Goal: Task Accomplishment & Management: Use online tool/utility

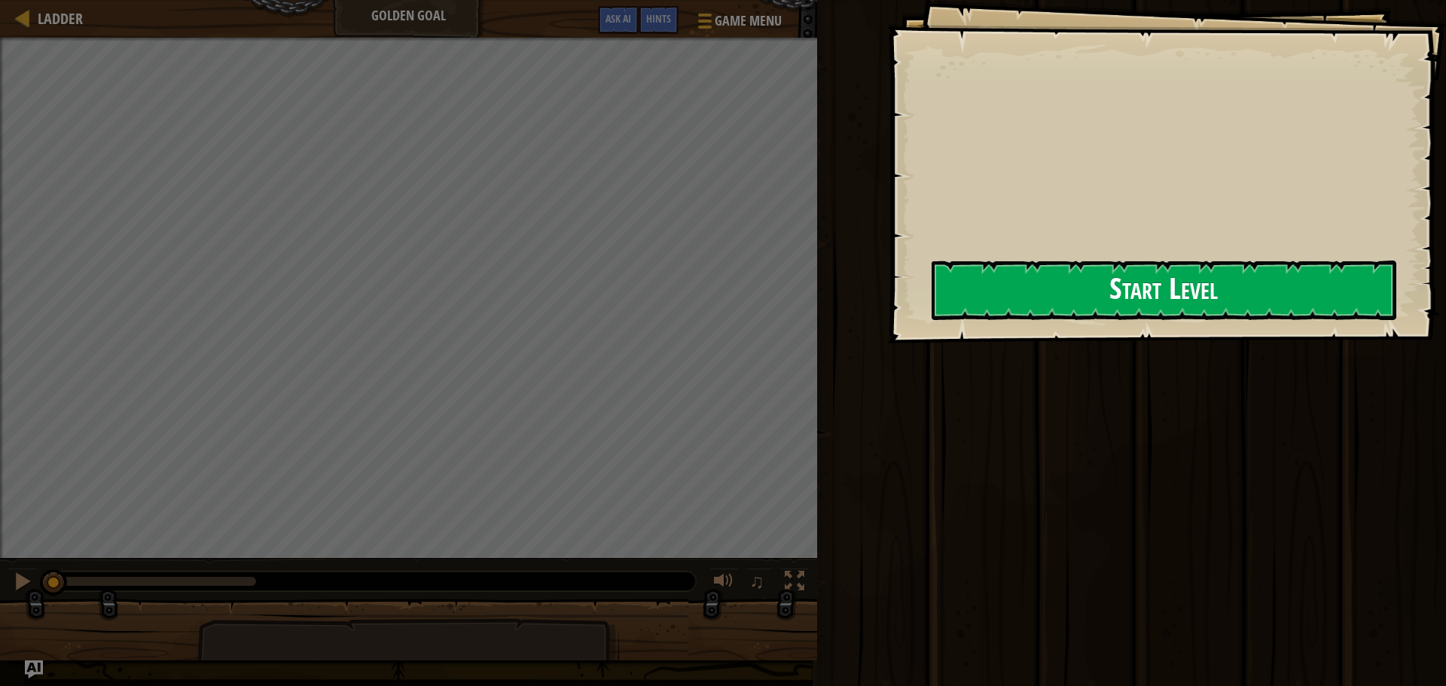
click at [1006, 309] on button "Start Level" at bounding box center [1164, 291] width 465 height 60
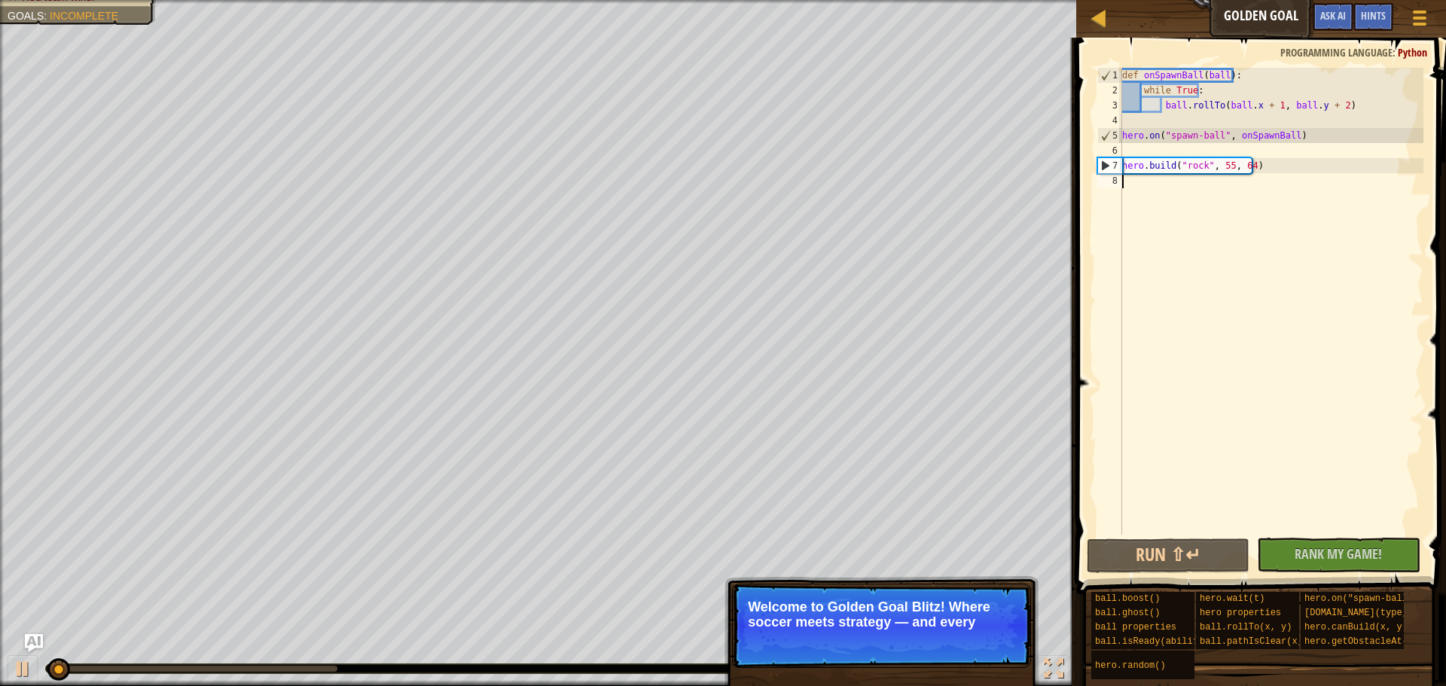
click at [1274, 206] on div "def onSpawnBall ( ball ) : while True : ball . rollTo ( ball . x + 1 , ball . y…" at bounding box center [1271, 316] width 304 height 497
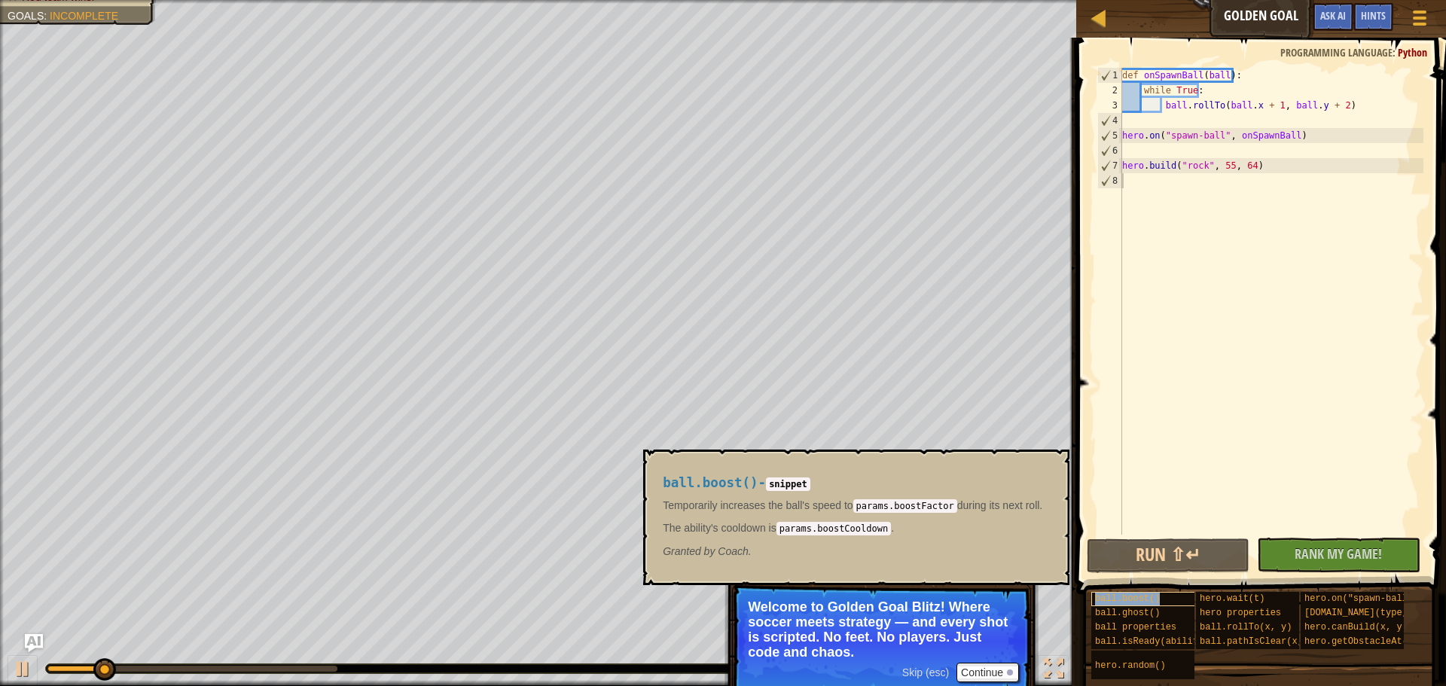
click at [1161, 593] on div "ball.boost()" at bounding box center [1164, 599] width 145 height 14
click at [1158, 548] on button "Run ⇧↵" at bounding box center [1168, 556] width 163 height 35
click at [1138, 560] on button "Run ⇧↵" at bounding box center [1168, 556] width 163 height 35
click at [1180, 616] on div "ball.ghost()" at bounding box center [1164, 613] width 145 height 14
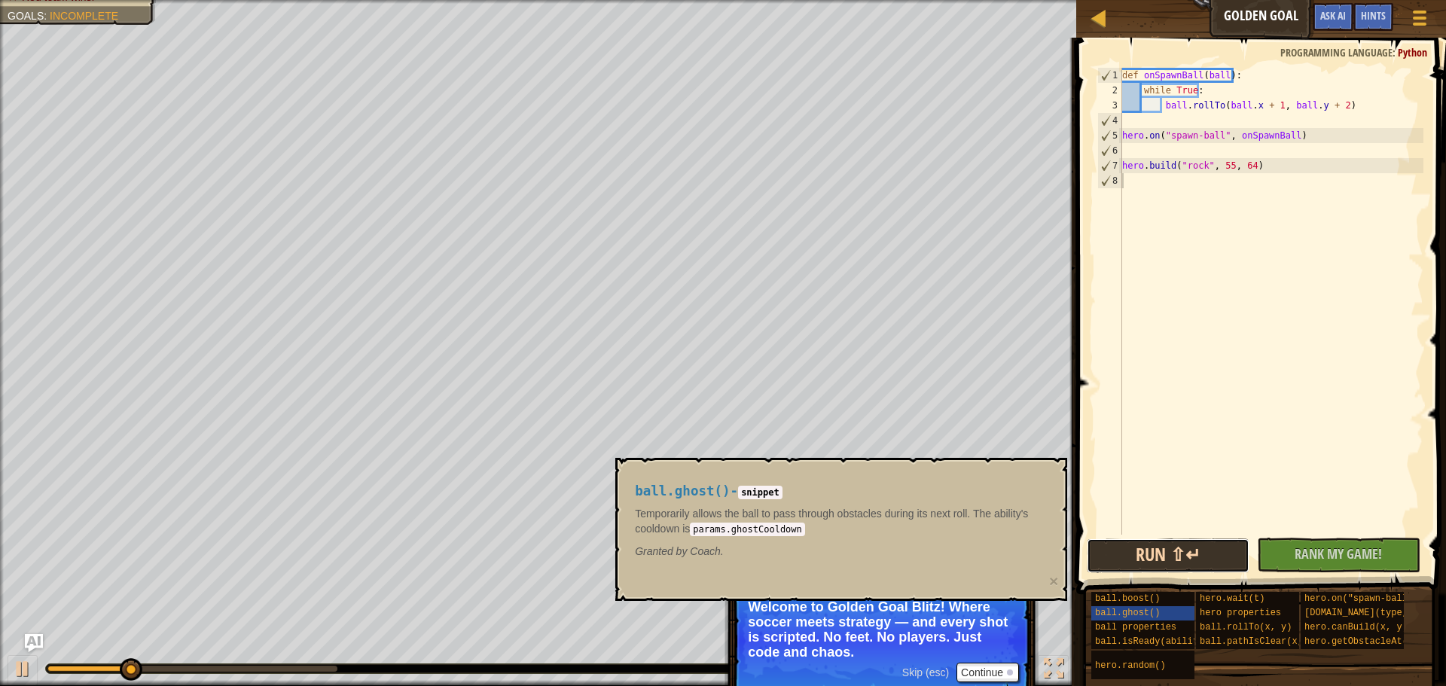
click at [1162, 548] on button "Run ⇧↵" at bounding box center [1168, 556] width 163 height 35
click at [1151, 189] on div "def onSpawnBall ( ball ) : while True : ball . rollTo ( ball . x + 1 , ball . y…" at bounding box center [1271, 316] width 304 height 497
click at [1205, 542] on button "Run ⇧↵" at bounding box center [1168, 556] width 163 height 35
click at [1321, 597] on span "hero.on("spawn-ball", f)" at bounding box center [1370, 599] width 130 height 11
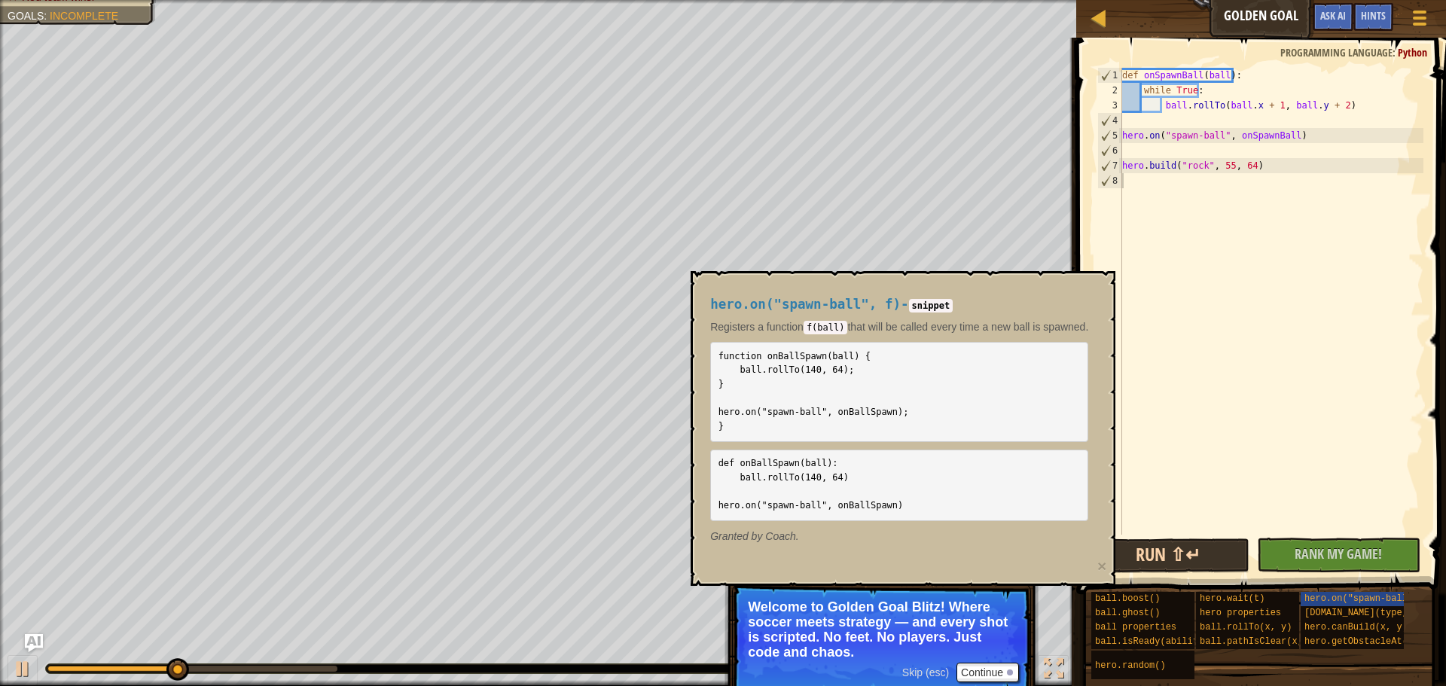
drag, startPoint x: 1202, startPoint y: 574, endPoint x: 1195, endPoint y: 567, distance: 9.6
click at [1199, 572] on div "1 2 3 4 5 6 7 8 def onSpawnBall ( ball ) : while True : ball . rollTo ( ball . …" at bounding box center [1259, 345] width 374 height 601
click at [1193, 554] on button "Run ⇧↵" at bounding box center [1168, 556] width 163 height 35
drag, startPoint x: 1153, startPoint y: 438, endPoint x: 1130, endPoint y: 323, distance: 116.7
click at [1153, 432] on div "def onSpawnBall ( ball ) : while True : ball . rollTo ( ball . x + 1 , ball . y…" at bounding box center [1271, 316] width 304 height 497
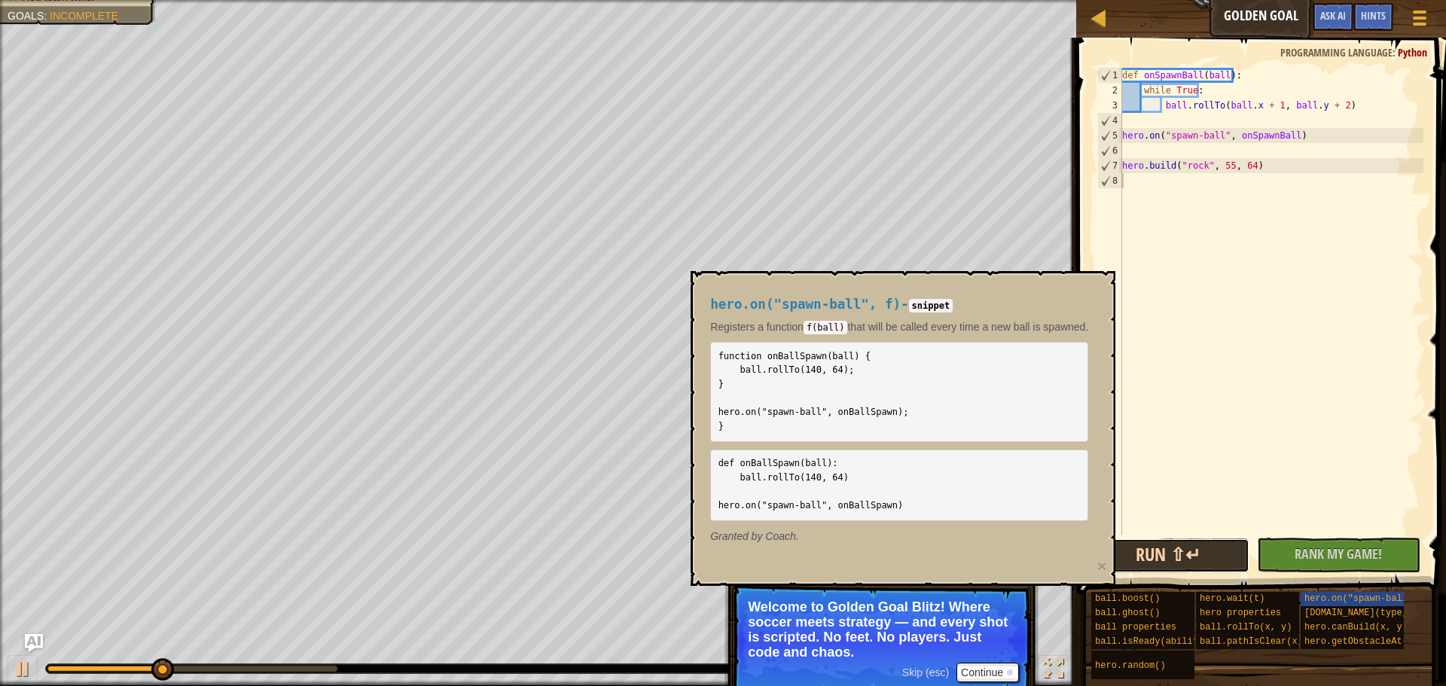
click at [1180, 546] on button "Run ⇧↵" at bounding box center [1168, 556] width 163 height 35
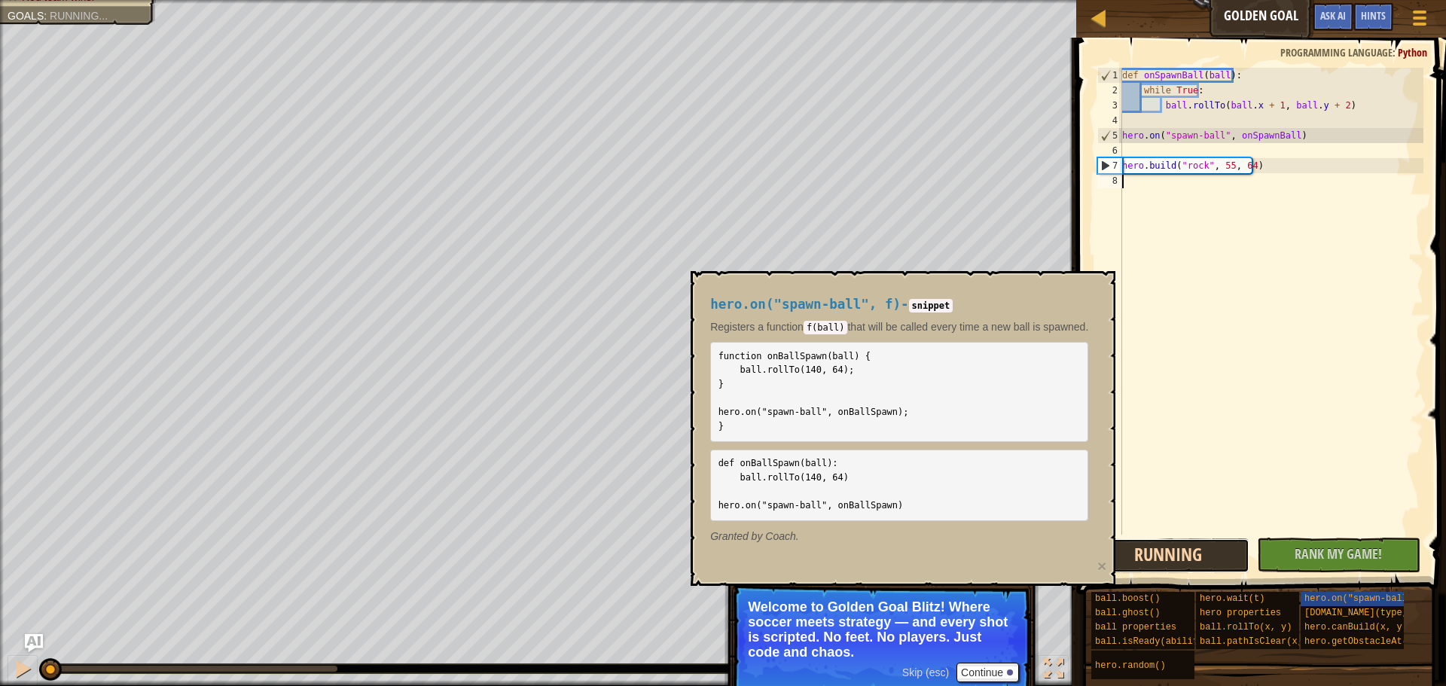
click at [1180, 546] on button "Running" at bounding box center [1168, 556] width 163 height 35
click at [1177, 552] on button "Running" at bounding box center [1168, 556] width 163 height 35
click at [1177, 542] on button "Running" at bounding box center [1168, 556] width 163 height 35
drag, startPoint x: 851, startPoint y: 305, endPoint x: 829, endPoint y: 279, distance: 33.7
click at [850, 301] on span "hero.on("spawn-ball", f)" at bounding box center [805, 304] width 191 height 15
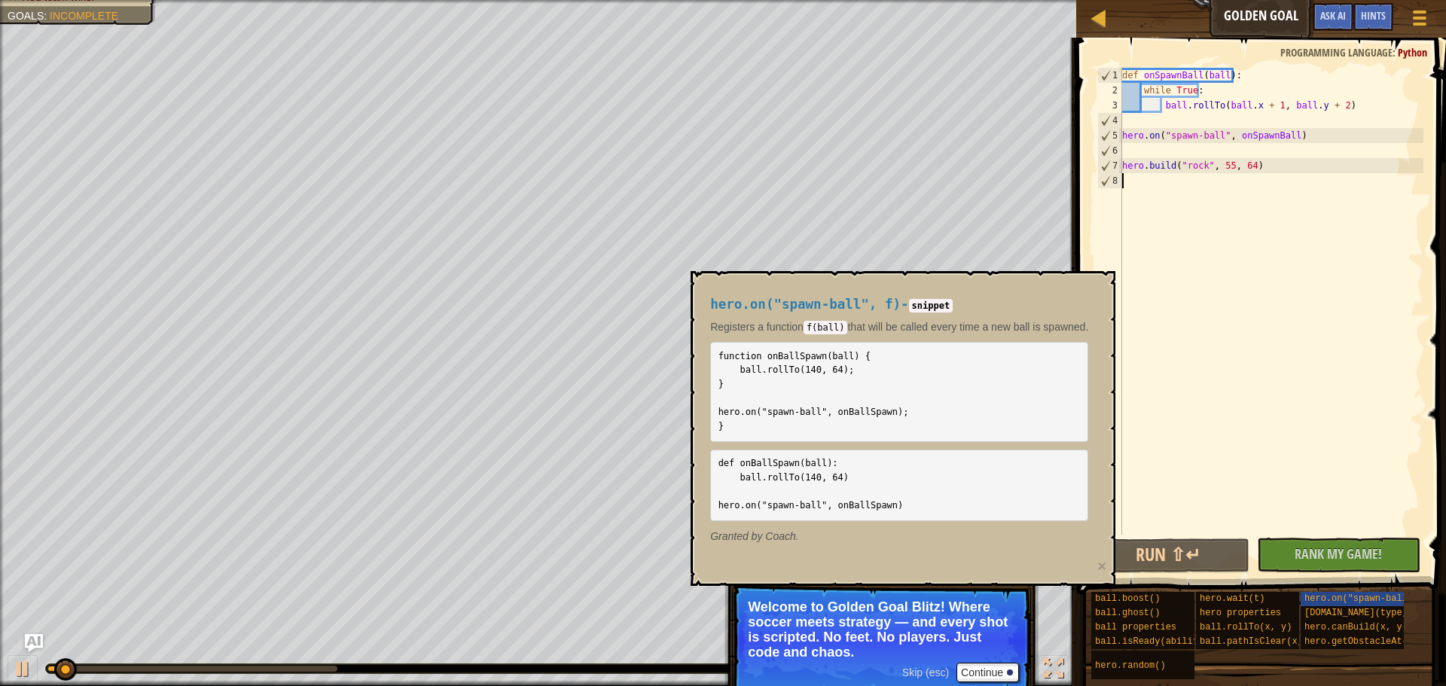
click at [744, 0] on body "Ladder Golden Goal Game Menu Done Hints Ask AI 1 הההההההההההההההההההההההההההההה…" at bounding box center [723, 0] width 1446 height 0
drag, startPoint x: 899, startPoint y: 535, endPoint x: 912, endPoint y: 533, distance: 12.9
click at [909, 534] on p "Granted by Coach." at bounding box center [899, 536] width 378 height 15
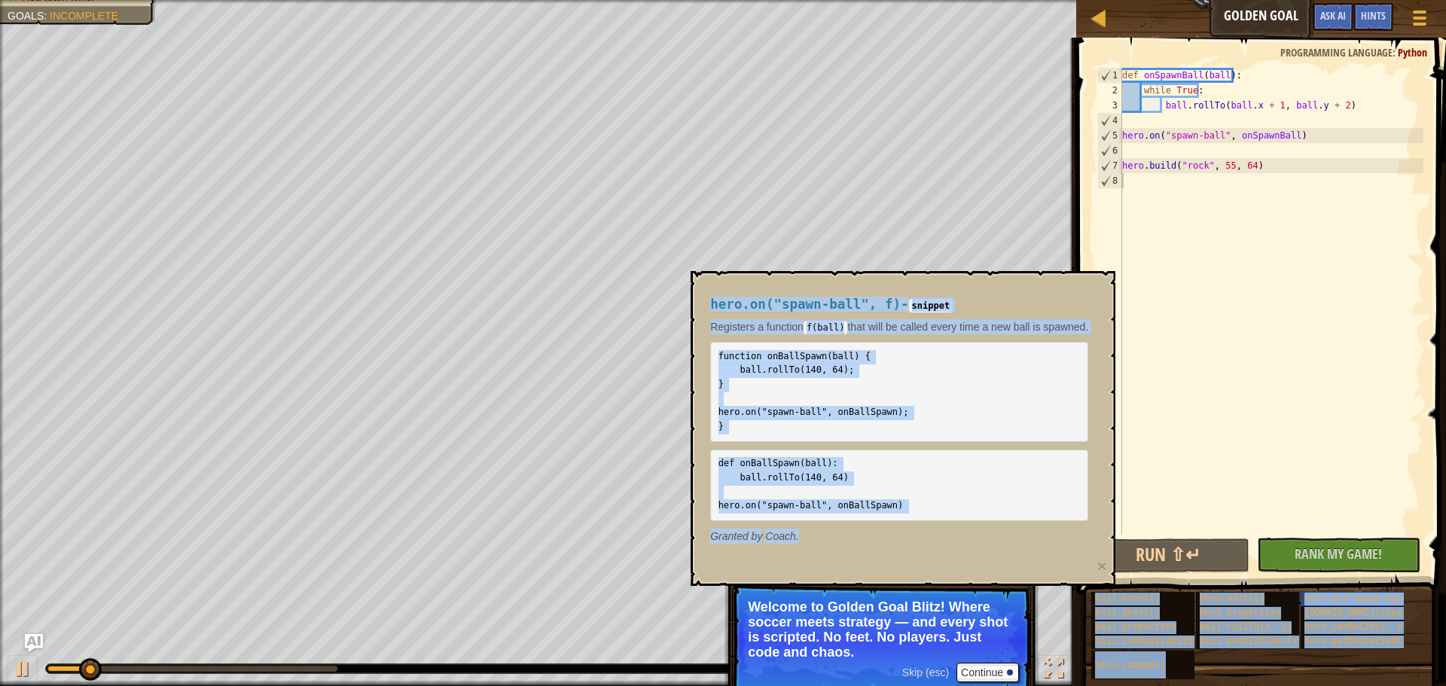
drag, startPoint x: 1116, startPoint y: 586, endPoint x: 1131, endPoint y: 587, distance: 15.1
click at [1128, 0] on body "Ladder Golden Goal Game Menu Done Hints Ask AI 1 הההההההההההההההההההההההההההההה…" at bounding box center [723, 0] width 1446 height 0
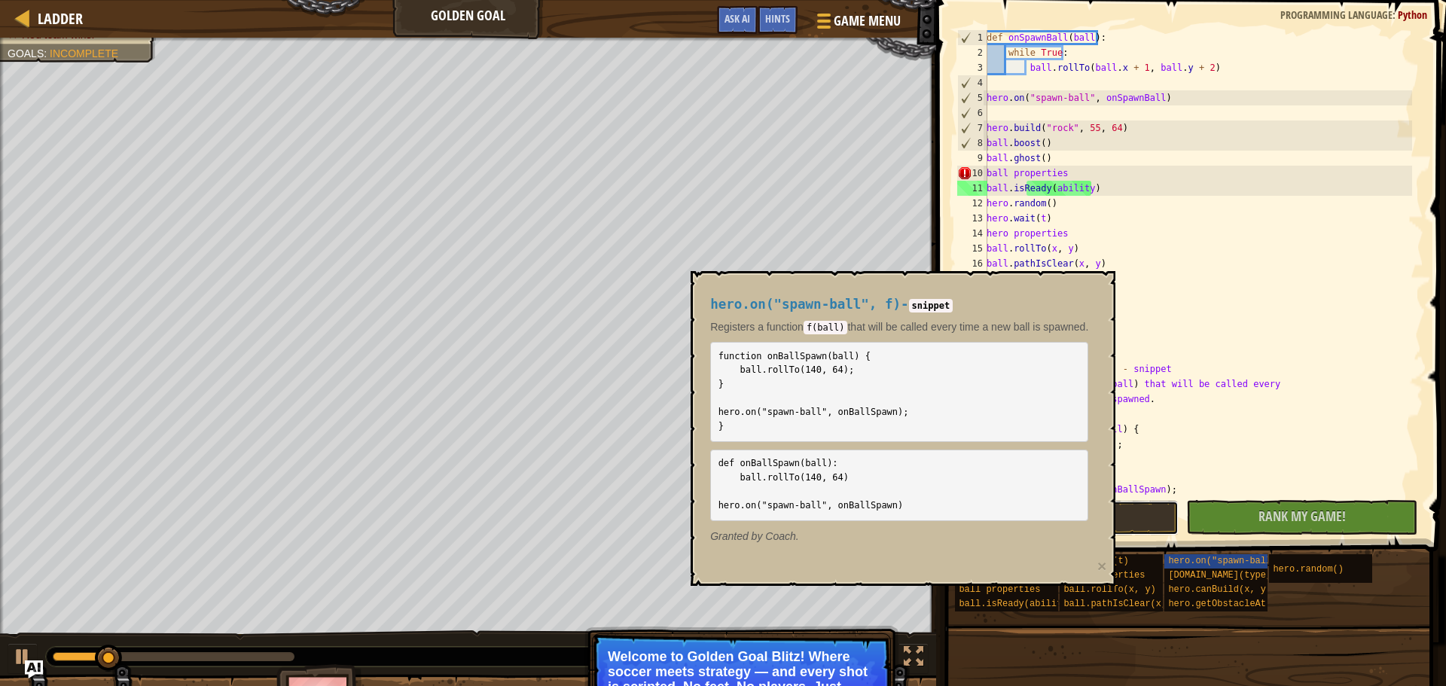
click at [1159, 514] on button "Run ⇧↵" at bounding box center [1063, 518] width 231 height 35
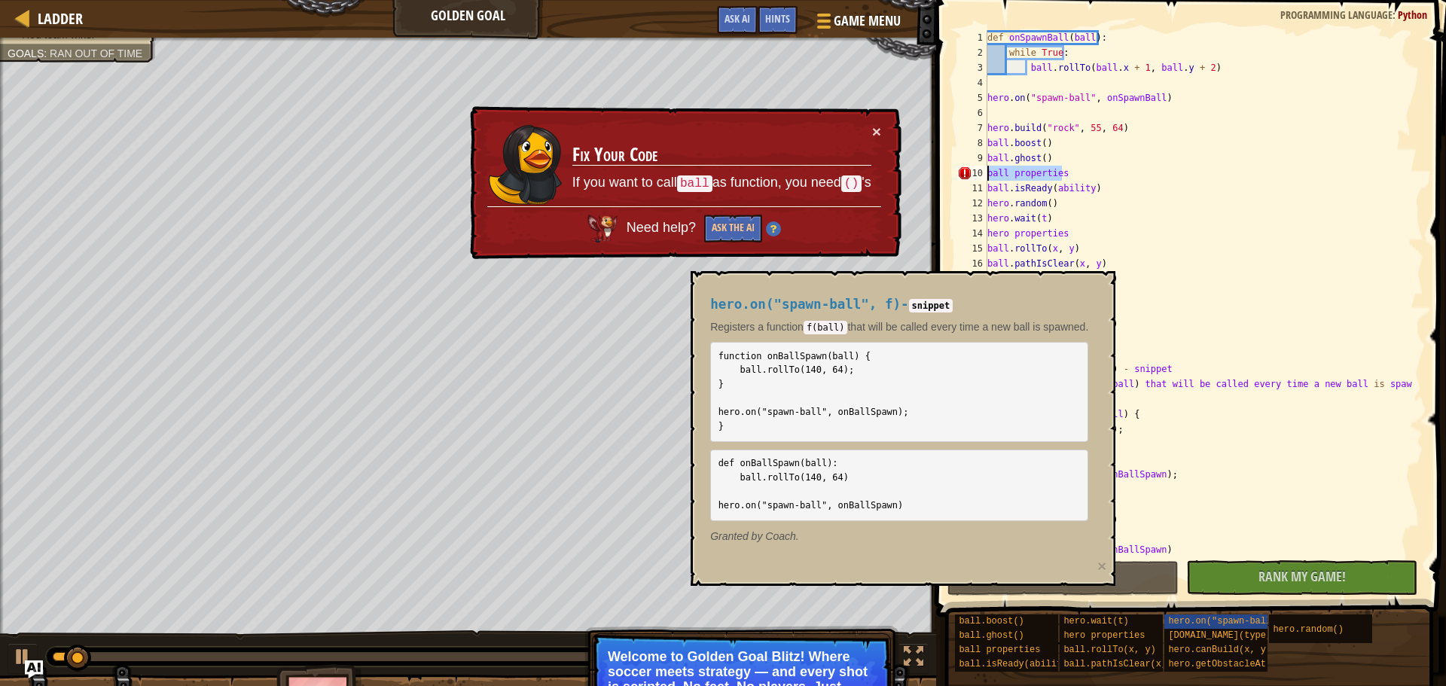
drag, startPoint x: 1101, startPoint y: 176, endPoint x: 980, endPoint y: 178, distance: 121.3
click at [980, 178] on div "ball.boost() 1 2 3 4 5 6 7 8 9 10 11 12 13 14 15 16 17 18 19 20 21 22 23 24 25 …" at bounding box center [1188, 293] width 469 height 527
type textarea "ball properties"
type textarea "\"
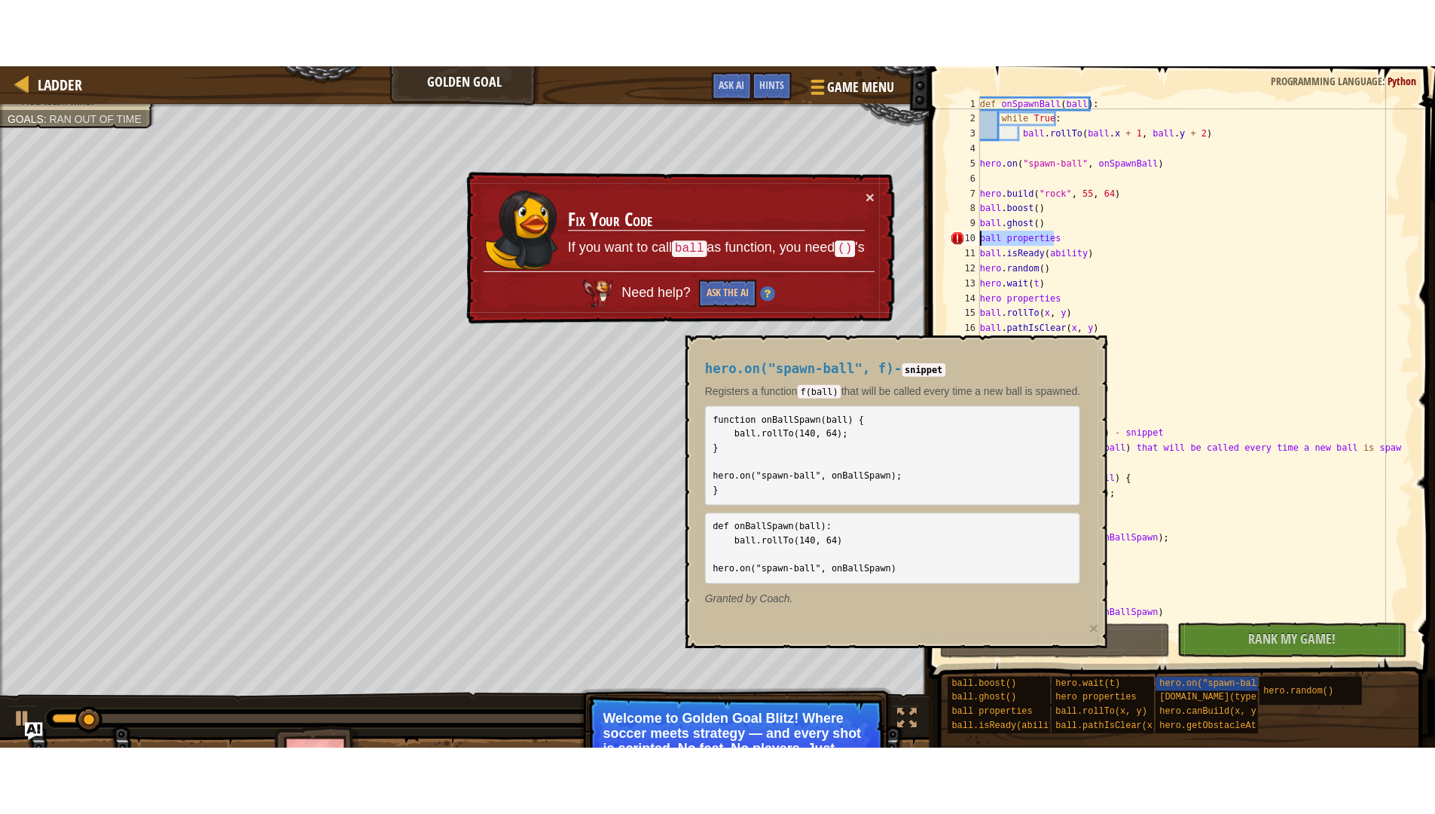
scroll to position [7, 0]
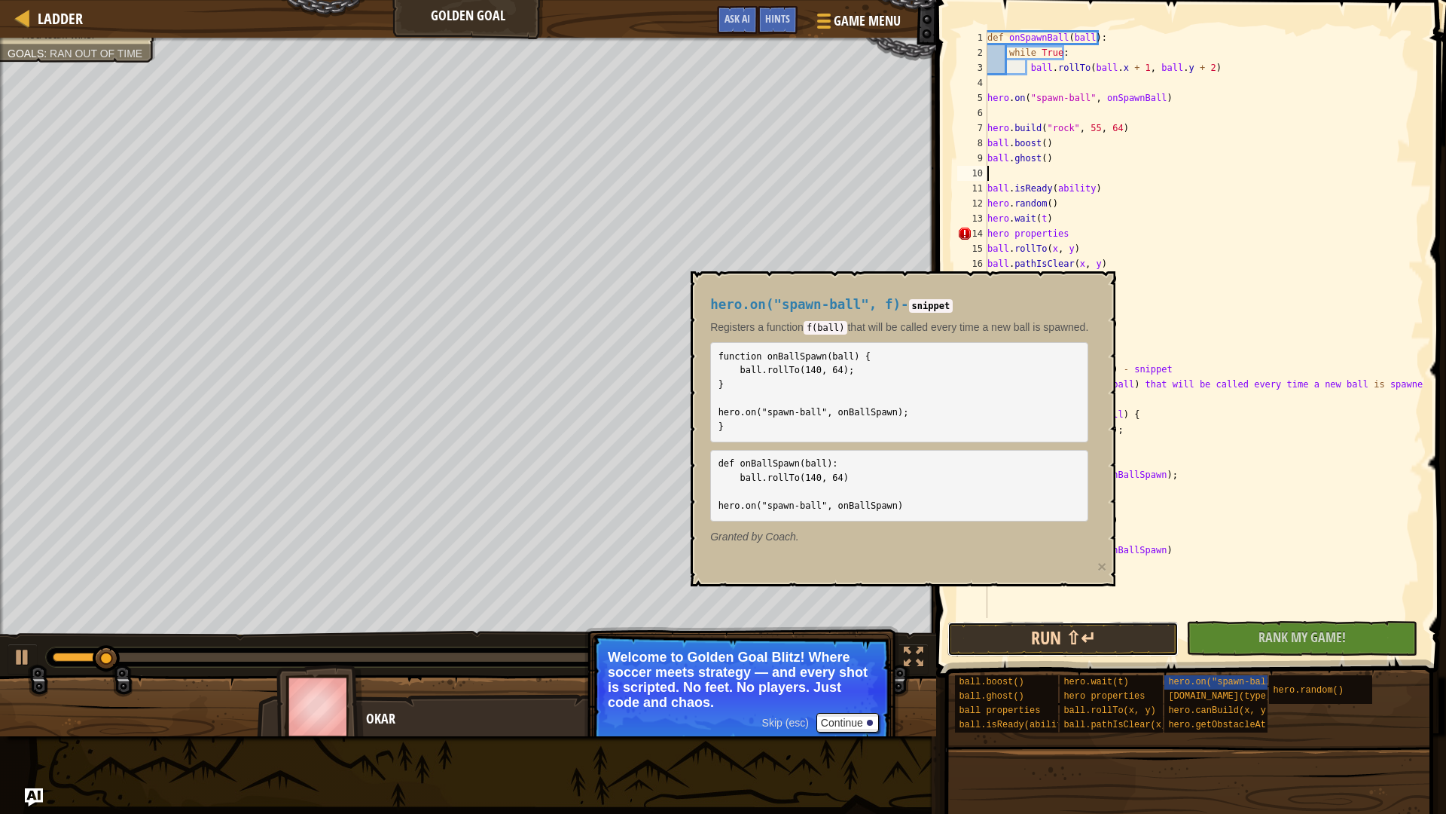
click at [1126, 628] on button "Run ⇧↵" at bounding box center [1063, 638] width 231 height 35
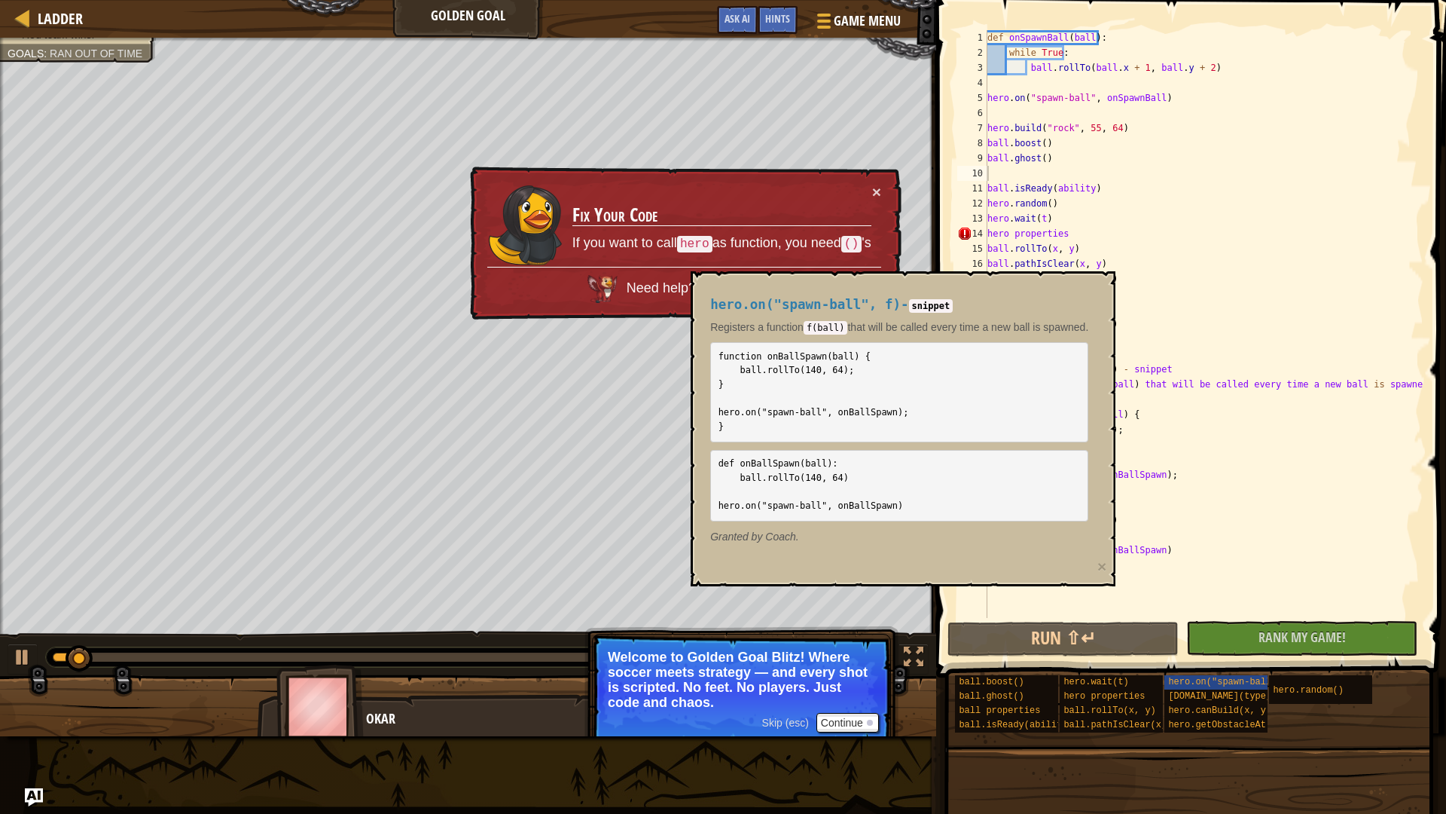
drag, startPoint x: 524, startPoint y: 234, endPoint x: 536, endPoint y: 239, distance: 13.6
click at [524, 235] on img at bounding box center [525, 225] width 75 height 81
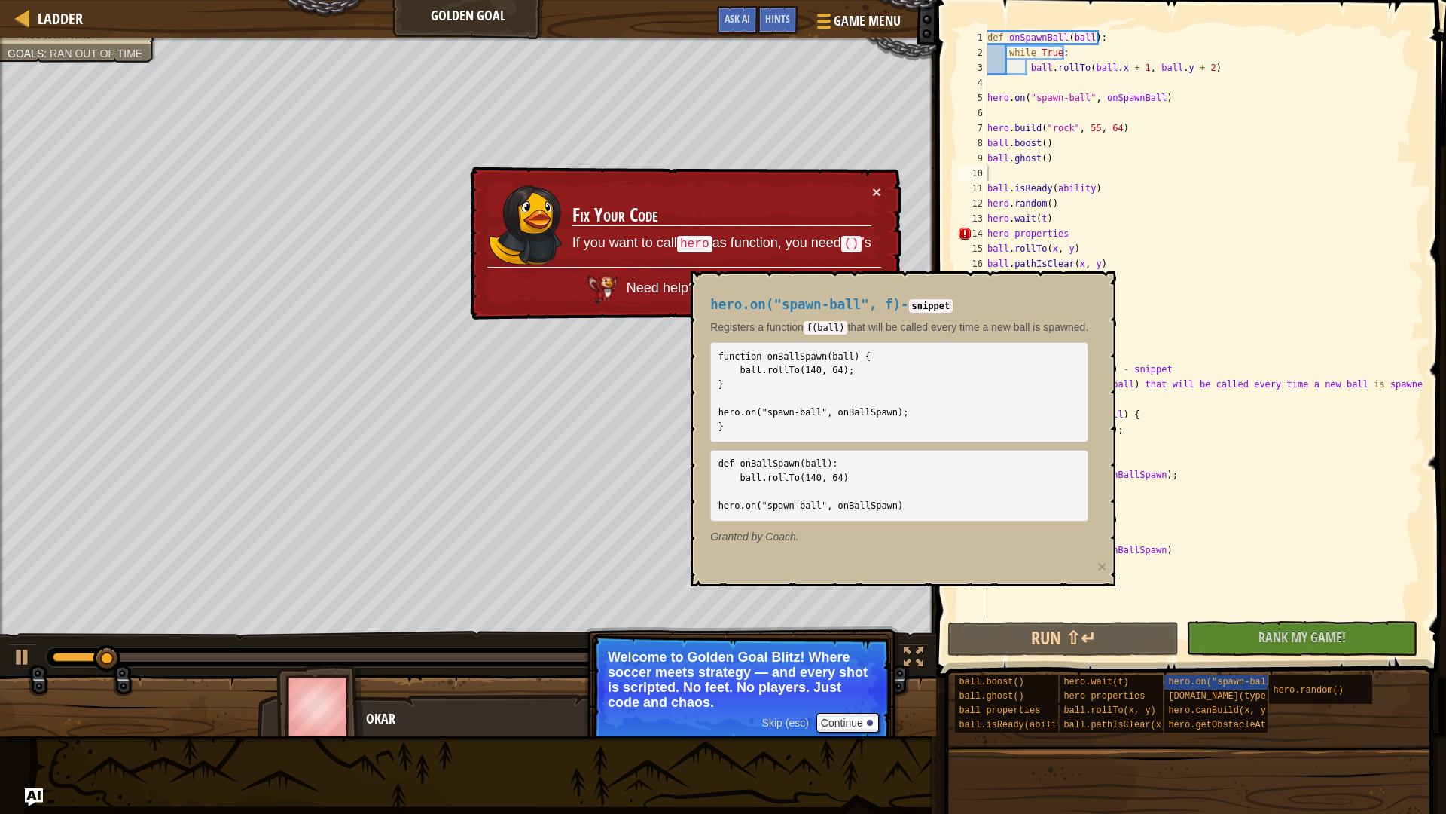
click at [1034, 289] on div "hero.on("spawn-ball", f) - snippet Registers a function f(ball) that will be ca…" at bounding box center [899, 420] width 399 height 275
drag, startPoint x: 1165, startPoint y: 311, endPoint x: 1168, endPoint y: 330, distance: 19.1
click at [1168, 330] on div "def onSpawnBall ( ball ) : while True : ball . rollTo ( ball . x + 1 , ball . y…" at bounding box center [1204, 339] width 439 height 618
click at [1167, 331] on div "def onSpawnBall ( ball ) : while True : ball . rollTo ( ball . x + 1 , ball . y…" at bounding box center [1204, 324] width 439 height 588
type textarea "hero.getObstacleAt(x, y)"
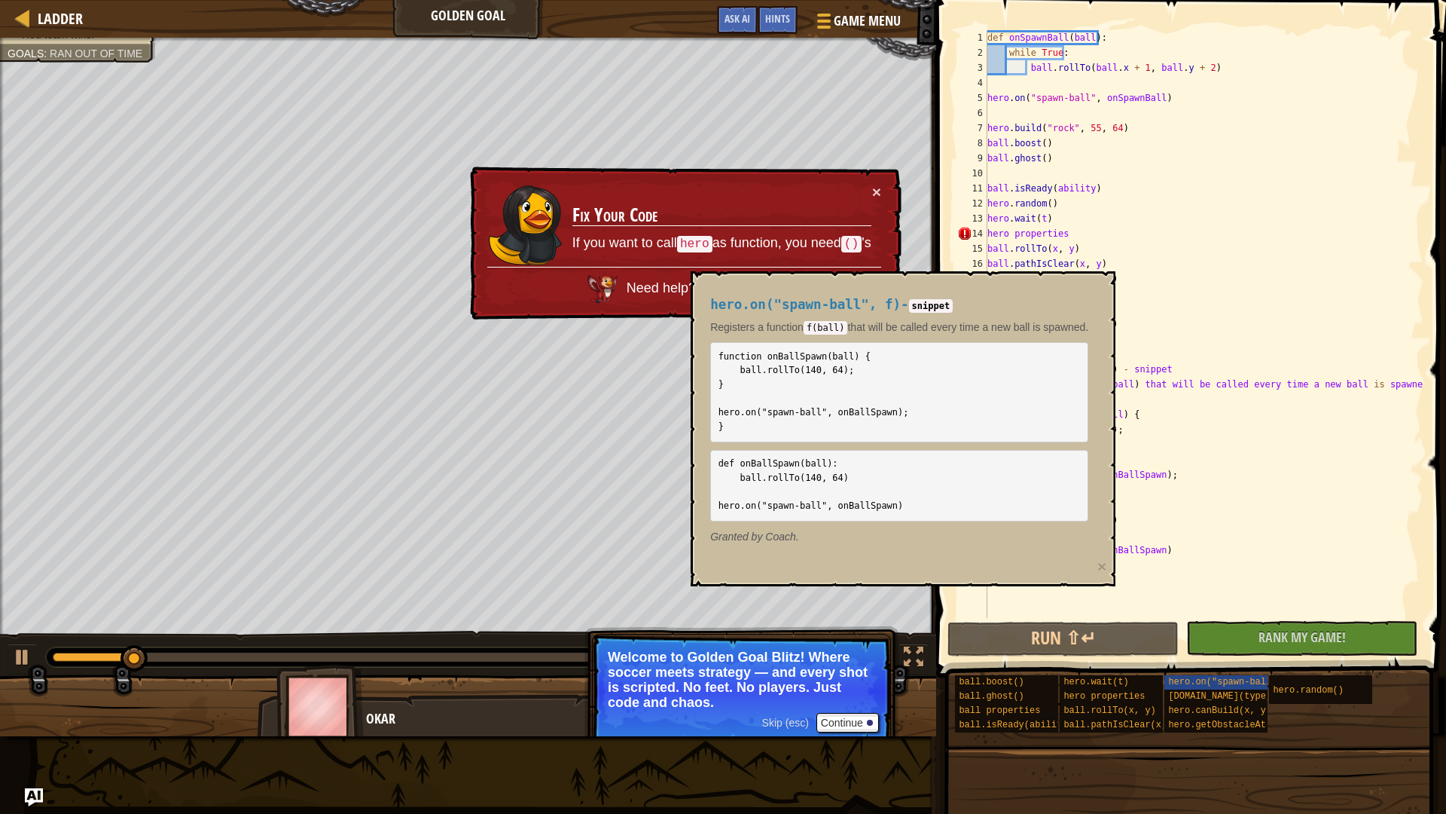
drag, startPoint x: 856, startPoint y: 759, endPoint x: 849, endPoint y: 707, distance: 51.7
click at [853, 686] on div "Ladder Golden Goal Game Menu Done Hints Ask AI 1 הההההההההההההההההההההההההההההה…" at bounding box center [723, 407] width 1446 height 814
click at [851, 686] on button "Continue" at bounding box center [848, 723] width 63 height 20
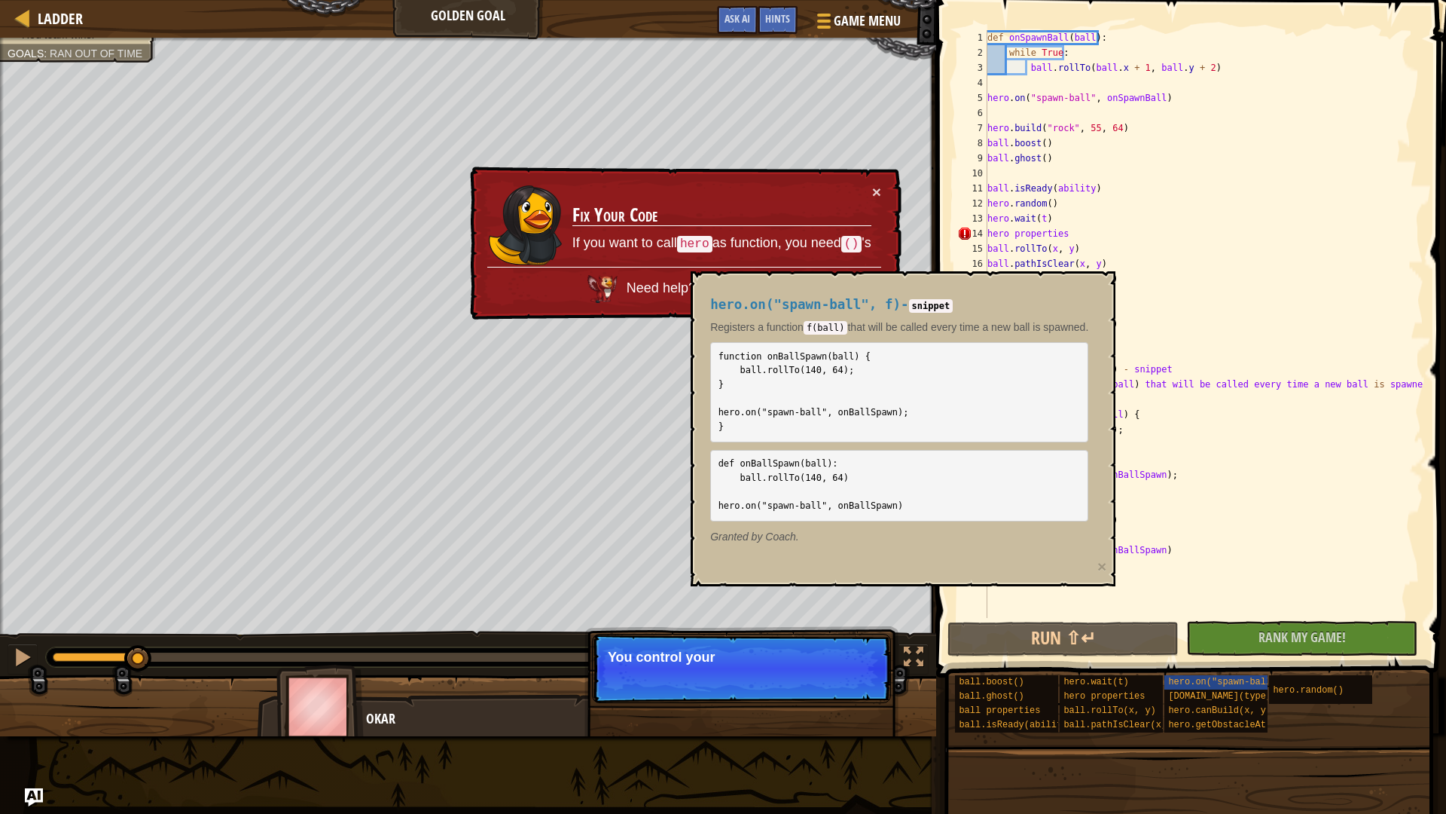
click at [866, 686] on p "Skip (esc) Continue You control your" at bounding box center [741, 668] width 299 height 69
click at [867, 686] on p "Skip (esc) Continue You control your ball with in" at bounding box center [741, 668] width 299 height 69
click at [869, 686] on p "Skip (esc) Continue You control your ball with independe" at bounding box center [741, 668] width 299 height 69
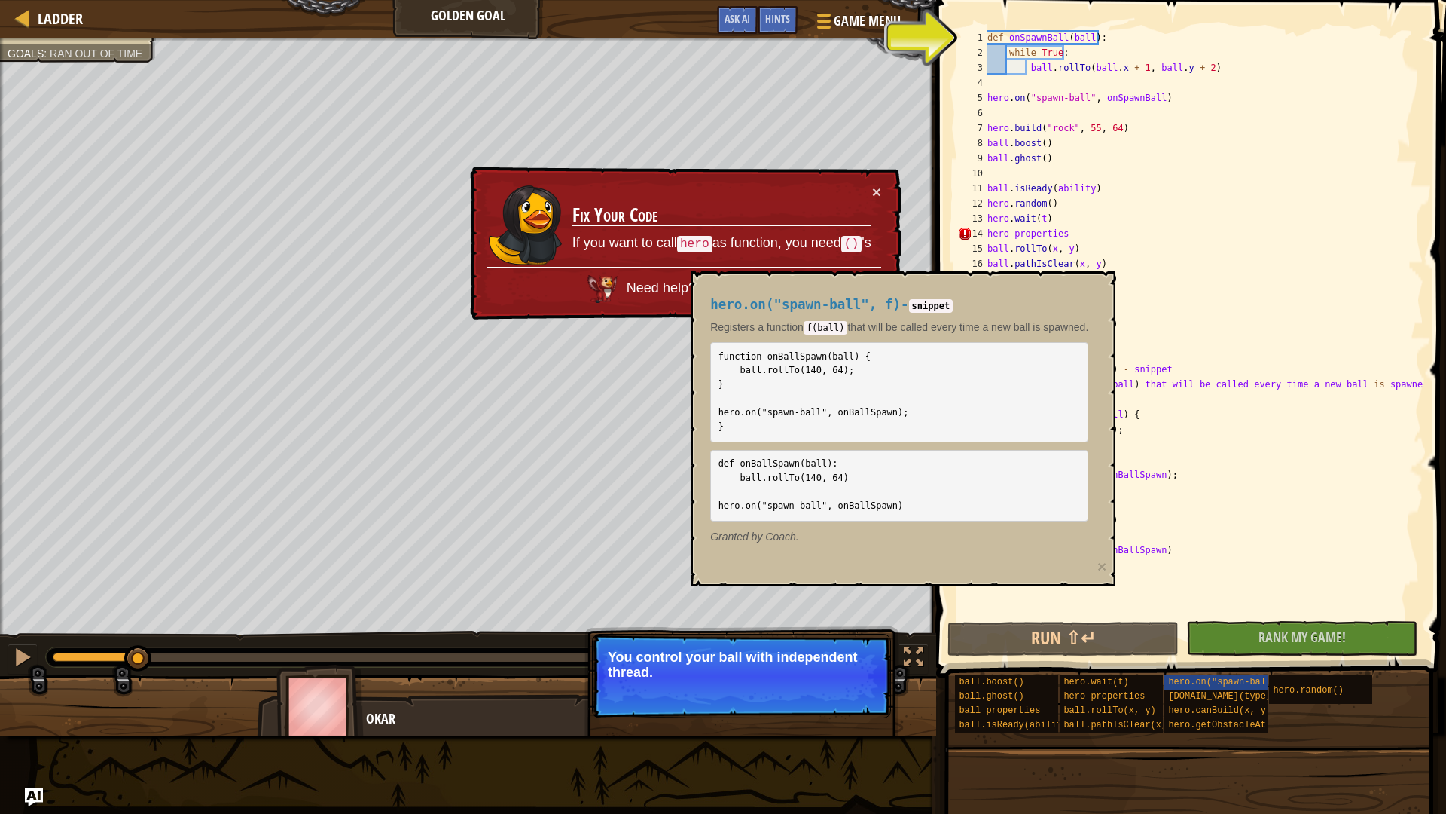
click at [871, 684] on p "Skip (esc) Continue You control your ball with independent thread." at bounding box center [741, 676] width 299 height 84
click at [871, 676] on p "You control your ball with independent thread." at bounding box center [741, 664] width 267 height 30
click at [860, 659] on p "You control your ball with independent thread." at bounding box center [741, 664] width 267 height 30
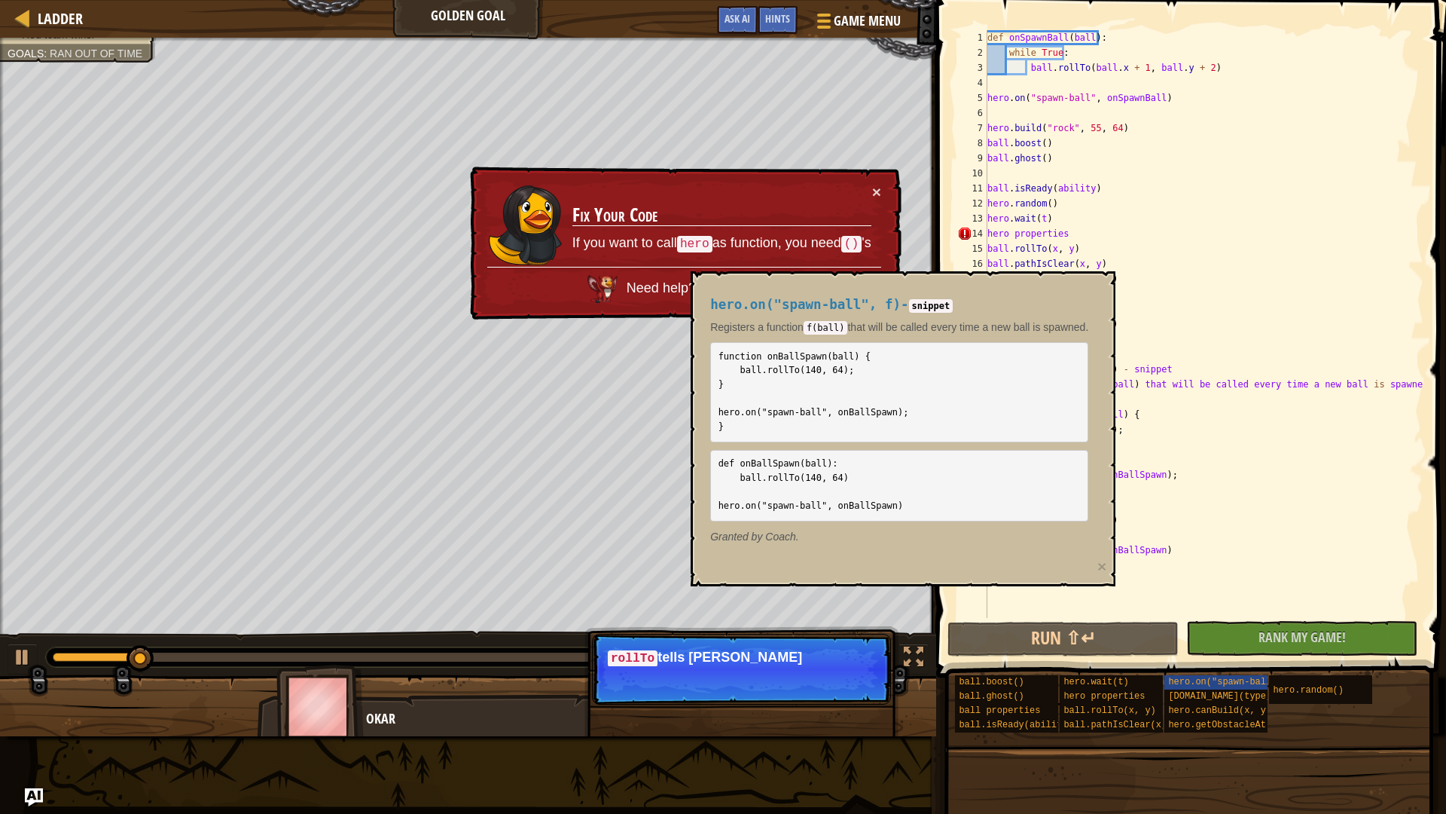
click at [783, 686] on p "Skip (esc) Continue rollTo tells [PERSON_NAME]" at bounding box center [741, 669] width 299 height 71
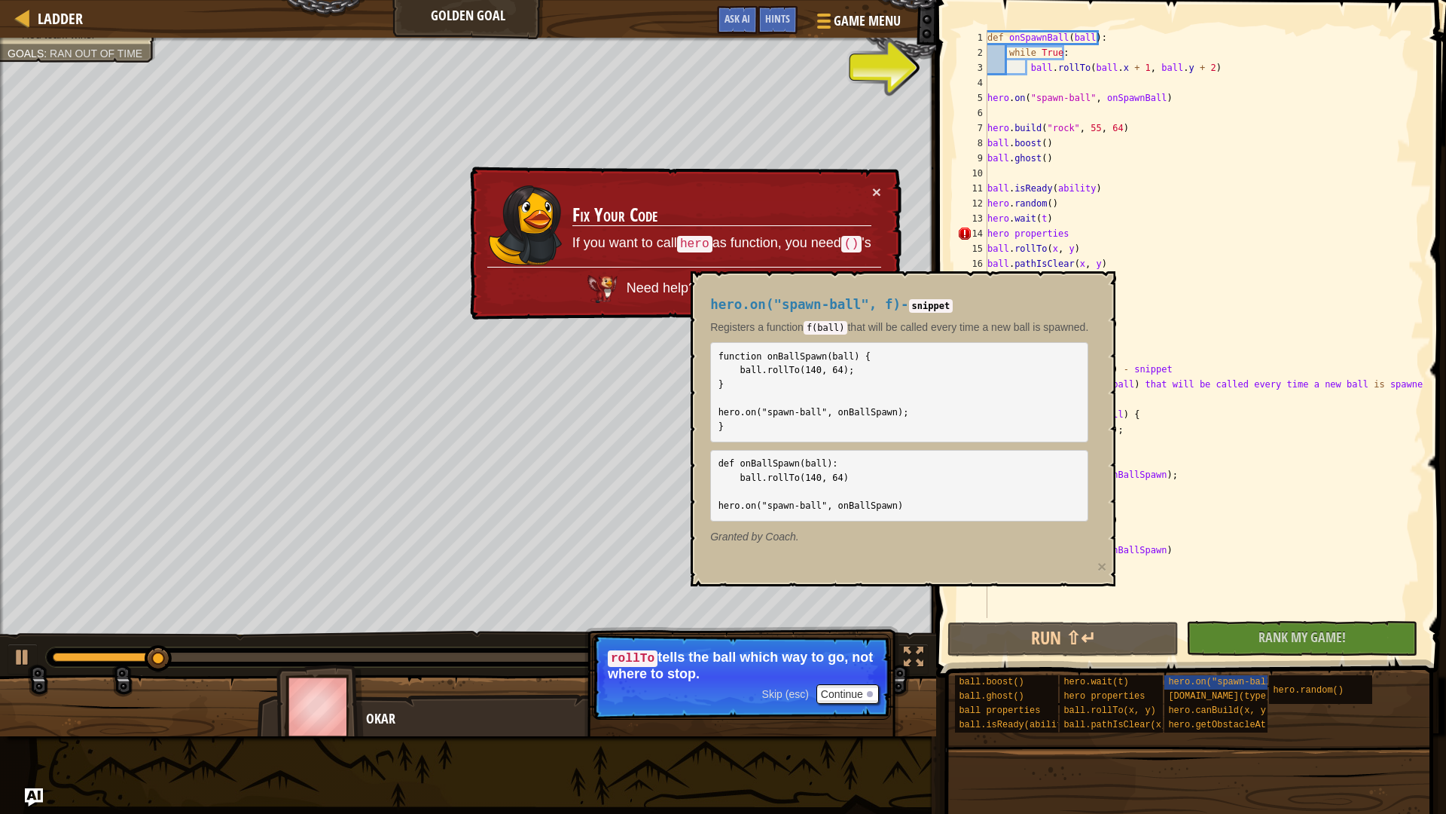
click at [777, 686] on span "Skip (esc)" at bounding box center [785, 694] width 47 height 12
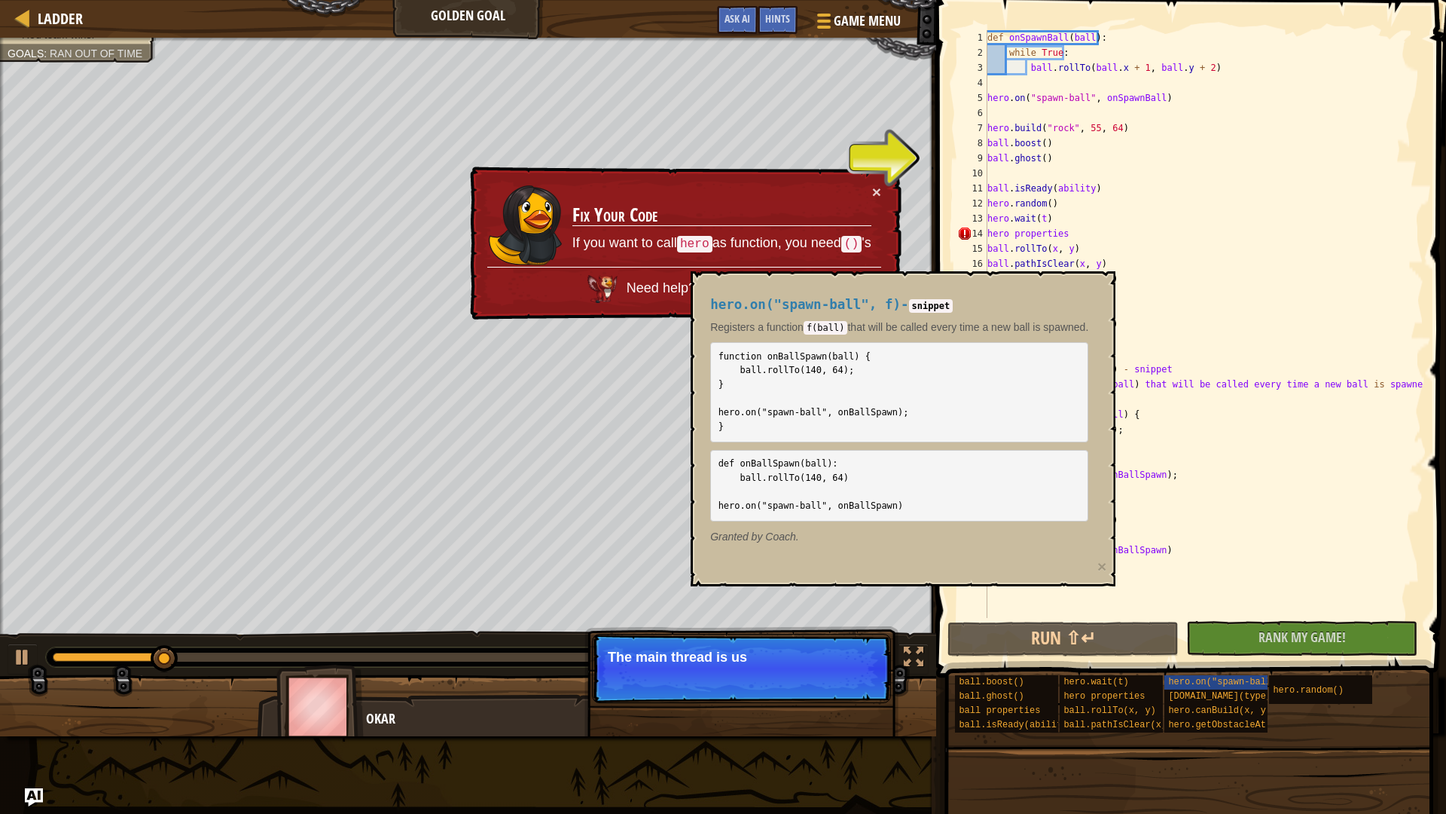
click at [777, 686] on p "Skip (esc) Continue The main thread is us" at bounding box center [741, 668] width 299 height 69
click at [777, 686] on p "Skip (esc) Continue The main thread is used for the defence." at bounding box center [741, 668] width 299 height 69
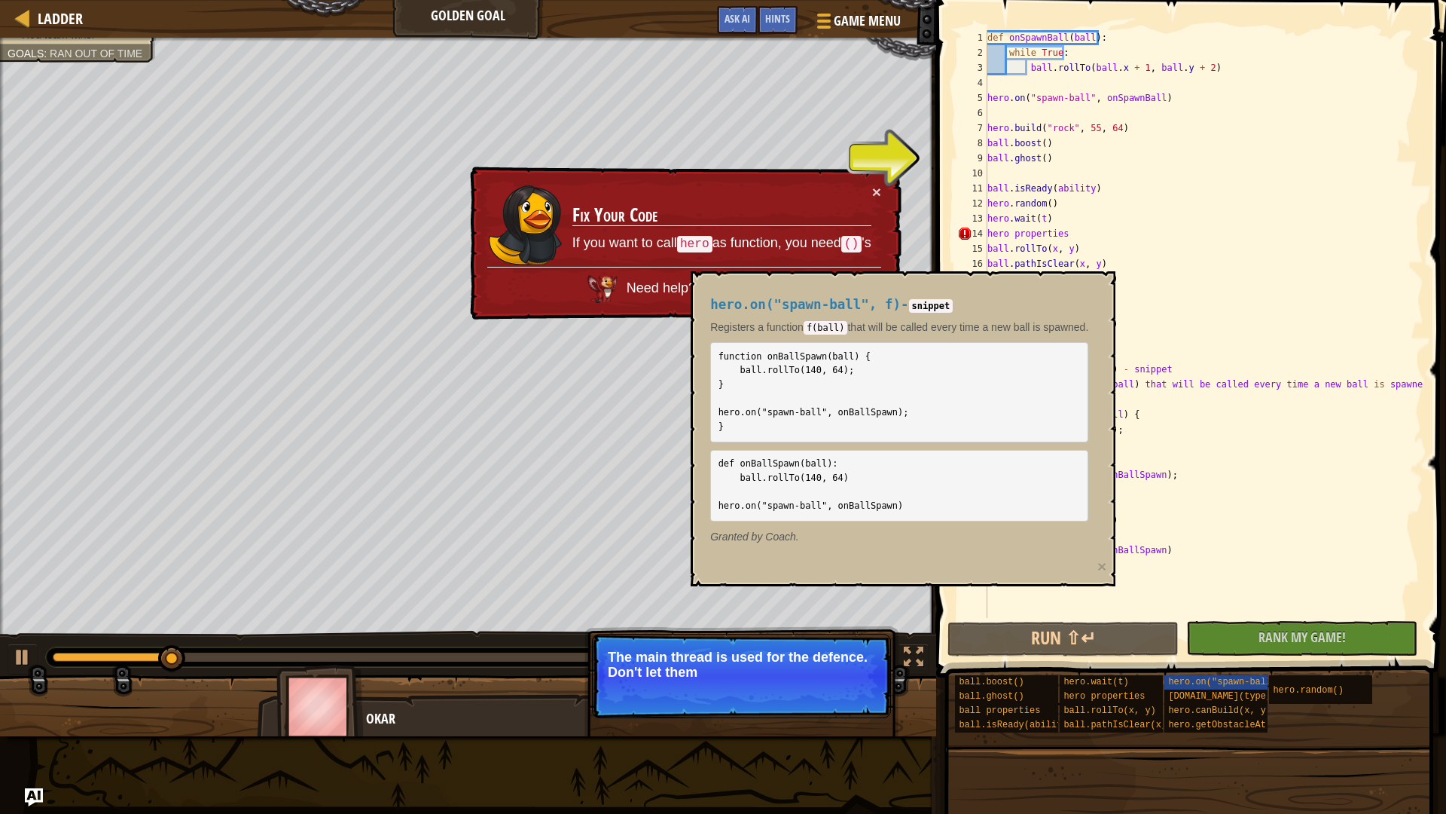
click at [777, 686] on p "Skip (esc) Continue The main thread is used for the defence. Don't let them" at bounding box center [741, 676] width 299 height 84
click at [777, 686] on span "Skip (esc)" at bounding box center [785, 692] width 47 height 12
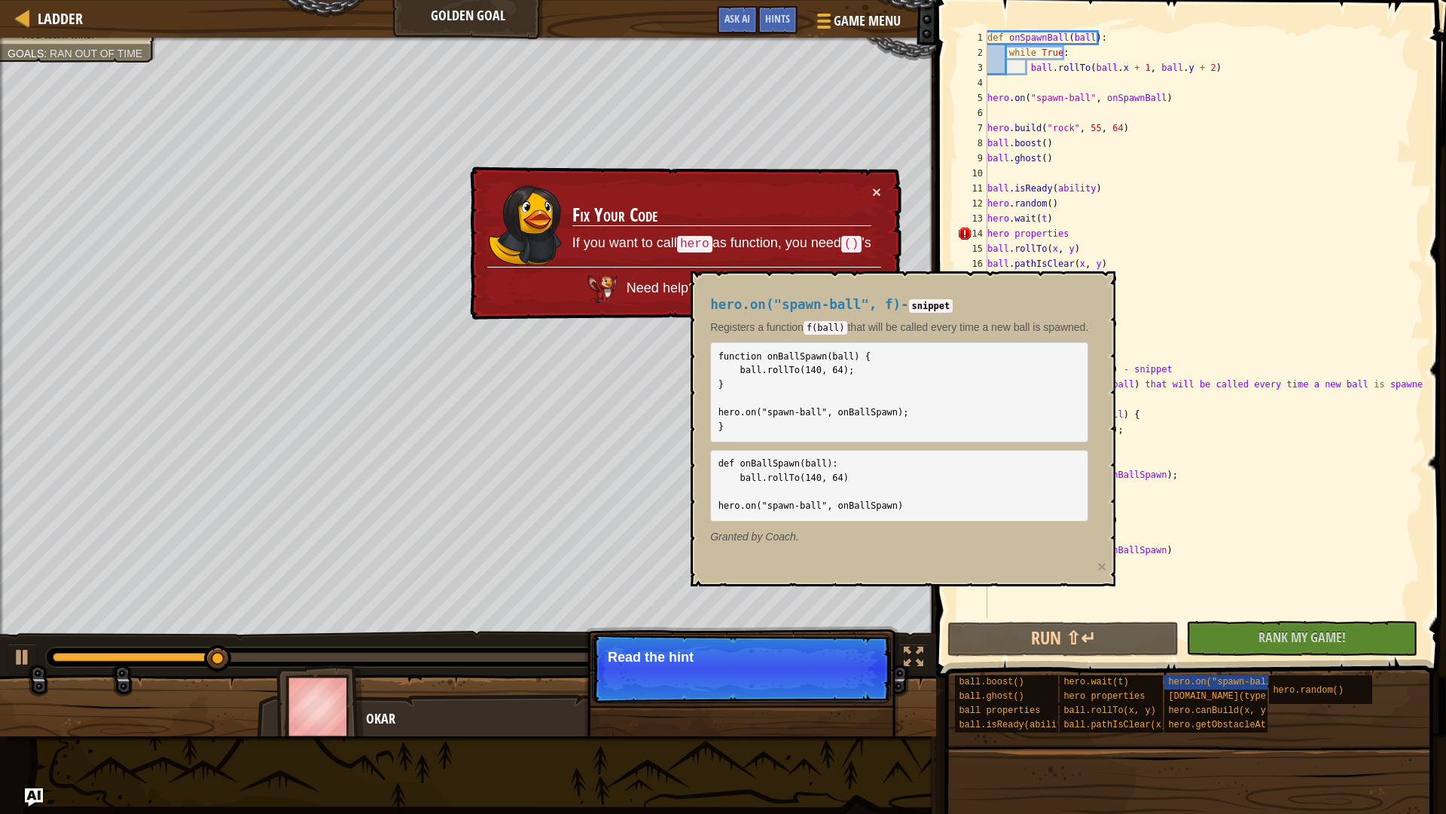
click at [788, 347] on pre "function onBallSpawn(ball) { ball.rollTo(140, 64); } hero.on("spawn-ball", onBa…" at bounding box center [899, 391] width 378 height 99
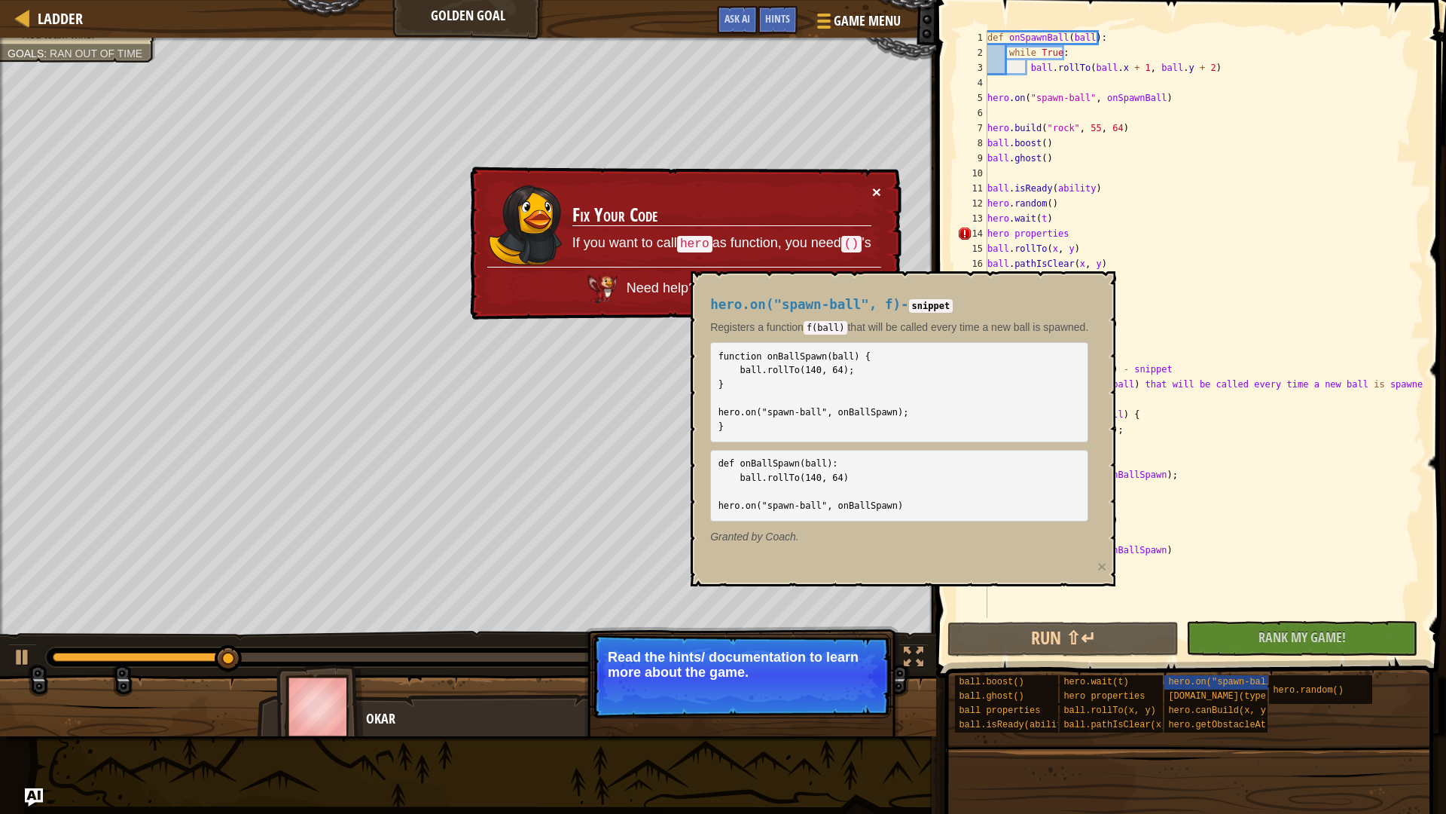
click at [881, 197] on button "×" at bounding box center [876, 193] width 9 height 16
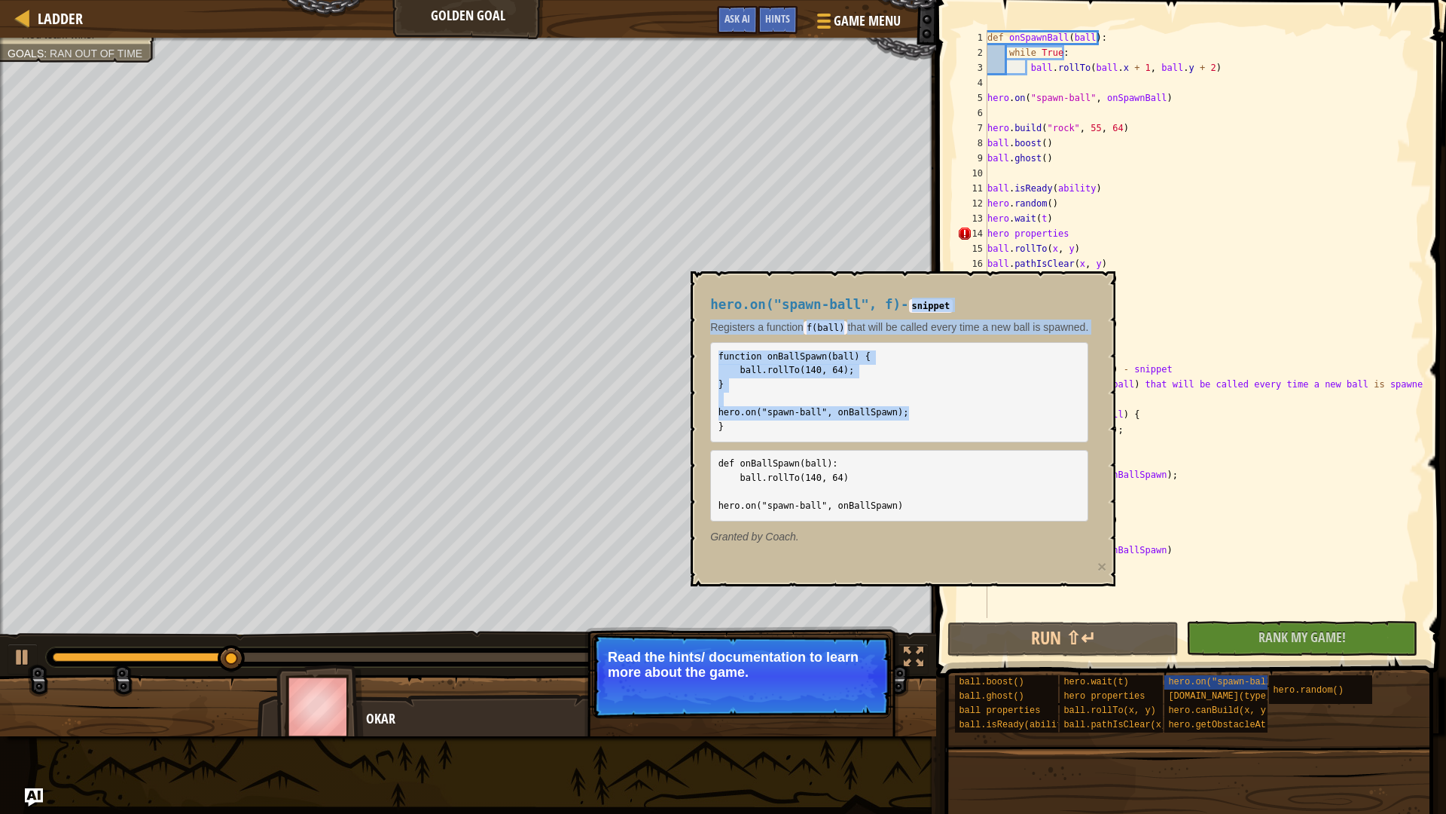
click at [926, 422] on div "hero.on("spawn-ball", f) - snippet Registers a function f(ball) that will be ca…" at bounding box center [899, 420] width 399 height 275
click at [925, 418] on pre "function onBallSpawn(ball) { ball.rollTo(140, 64); } hero.on("spawn-ball", onBa…" at bounding box center [899, 391] width 378 height 99
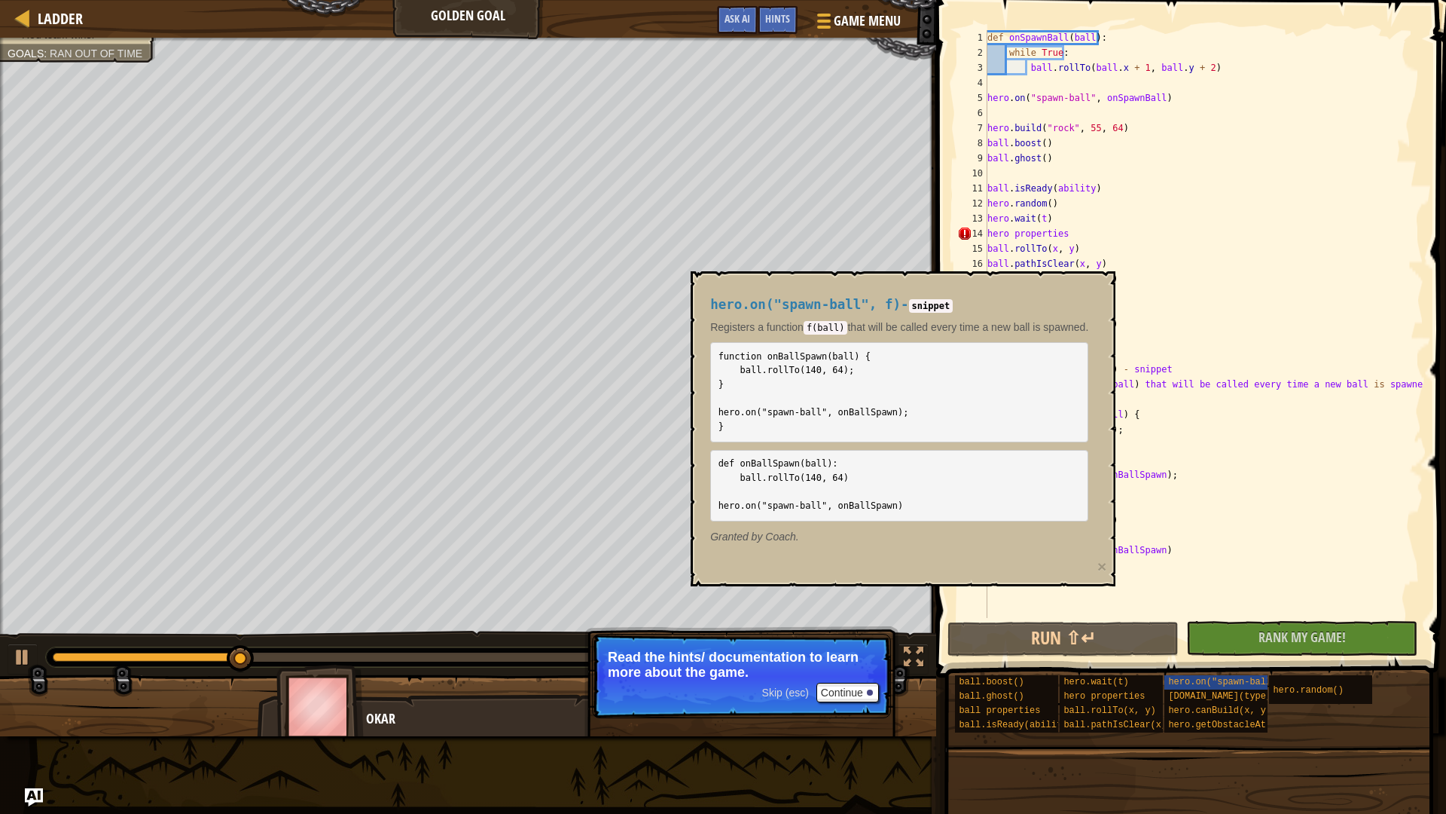
click at [913, 529] on p "Granted by Coach." at bounding box center [899, 536] width 378 height 15
click at [894, 522] on div "hero.on("spawn-ball", f) - snippet Registers a function f(ball) that will be ca…" at bounding box center [899, 420] width 399 height 275
click at [887, 519] on pre "def onBallSpawn(ball): ball.rollTo(140, 64) hero.on("spawn-ball", onBallSpawn)" at bounding box center [899, 486] width 378 height 72
click at [1097, 632] on button "Run ⇧↵" at bounding box center [1063, 638] width 231 height 35
click at [1102, 633] on button "Running" at bounding box center [1063, 638] width 231 height 35
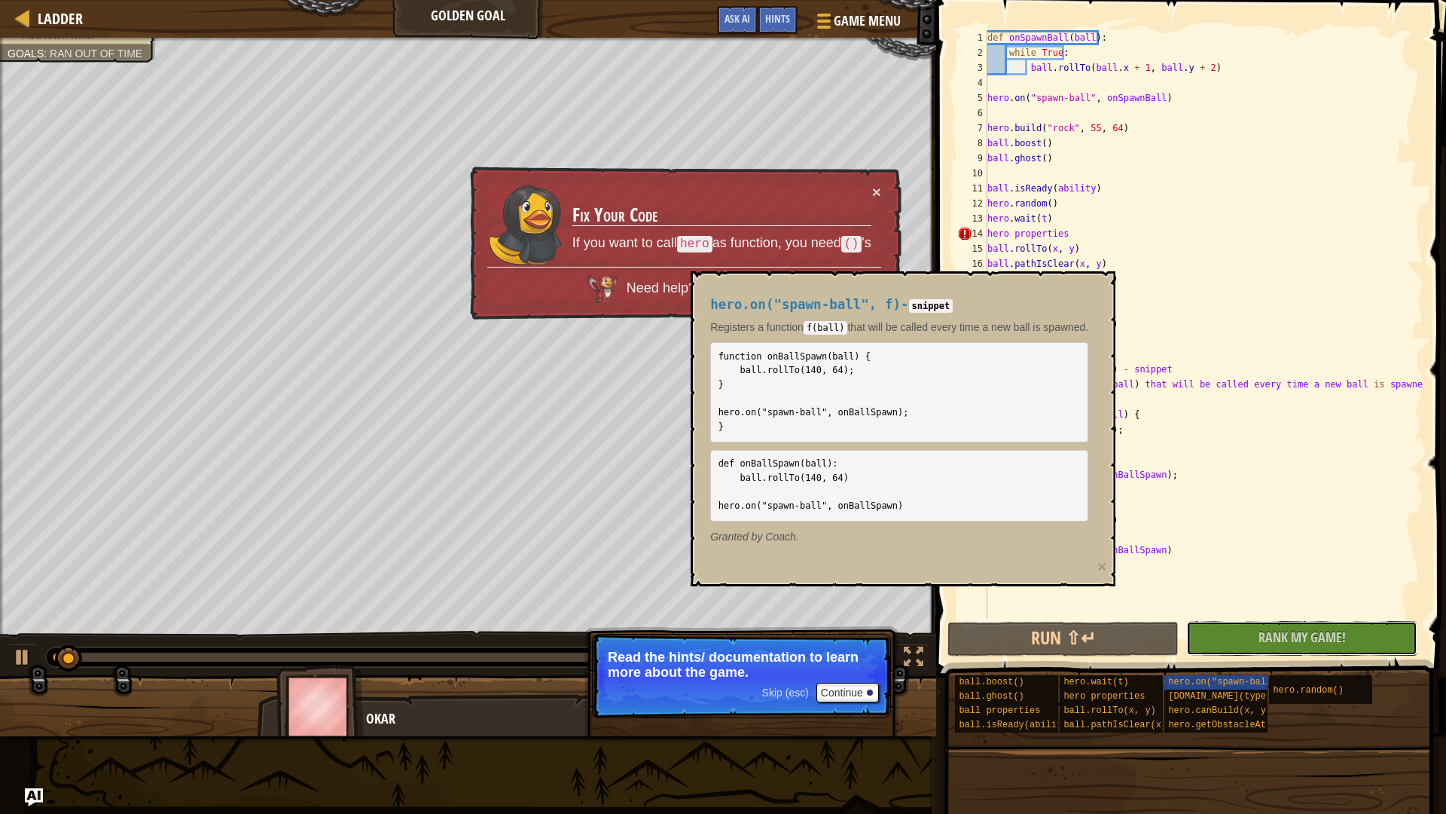
click at [1256, 640] on button "No New Code to Rank Rank My Game! Submitting... Submitted for Ranking Failed to…" at bounding box center [1301, 638] width 231 height 35
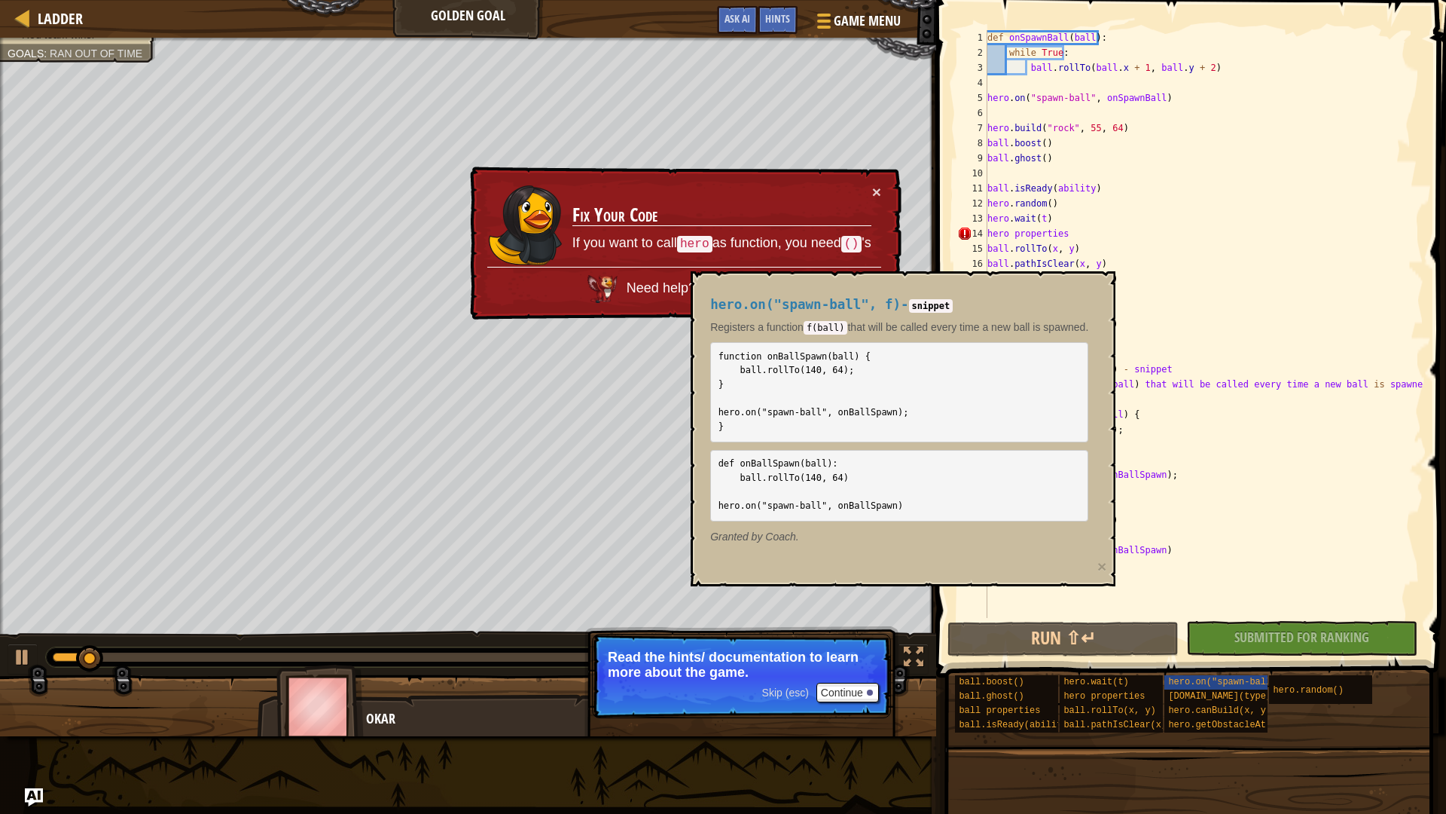
click at [783, 685] on div "Skip (esc) Continue" at bounding box center [820, 693] width 117 height 20
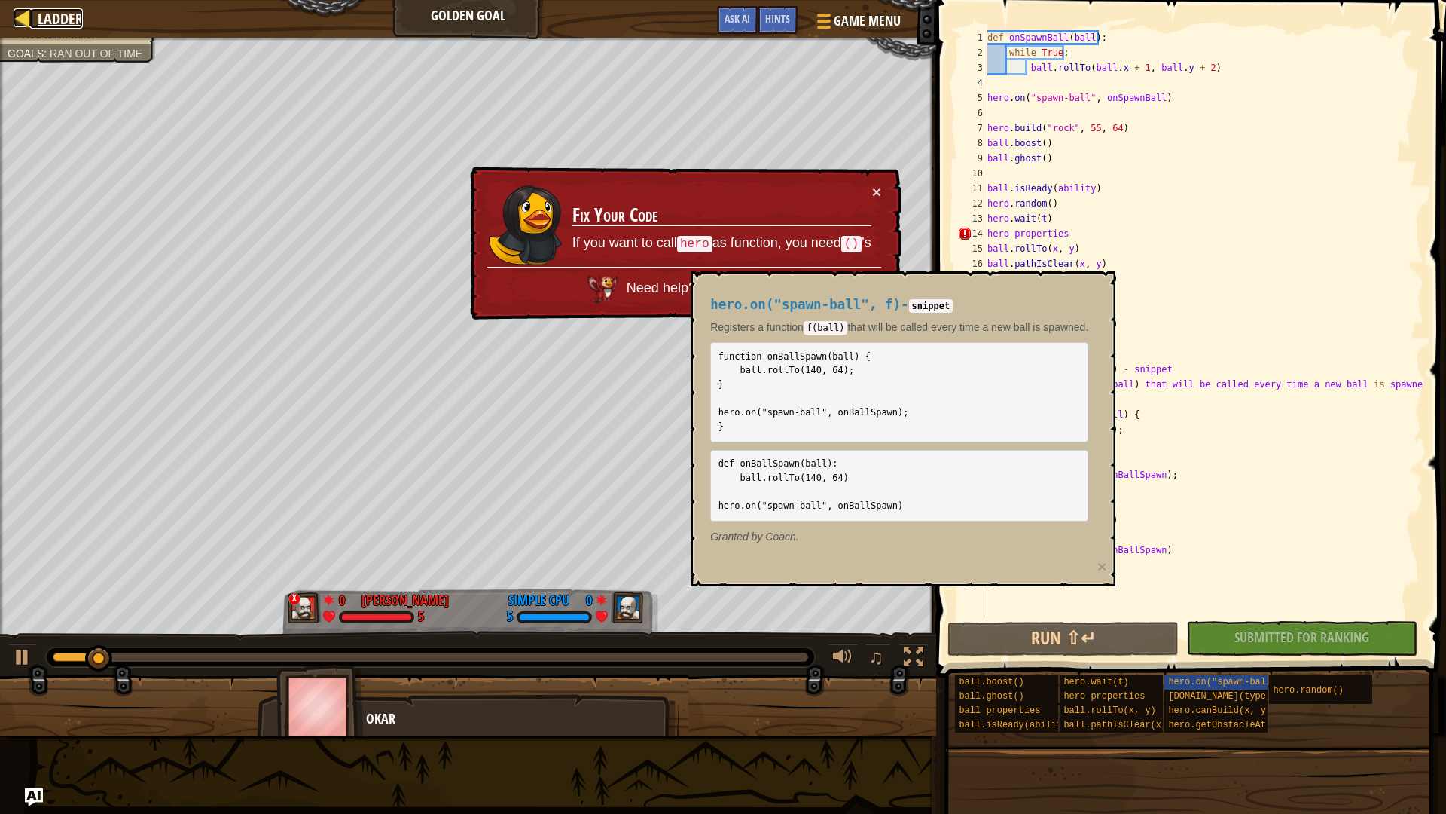
click at [25, 23] on div at bounding box center [23, 17] width 19 height 19
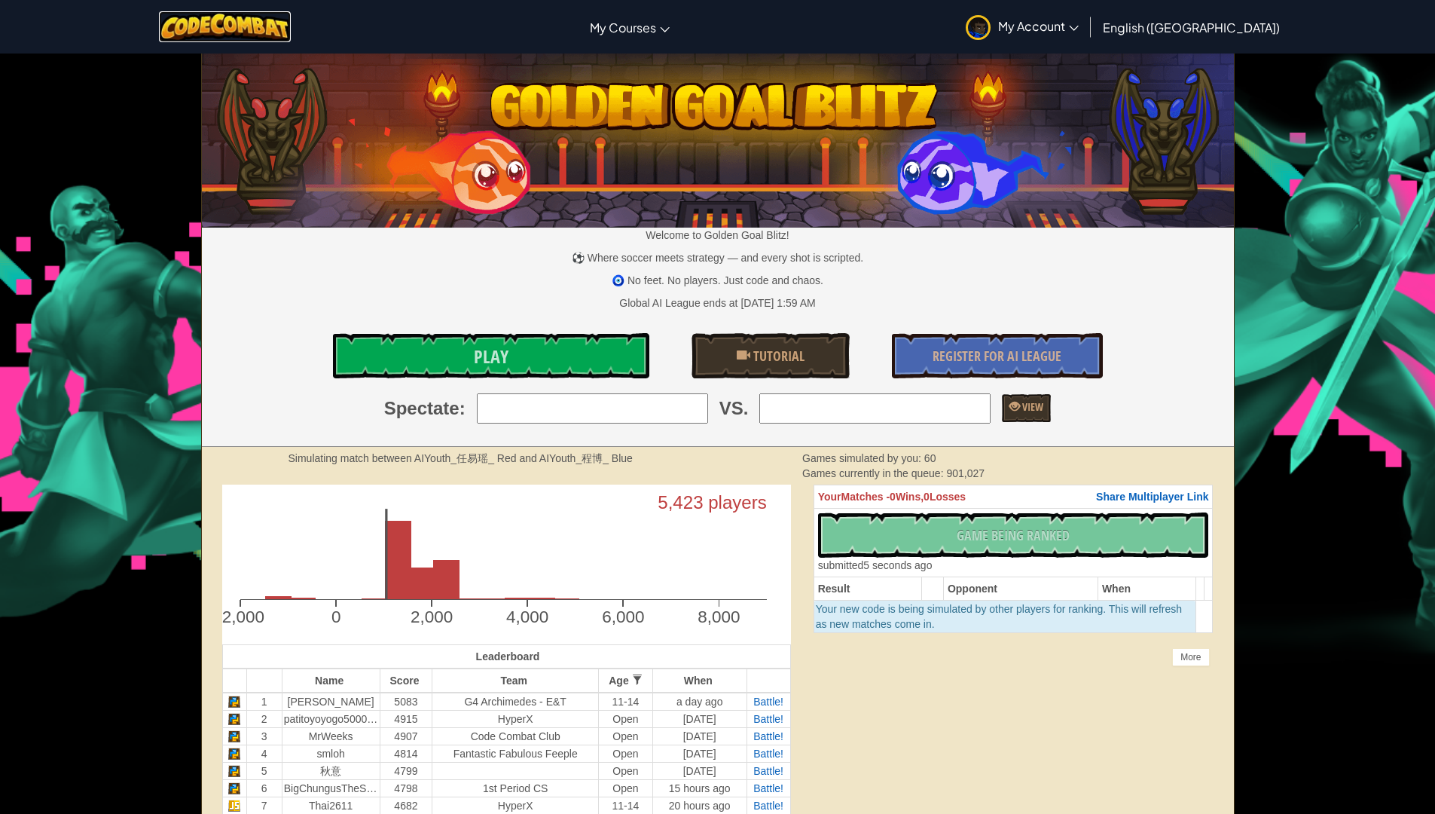
click at [291, 31] on img at bounding box center [225, 26] width 132 height 31
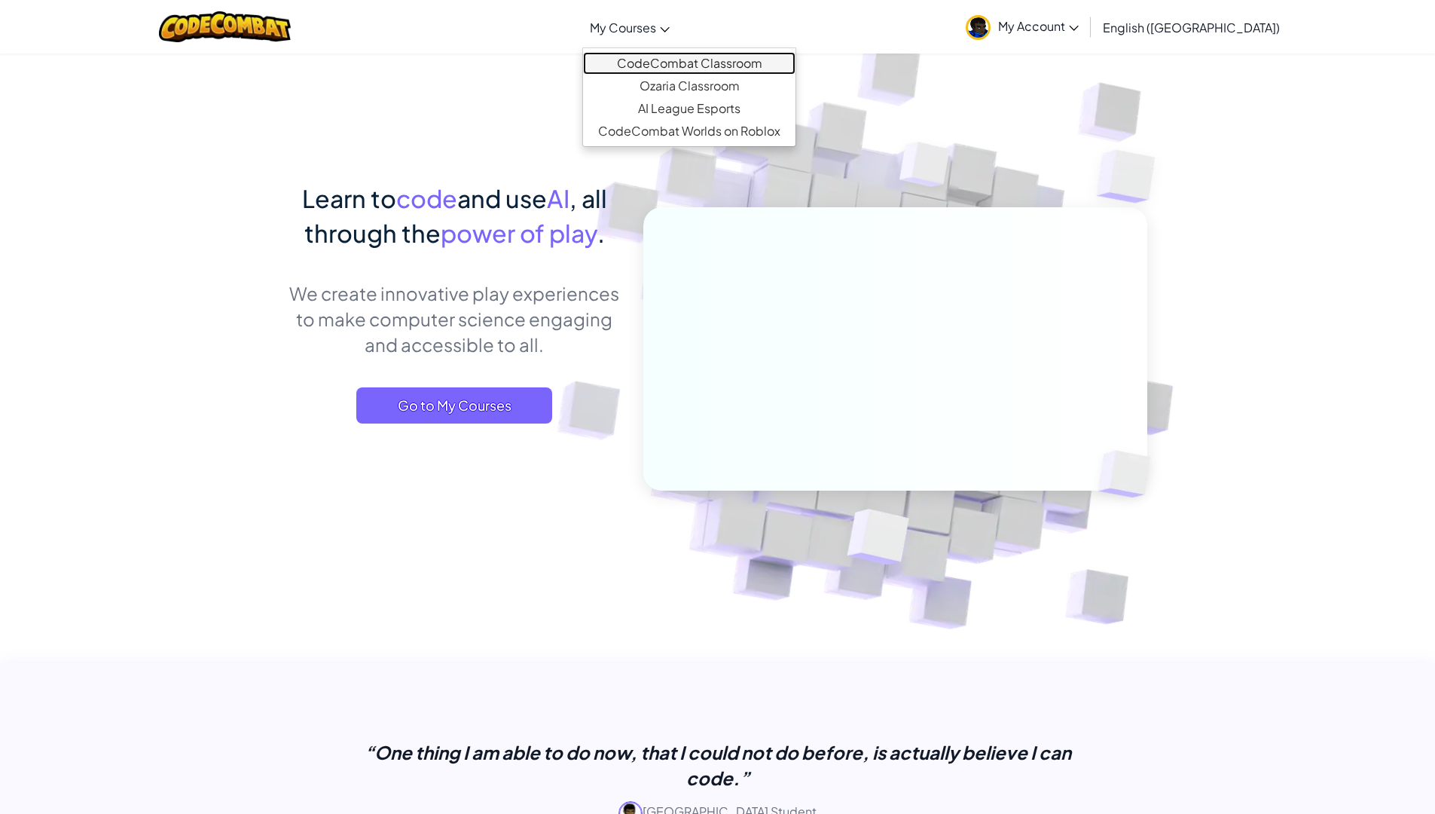
click at [708, 60] on link "CodeCombat Classroom" at bounding box center [689, 63] width 212 height 23
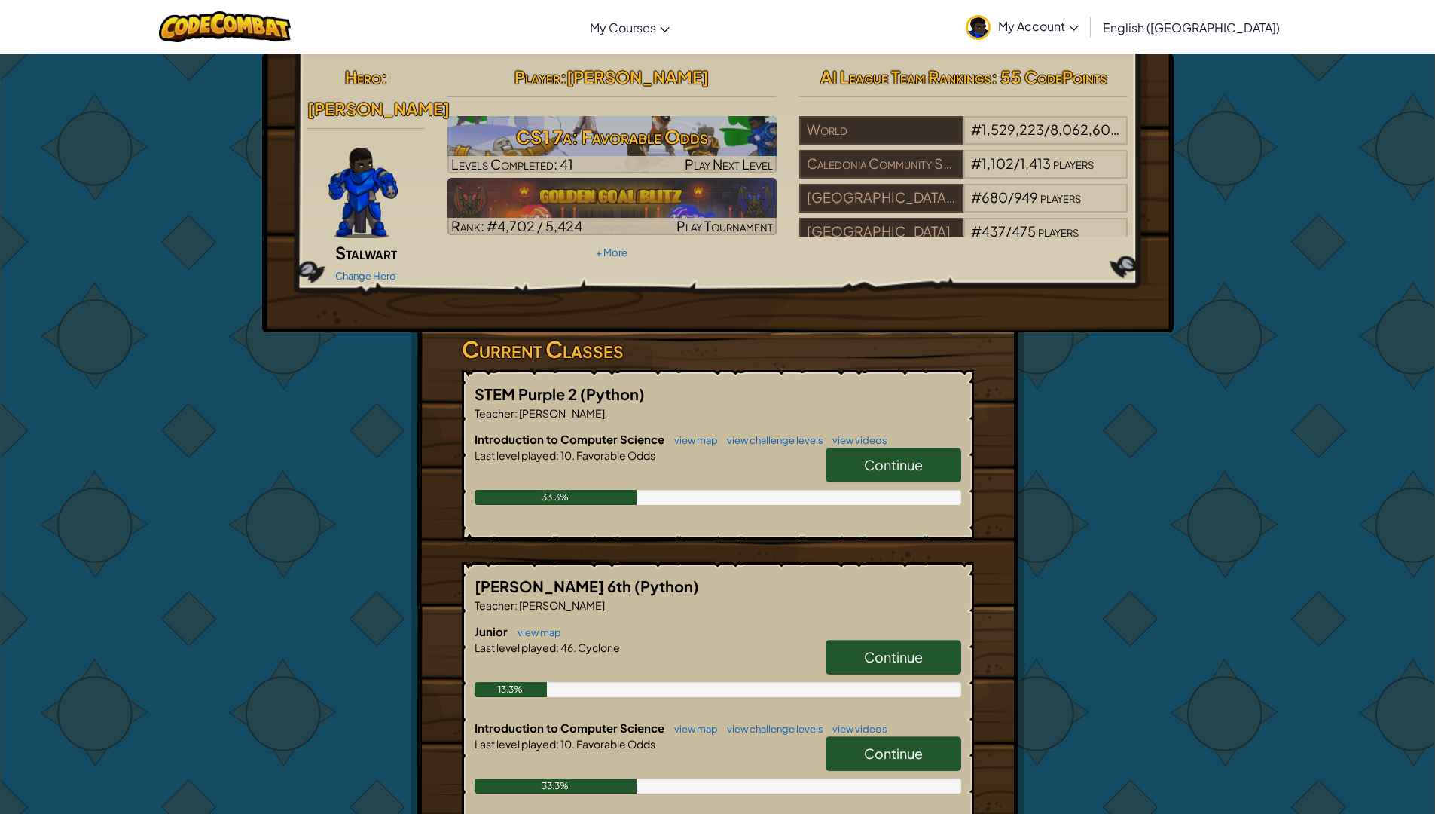
scroll to position [452, 0]
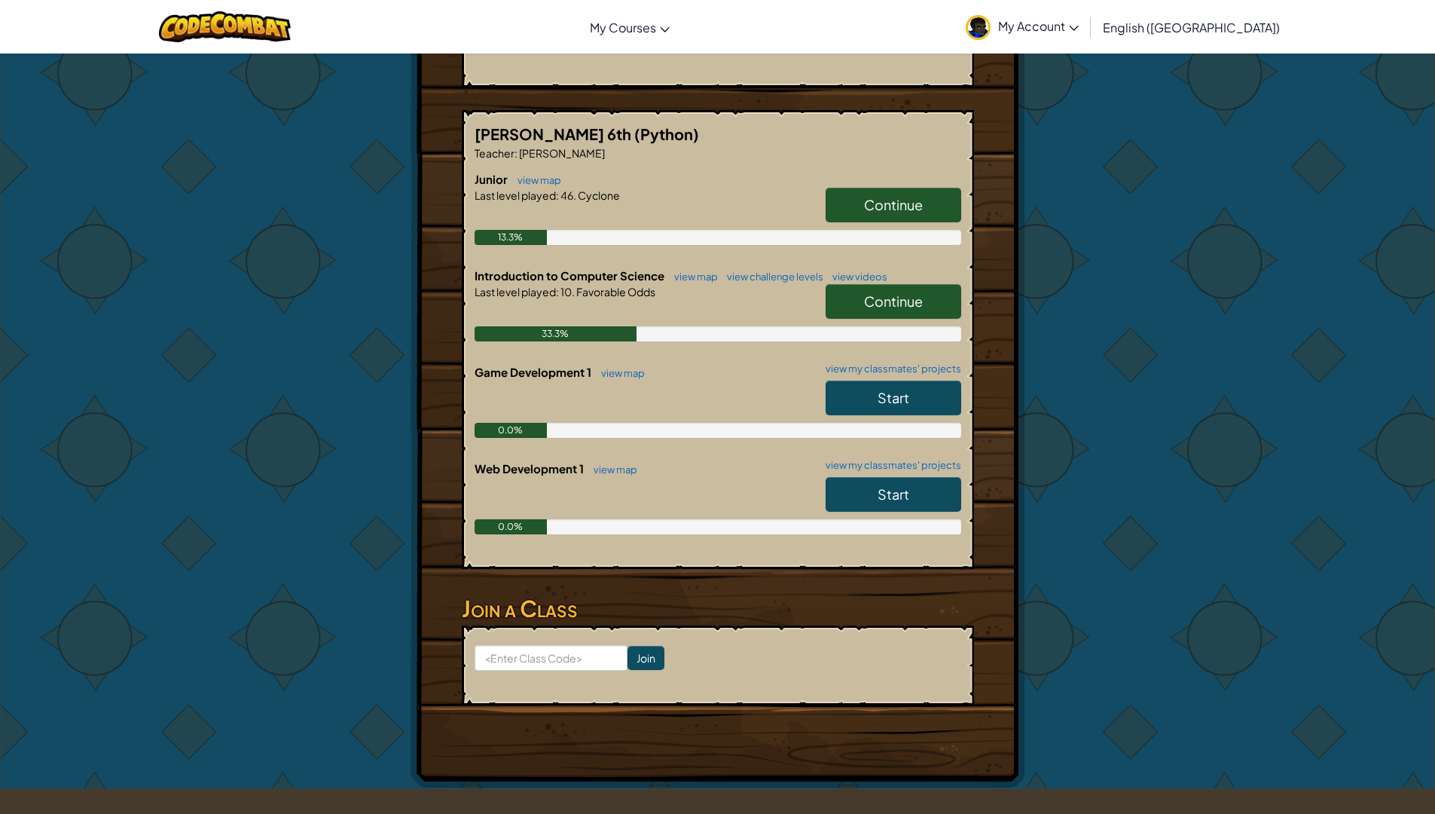
click at [890, 485] on span "Start" at bounding box center [894, 493] width 32 height 17
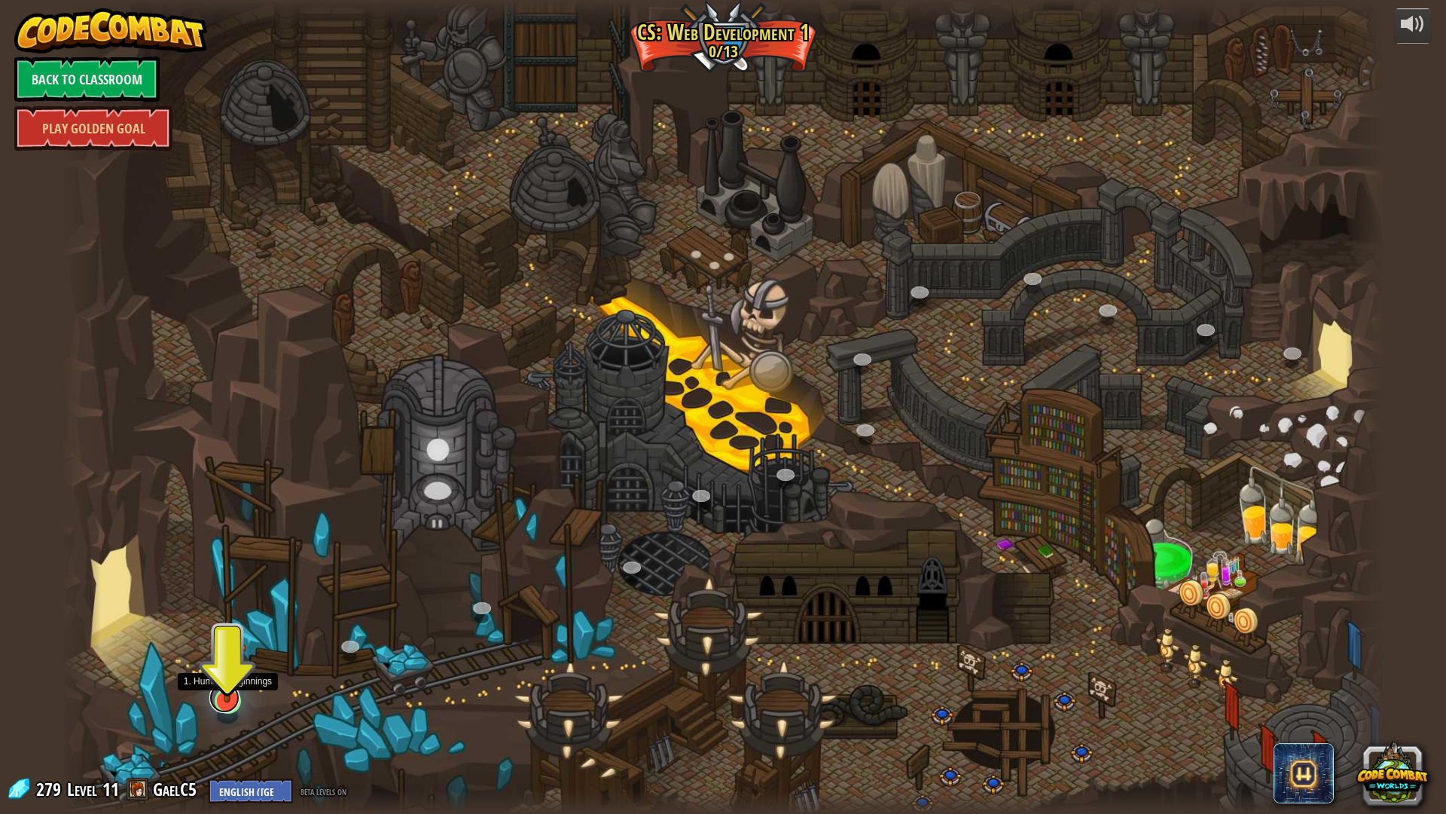
click at [235, 686] on div at bounding box center [228, 700] width 26 height 25
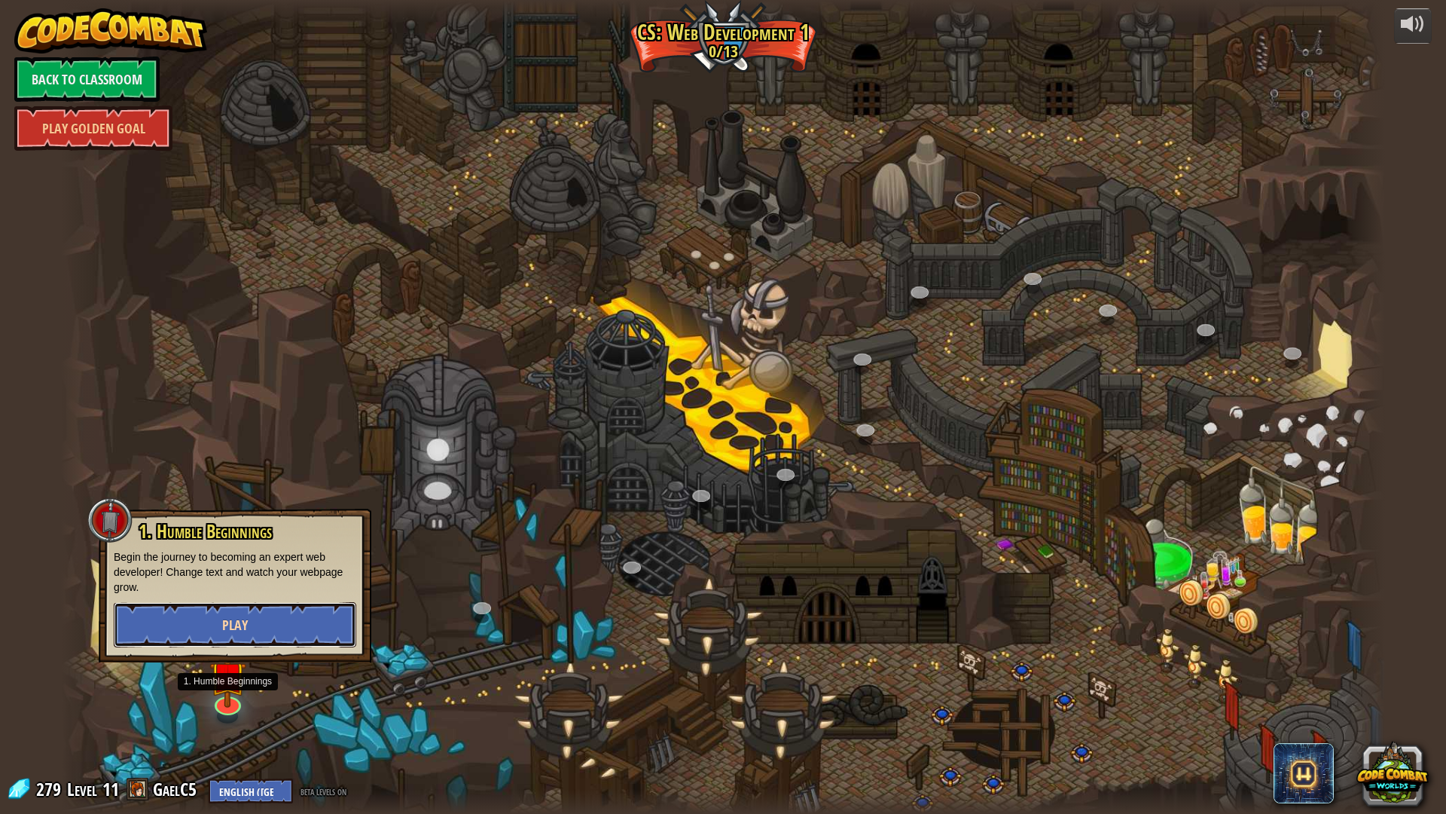
click at [298, 621] on button "Play" at bounding box center [235, 624] width 243 height 45
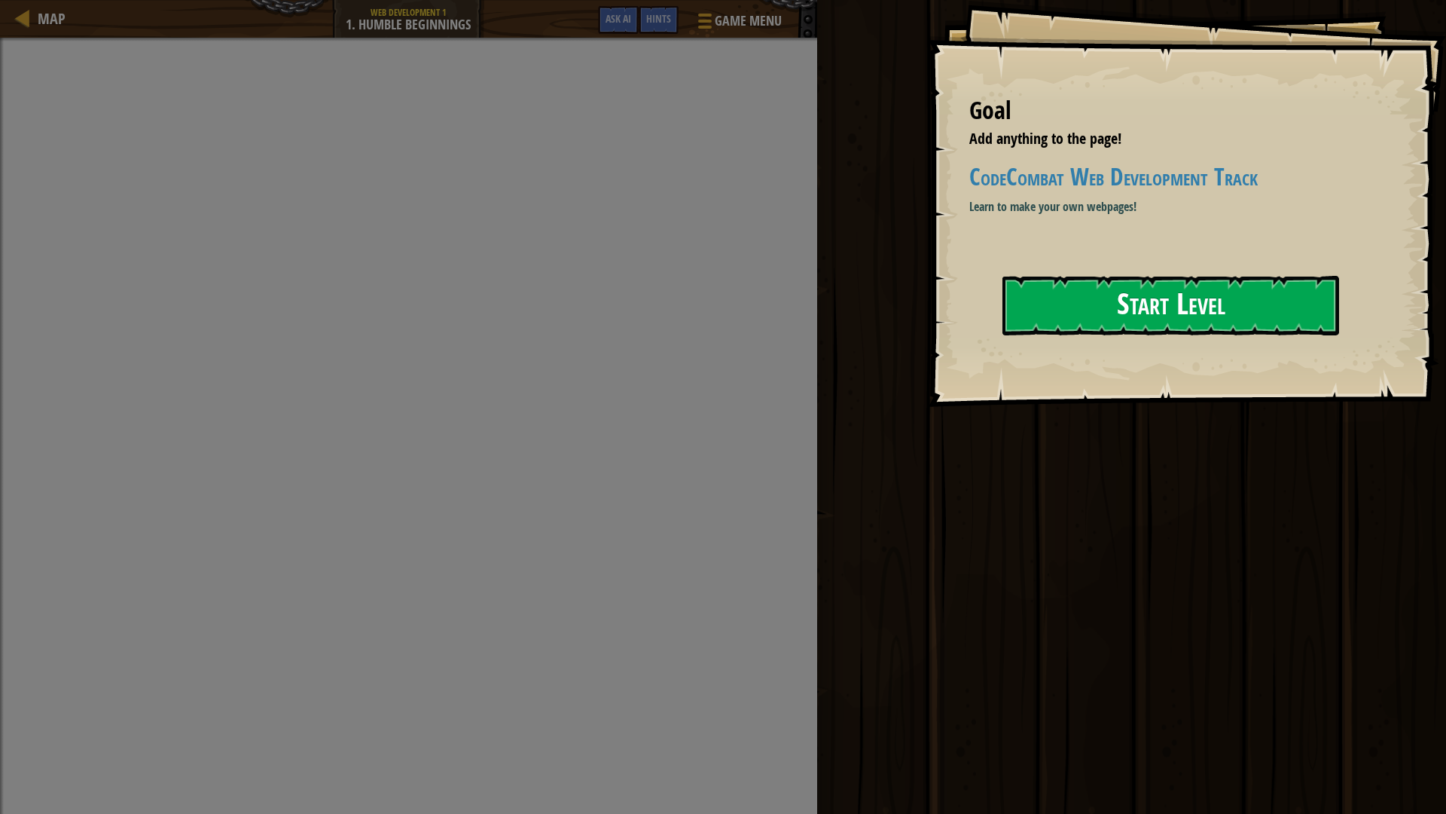
click at [1097, 312] on button "Start Level" at bounding box center [1171, 306] width 337 height 60
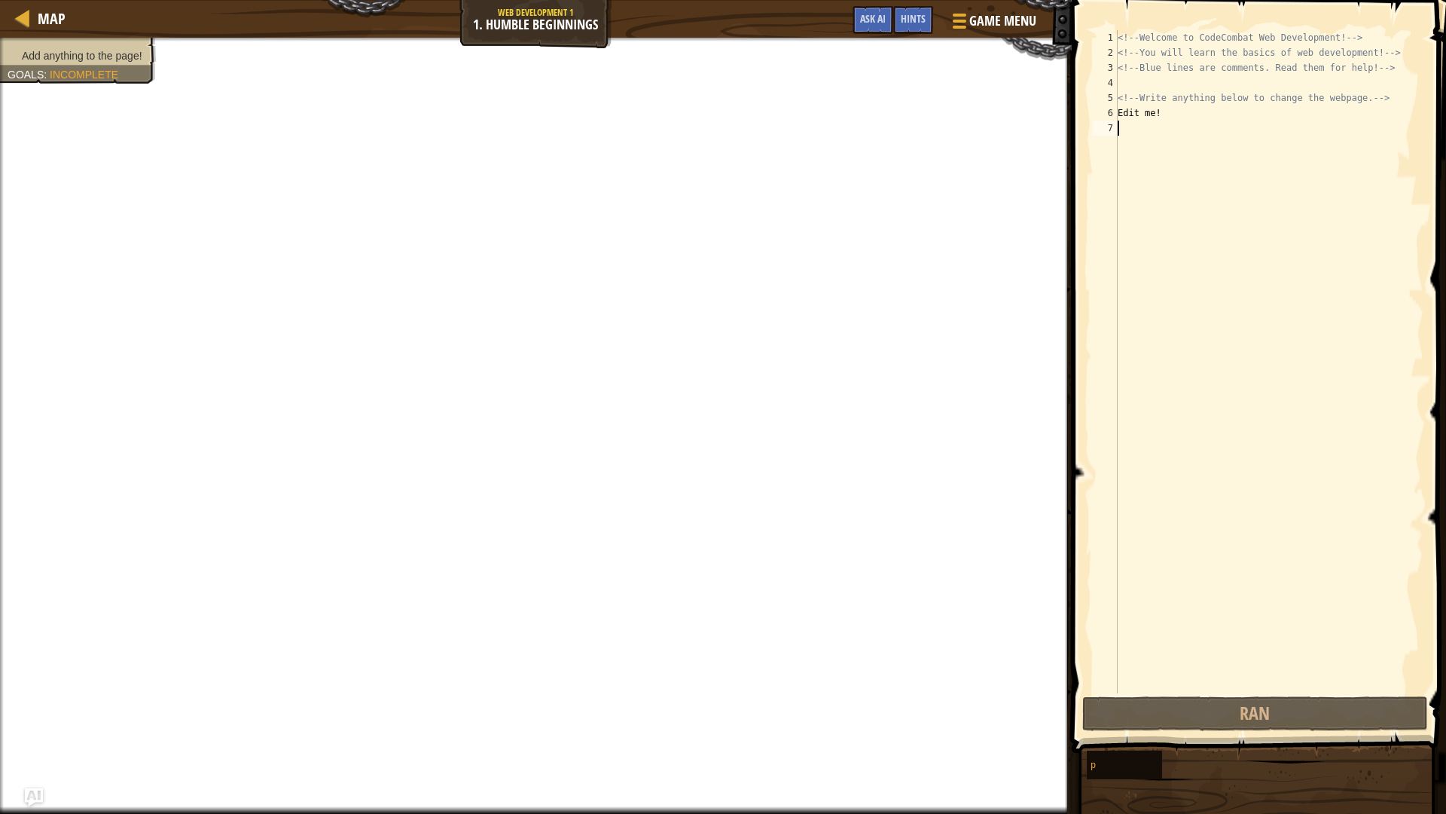
type textarea "k"
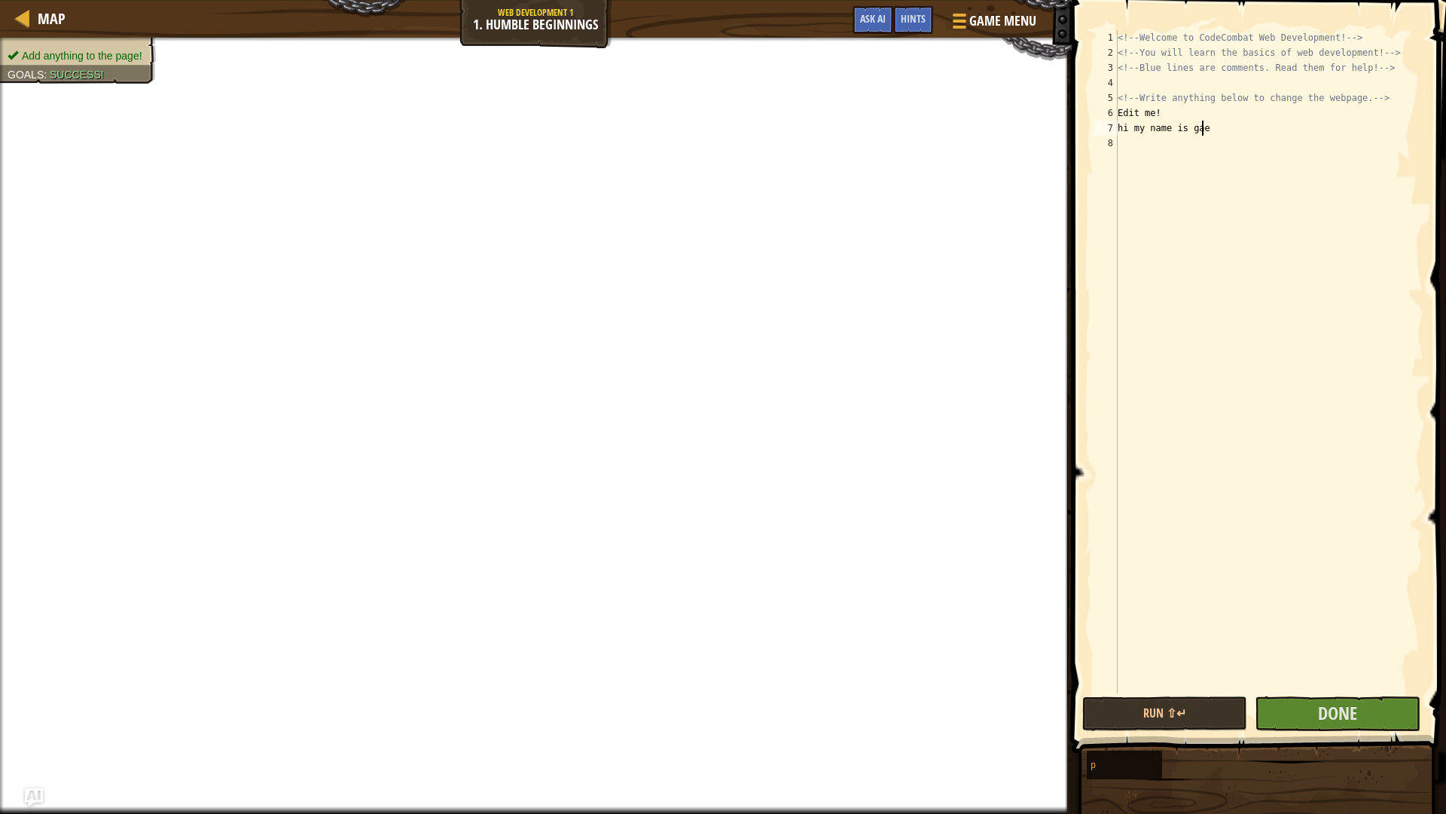
scroll to position [7, 6]
drag, startPoint x: 1189, startPoint y: 110, endPoint x: 1105, endPoint y: 112, distance: 83.7
click at [1106, 111] on div "hi my name is gael 1 2 3 4 5 6 7 8 <!-- Welcome to CodeCombat Web Development! …" at bounding box center [1257, 361] width 334 height 663
type textarea "Edit me!"
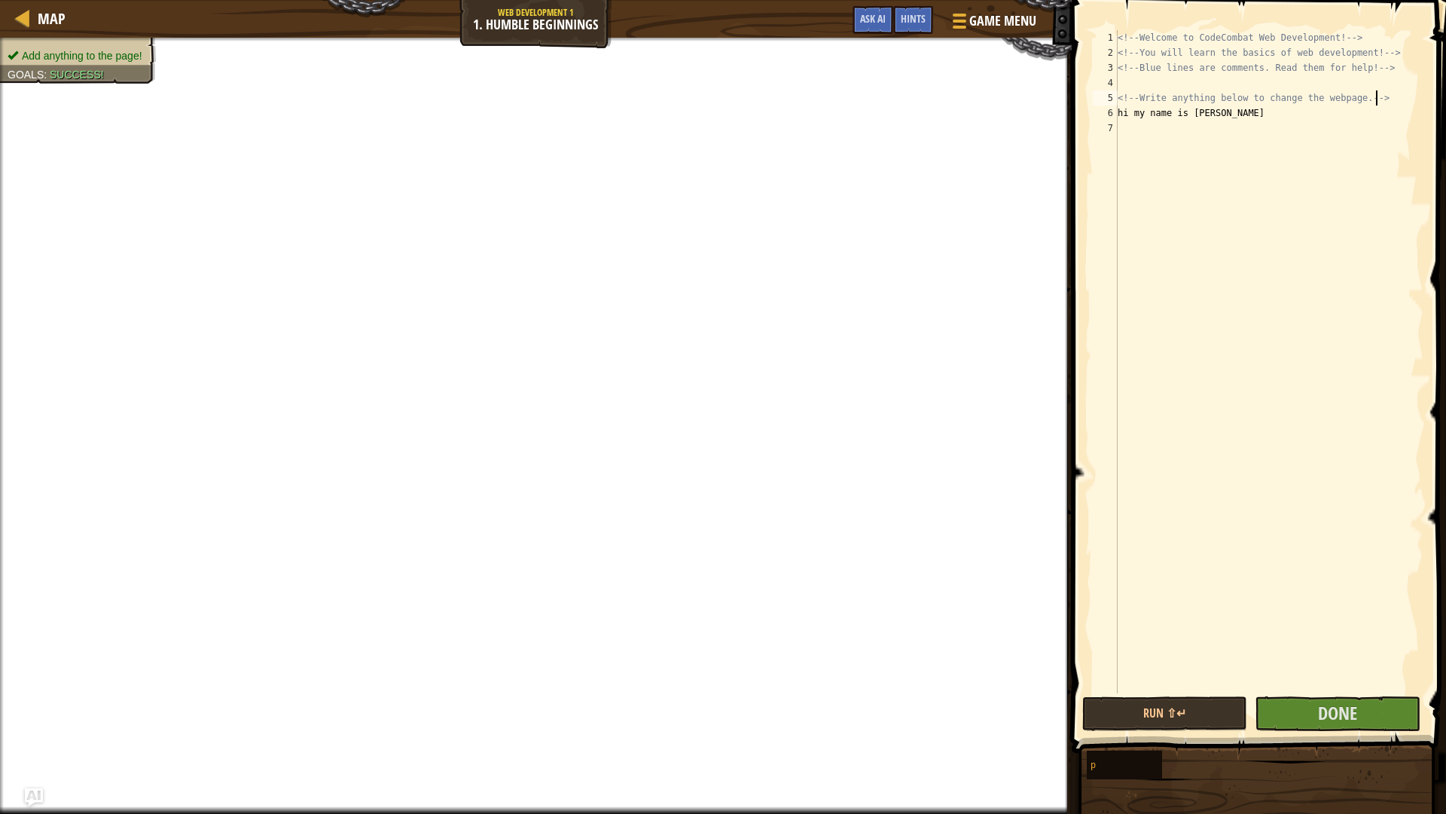
type textarea "<!-- Write anything below to change the webpage. -->"
click at [1253, 149] on div "<!-- Welcome to CodeCombat Web Development! --> <!-- You will learn the basics …" at bounding box center [1269, 376] width 309 height 693
type textarea "l"
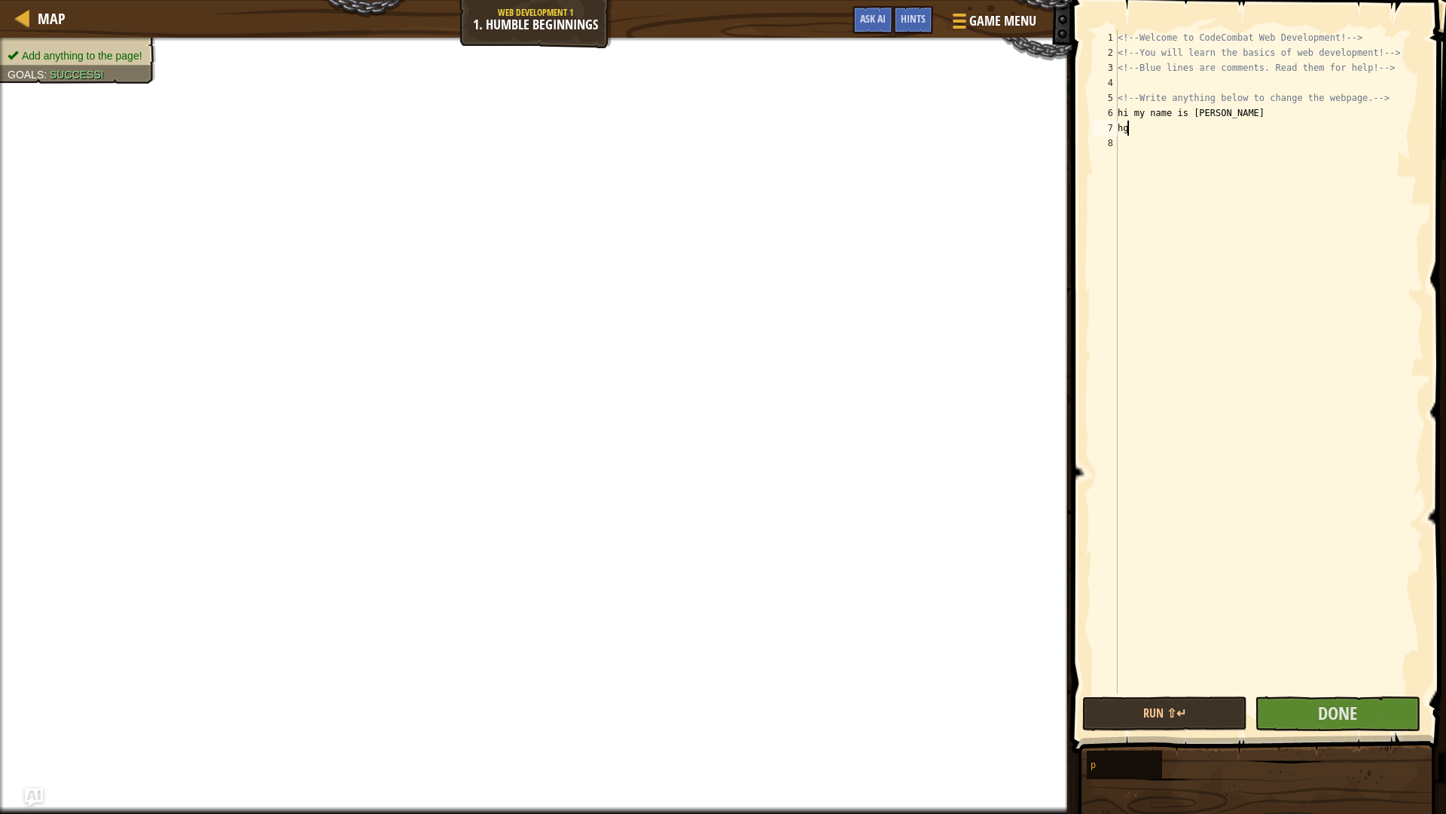
type textarea "h"
type textarea "y"
type textarea "N"
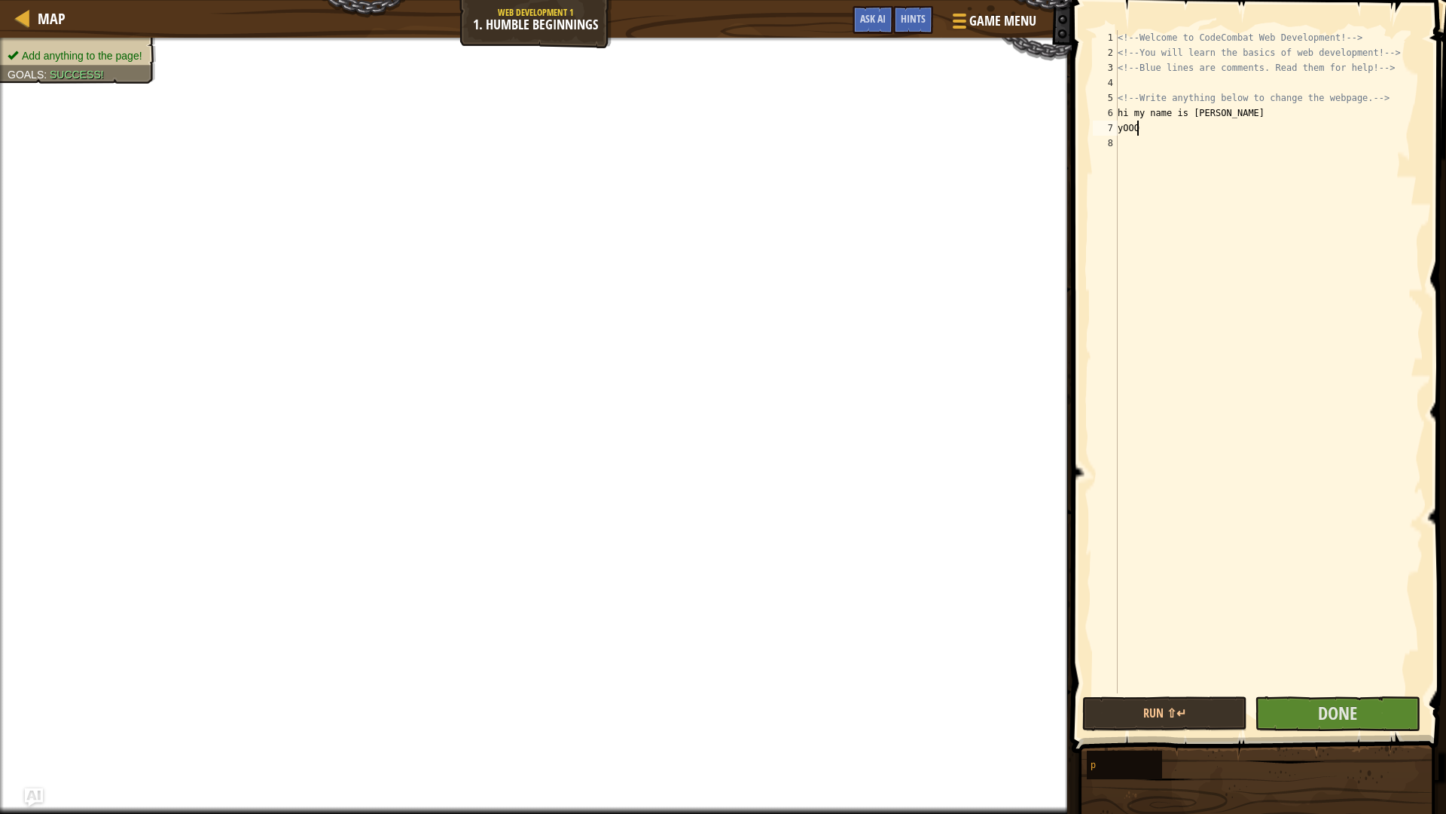
scroll to position [7, 0]
type textarea "y"
click at [1319, 686] on span "Done" at bounding box center [1337, 713] width 39 height 24
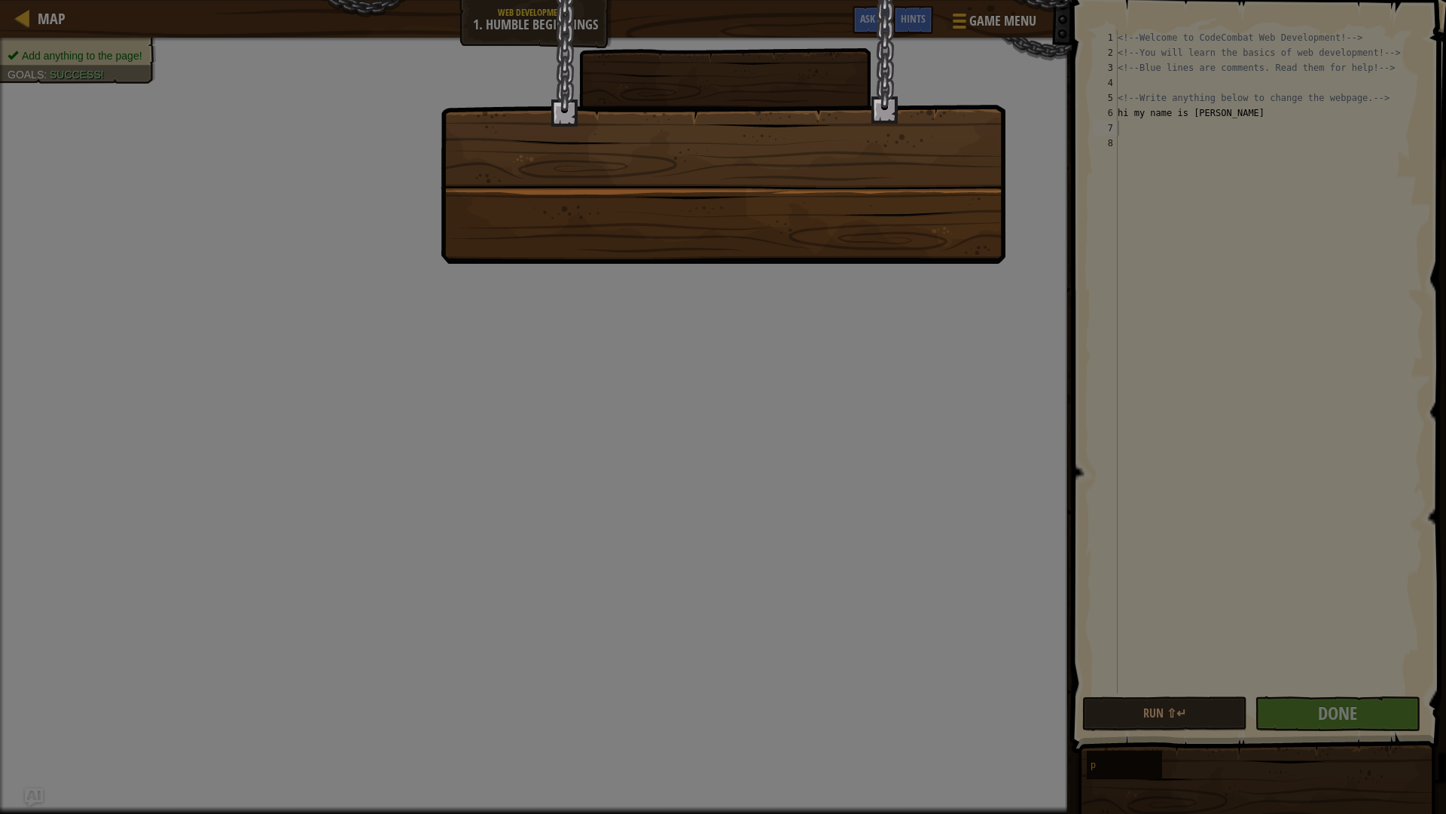
click at [603, 563] on div at bounding box center [723, 407] width 1446 height 814
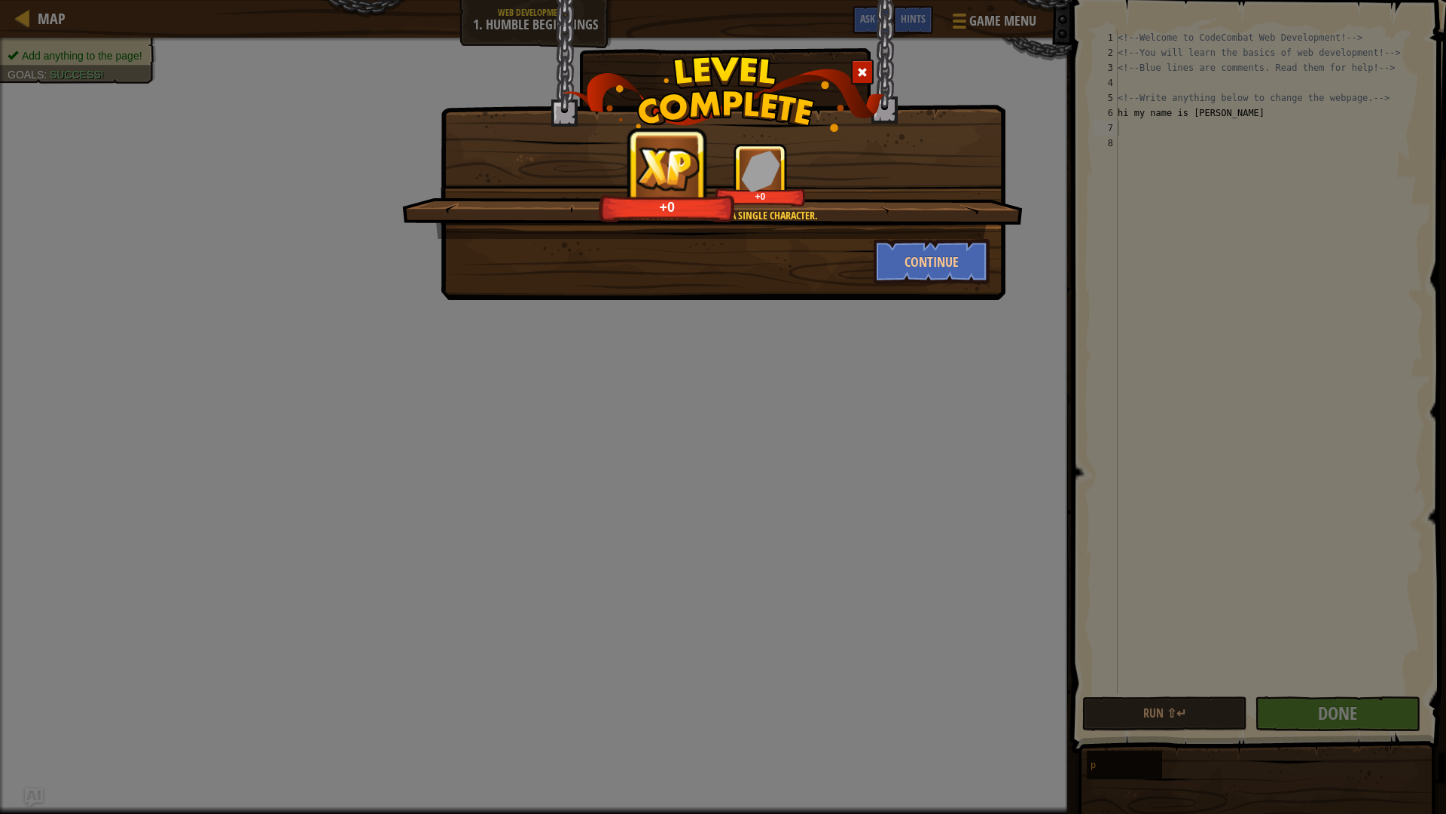
click at [906, 225] on div "Every web page starts with a single character. +0 +0" at bounding box center [712, 191] width 621 height 96
drag, startPoint x: 907, startPoint y: 237, endPoint x: 900, endPoint y: 255, distance: 18.6
click at [906, 240] on div "Every web page starts with a single character. +3 +0 Continue" at bounding box center [723, 213] width 533 height 141
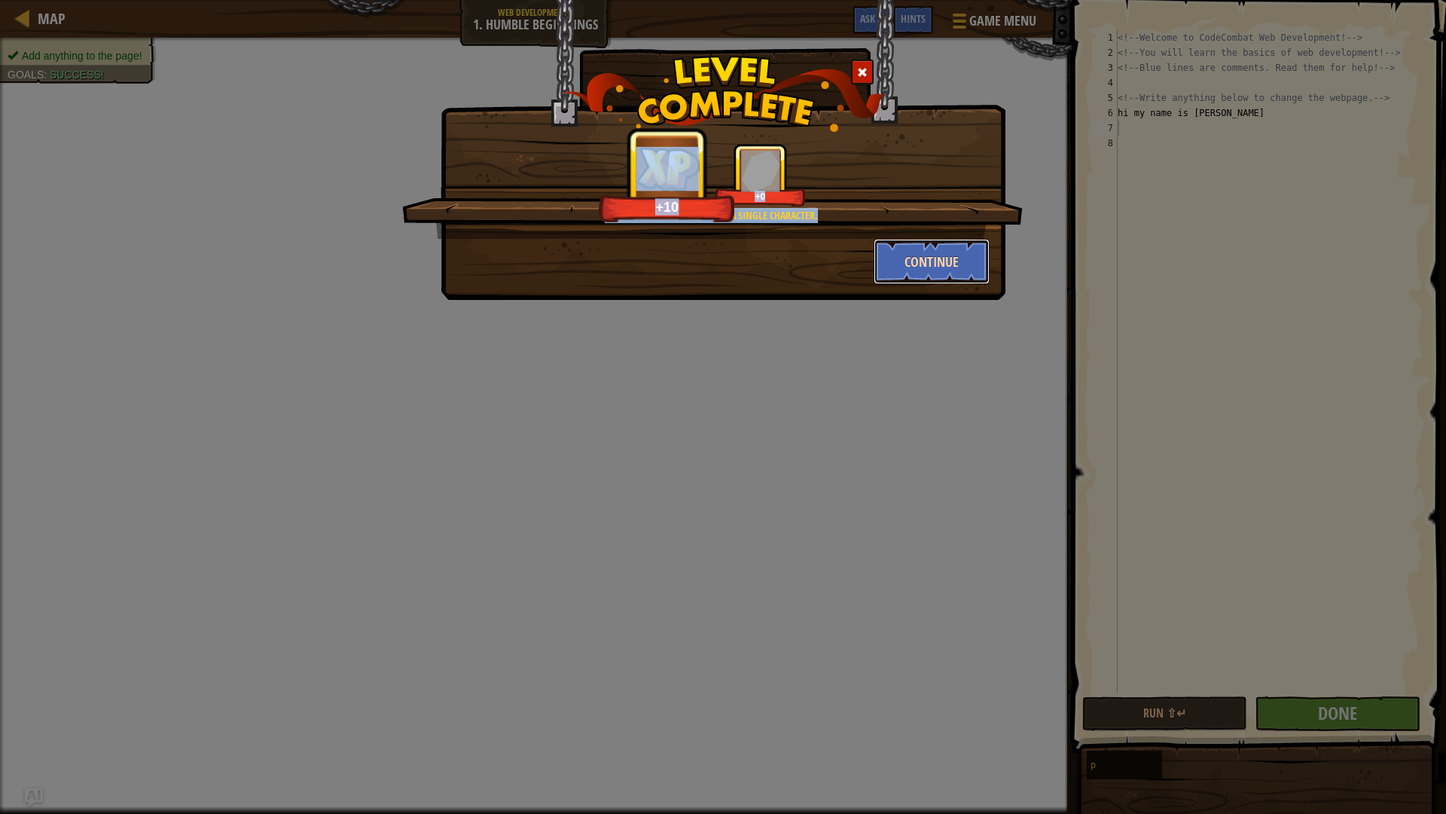
click at [896, 270] on button "Continue" at bounding box center [932, 261] width 117 height 45
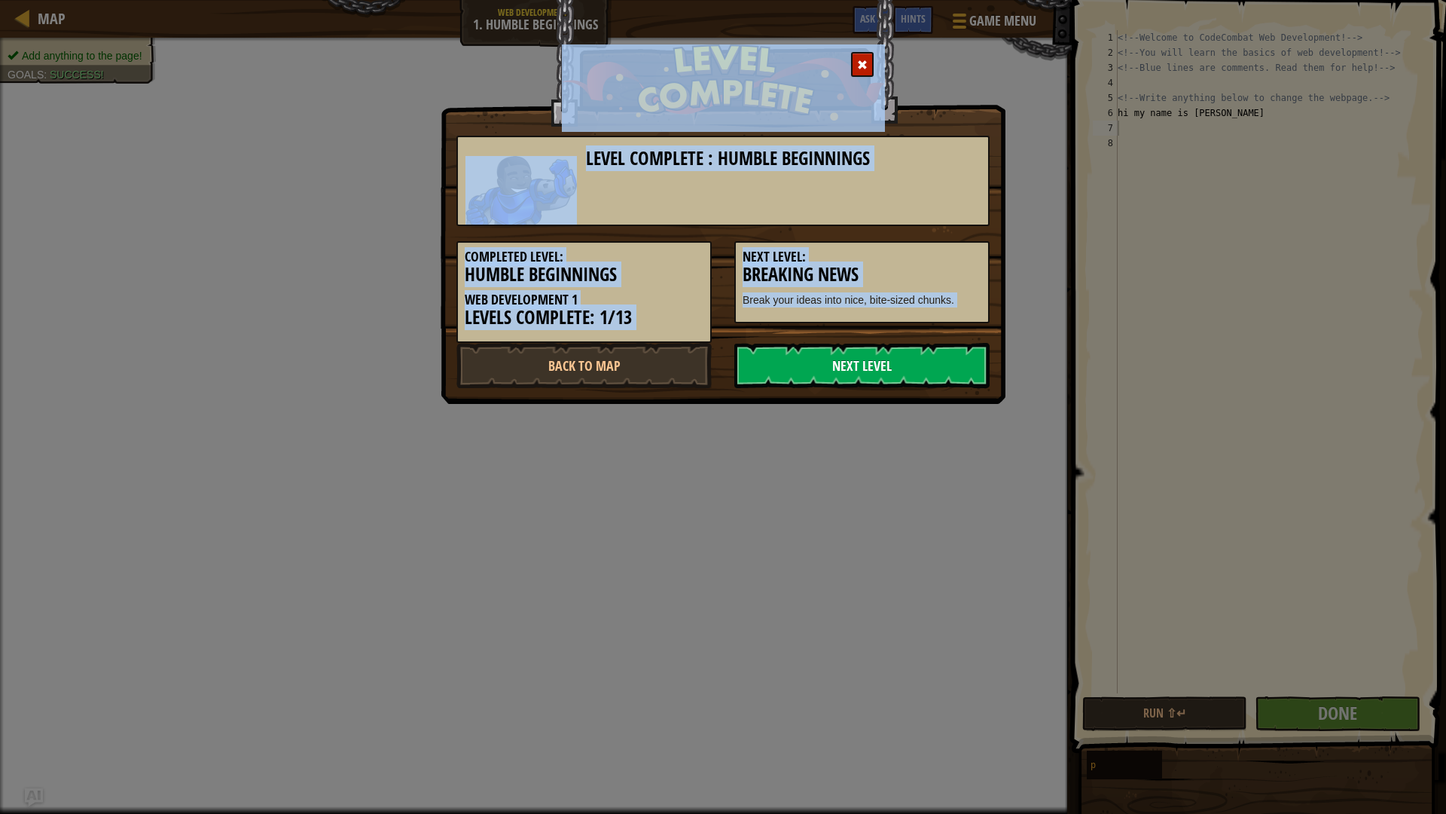
click at [884, 379] on link "Next Level" at bounding box center [861, 365] width 255 height 45
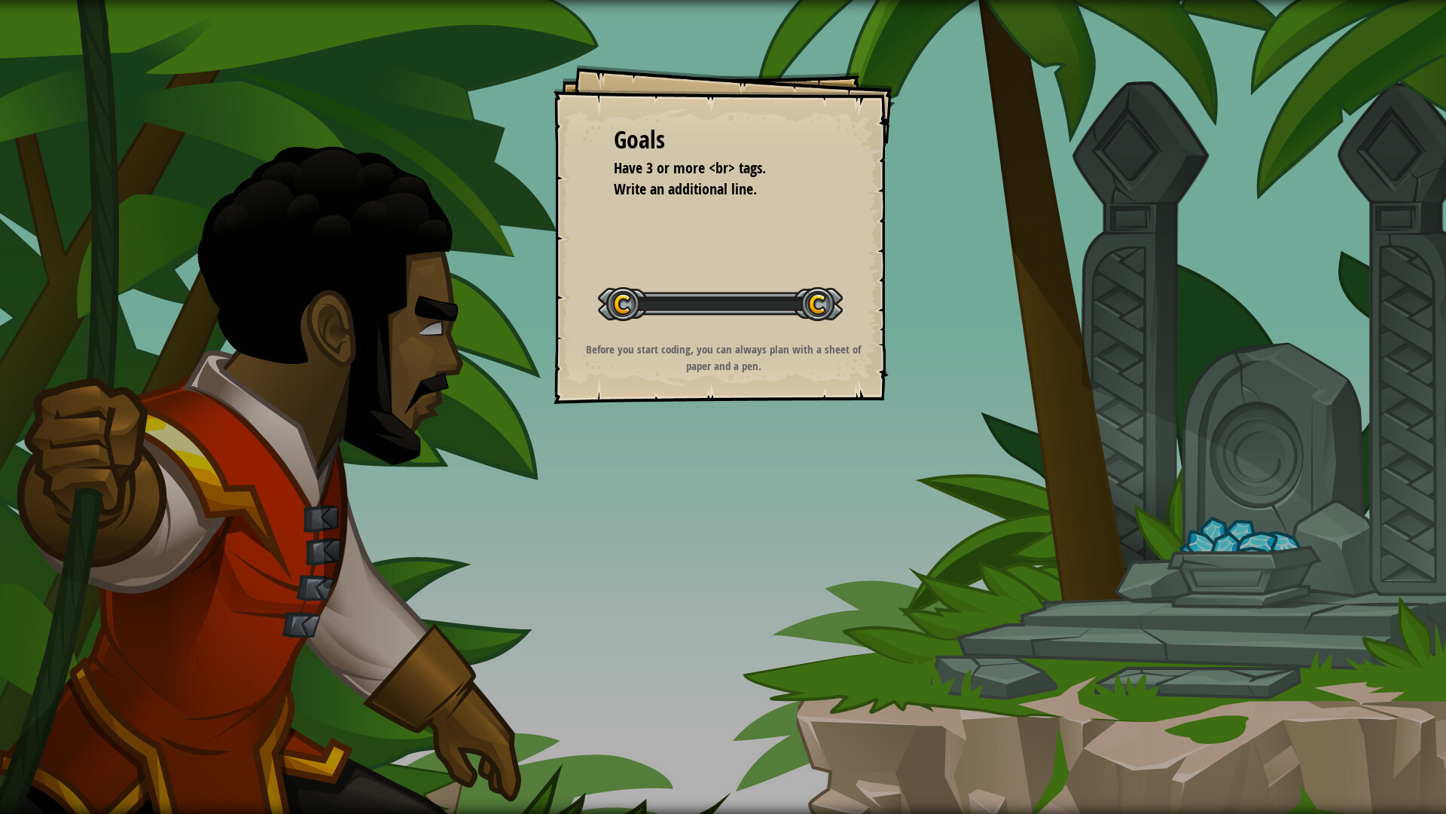
click at [836, 417] on div "Goals Have 3 or more <br> tags. Write an additional line. Start Level Error loa…" at bounding box center [723, 407] width 1446 height 814
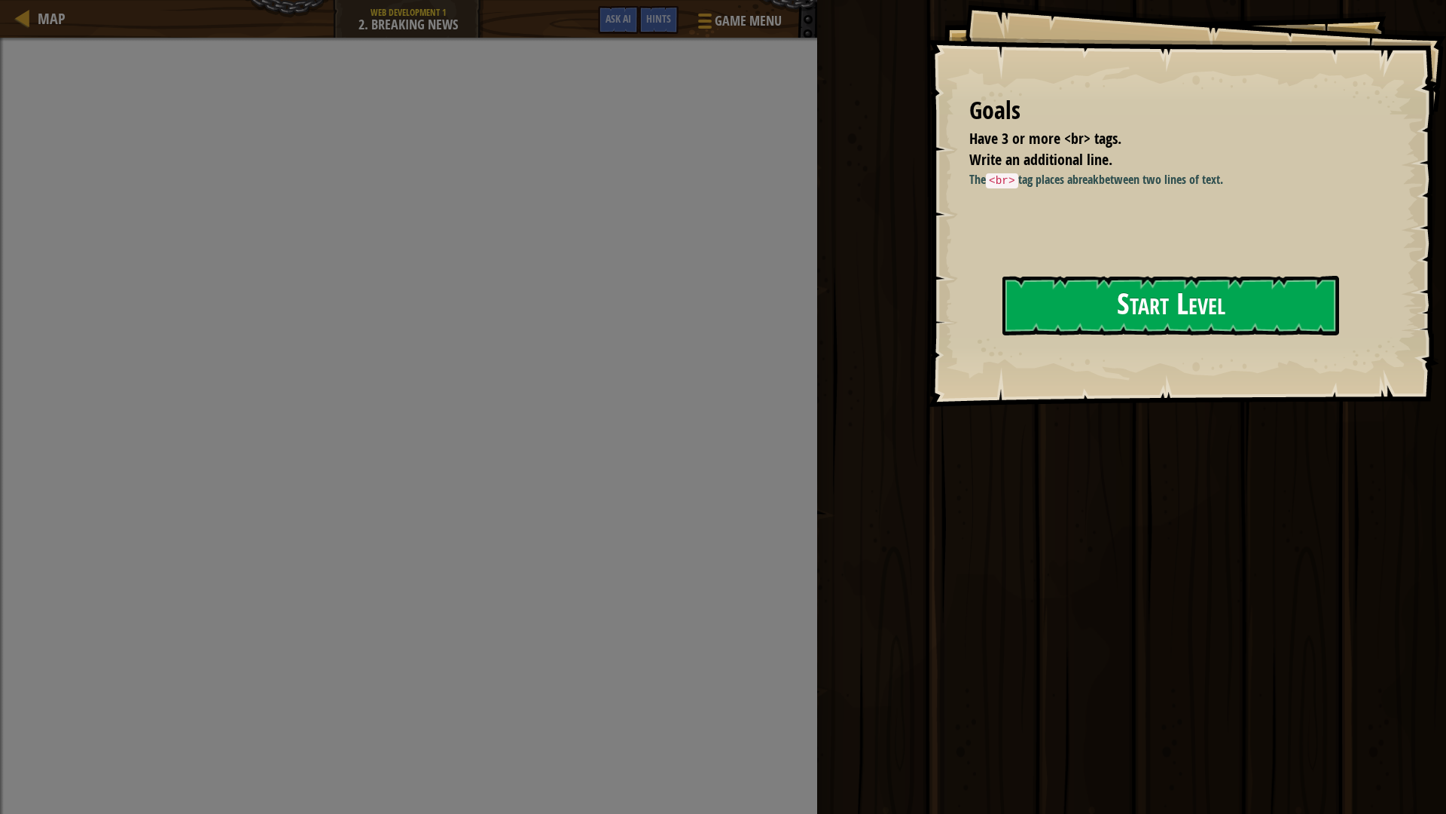
click at [1091, 302] on button "Start Level" at bounding box center [1171, 306] width 337 height 60
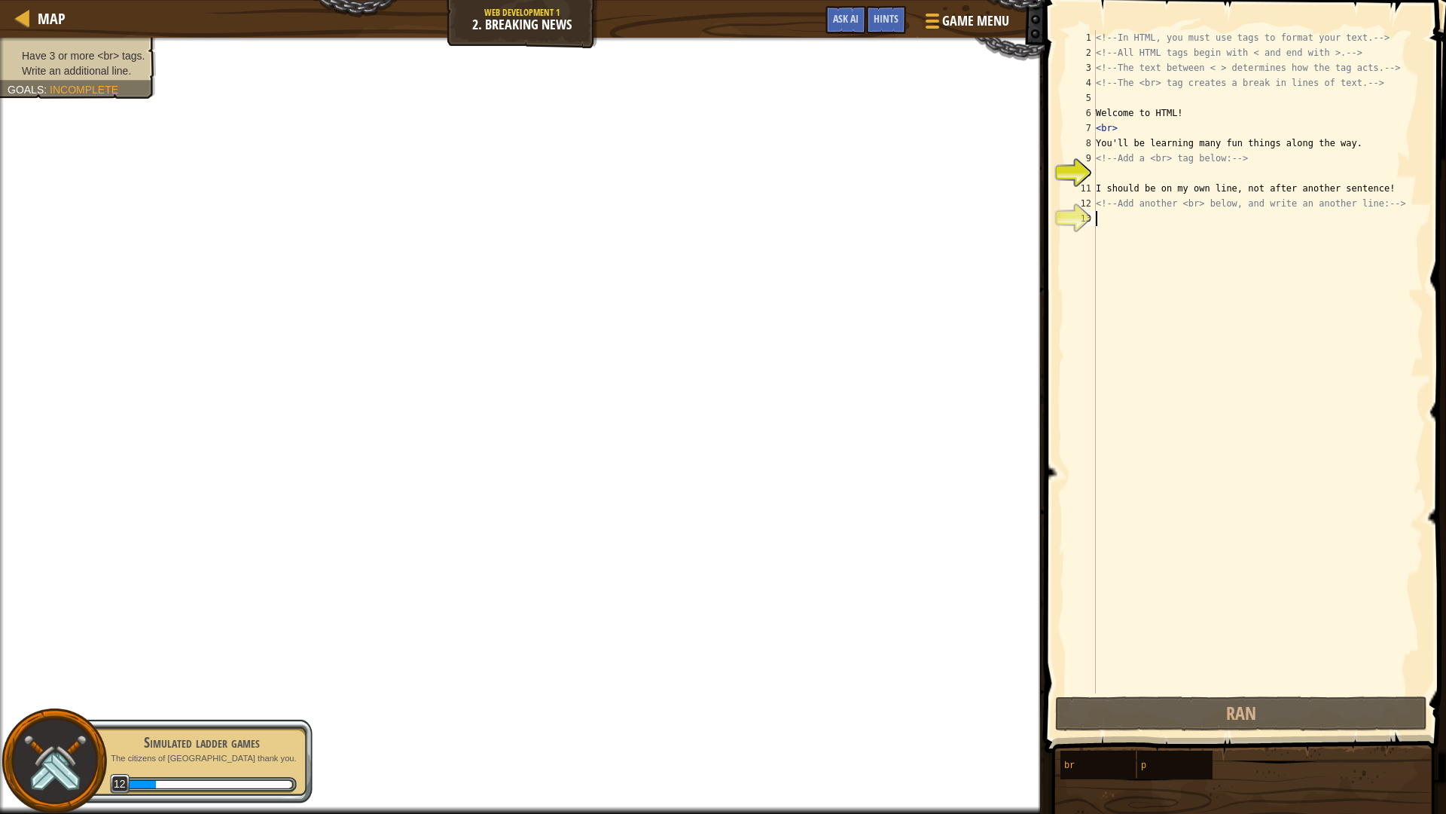
click at [1214, 236] on div "<!-- In HTML, you must use tags to format your text. --> <!-- All HTML tags beg…" at bounding box center [1258, 376] width 331 height 693
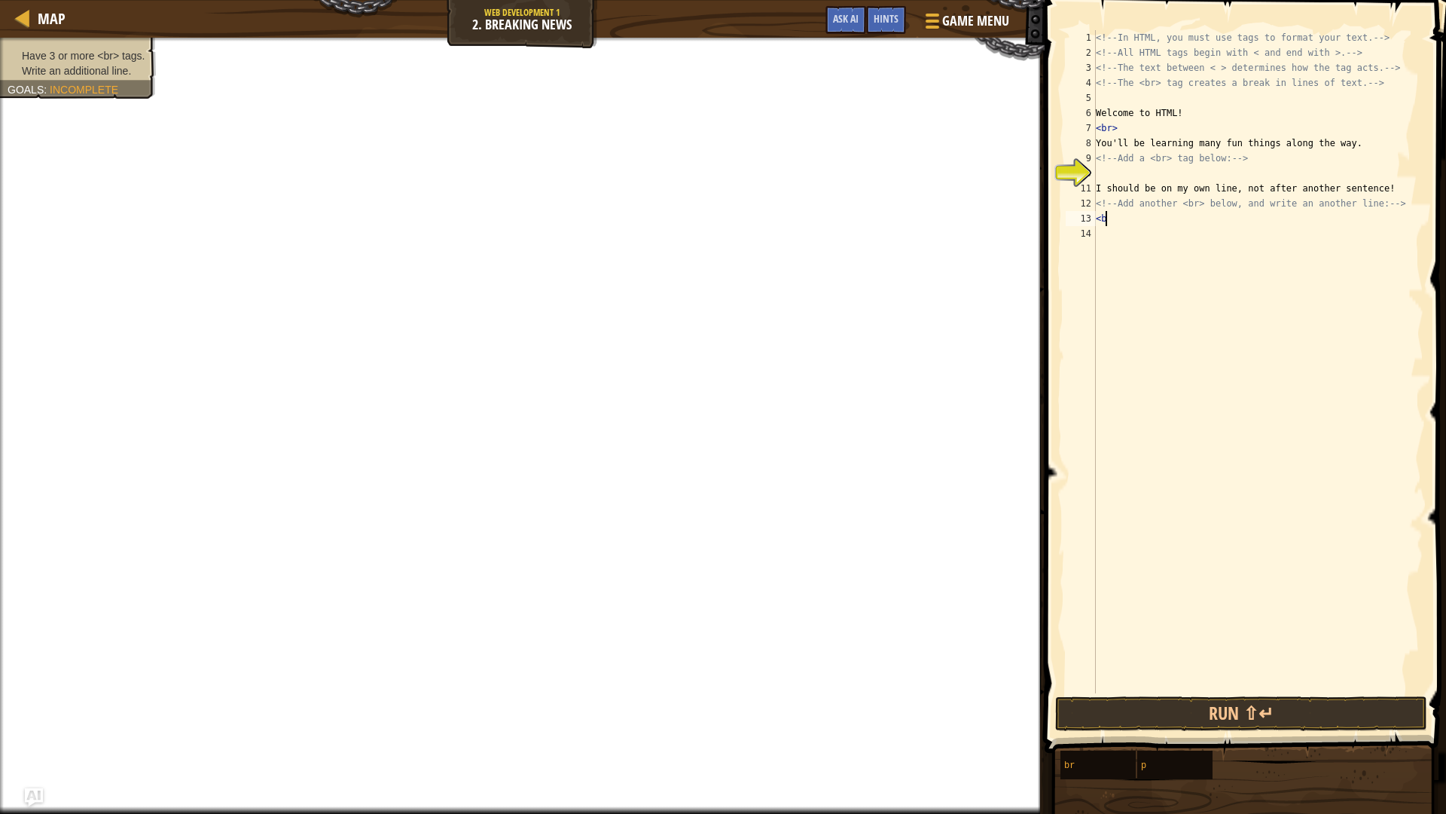
scroll to position [7, 0]
type textarea "<"
click at [1154, 170] on div "<!-- In HTML, you must use tags to format your text. --> <!-- All HTML tags beg…" at bounding box center [1258, 376] width 331 height 693
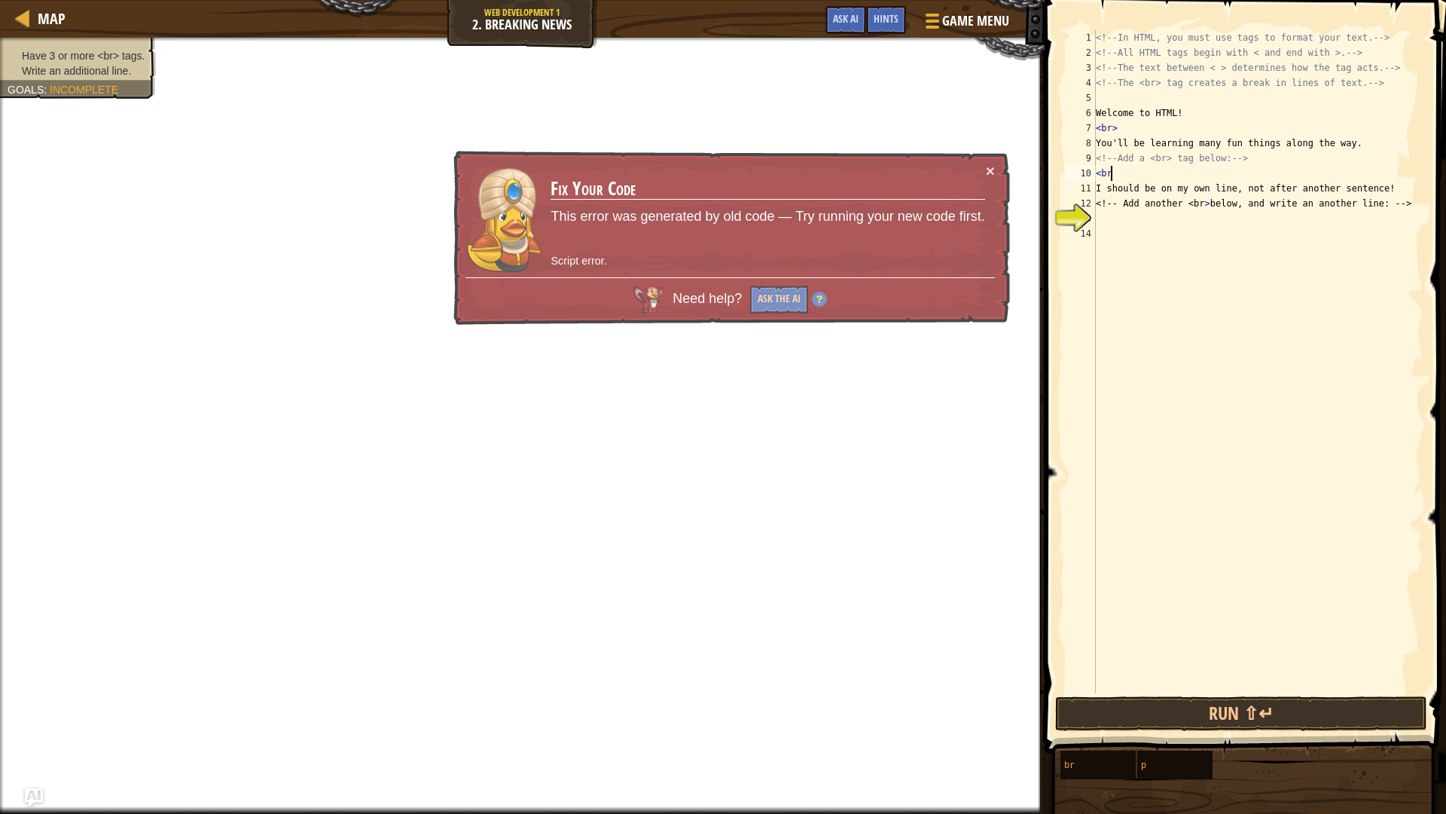
scroll to position [7, 1]
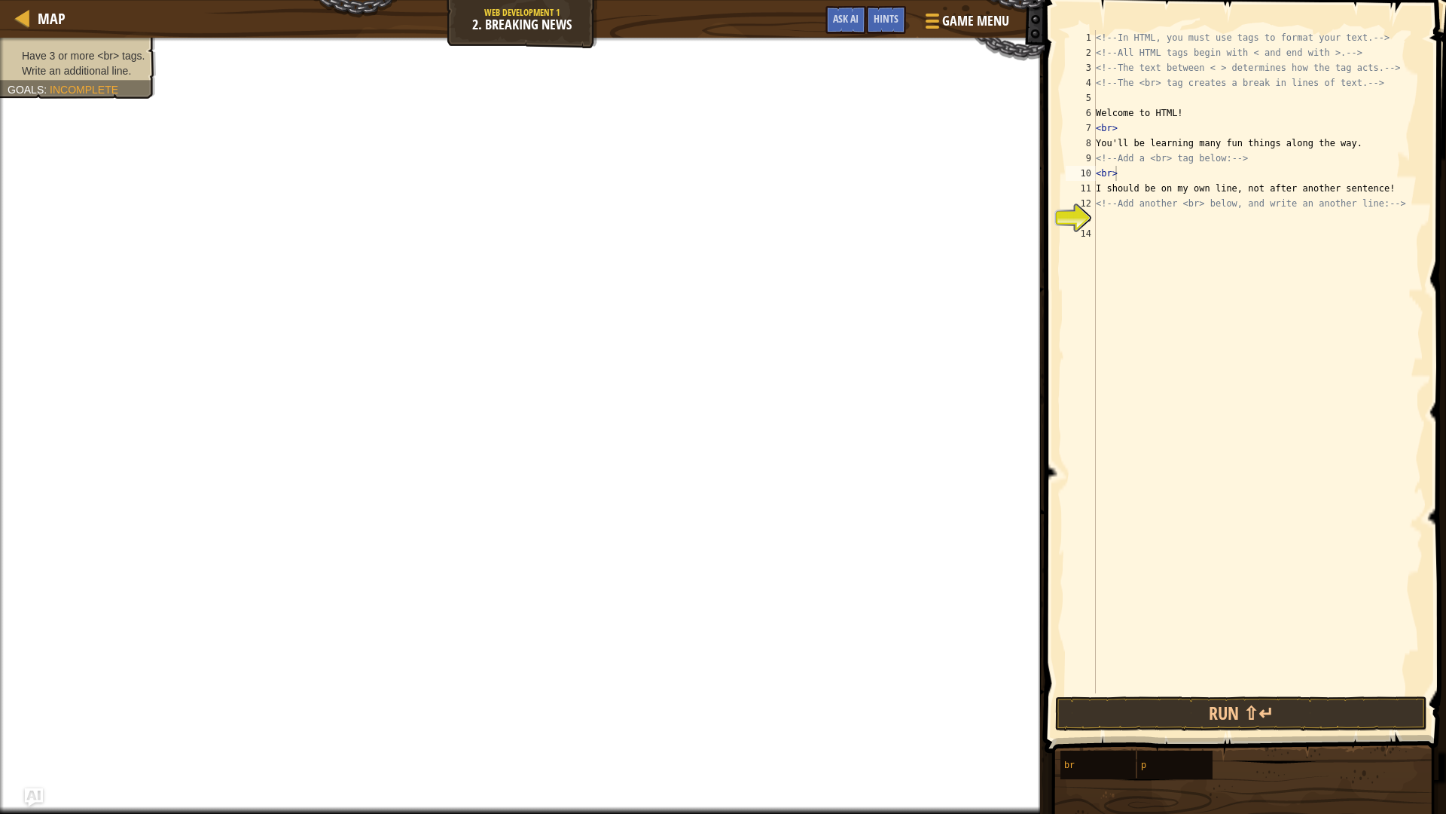
type textarea "<!-- Add another <br> below, and write an another line: -->"
click at [1307, 209] on div "<!-- In HTML, you must use tags to format your text. --> <!-- All HTML tags beg…" at bounding box center [1258, 376] width 331 height 693
click at [1271, 224] on div "<!-- In HTML, you must use tags to format your text. --> <!-- All HTML tags beg…" at bounding box center [1258, 376] width 331 height 693
type textarea "<br>"
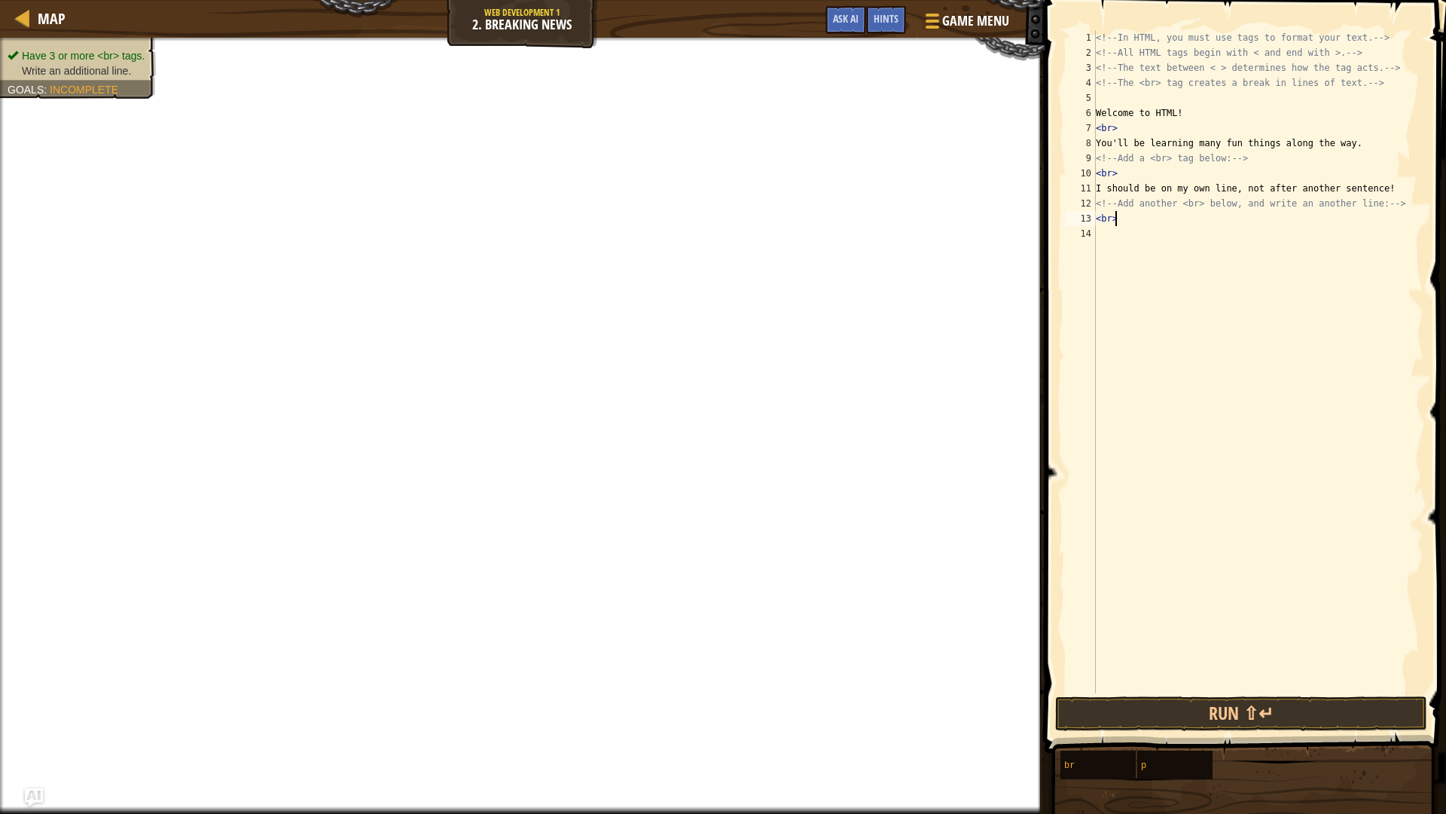
scroll to position [7, 1]
click at [1111, 251] on div "<!-- In HTML, you must use tags to format your text. --> <!-- All HTML tags beg…" at bounding box center [1258, 376] width 331 height 693
click at [1122, 170] on div "<!-- In HTML, you must use tags to format your text. --> <!-- All HTML tags beg…" at bounding box center [1258, 376] width 331 height 693
type textarea "<br>"
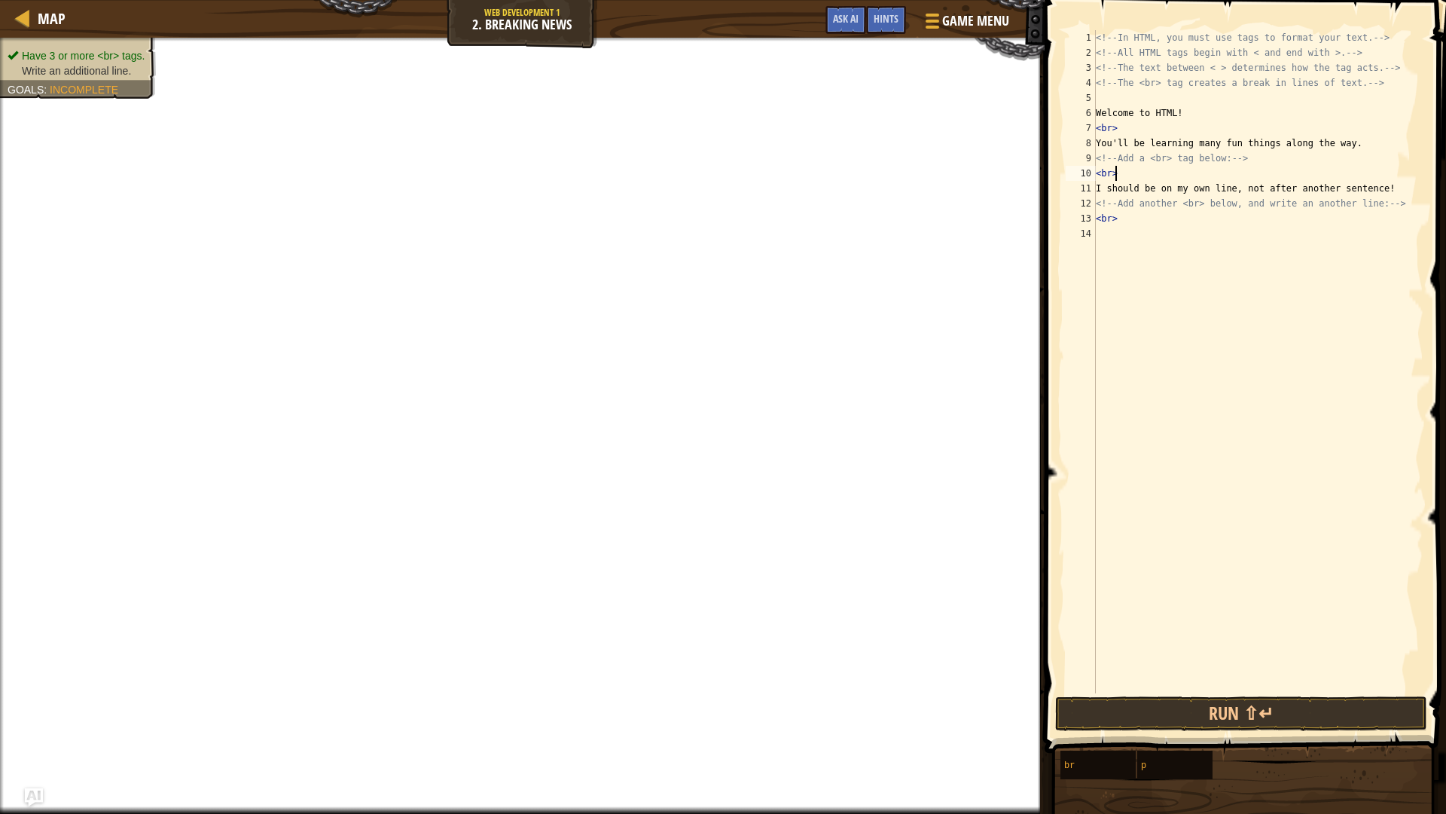
click at [1132, 174] on div "<!-- In HTML, you must use tags to format your text. --> <!-- All HTML tags beg…" at bounding box center [1258, 376] width 331 height 693
click at [1116, 248] on div "<!-- In HTML, you must use tags to format your text. --> <!-- All HTML tags beg…" at bounding box center [1258, 376] width 331 height 693
type textarea "<"
type textarea "yesss i didddd it"
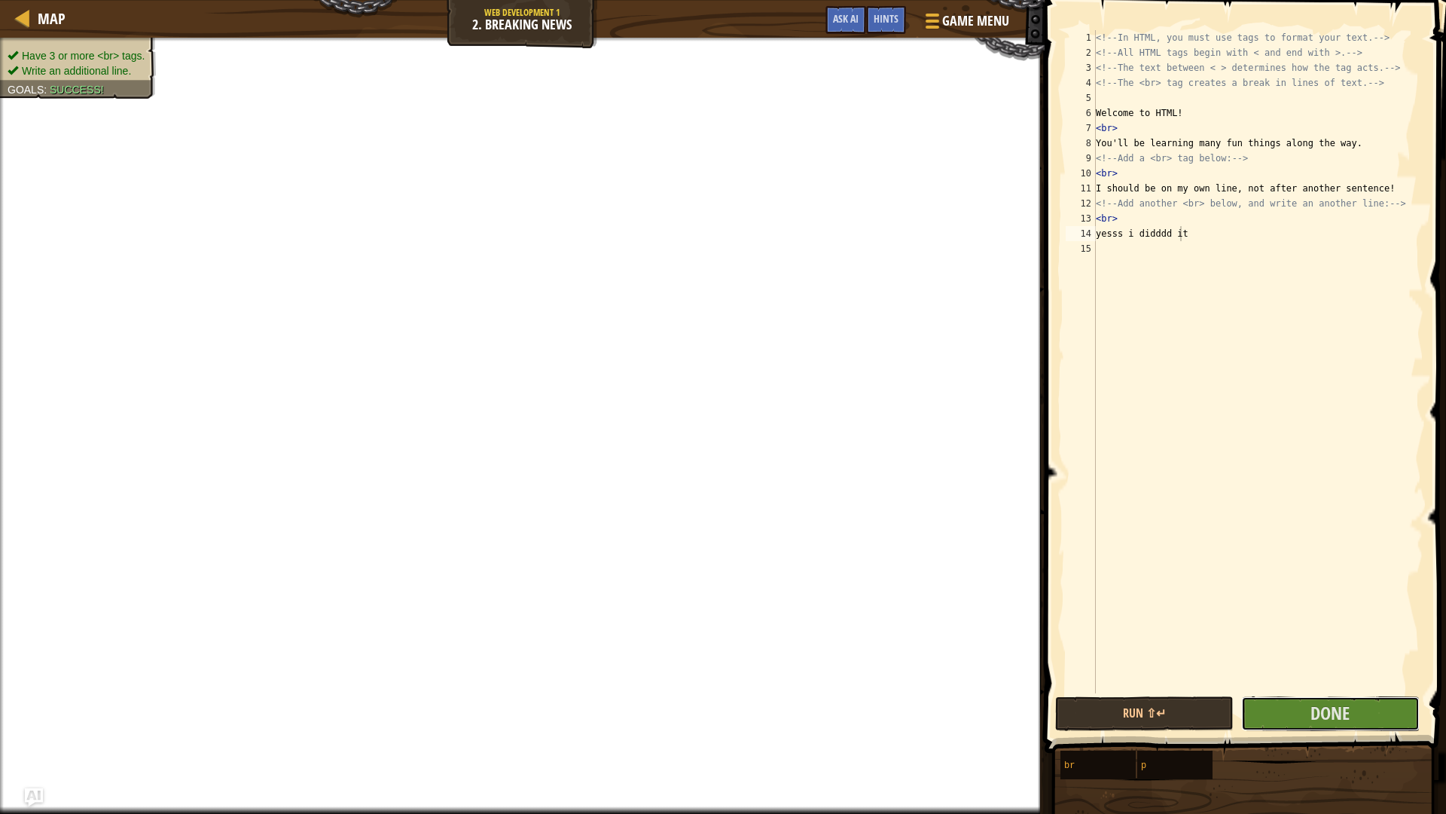
drag, startPoint x: 1324, startPoint y: 718, endPoint x: 1301, endPoint y: 691, distance: 35.3
click at [1298, 686] on div "yesss i didddd it 1 2 3 4 5 6 7 8 9 10 11 12 13 14 15 <!-- In HTML, you must us…" at bounding box center [1243, 406] width 406 height 797
click at [1329, 686] on span "Done" at bounding box center [1330, 713] width 39 height 24
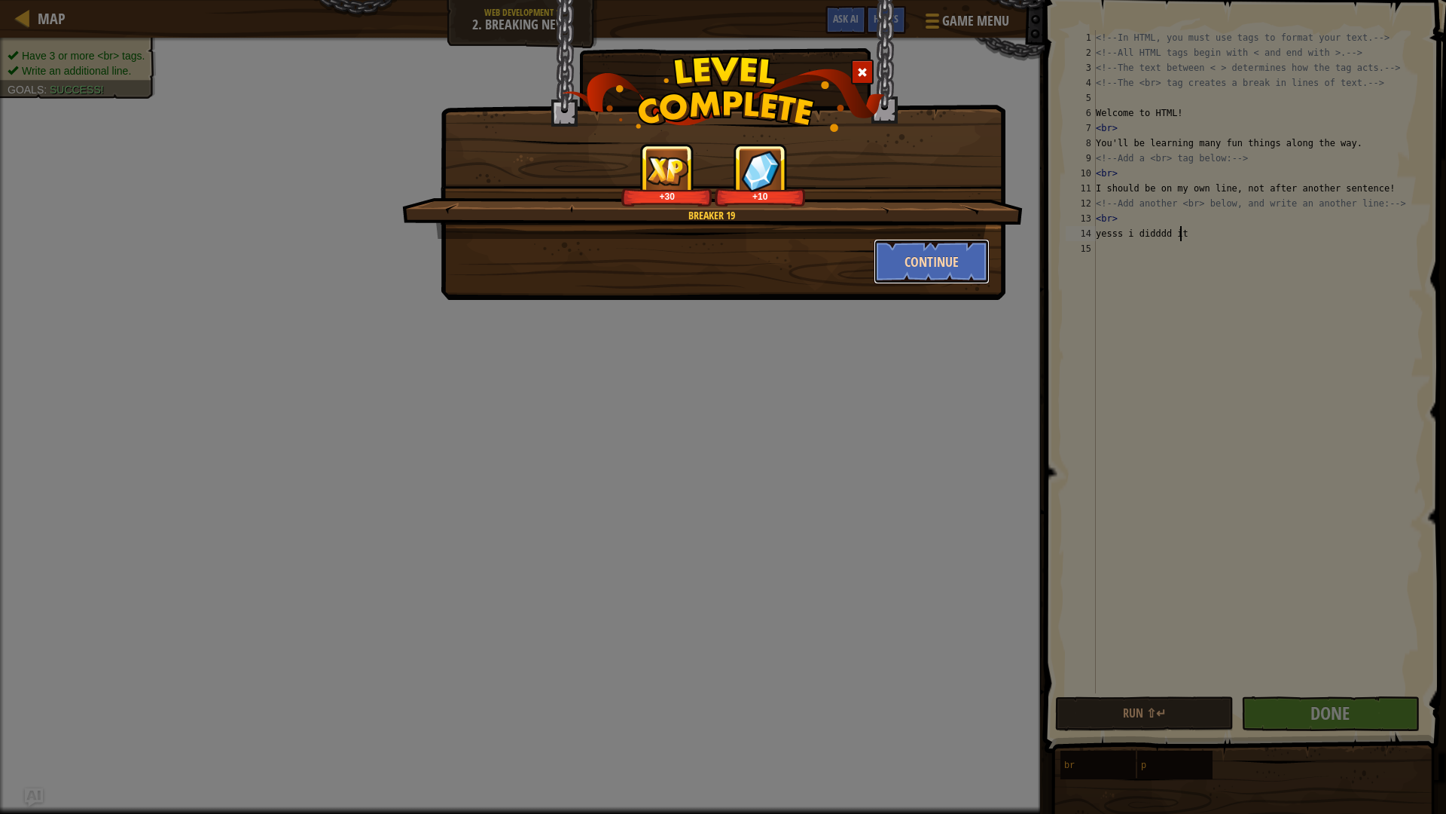
click at [930, 249] on button "Continue" at bounding box center [932, 261] width 117 height 45
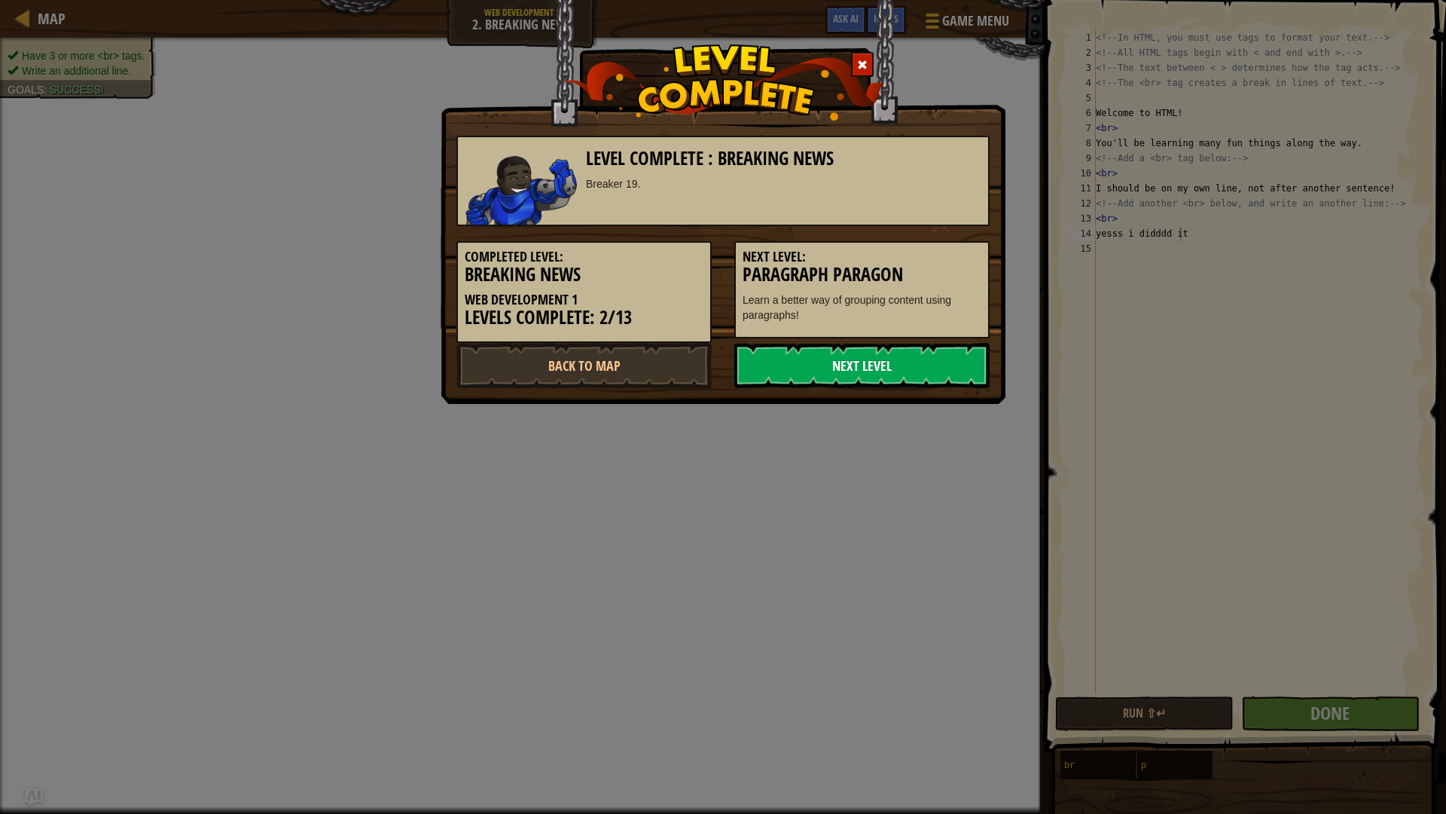
click at [902, 377] on link "Next Level" at bounding box center [861, 365] width 255 height 45
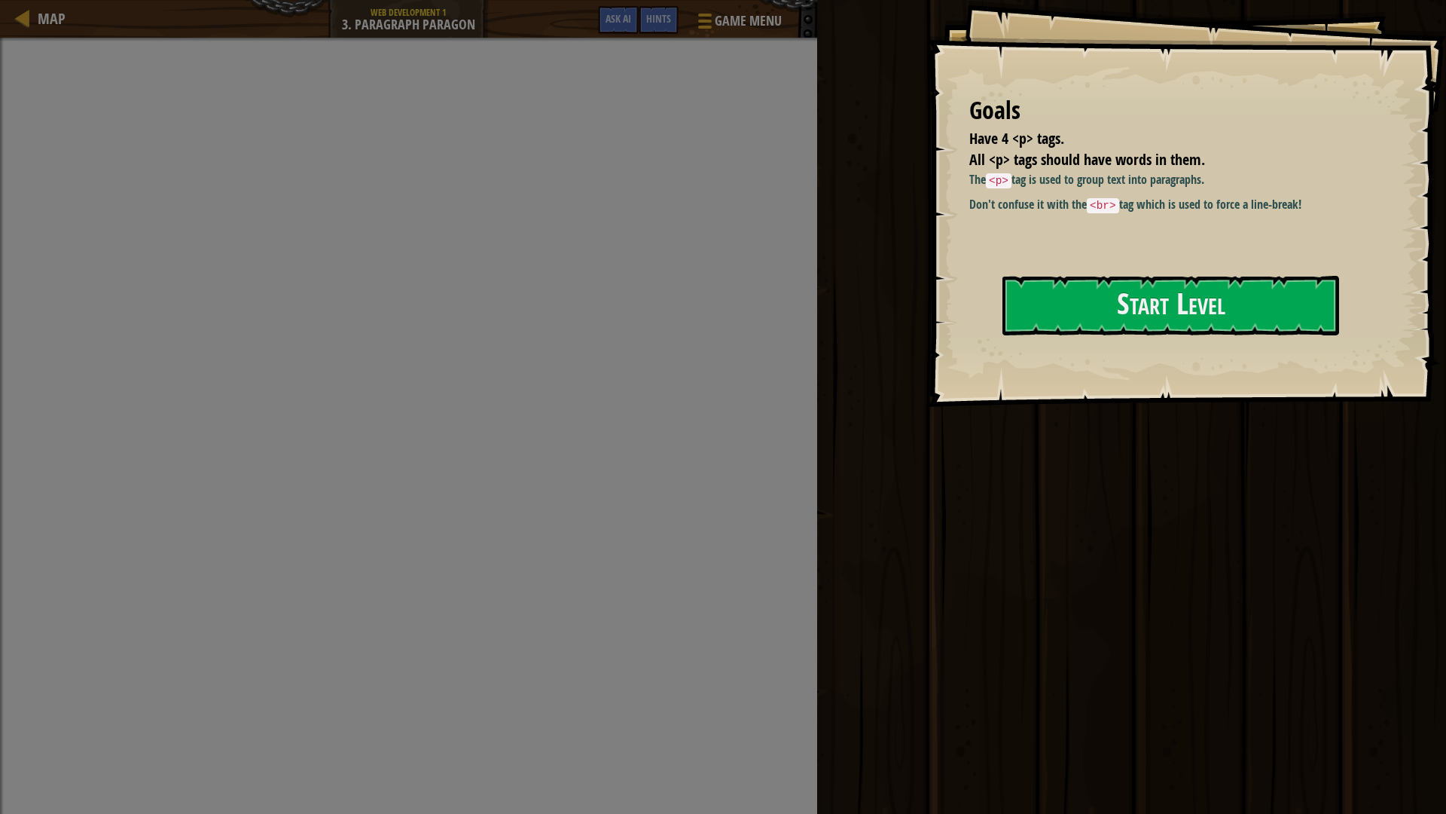
drag, startPoint x: 967, startPoint y: 257, endPoint x: 1006, endPoint y: 265, distance: 40.0
click at [972, 260] on div "The <p> tag is used to group text into paragraphs. Don't confuse it with the <b…" at bounding box center [1172, 240] width 405 height 139
click at [1085, 295] on button "Start Level" at bounding box center [1171, 306] width 337 height 60
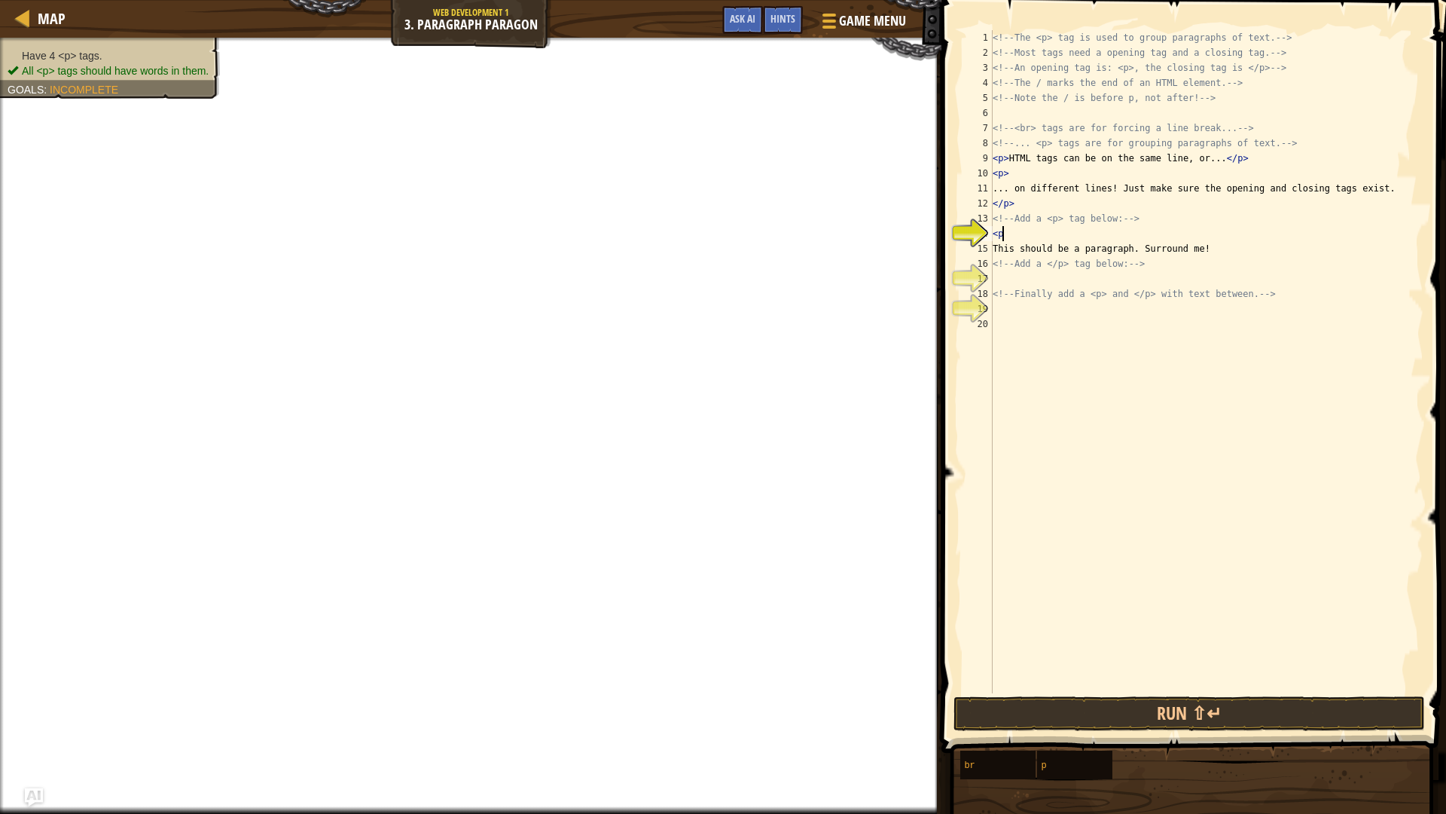
scroll to position [7, 1]
click at [1274, 264] on div "<!-- The <p> tag is used to group paragraphs of text. --> <!-- Most tags need a…" at bounding box center [1207, 376] width 434 height 693
type textarea "<!-- Add a </p> tag below: -->"
click at [1263, 266] on div "<!-- The <p> tag is used to group paragraphs of text. --> <!-- Most tags need a…" at bounding box center [1207, 376] width 434 height 693
click at [1248, 277] on div "<!-- The <p> tag is used to group paragraphs of text. --> <!-- Most tags need a…" at bounding box center [1207, 376] width 434 height 693
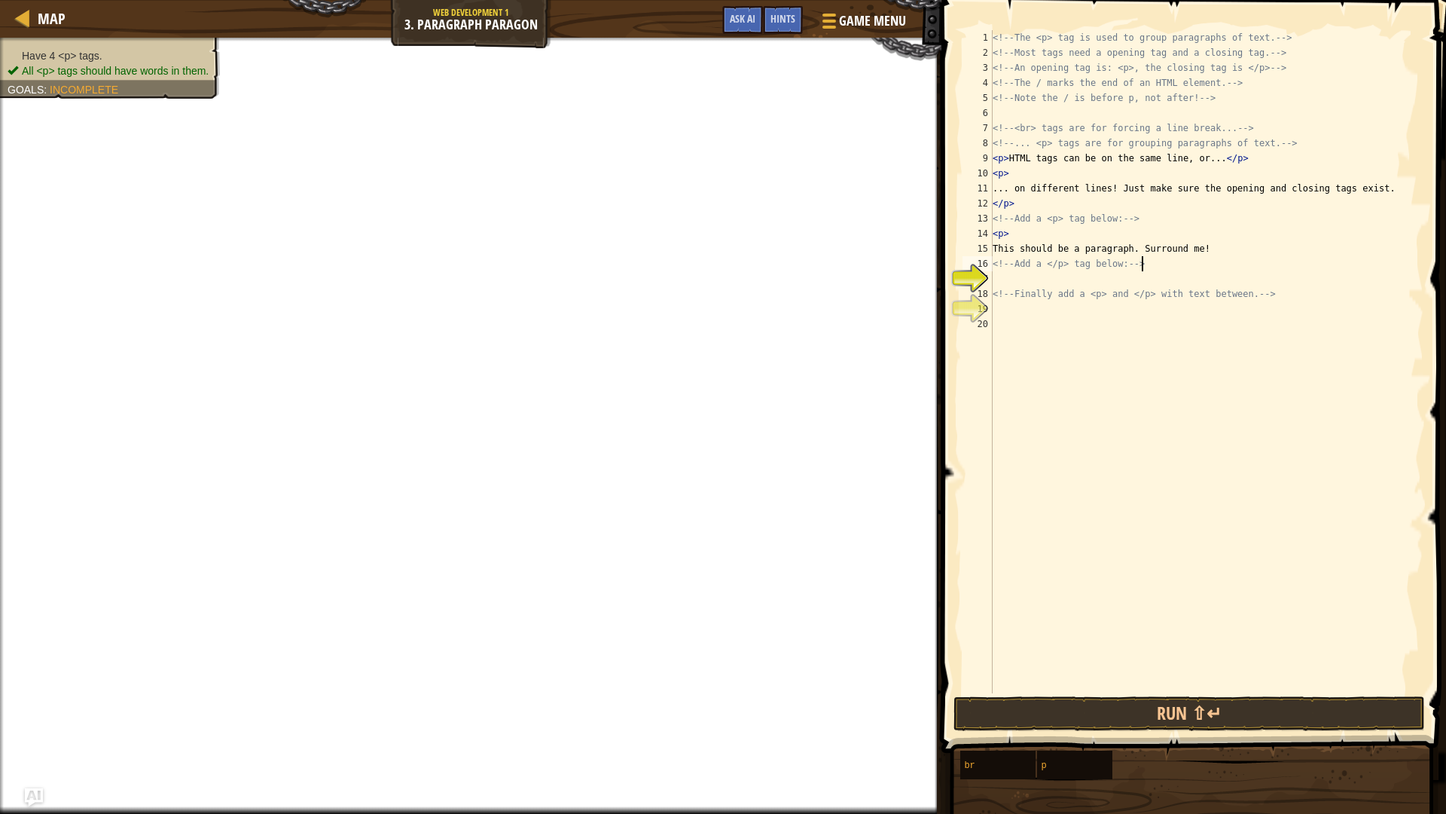
scroll to position [7, 0]
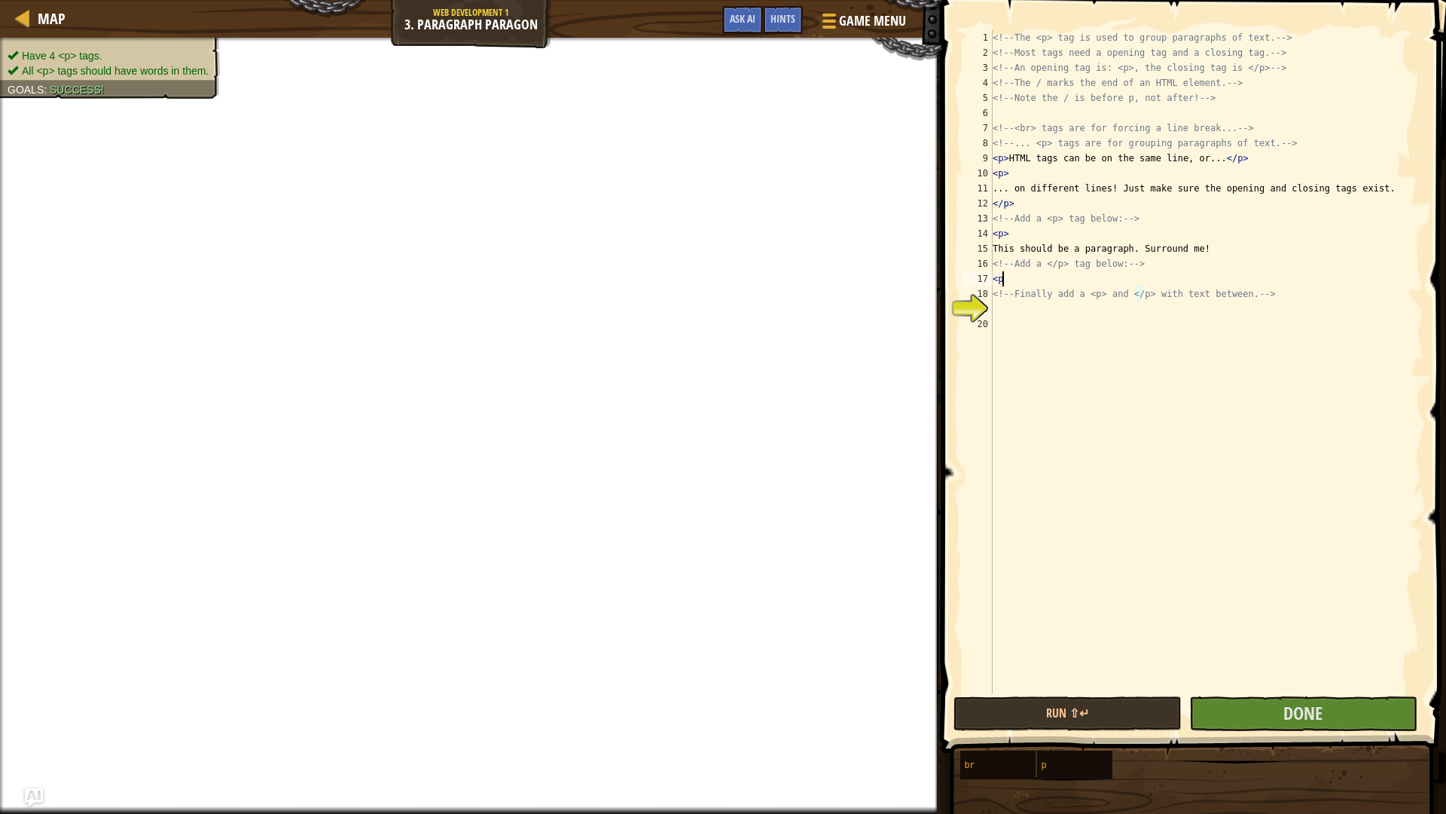
type textarea "<p>"
click at [1149, 325] on div "<!-- The <p> tag is used to group paragraphs of text. --> <!-- Most tags need a…" at bounding box center [1207, 376] width 434 height 693
click at [1150, 320] on div "<!-- The <p> tag is used to group paragraphs of text. --> <!-- Most tags need a…" at bounding box center [1207, 376] width 434 height 693
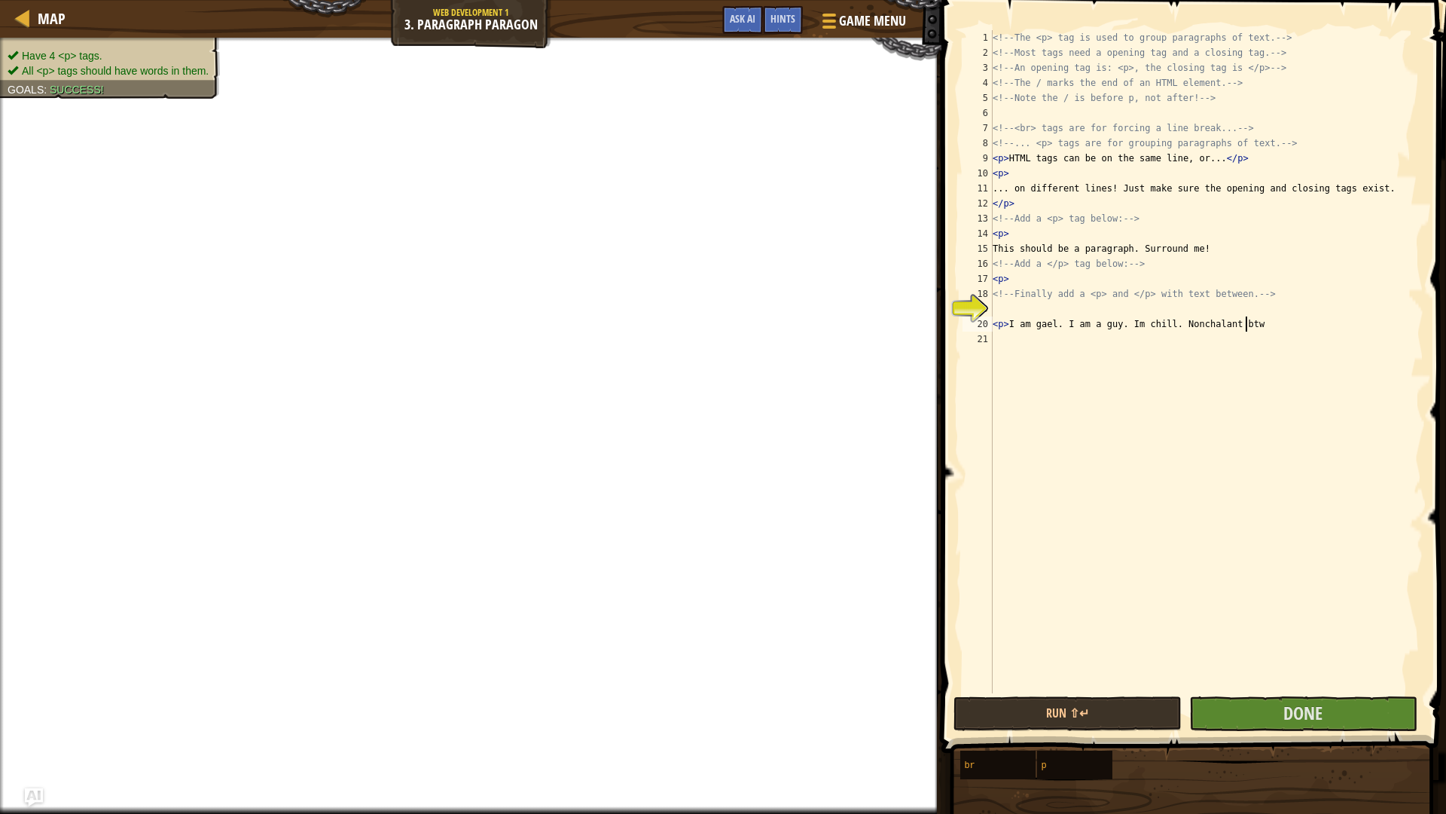
scroll to position [7, 21]
type textarea "<p> I am gael. I am a guy. Im chill. Nonchalant btw."
click at [1335, 686] on button "Done" at bounding box center [1304, 713] width 228 height 35
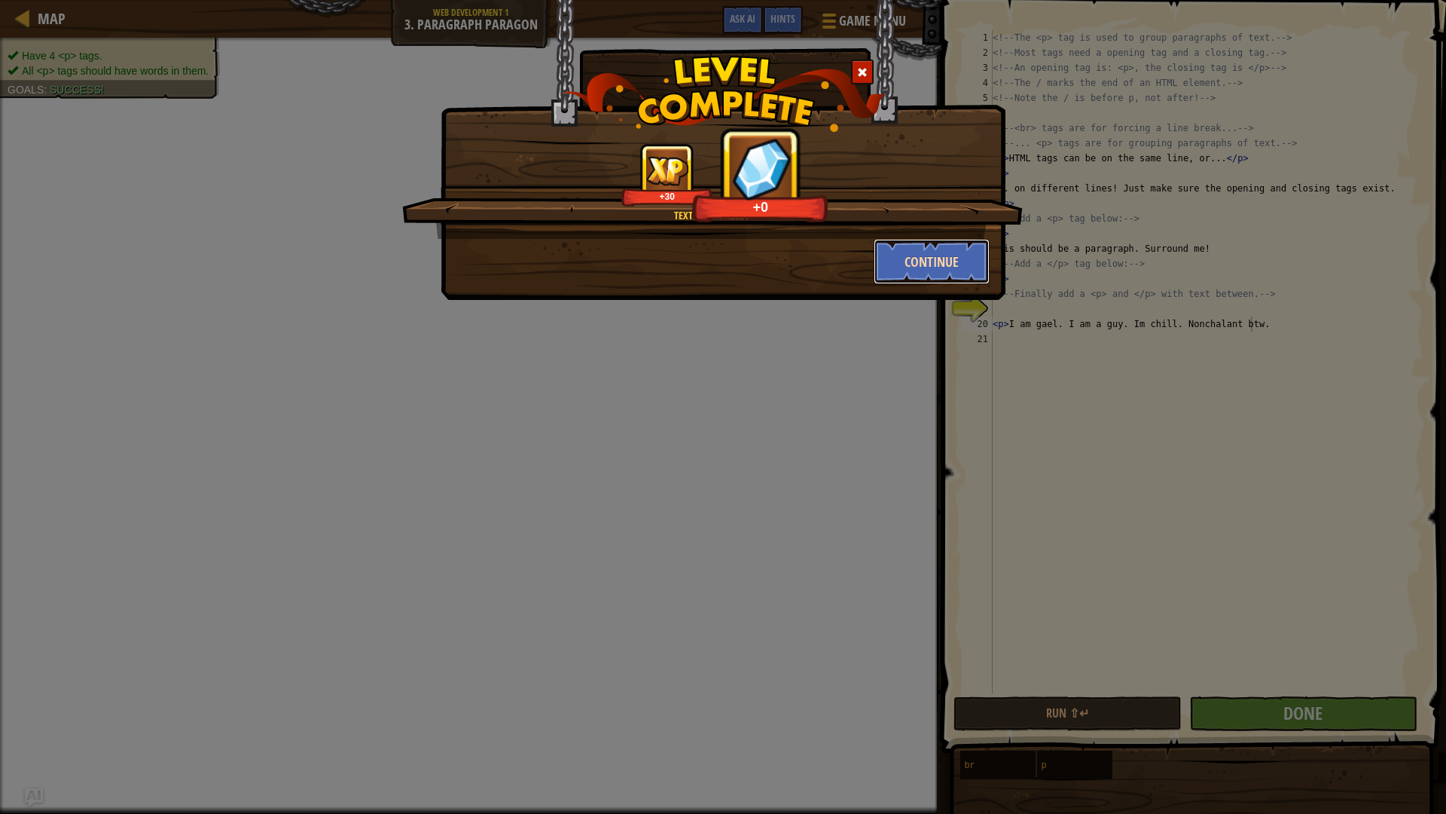
click at [894, 268] on button "Continue" at bounding box center [932, 261] width 117 height 45
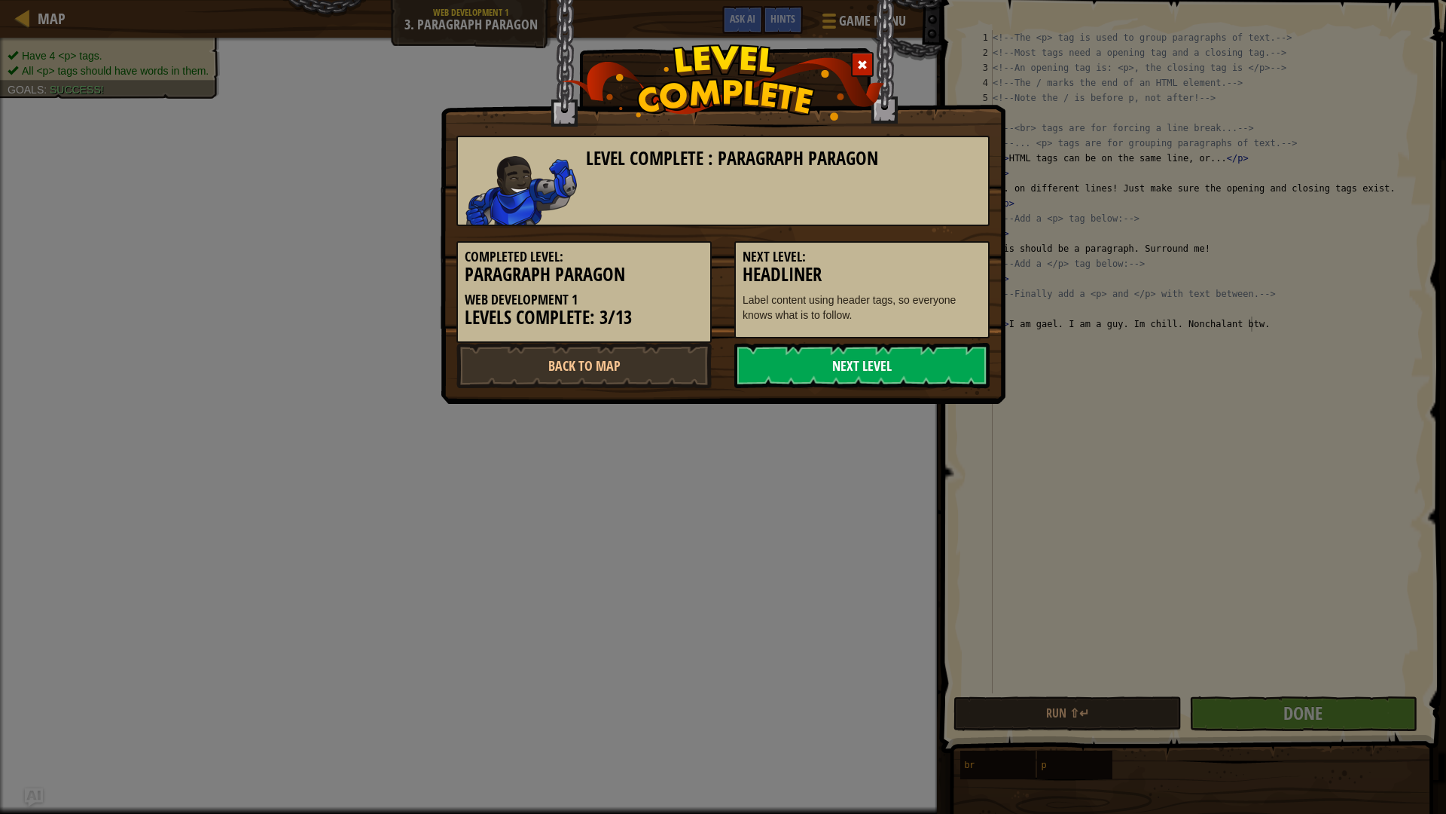
click at [835, 350] on link "Next Level" at bounding box center [861, 365] width 255 height 45
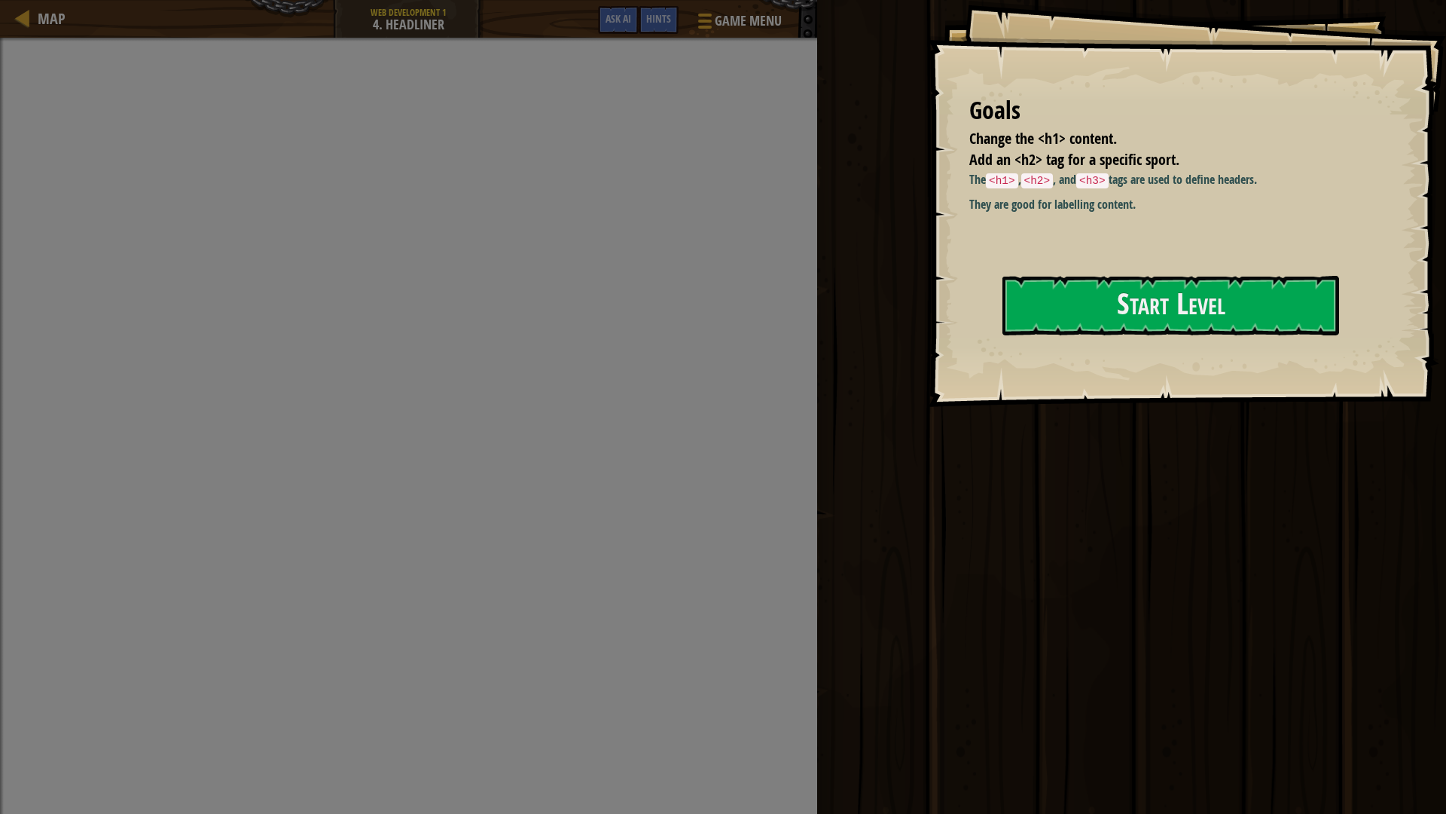
drag, startPoint x: 1174, startPoint y: 349, endPoint x: 1150, endPoint y: 341, distance: 26.0
click at [1174, 347] on div "Goals Change the <h1> content. Add an <h2> tag for a specific sport. The <h1> ,…" at bounding box center [1187, 203] width 518 height 407
click at [1144, 339] on div "Goals Change the <h1> content. Add an <h2> tag for a specific sport. The <h1> ,…" at bounding box center [1187, 203] width 518 height 407
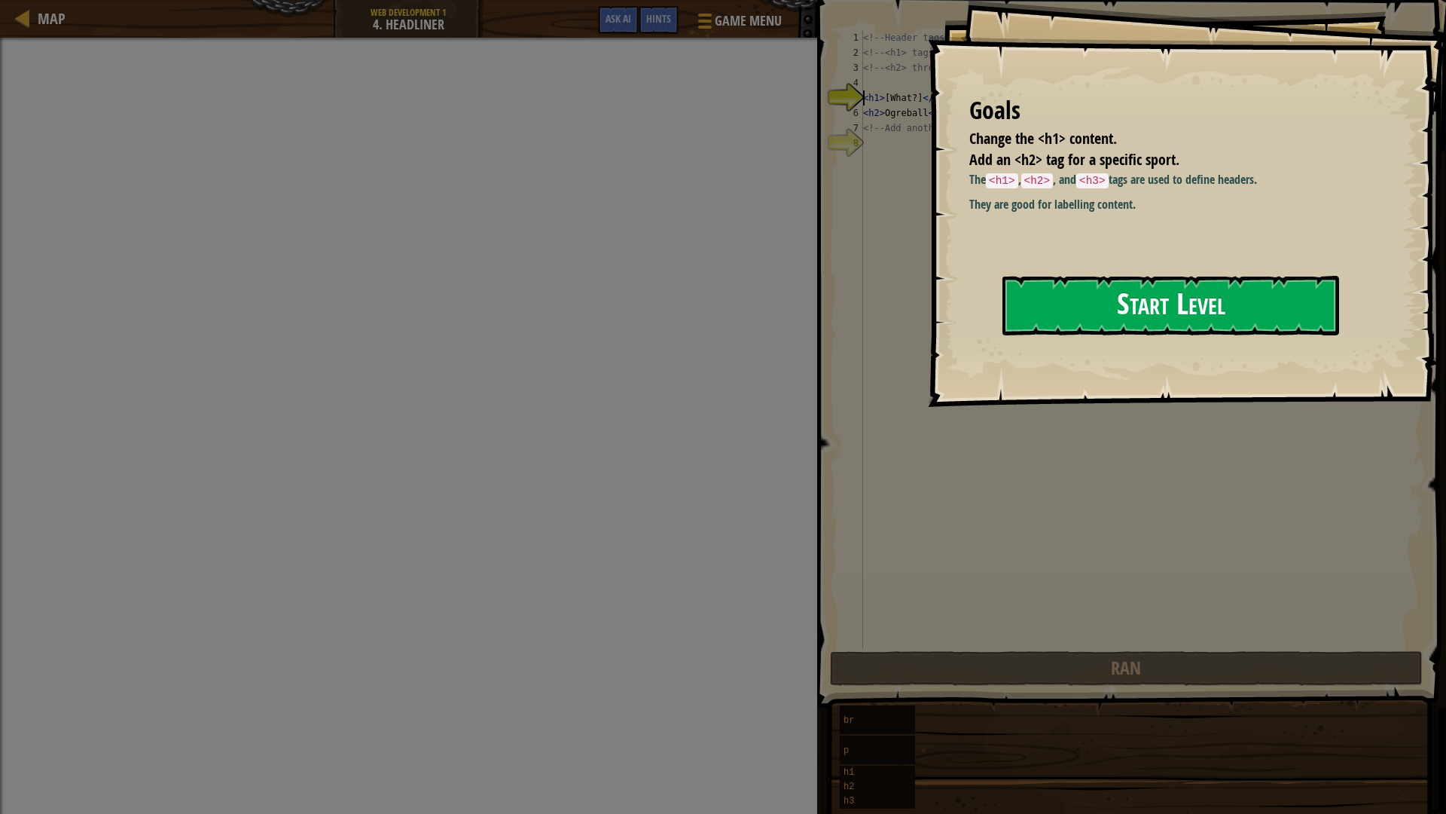
drag, startPoint x: 1150, startPoint y: 328, endPoint x: 1151, endPoint y: 319, distance: 8.4
click at [1150, 320] on button "Start Level" at bounding box center [1171, 306] width 337 height 60
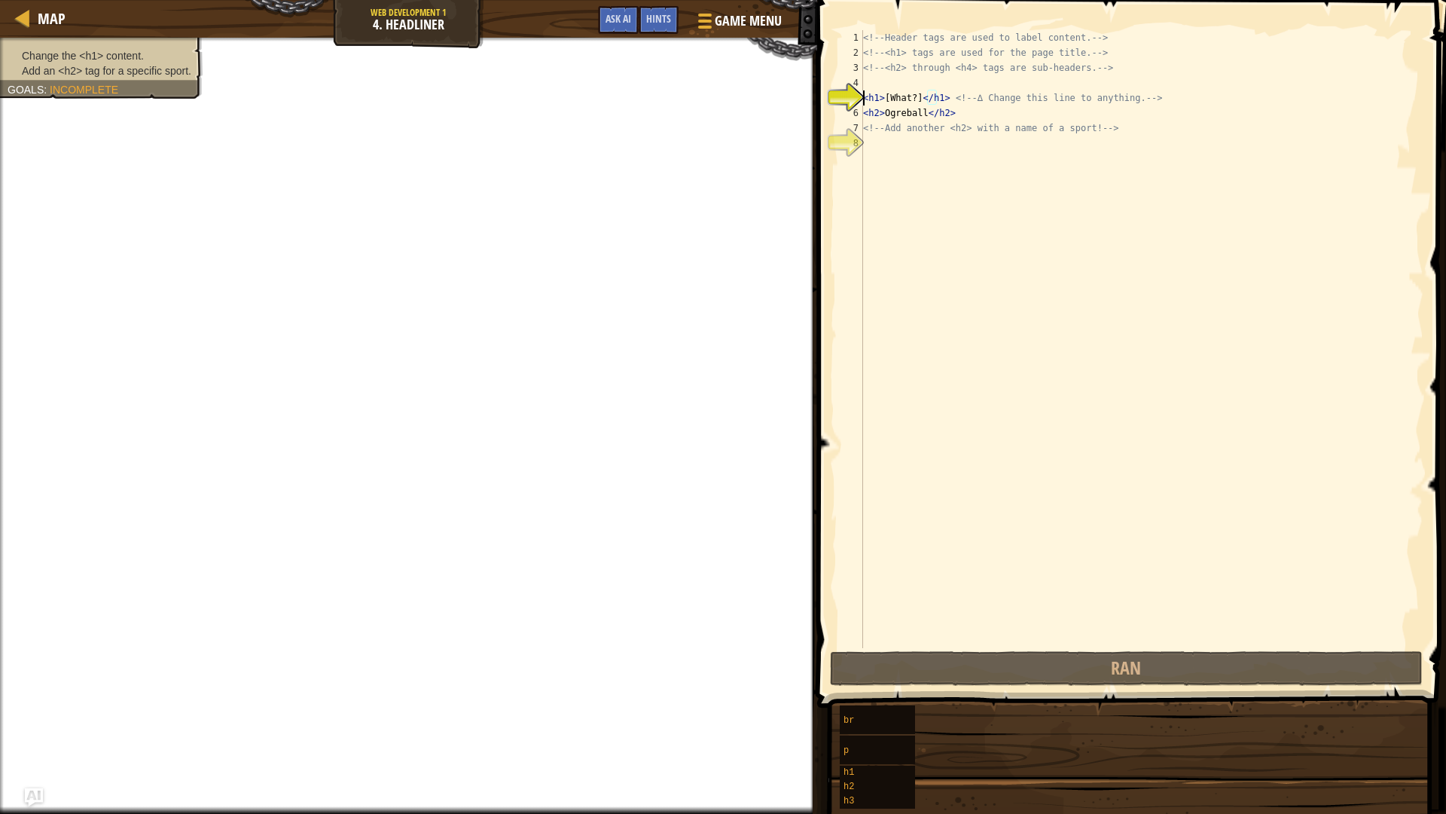
click at [1118, 279] on div "<!-- Header tags are used to label content. --> <!-- <h1> tags are used for the…" at bounding box center [1141, 354] width 563 height 648
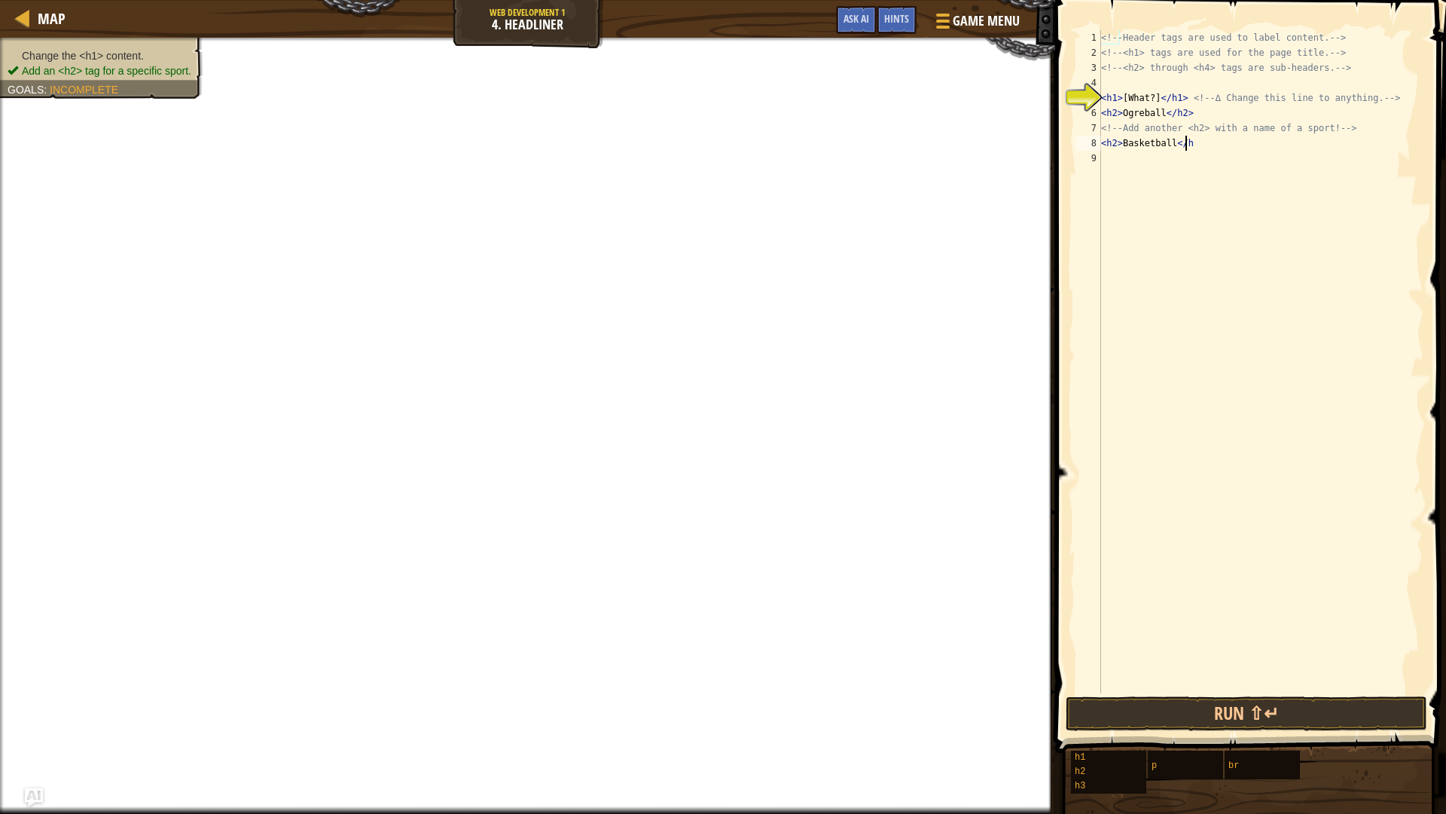
scroll to position [7, 7]
type textarea "<h2>Basketball</h2>"
click at [1235, 179] on div "<!-- Header tags are used to label content. --> <!-- <h1> tags are used for the…" at bounding box center [1260, 376] width 325 height 693
click at [1140, 100] on div "<!-- Header tags are used to label content. --> <!-- <h1> tags are used for the…" at bounding box center [1260, 376] width 325 height 693
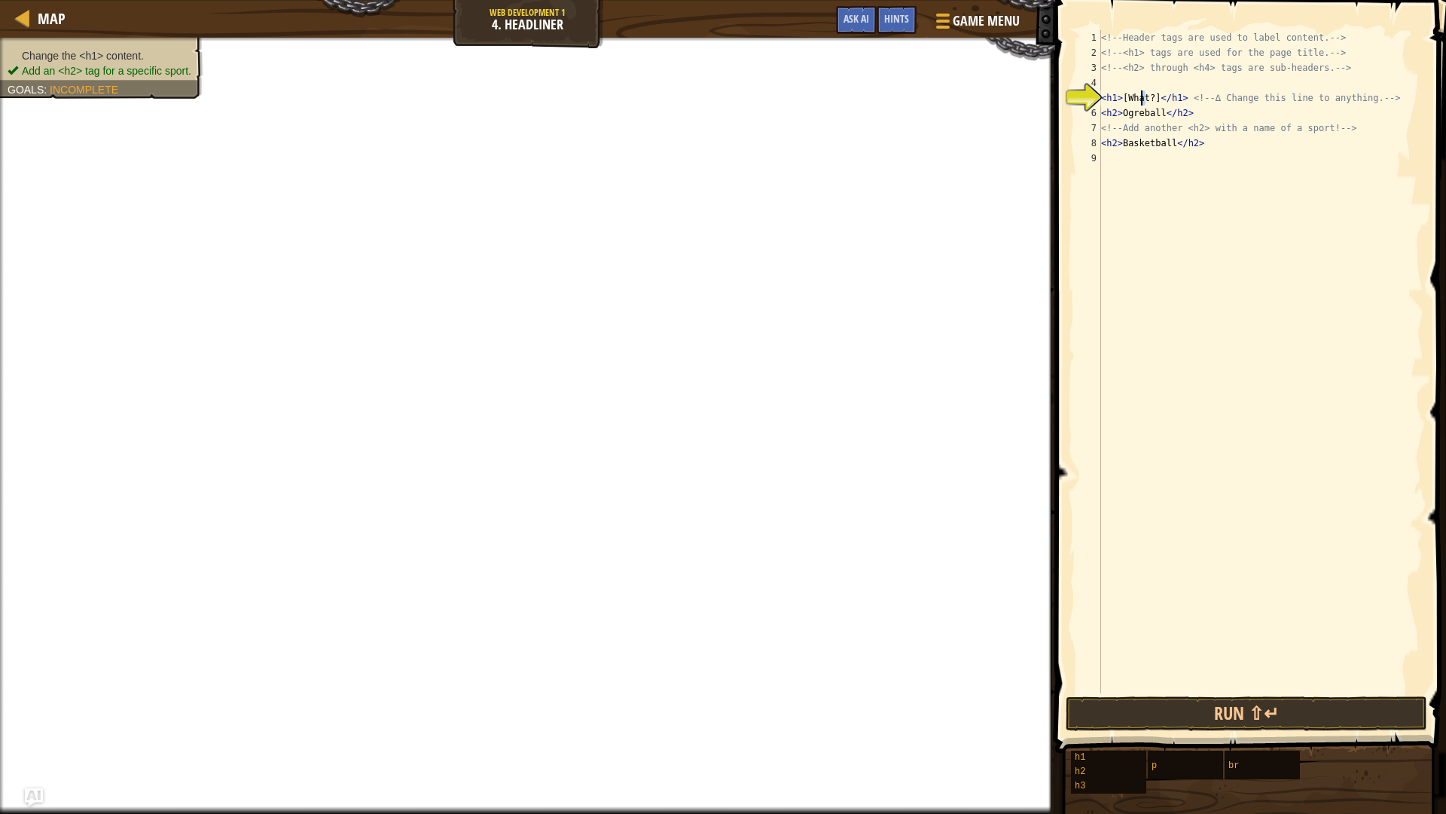
click at [1147, 99] on div "<!-- Header tags are used to label content. --> <!-- <h1> tags are used for the…" at bounding box center [1260, 361] width 325 height 663
click at [1147, 99] on div "<!-- Header tags are used to label content. --> <!-- <h1> tags are used for the…" at bounding box center [1260, 376] width 325 height 693
click at [1152, 100] on div "<!-- Header tags are used to label content. --> <!-- <h1> tags are used for the…" at bounding box center [1260, 376] width 325 height 693
click at [1152, 94] on div "<!-- Header tags are used to label content. --> <!-- <h1> tags are used for the…" at bounding box center [1260, 376] width 325 height 693
click at [1147, 97] on div "<!-- Header tags are used to label content. --> <!-- <h1> tags are used for the…" at bounding box center [1260, 376] width 325 height 693
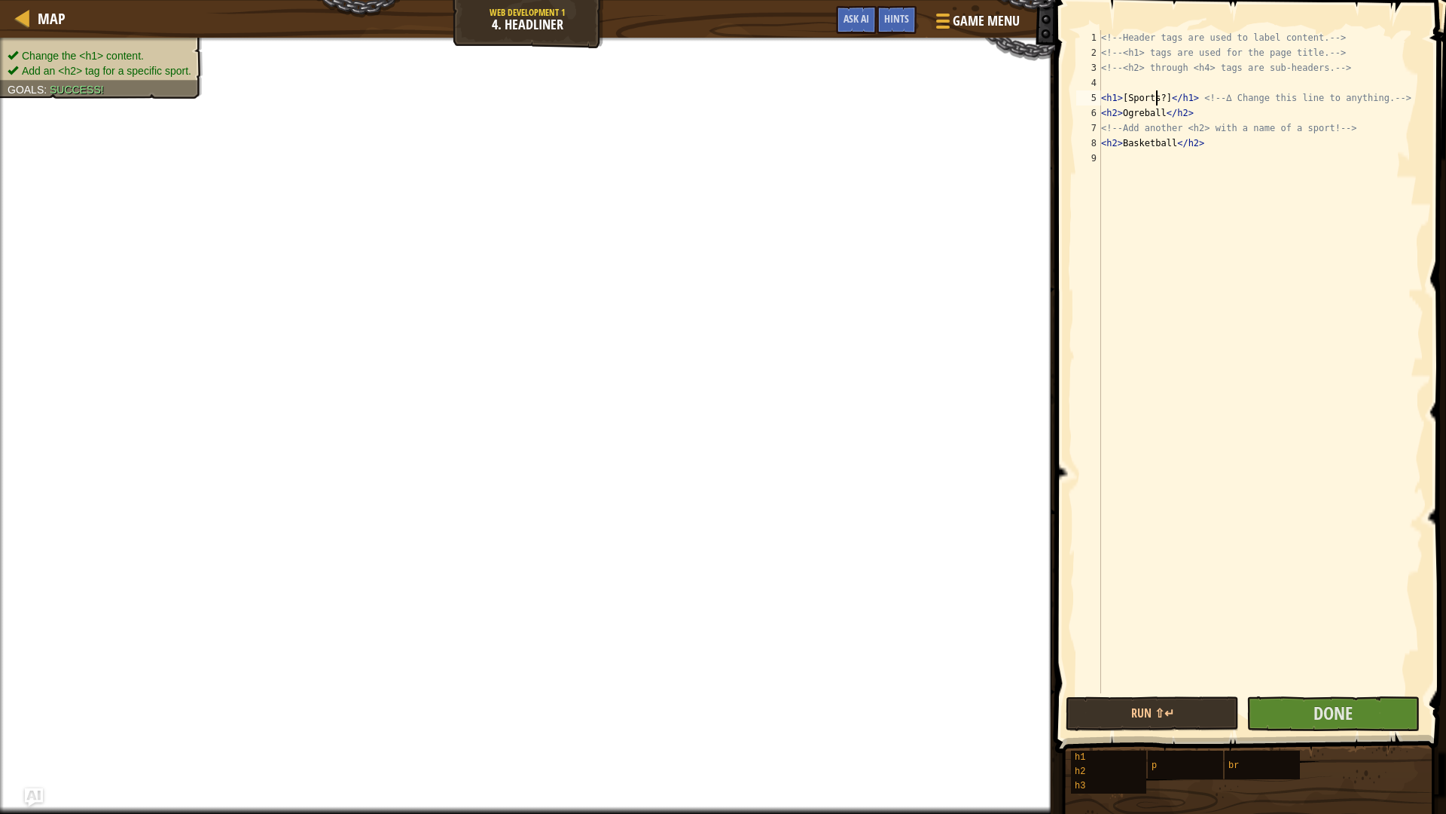
scroll to position [7, 5]
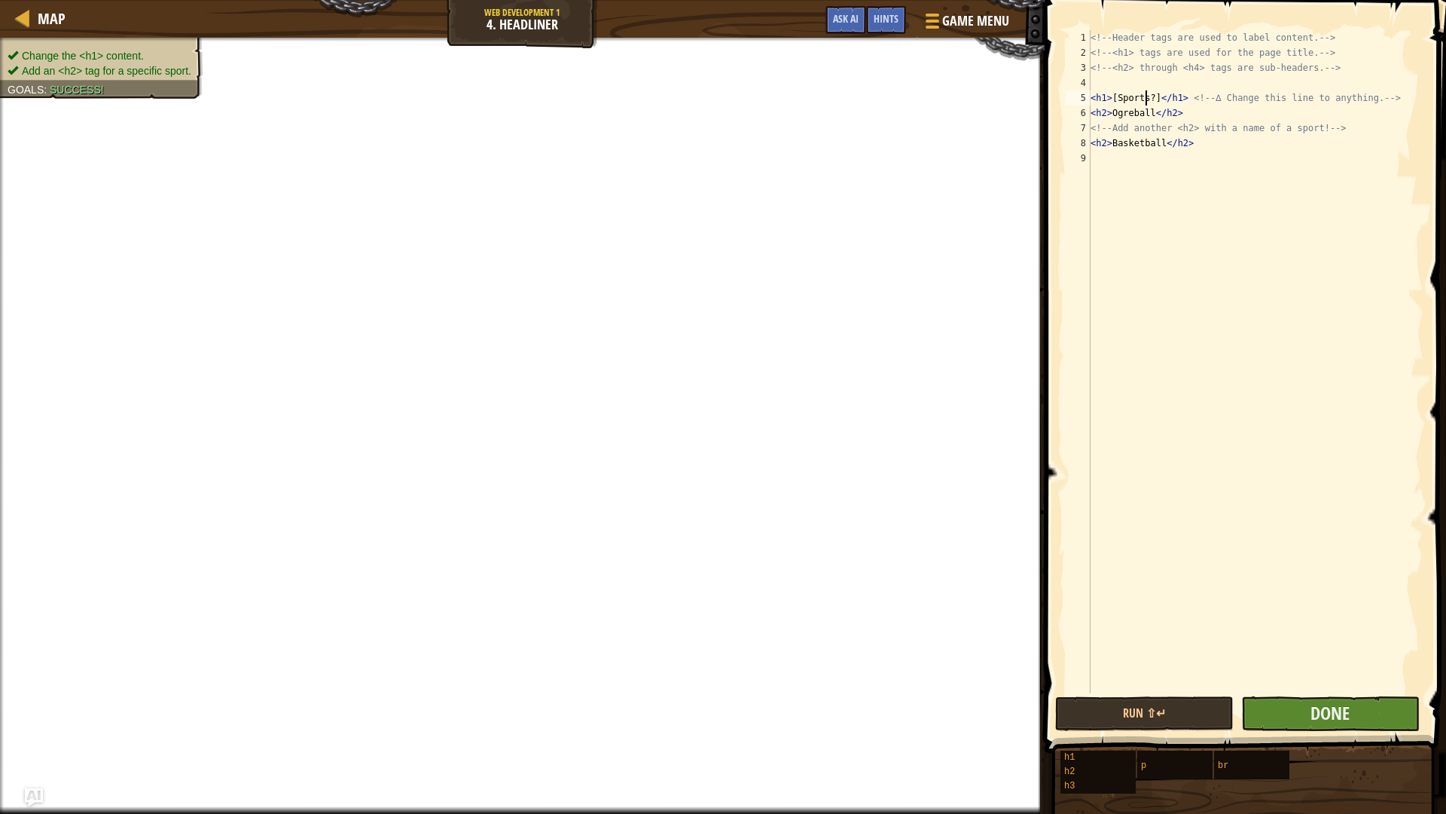
type textarea "<h1>[Sports?]</h1> <!-- ∆ Change this line to anything. -->"
click at [1268, 686] on button "Done" at bounding box center [1330, 713] width 179 height 35
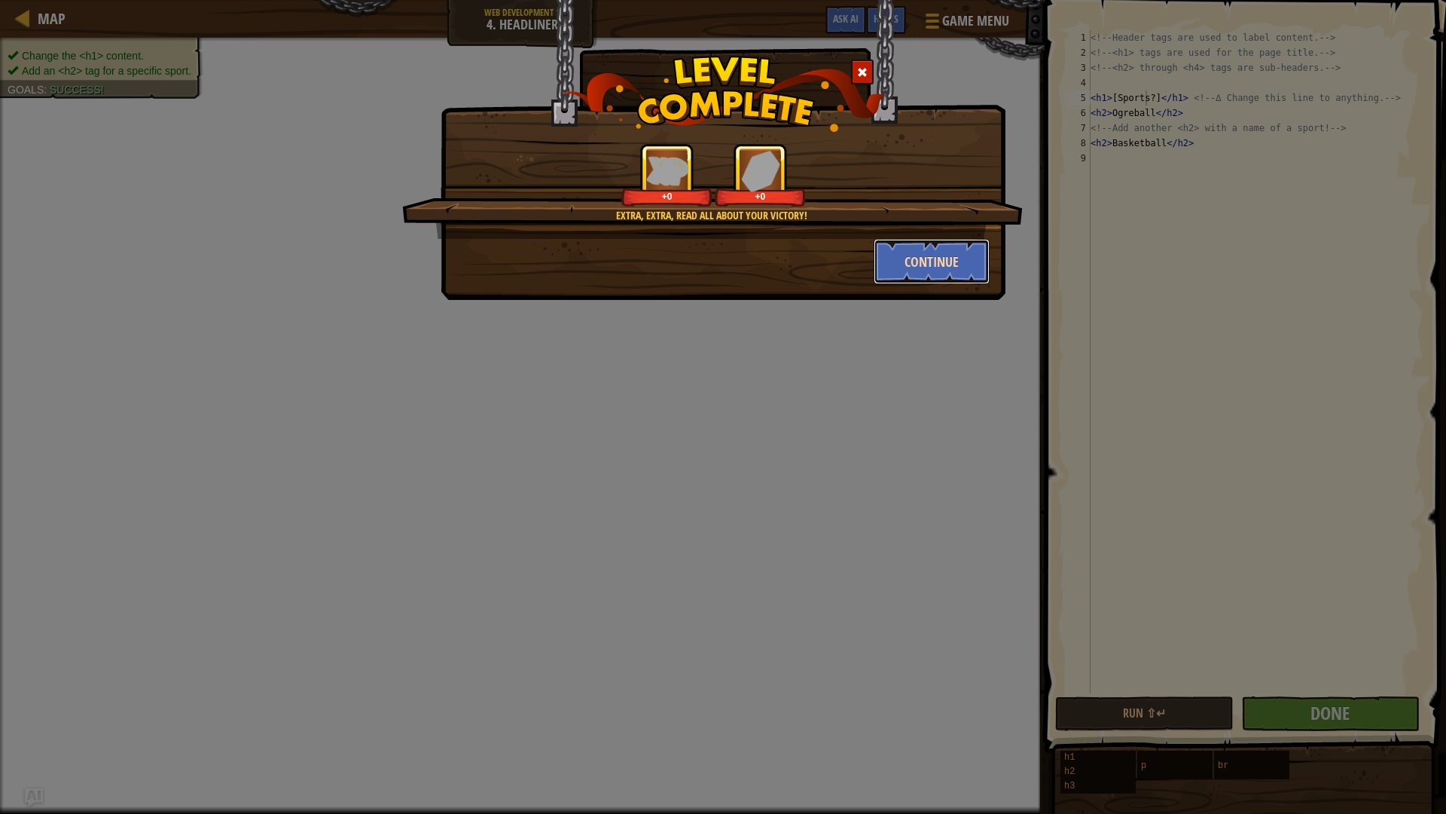
click at [946, 252] on button "Continue" at bounding box center [932, 261] width 117 height 45
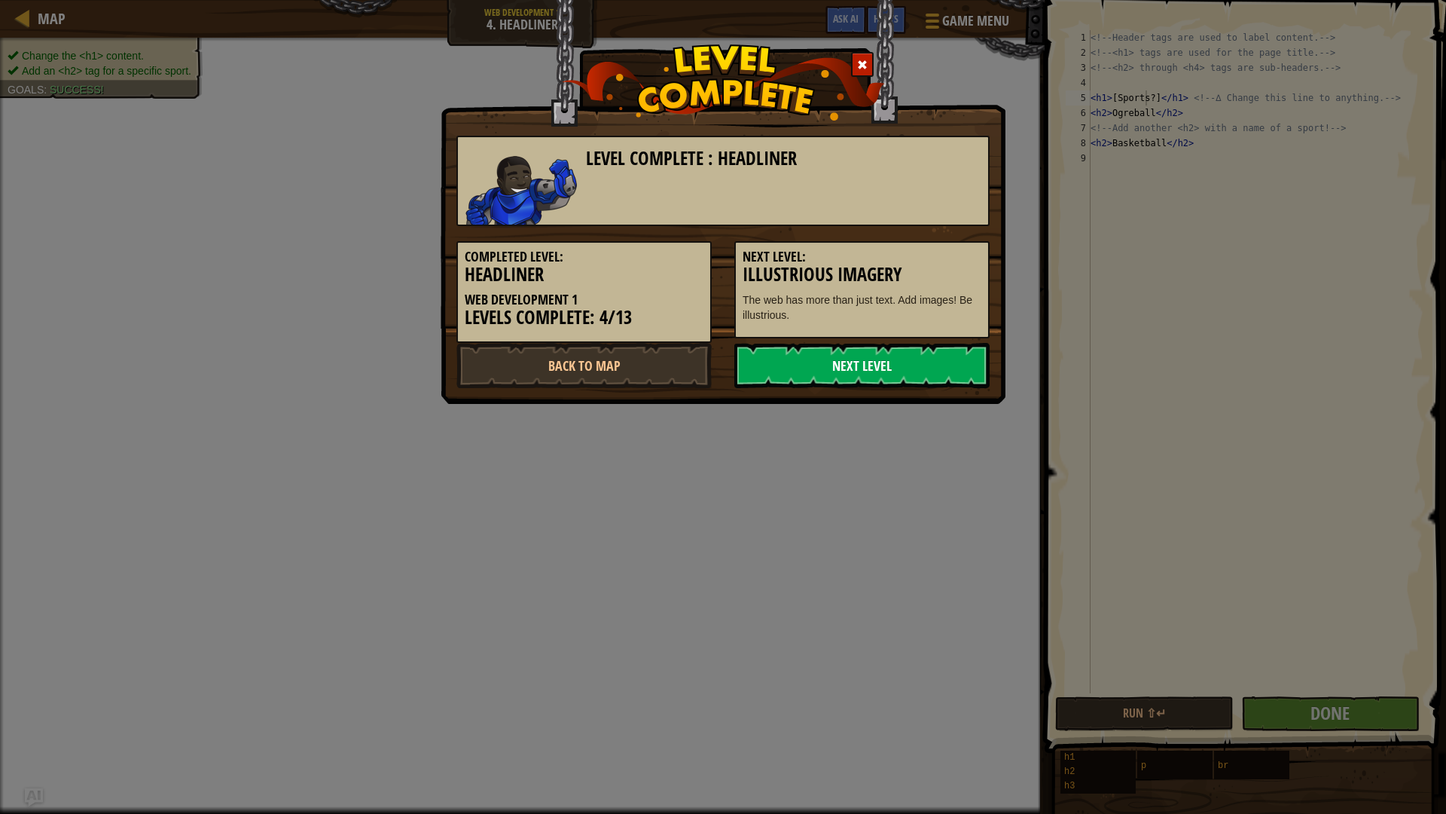
click at [961, 352] on link "Next Level" at bounding box center [861, 365] width 255 height 45
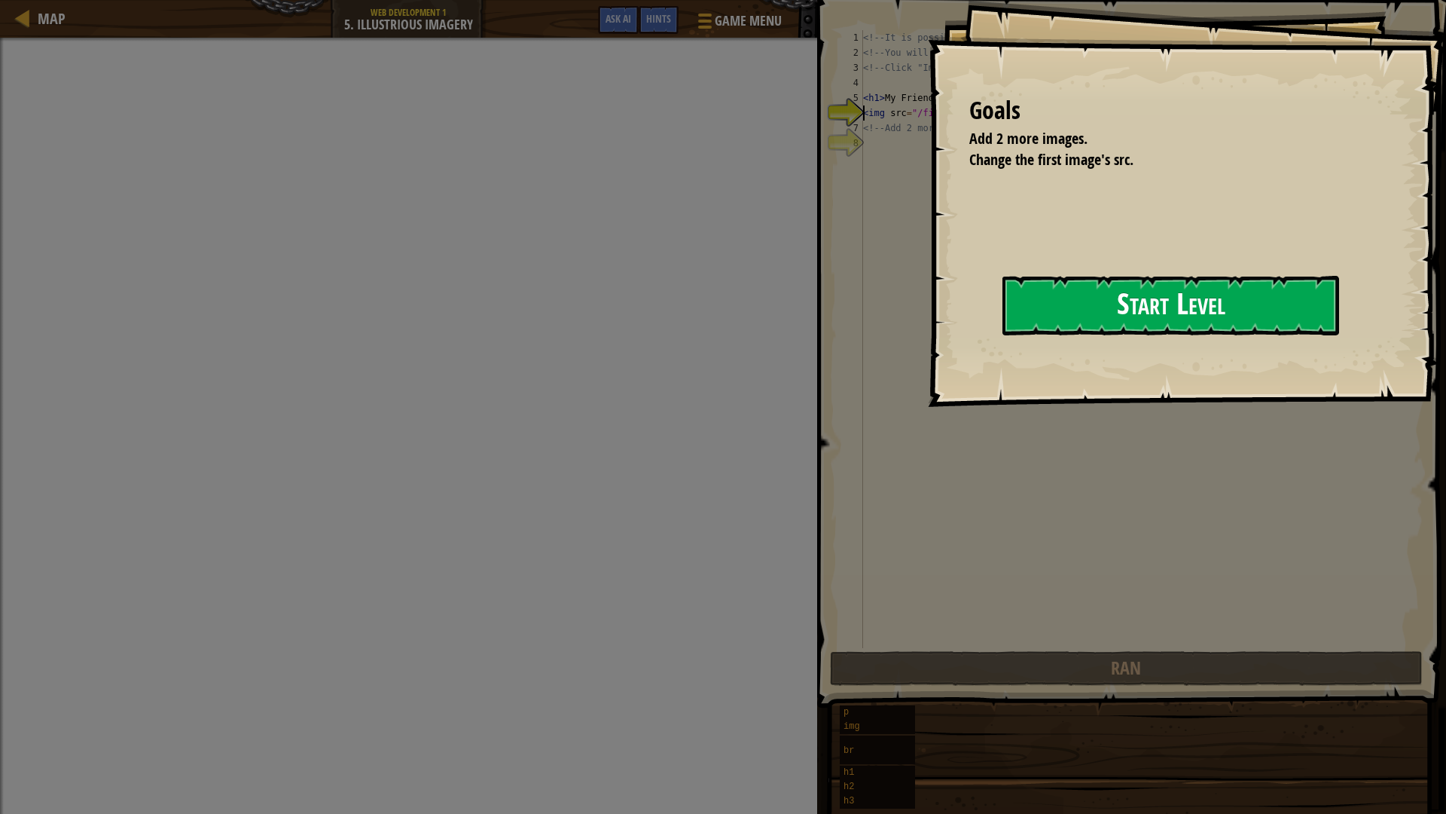
drag, startPoint x: 982, startPoint y: 336, endPoint x: 990, endPoint y: 331, distance: 9.4
click at [1003, 331] on button "Start Level" at bounding box center [1171, 306] width 337 height 60
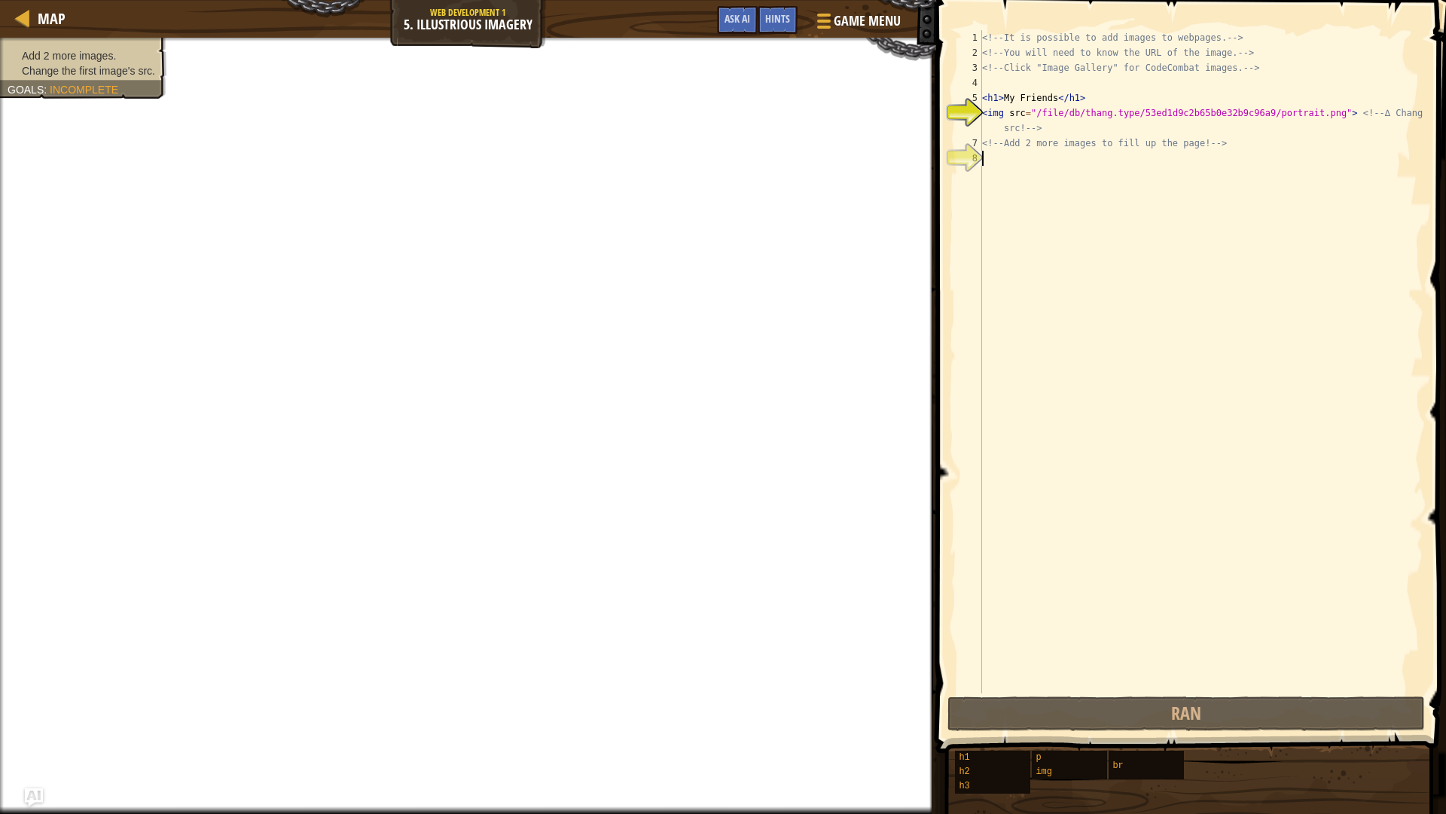
click at [1214, 191] on div "<!-- It is possible to add images to webpages. --> <!-- You will need to know t…" at bounding box center [1201, 376] width 444 height 693
click at [1291, 118] on div "<!-- It is possible to add images to webpages. --> <!-- You will need to know t…" at bounding box center [1201, 376] width 444 height 693
click at [1318, 115] on div "<!-- It is possible to add images to webpages. --> <!-- You will need to know t…" at bounding box center [1201, 376] width 444 height 693
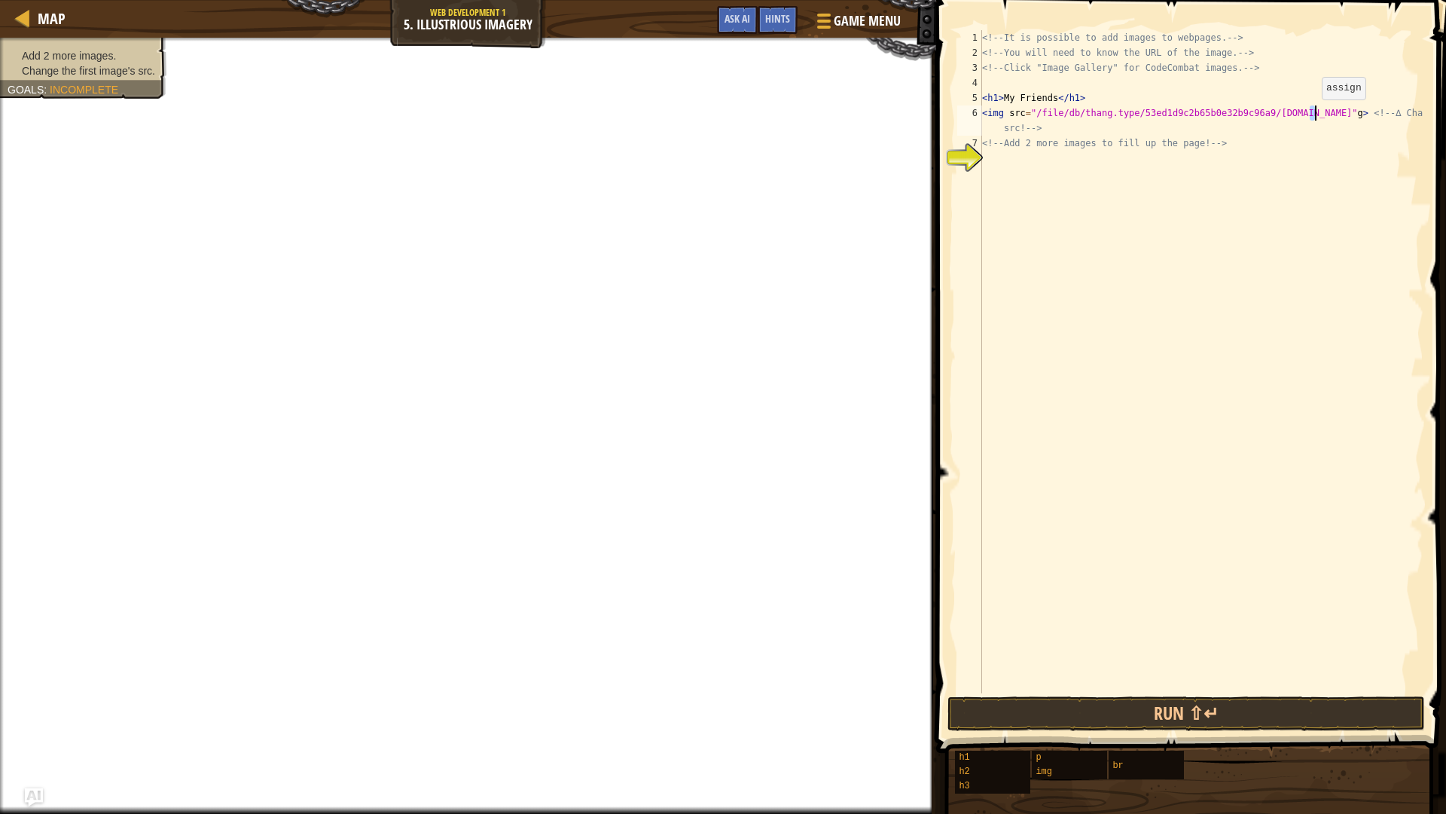
click at [1309, 115] on div "<!-- It is possible to add images to webpages. --> <!-- You will need to know t…" at bounding box center [1201, 361] width 444 height 663
type textarea "<img src="/file/db/thang.type/53ed1d9c2b65b0e32b9c96a9/portrait.p"g> <!-- ∆ Cha…"
click at [1168, 686] on button "Run ⇧↵" at bounding box center [1187, 713] width 478 height 35
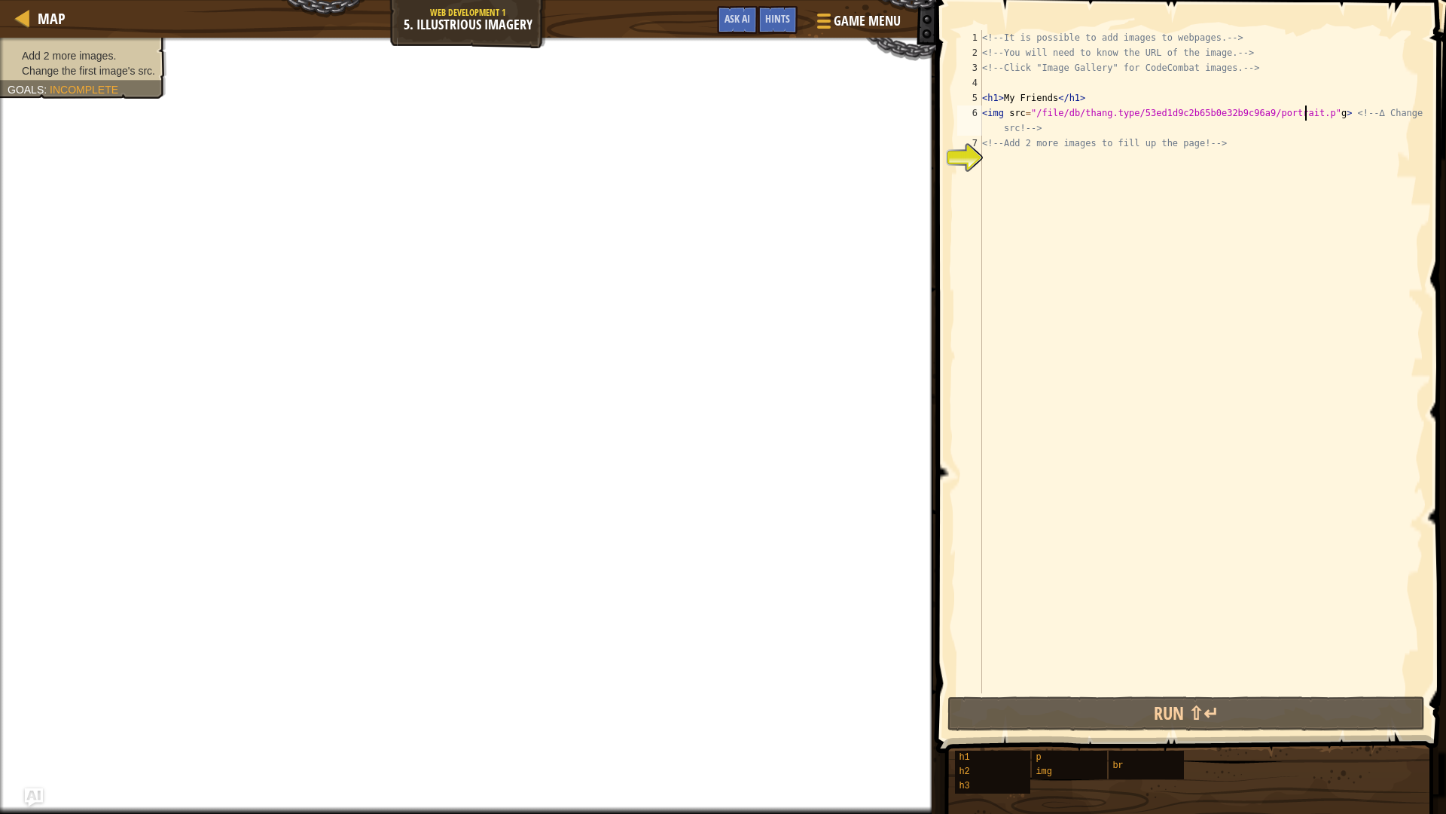
drag, startPoint x: 1235, startPoint y: 353, endPoint x: 1245, endPoint y: 338, distance: 18.4
click at [1241, 341] on div "<!-- It is possible to add images to webpages. --> <!-- You will need to know t…" at bounding box center [1201, 376] width 444 height 693
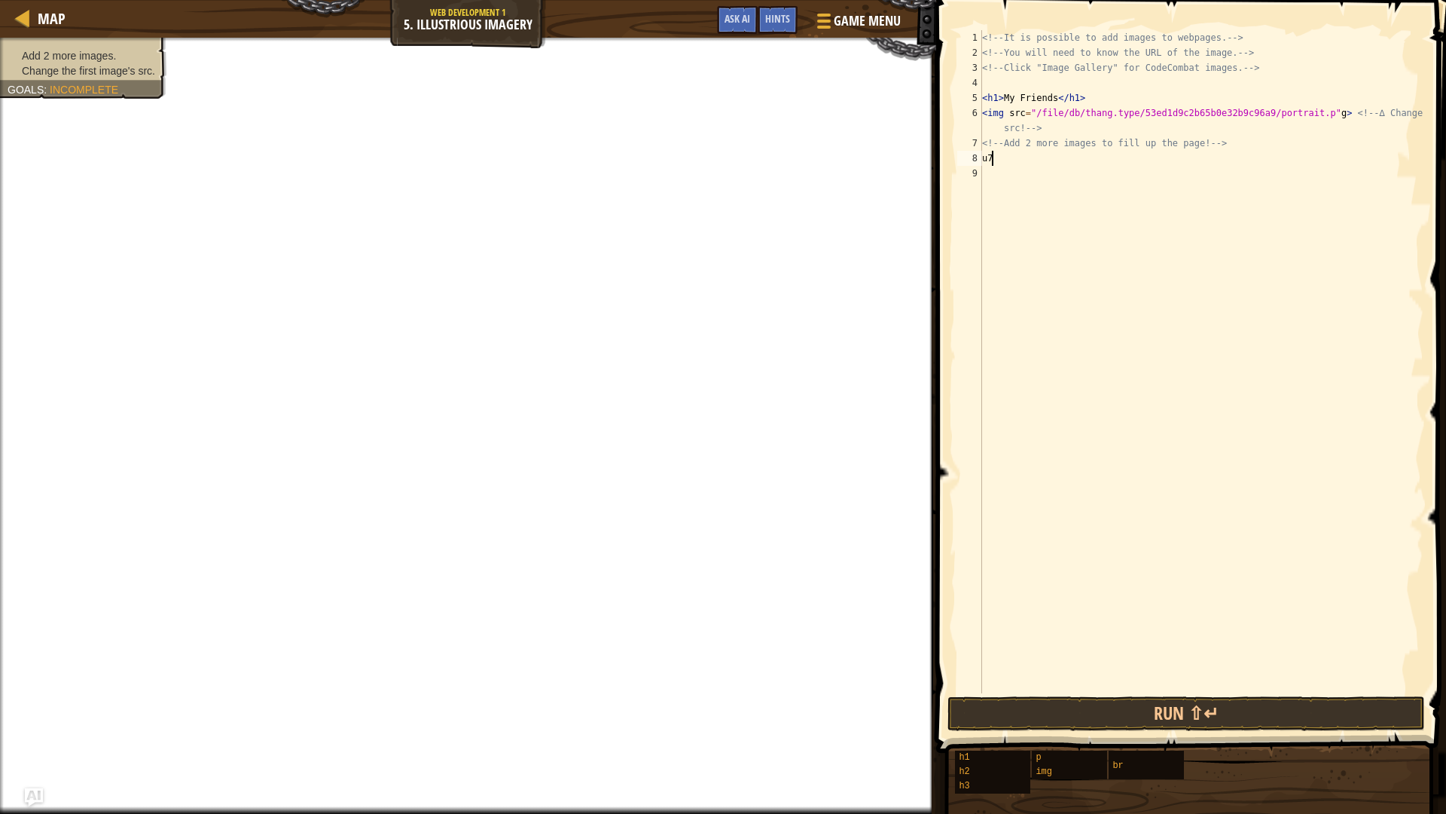
scroll to position [7, 0]
type textarea "u"
drag, startPoint x: 982, startPoint y: 116, endPoint x: 1318, endPoint y: 118, distance: 336.0
click at [1318, 118] on div "<!-- It is possible to add images to webpages. --> <!-- You will need to know t…" at bounding box center [1201, 376] width 444 height 693
type textarea "<img src="/file/db/thang.type/53ed1d9c2b65b0e32b9c96a9/portrait.p"g> <!-- ∆ Cha…"
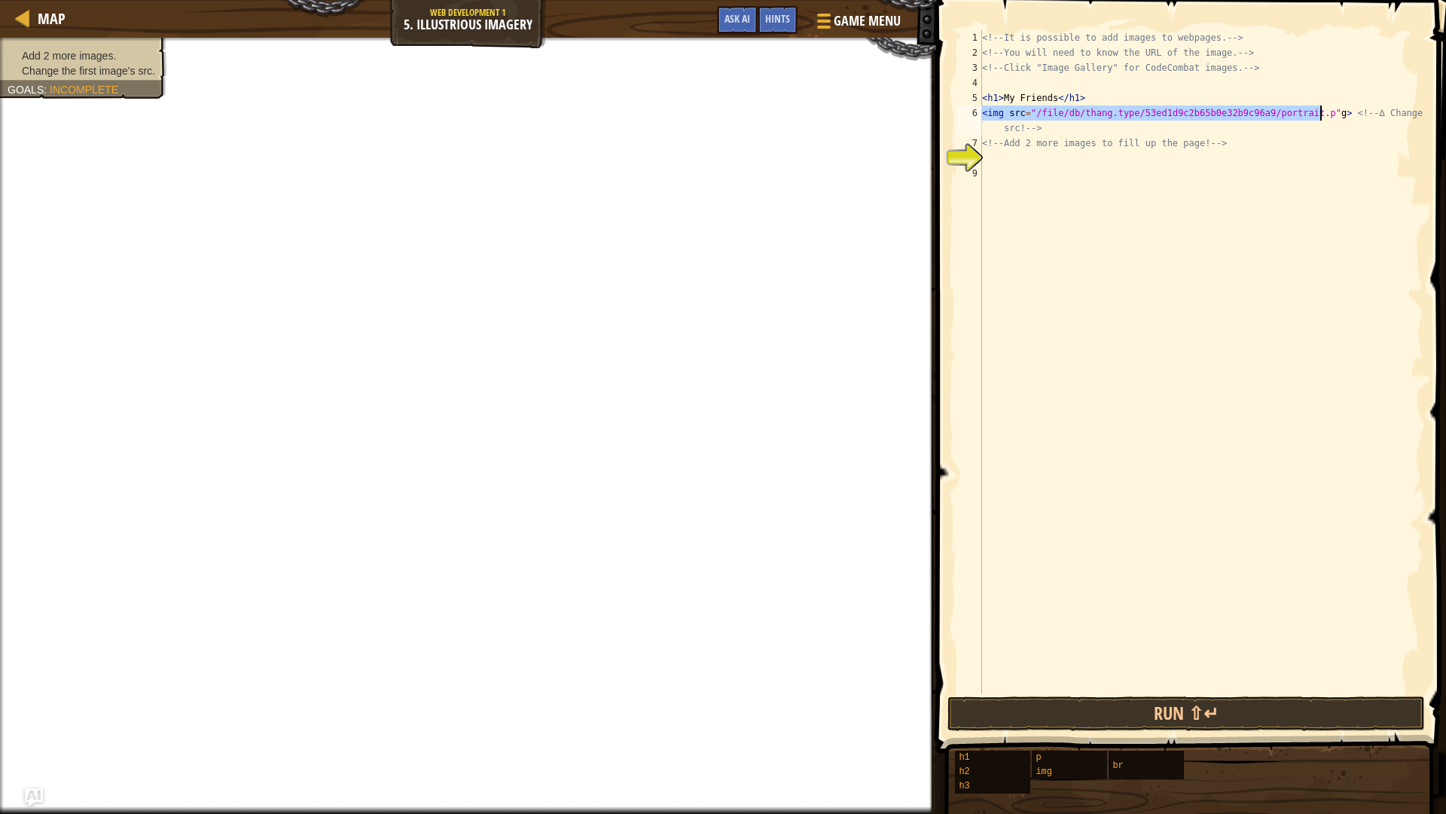
click at [1219, 179] on div "<!-- It is possible to add images to webpages. --> <!-- You will need to know t…" at bounding box center [1201, 376] width 444 height 693
click at [1222, 160] on div "<!-- It is possible to add images to webpages. --> <!-- You will need to know t…" at bounding box center [1201, 376] width 444 height 693
paste textarea "<img src="/file/db/thang.type/53ed1d9c2b65b0e32b9c96a9/portrait.p"g>"
type textarea "<img src="/file/db/thang.type/53ed1d9c2b65b0e32b9c96a9/portrait.p"g>"
click at [1225, 180] on div "<!-- It is possible to add images to webpages. --> <!-- You will need to know t…" at bounding box center [1201, 376] width 444 height 693
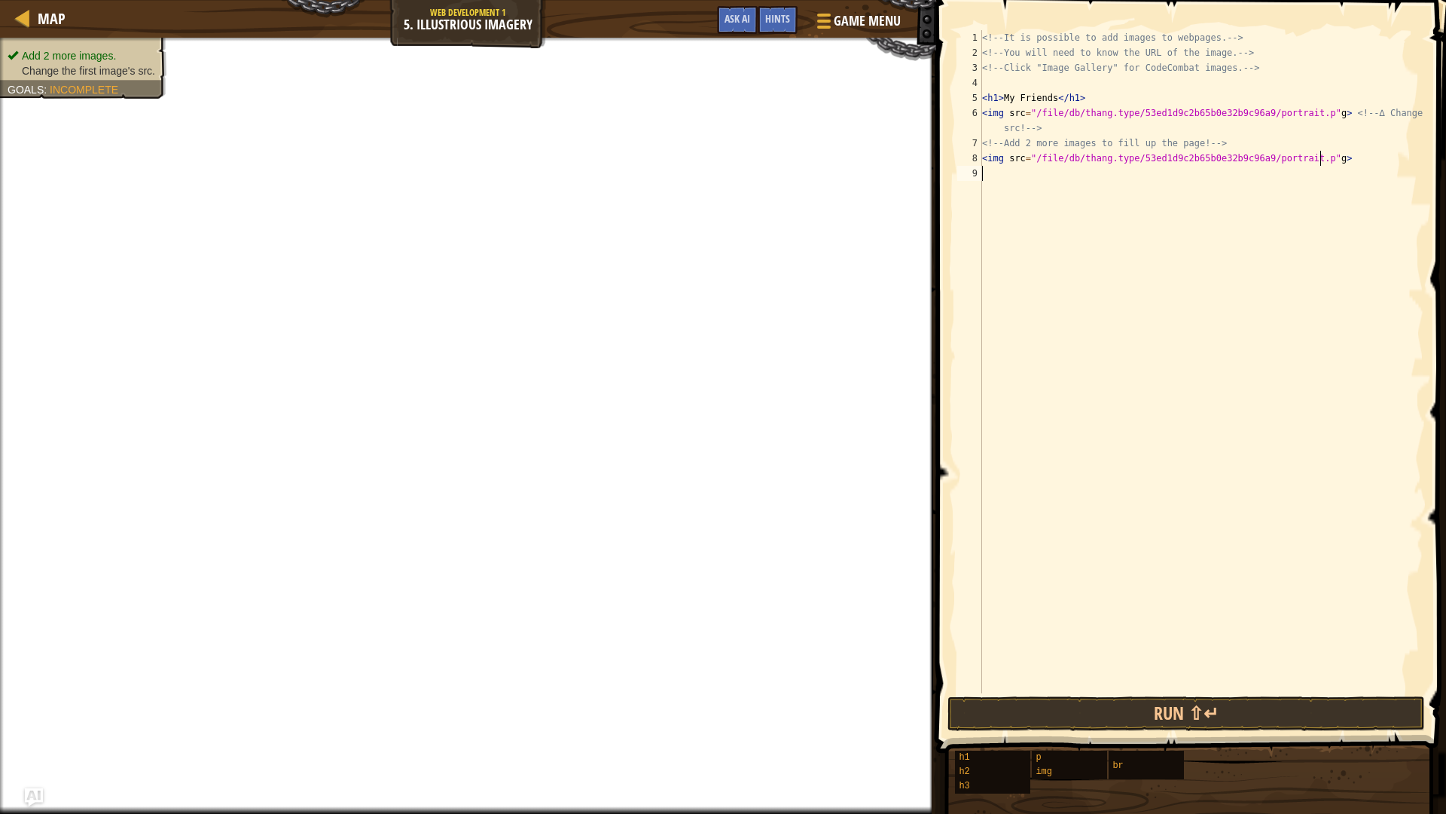
paste textarea "<img src="/file/db/thang.type/53ed1d9c2b65b0e32b9c96a9/portrait.p"g>"
type textarea "<img src="/file/db/thang.type/53ed1d9c2b65b0e32b9c96a9/portrait.p"g>"
drag, startPoint x: 1299, startPoint y: 454, endPoint x: 1296, endPoint y: 438, distance: 16.1
click at [1298, 441] on div "<!-- It is possible to add images to webpages. --> <!-- You will need to know t…" at bounding box center [1204, 376] width 440 height 693
drag, startPoint x: 1351, startPoint y: 209, endPoint x: 1282, endPoint y: 189, distance: 72.2
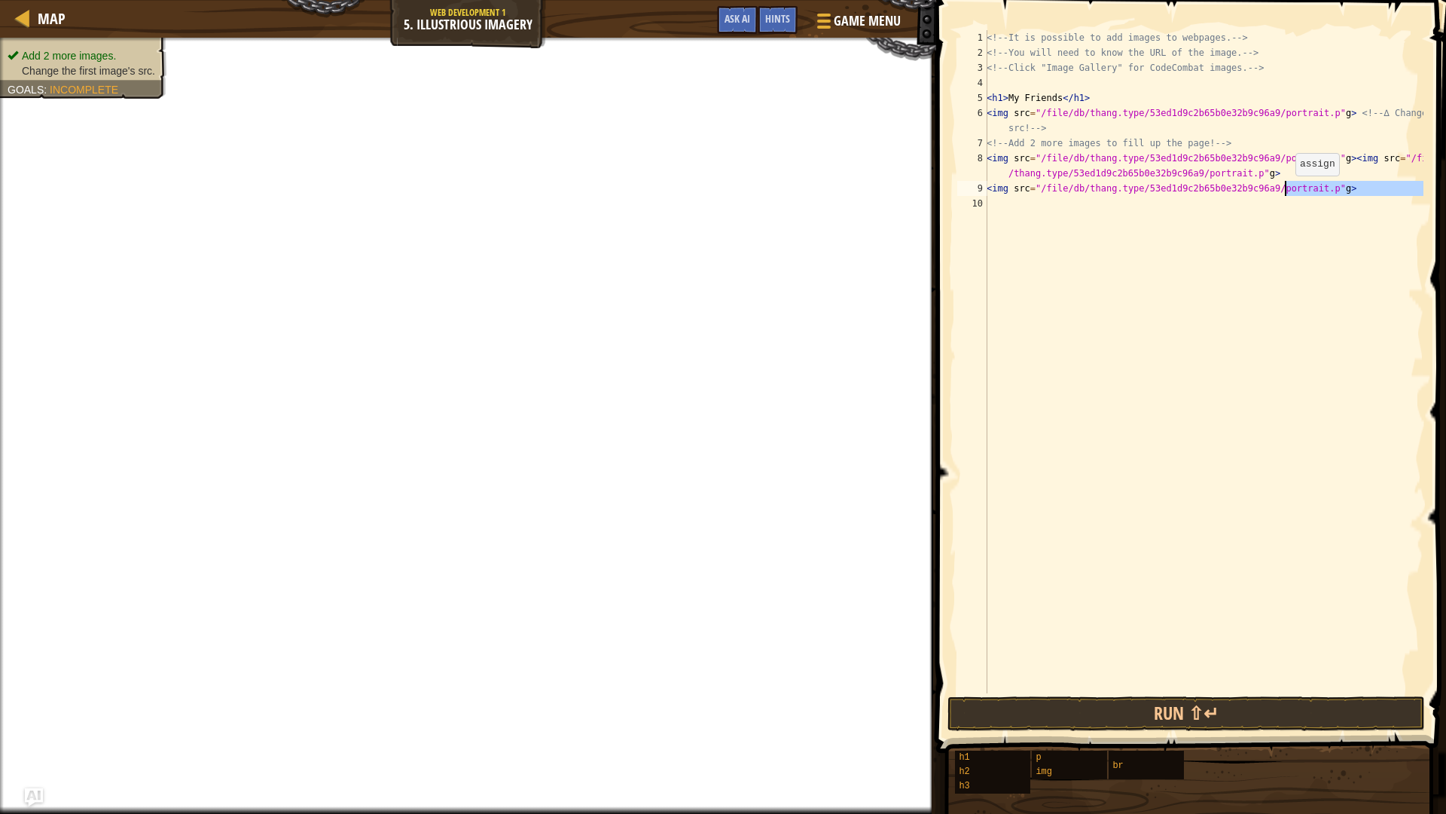
click at [1282, 189] on div "<!-- It is possible to add images to webpages. --> <!-- You will need to know t…" at bounding box center [1204, 376] width 440 height 693
type textarea "<img src="/file/db/thang.type/53ed1d9c2b65b0e32b9c96a9/portrait.p"g>"
click at [35, 17] on link "Map" at bounding box center [47, 18] width 35 height 20
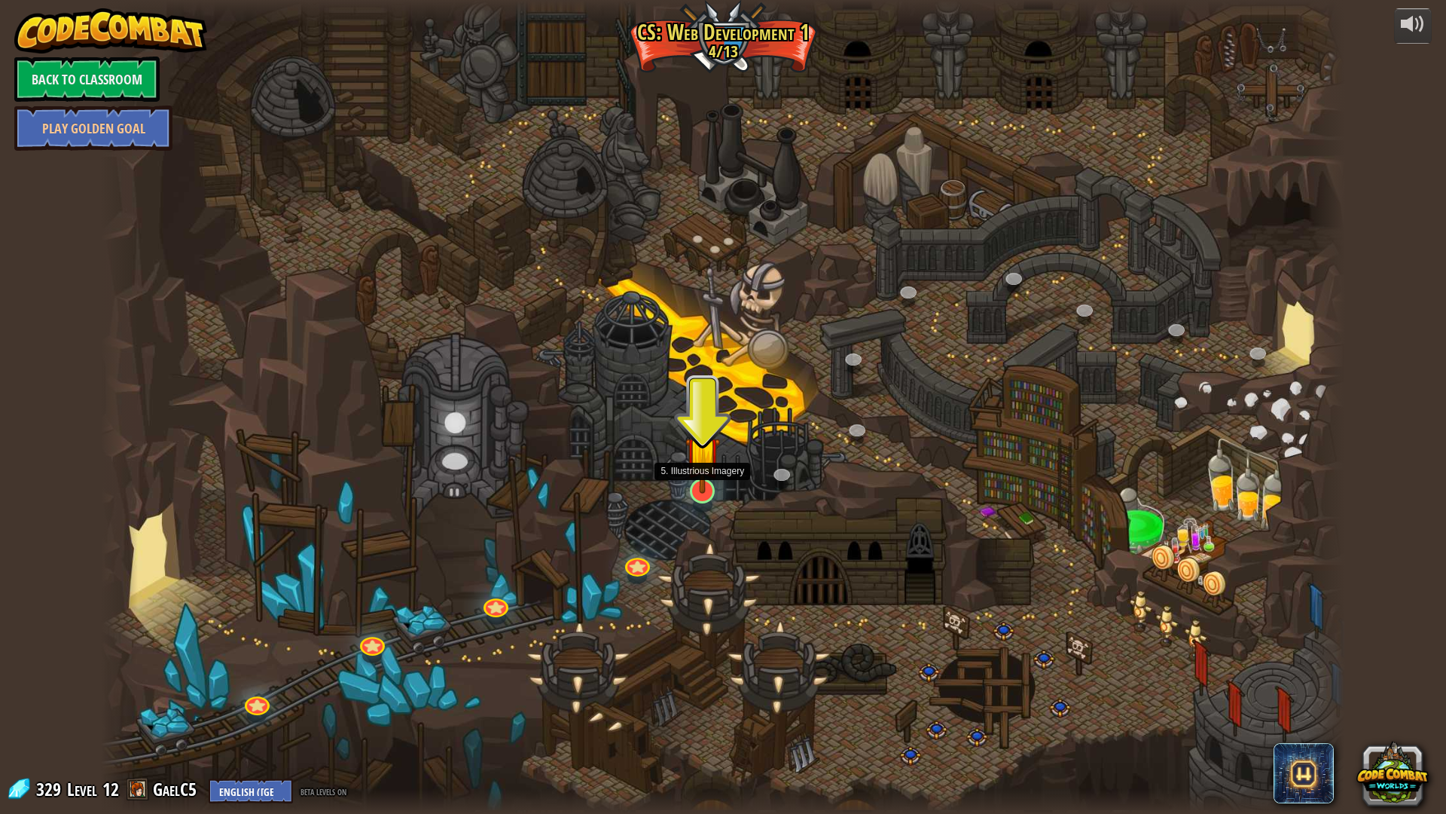
click at [704, 478] on img at bounding box center [703, 453] width 35 height 79
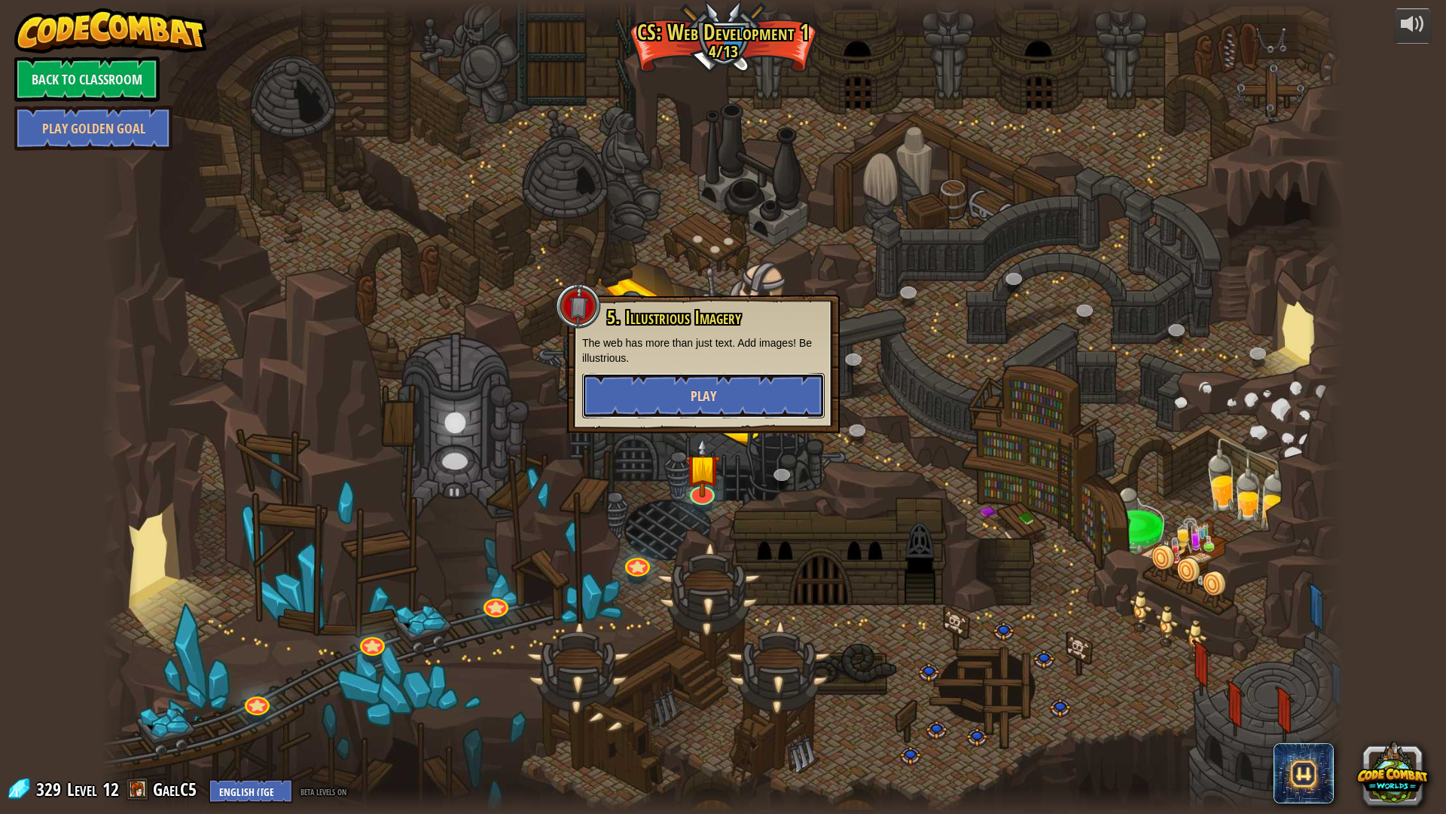
click at [713, 400] on span "Play" at bounding box center [704, 395] width 26 height 19
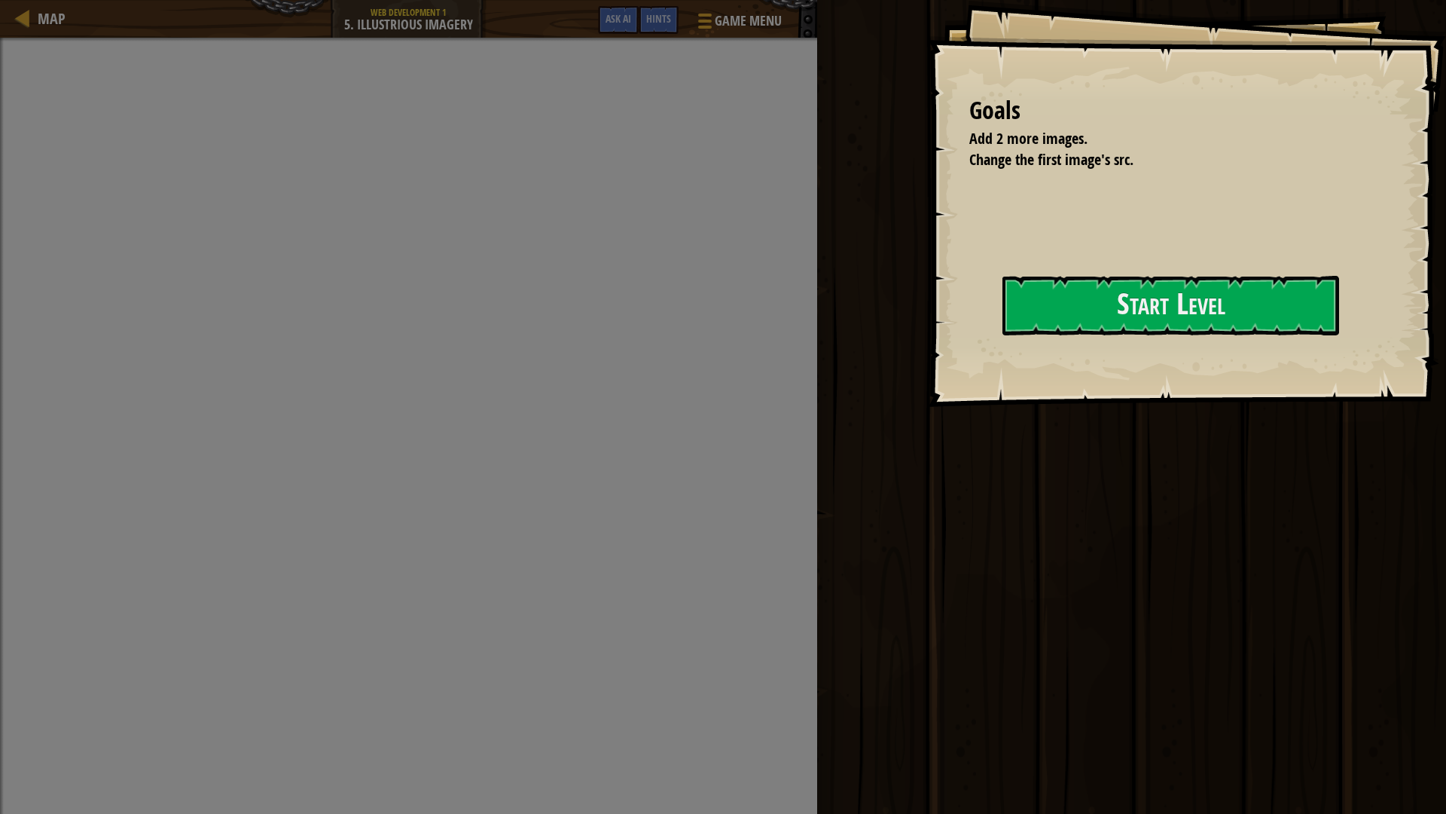
click at [1143, 266] on div "Goals Add 2 more images. Change the first image's src. Start Level Error loadin…" at bounding box center [1187, 203] width 518 height 407
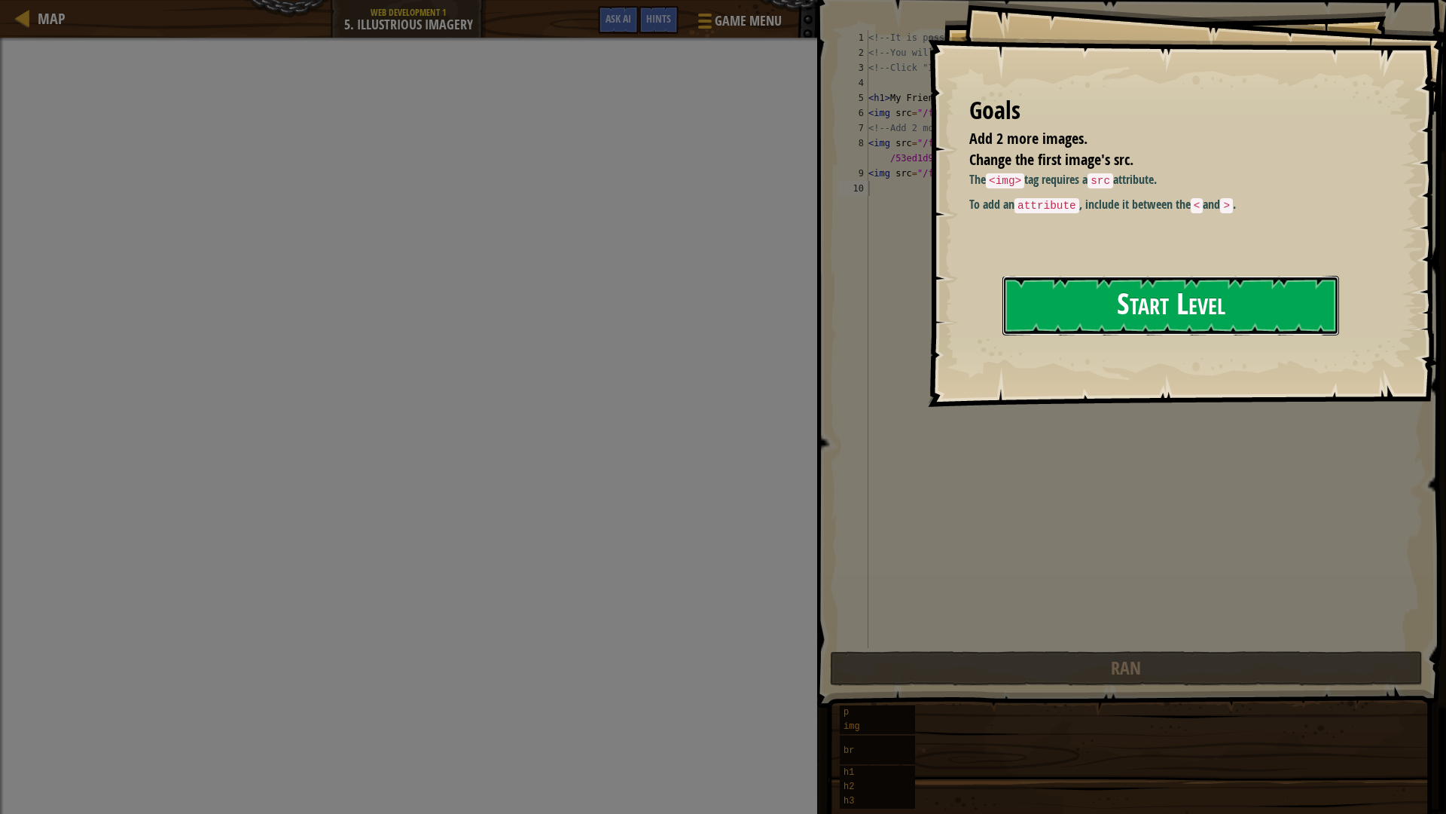
click at [1118, 286] on button "Start Level" at bounding box center [1171, 306] width 337 height 60
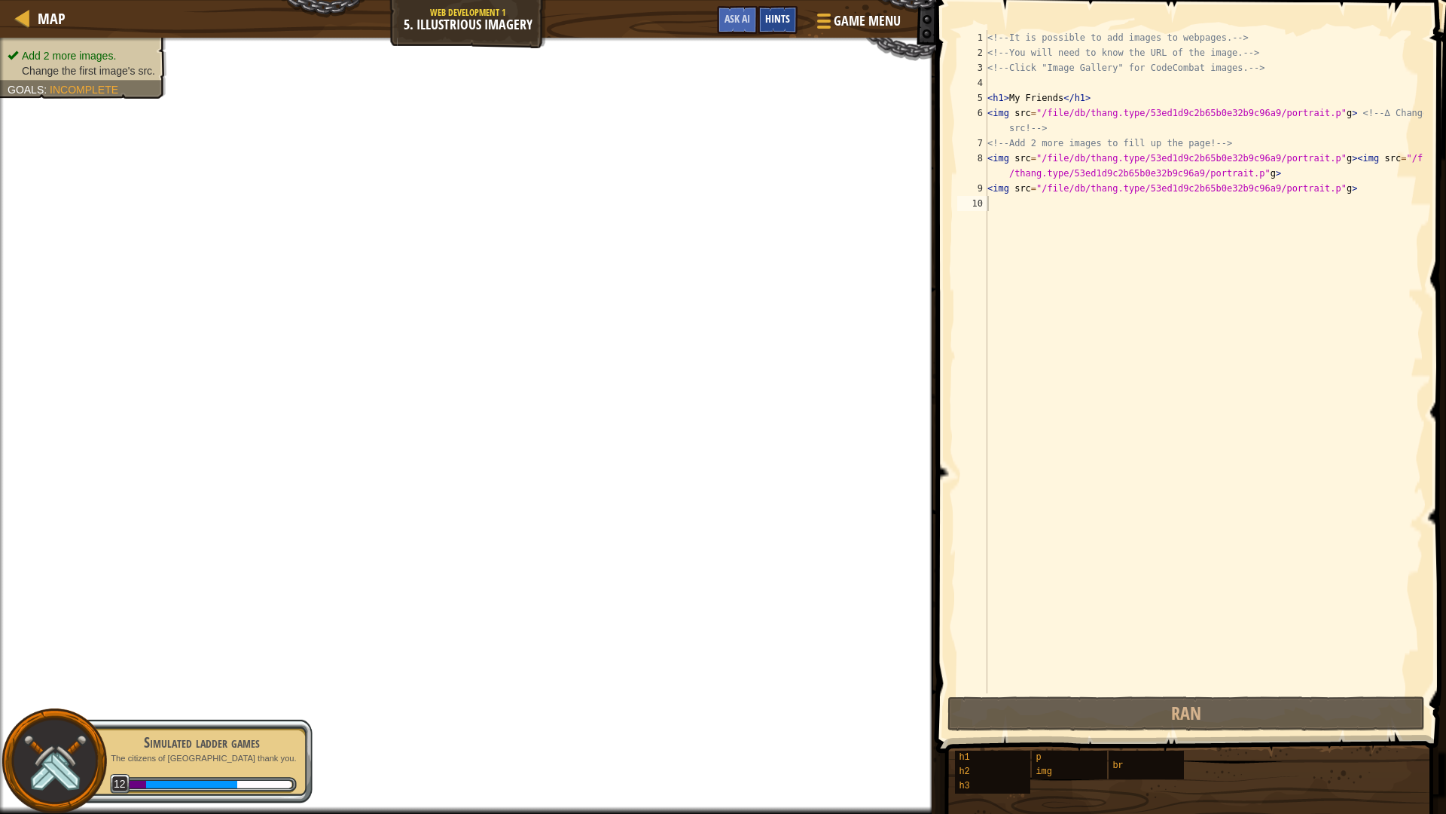
click at [788, 30] on div "Hints" at bounding box center [778, 20] width 40 height 28
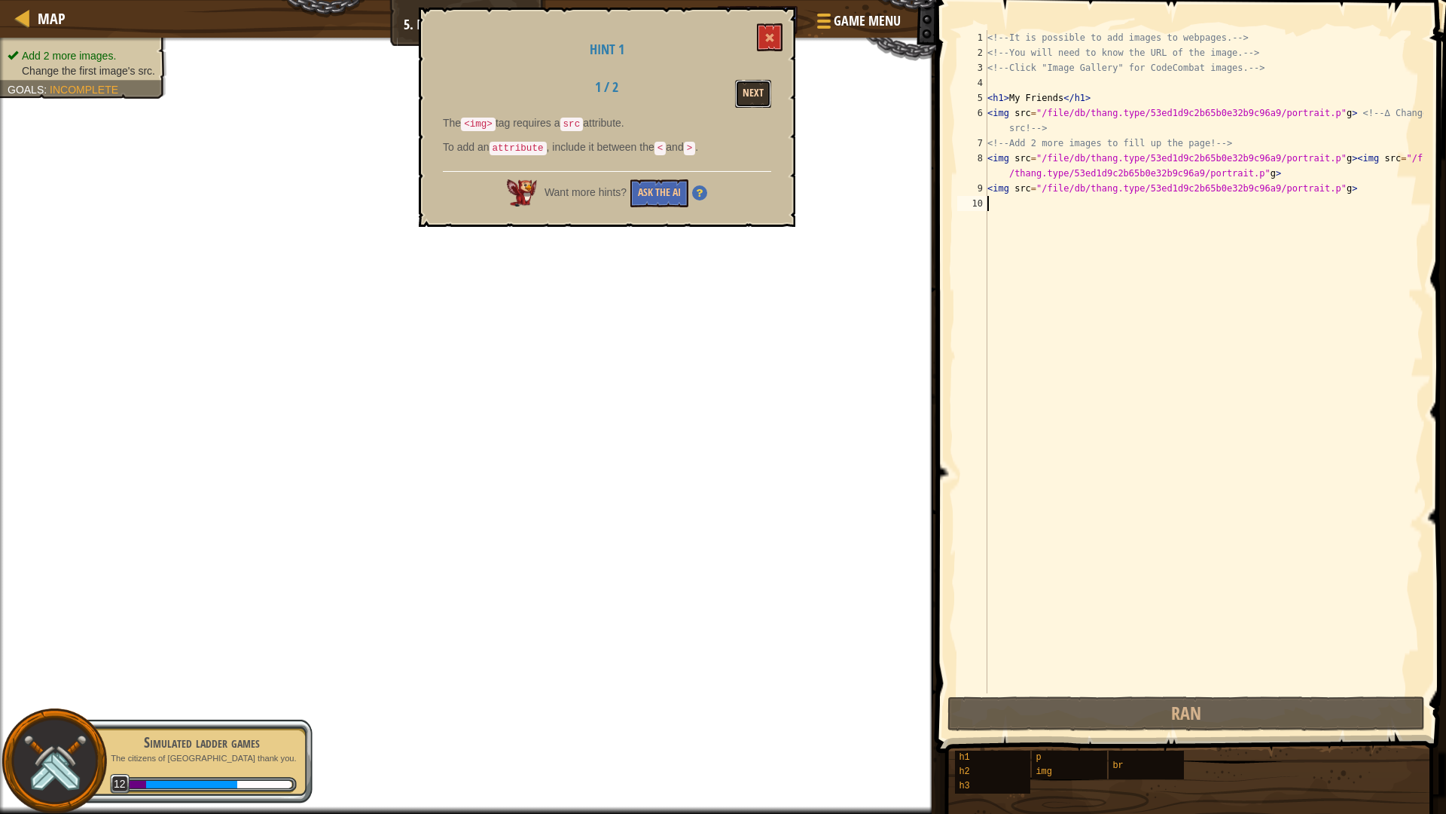
click at [765, 84] on button "Next" at bounding box center [753, 94] width 36 height 28
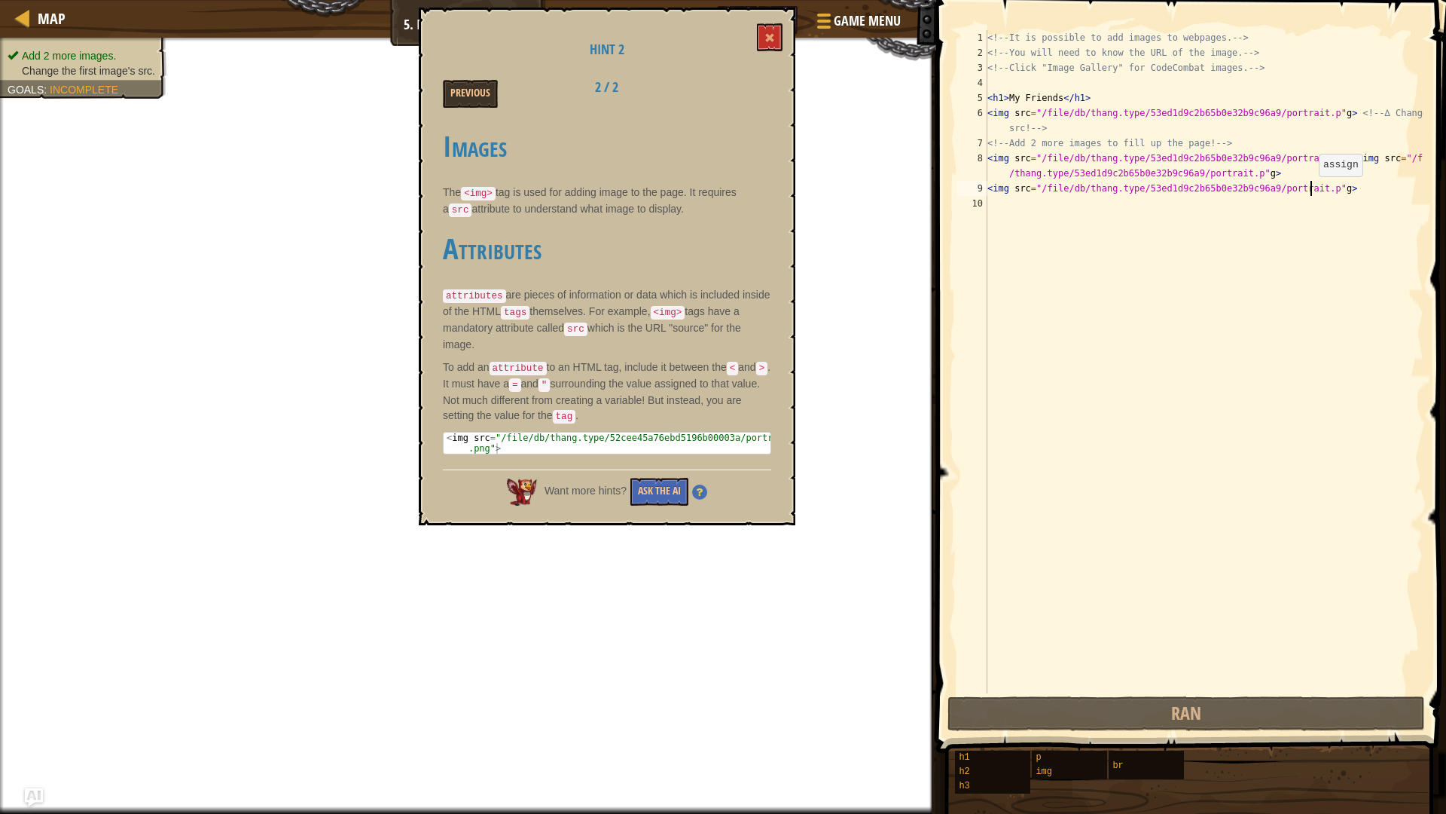
click at [1312, 191] on div "<!-- It is possible to add images to webpages. --> <!-- You will need to know t…" at bounding box center [1204, 376] width 439 height 693
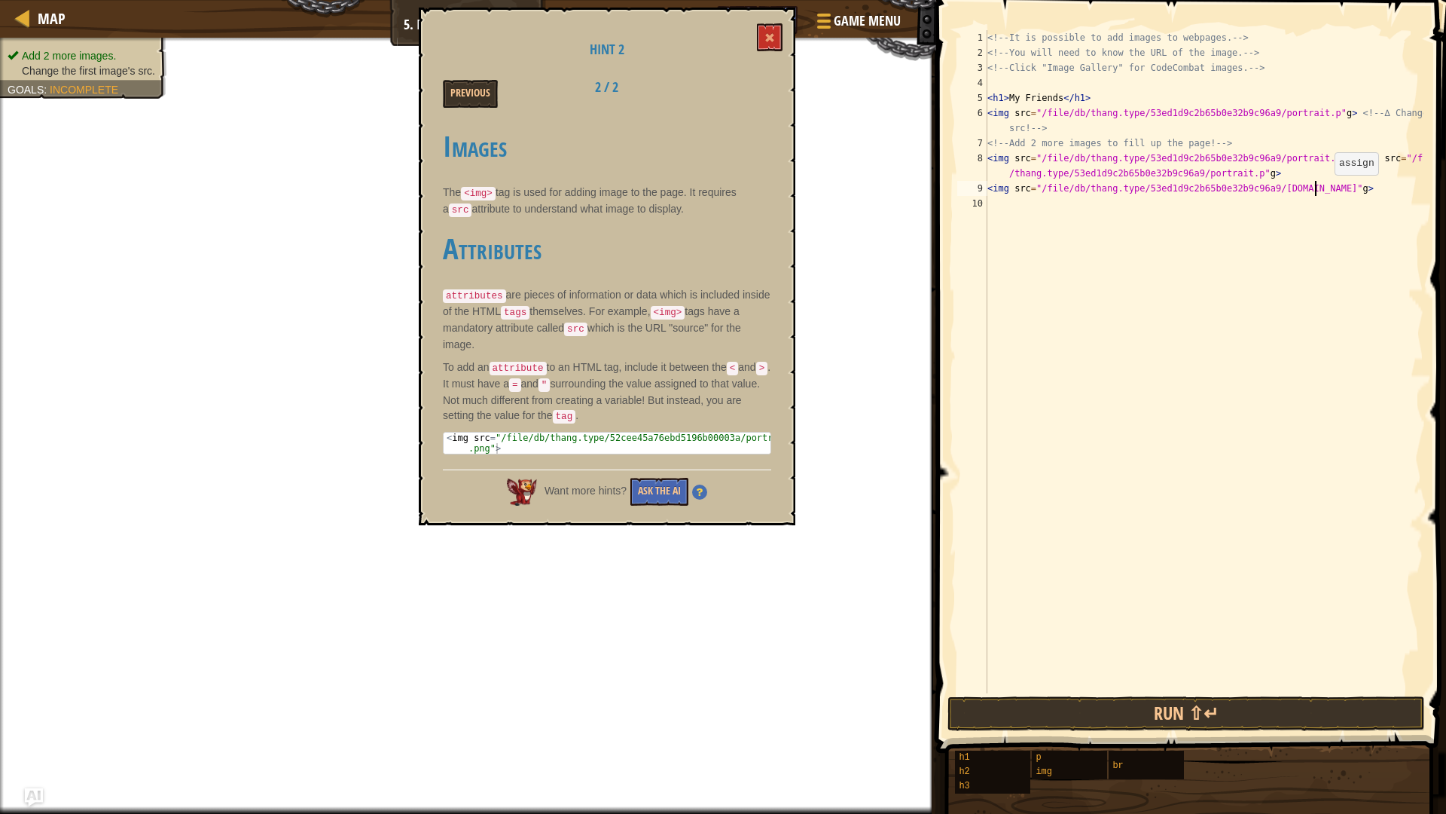
type textarea "<img src="/file/db/thang.type/53ed1d9c2b65b0e32b9c96a9/portrait.png"g>"
click at [1328, 197] on div "<!-- It is possible to add images to webpages. --> <!-- You will need to know t…" at bounding box center [1204, 376] width 439 height 693
click at [1329, 195] on div "<!-- It is possible to add images to webpages. --> <!-- You will need to know t…" at bounding box center [1204, 376] width 439 height 693
click at [1250, 176] on div "<!-- It is possible to add images to webpages. --> <!-- You will need to know t…" at bounding box center [1204, 376] width 439 height 693
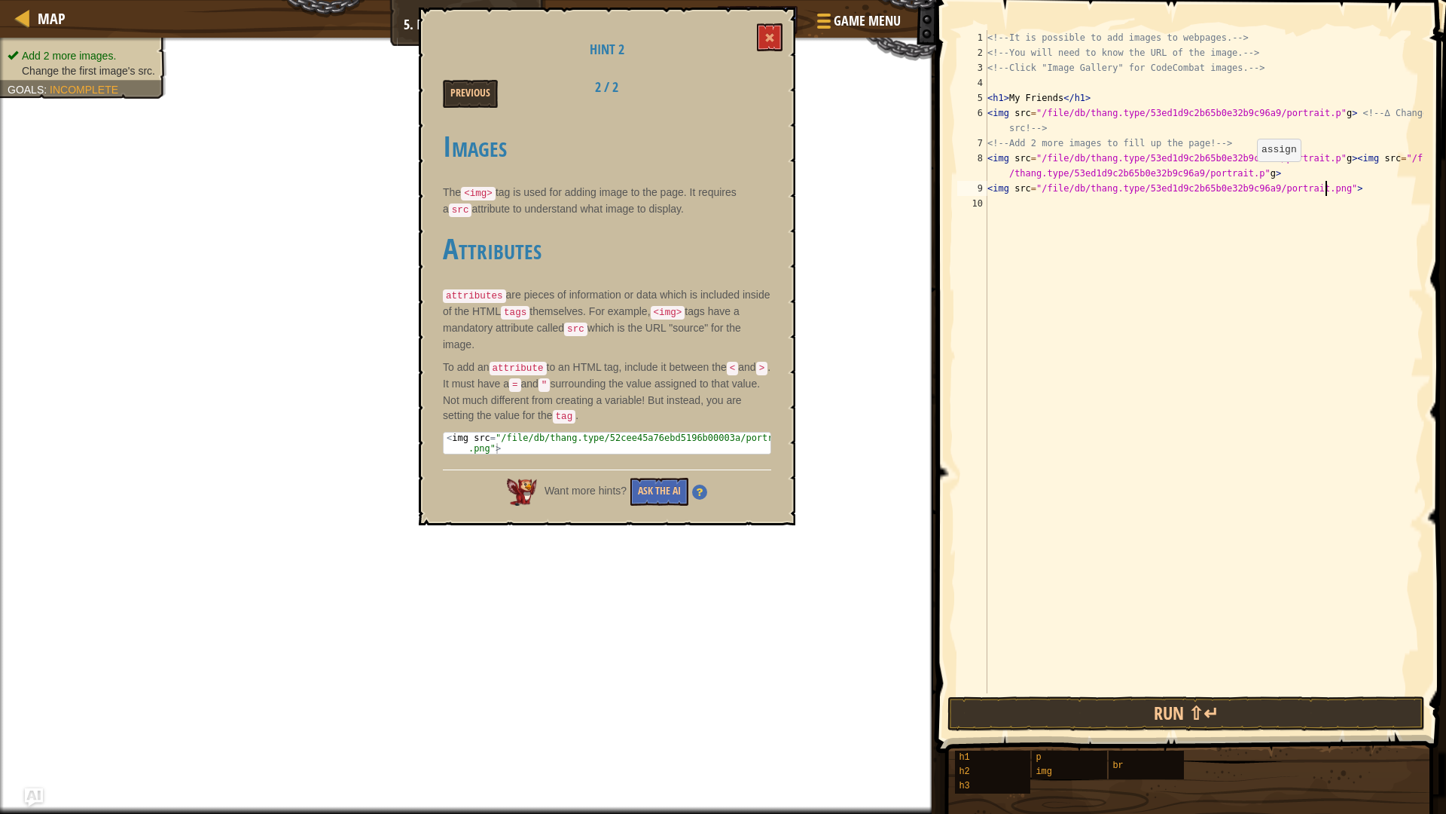
type textarea "<img src="/file/db/thang.type/53ed1d9c2b65b0e32b9c96a9/portrait.p"g><img src="/…"
drag, startPoint x: 1264, startPoint y: 176, endPoint x: 983, endPoint y: 157, distance: 281.6
click at [983, 157] on div "<img src="/file/db/thang.type/53ed1d9c2b65b0e32b9c96a9/portrait.p"g><img src="/…" at bounding box center [1188, 361] width 469 height 663
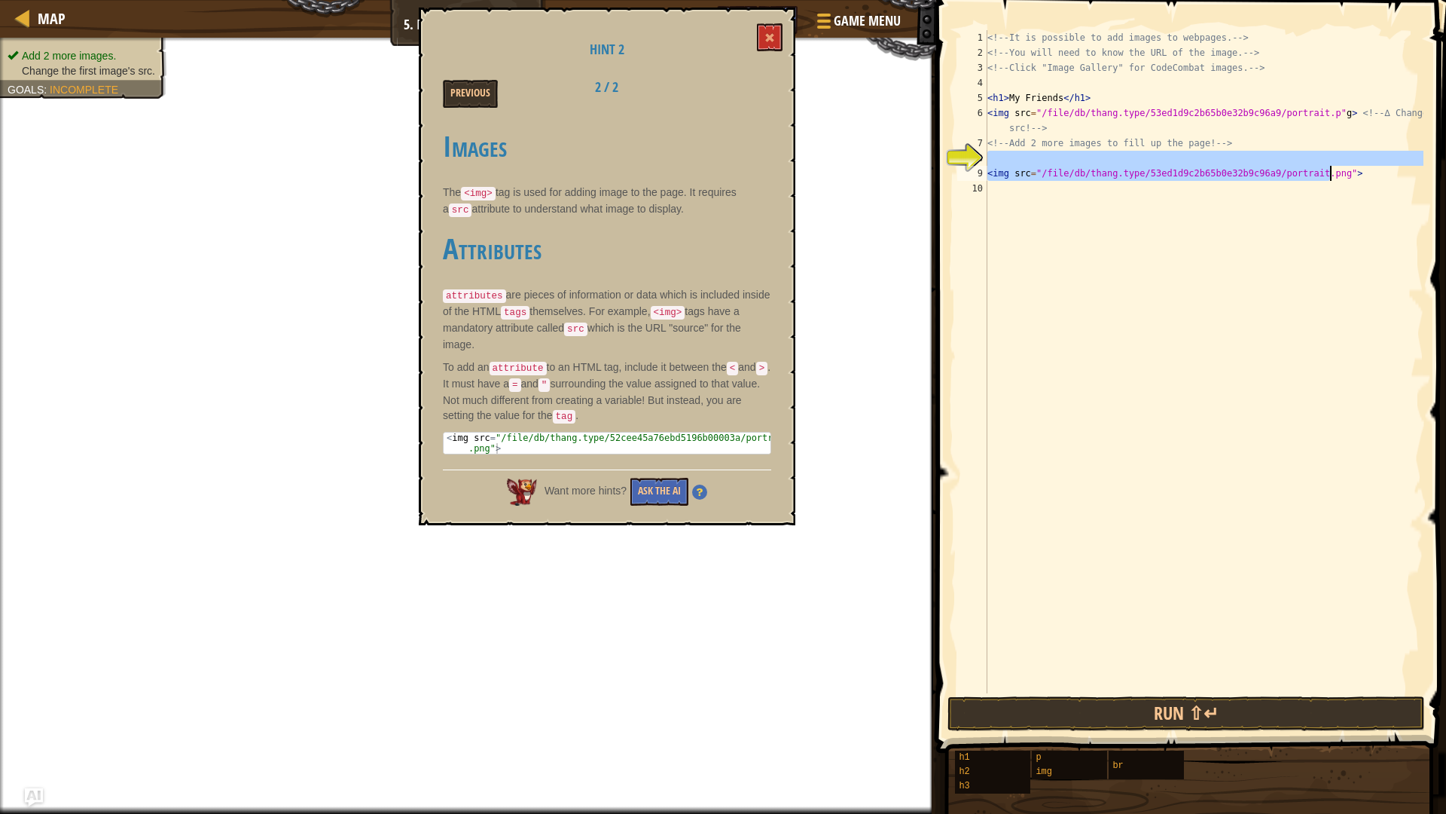
drag, startPoint x: 1351, startPoint y: 153, endPoint x: 1348, endPoint y: 176, distance: 23.5
click at [1348, 176] on div "<!-- It is possible to add images to webpages. --> <!-- You will need to know t…" at bounding box center [1204, 376] width 439 height 693
click at [1348, 176] on div "<!-- It is possible to add images to webpages. --> <!-- You will need to know t…" at bounding box center [1204, 361] width 439 height 663
type textarea "<img src="/file/db/thang.type/53ed1d9c2b65b0e32b9c96a9/portrait.png">"
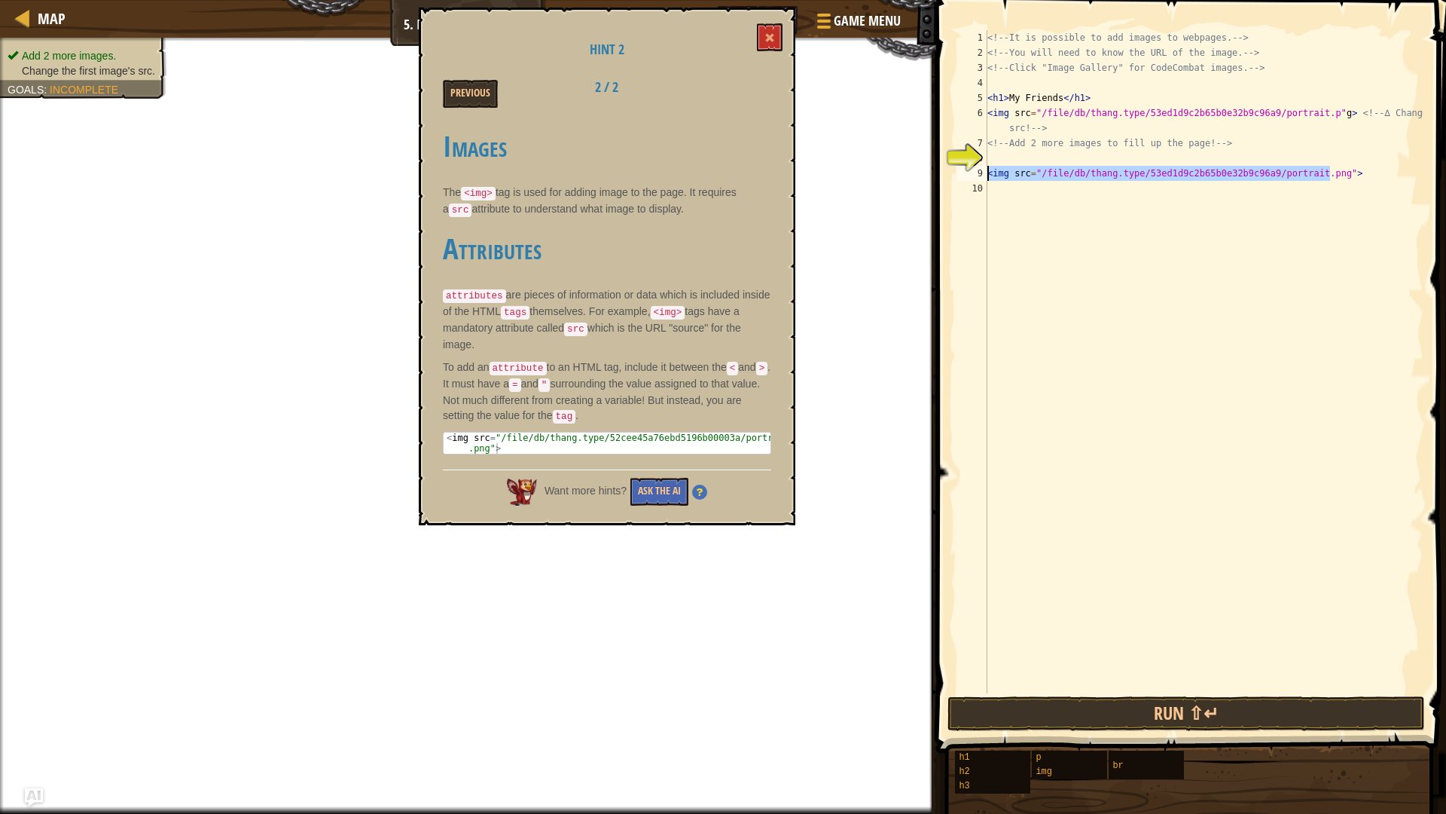
drag, startPoint x: 1348, startPoint y: 176, endPoint x: 1107, endPoint y: 170, distance: 241.9
click at [1063, 170] on div "<!-- It is possible to add images to webpages. --> <!-- You will need to know t…" at bounding box center [1204, 376] width 439 height 693
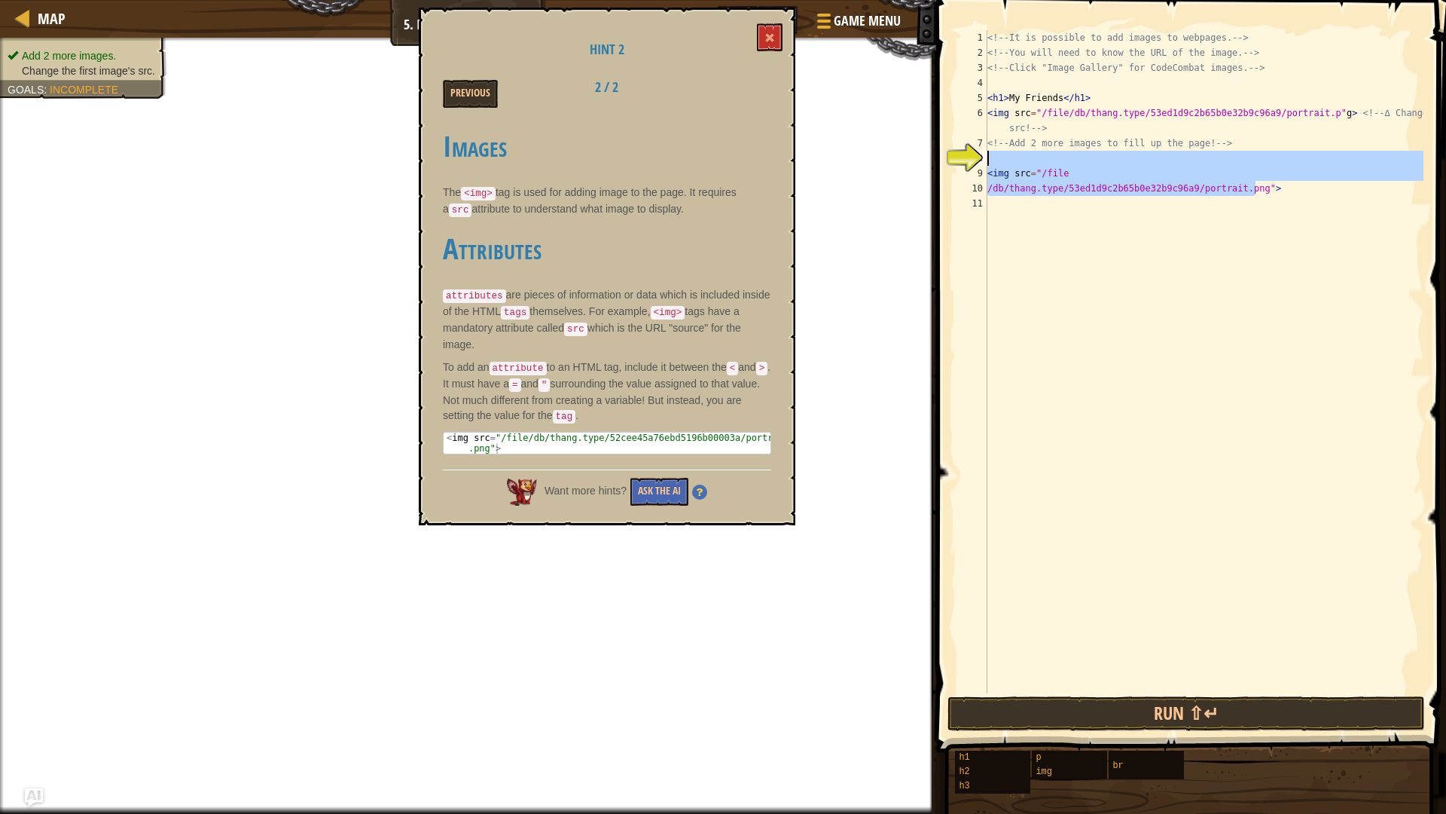
drag, startPoint x: 1321, startPoint y: 190, endPoint x: 1330, endPoint y: 163, distance: 27.9
click at [1330, 163] on div "<!-- It is possible to add images to webpages. --> <!-- You will need to know t…" at bounding box center [1204, 376] width 439 height 693
click at [1330, 168] on div "<!-- It is possible to add images to webpages. --> <!-- You will need to know t…" at bounding box center [1204, 361] width 439 height 663
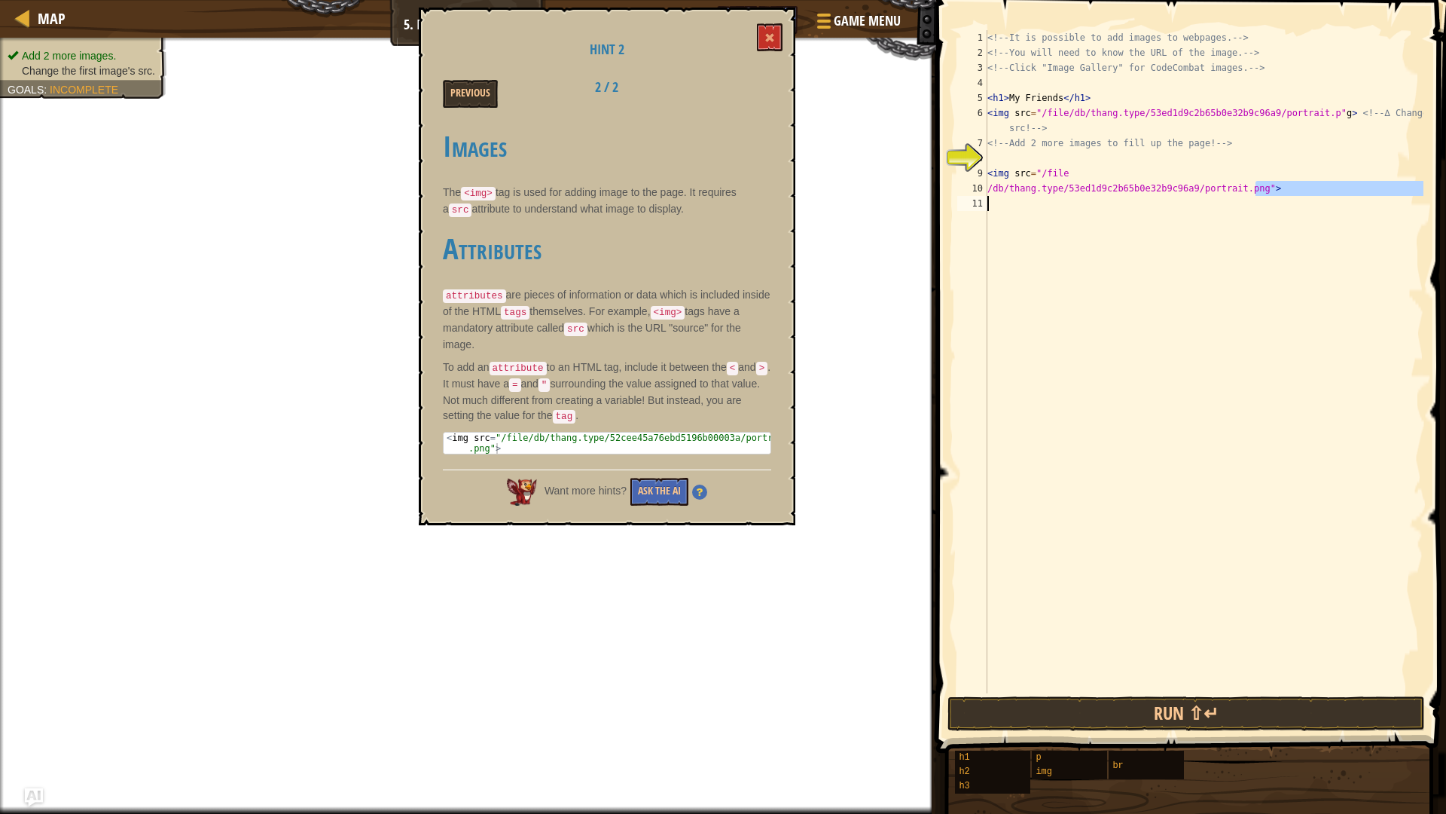
drag, startPoint x: 1315, startPoint y: 188, endPoint x: 1244, endPoint y: 202, distance: 71.4
click at [1244, 202] on div "<!-- It is possible to add images to webpages. --> <!-- You will need to know t…" at bounding box center [1204, 376] width 439 height 693
type textarea "/db/thang.type/53ed1d9c2b65b0e32b9c96a9/portrait.png">"
type textarea "<img src="/file"
type textarea "/thang.type/53ed1d9c2b65b0e32b9c96a9/portrait.png">"
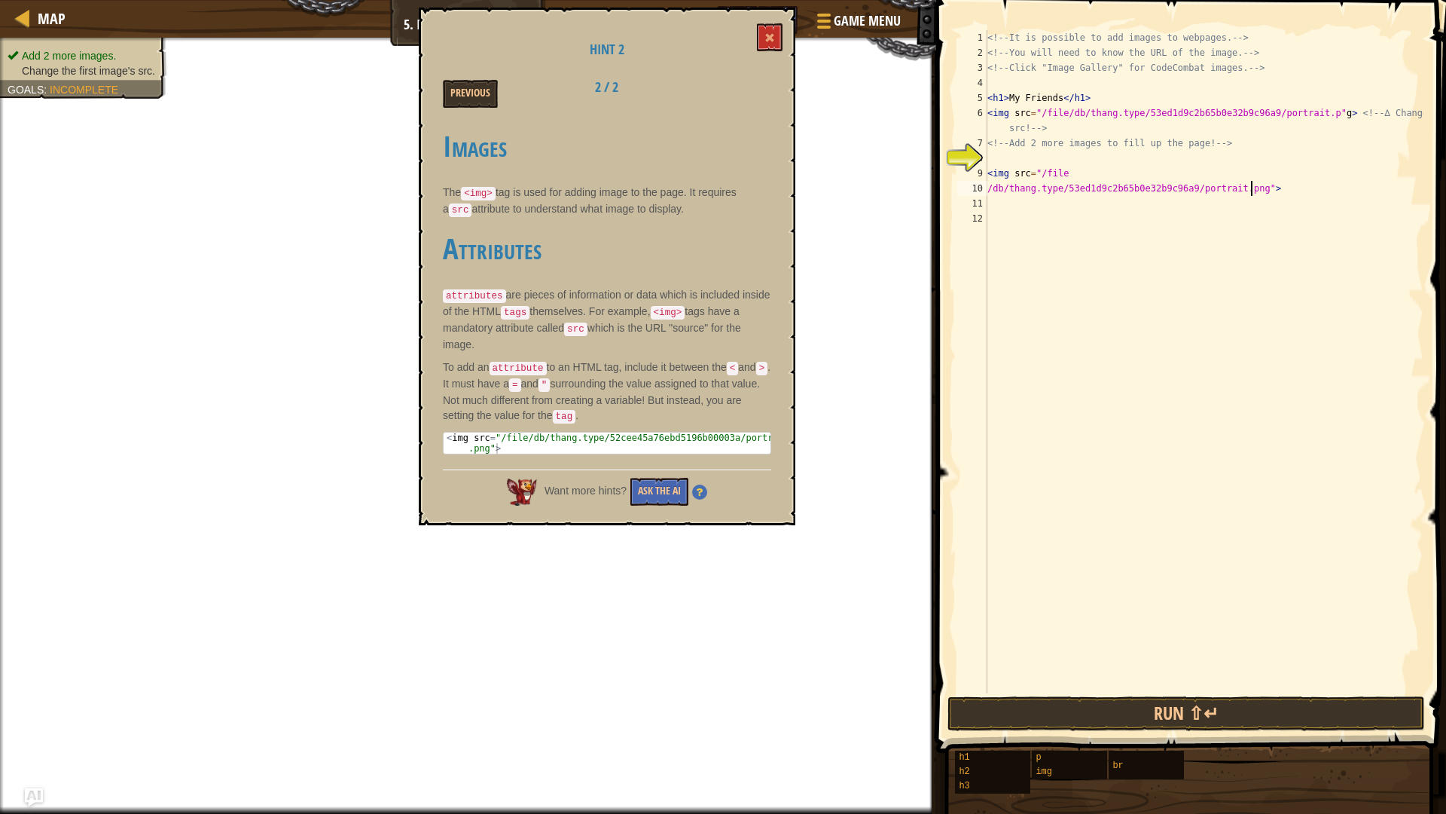
drag, startPoint x: 1251, startPoint y: 191, endPoint x: 1252, endPoint y: 160, distance: 31.7
click at [1252, 173] on div "<!-- It is possible to add images to webpages. --> <!-- You will need to know t…" at bounding box center [1204, 376] width 439 height 693
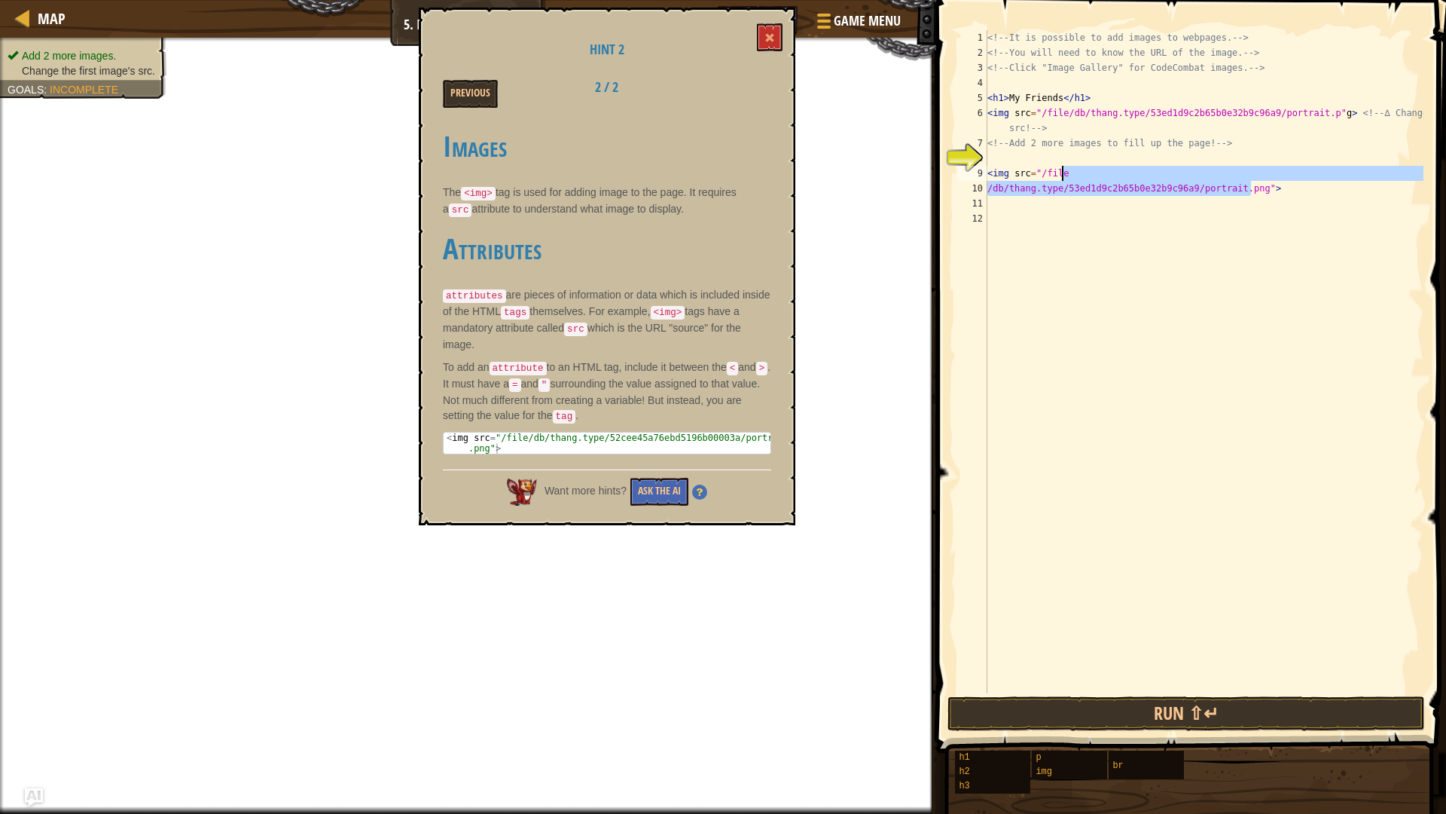
type textarea "<img src="/file"
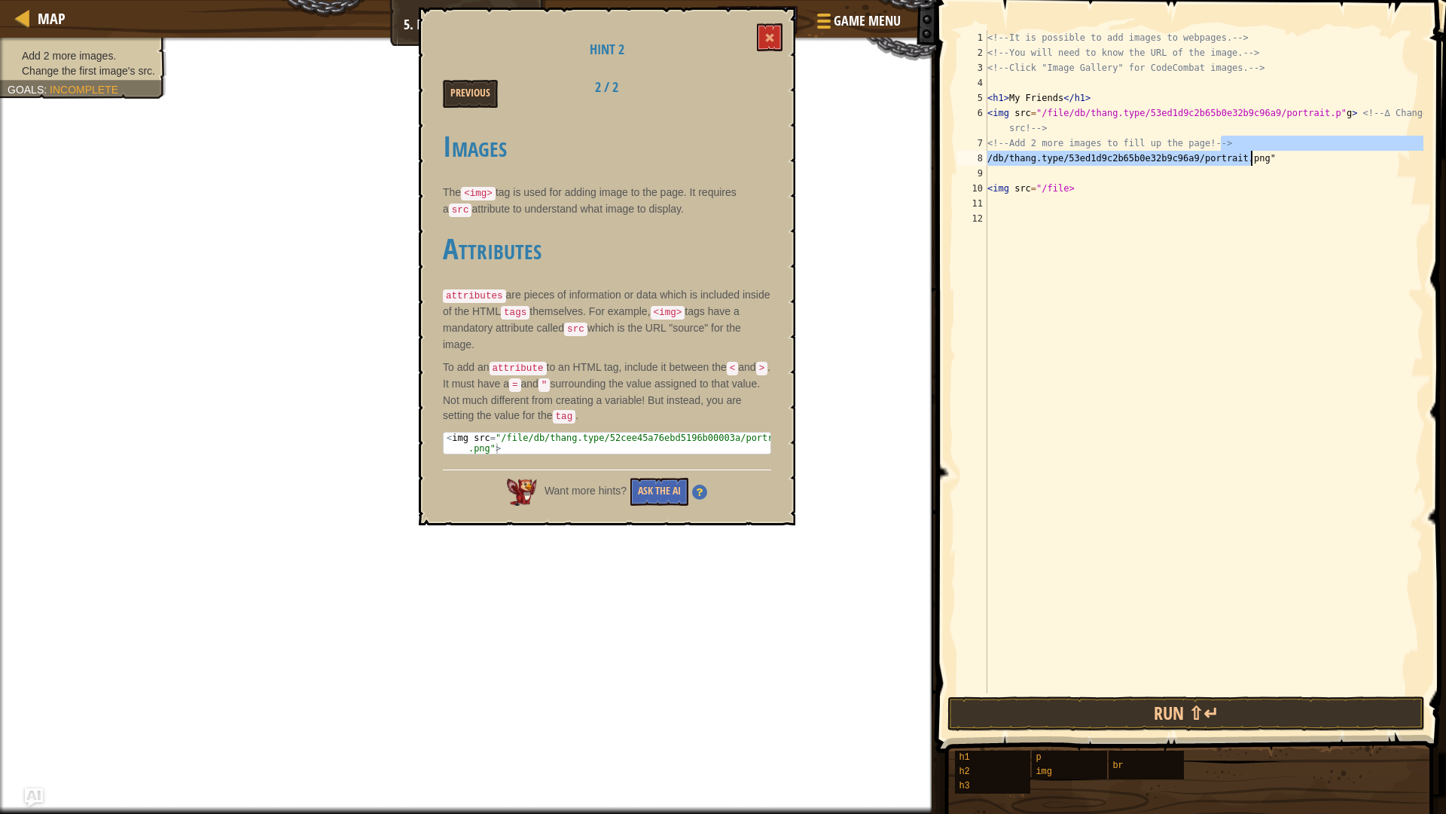
type textarea "/db/thang.type/53ed1d9c2b65b0e32b9c96a9/portrait.png""
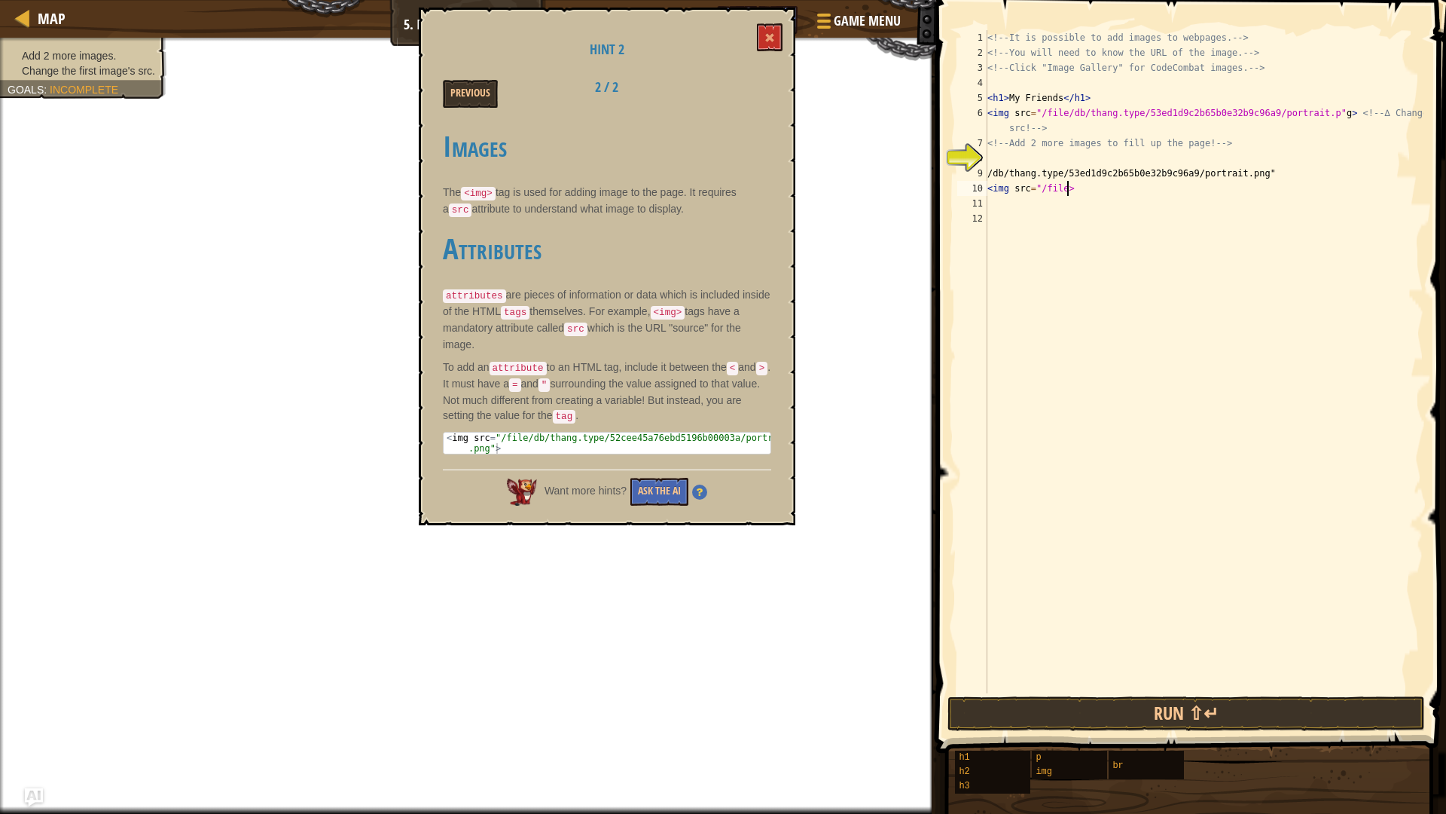
drag, startPoint x: 1223, startPoint y: 185, endPoint x: 1218, endPoint y: 195, distance: 11.5
click at [1218, 195] on div "<!-- It is possible to add images to webpages. --> <!-- You will need to know t…" at bounding box center [1204, 376] width 439 height 693
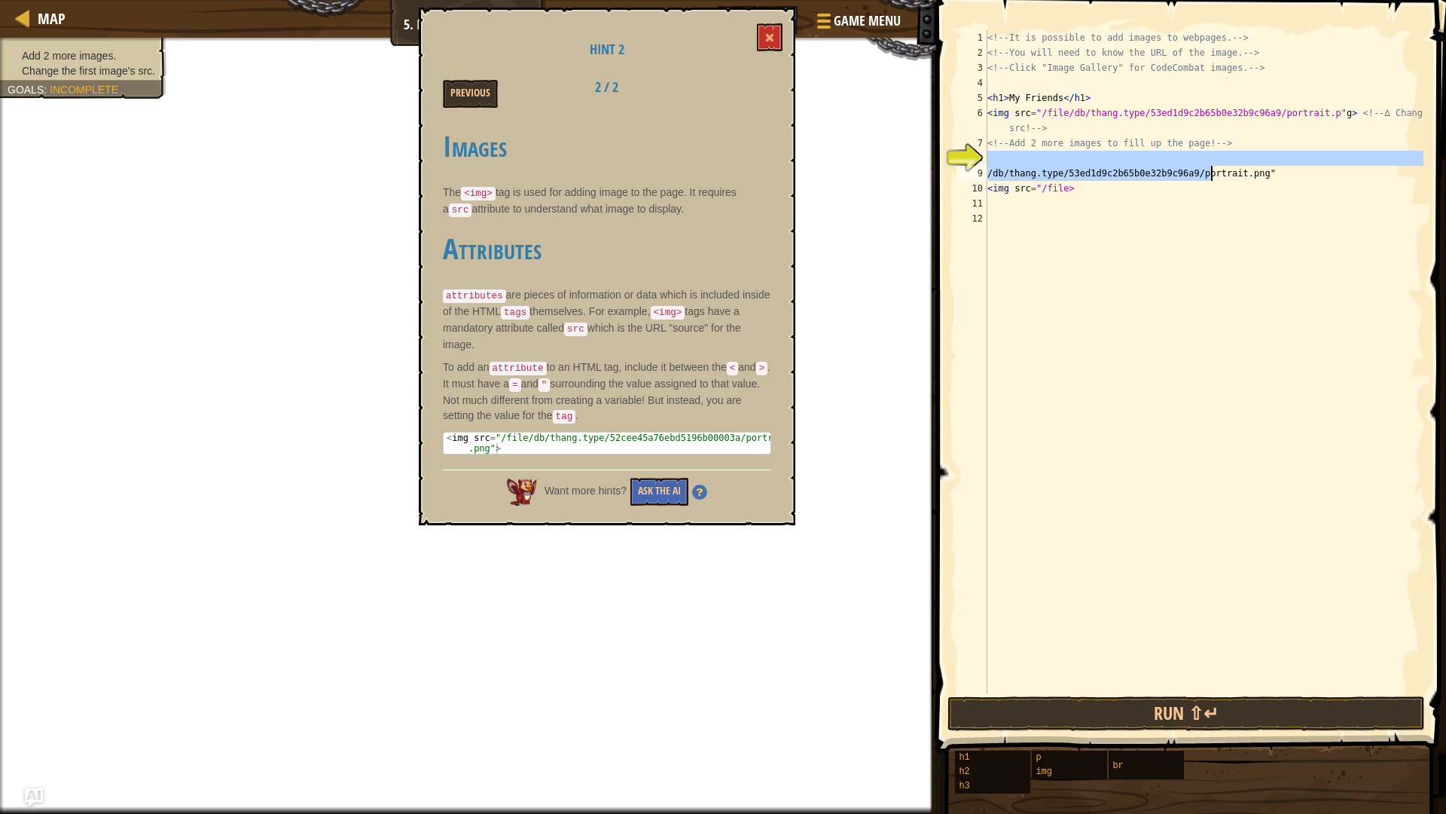
click at [1212, 169] on div "<!-- It is possible to add images to webpages. --> <!-- You will need to know t…" at bounding box center [1204, 376] width 439 height 693
type textarea "<img src="/file>"
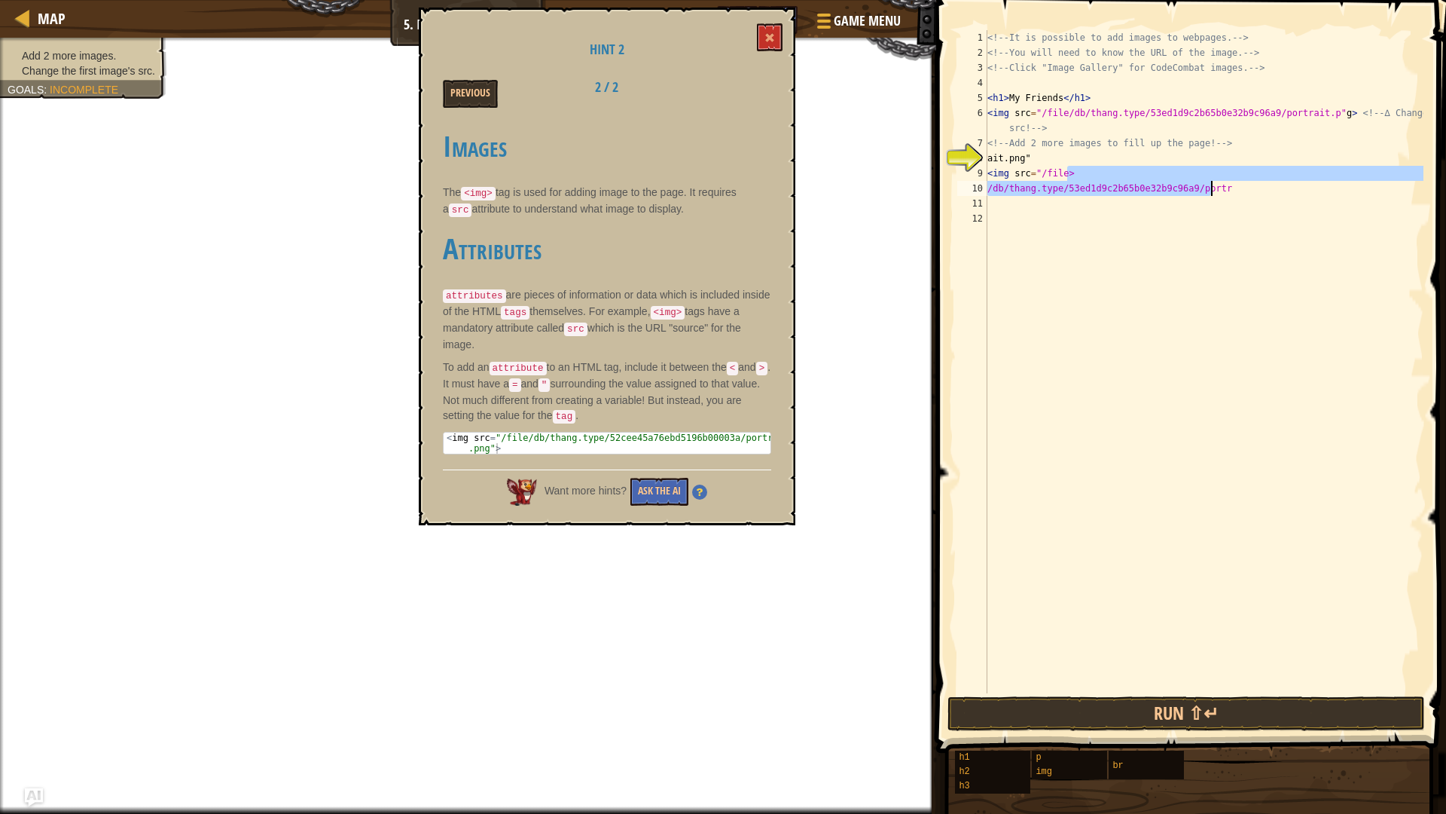
type textarea "/db/thang.type/53ed1d9c2b65b0e32b9c96a9/portr"
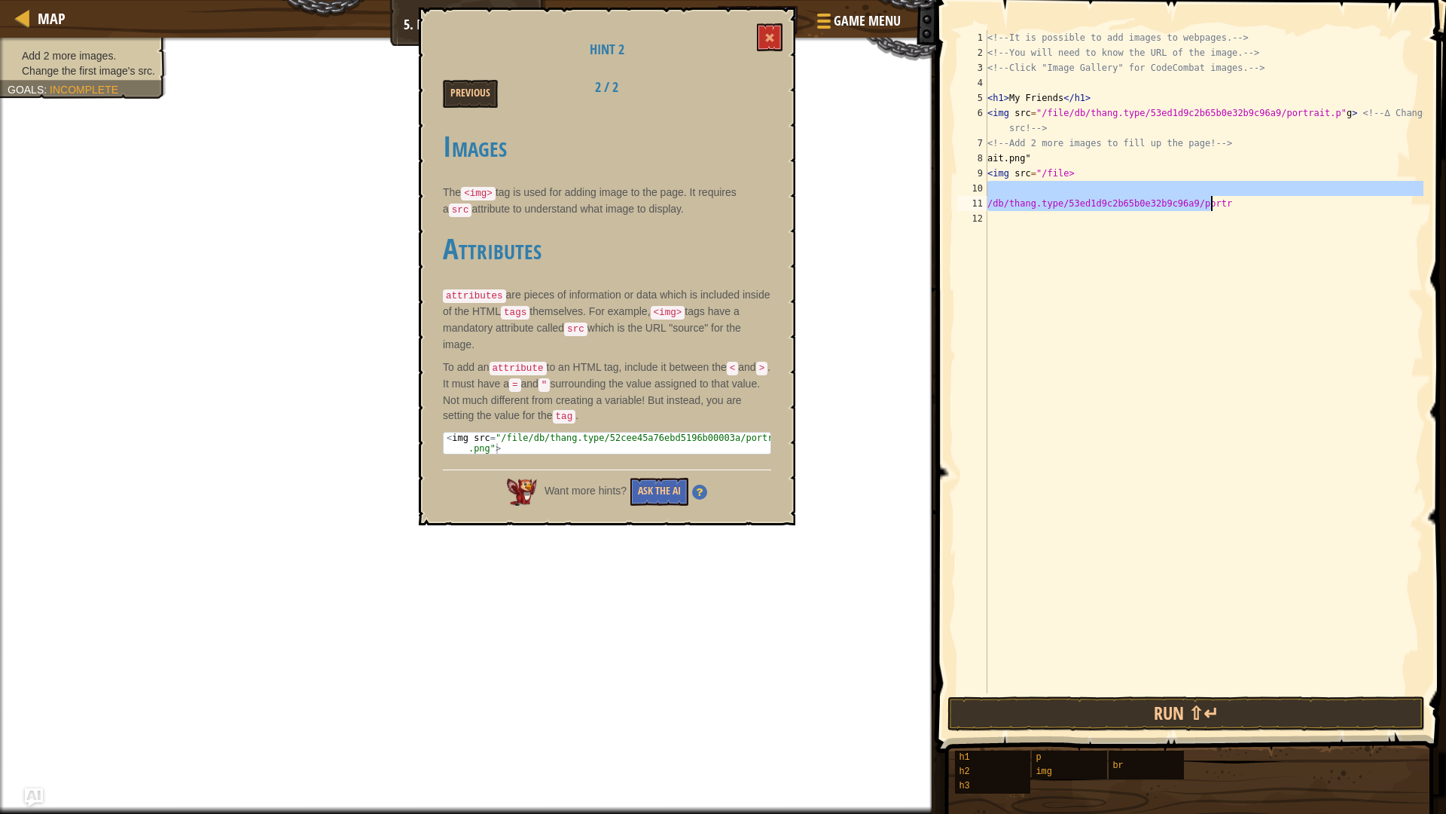
click at [1272, 206] on div "<!-- It is possible to add images to webpages. --> <!-- You will need to know t…" at bounding box center [1204, 361] width 439 height 663
type textarea "/db/thang.type/53ed1d9c2b65b0e32b9c96a9/portr"
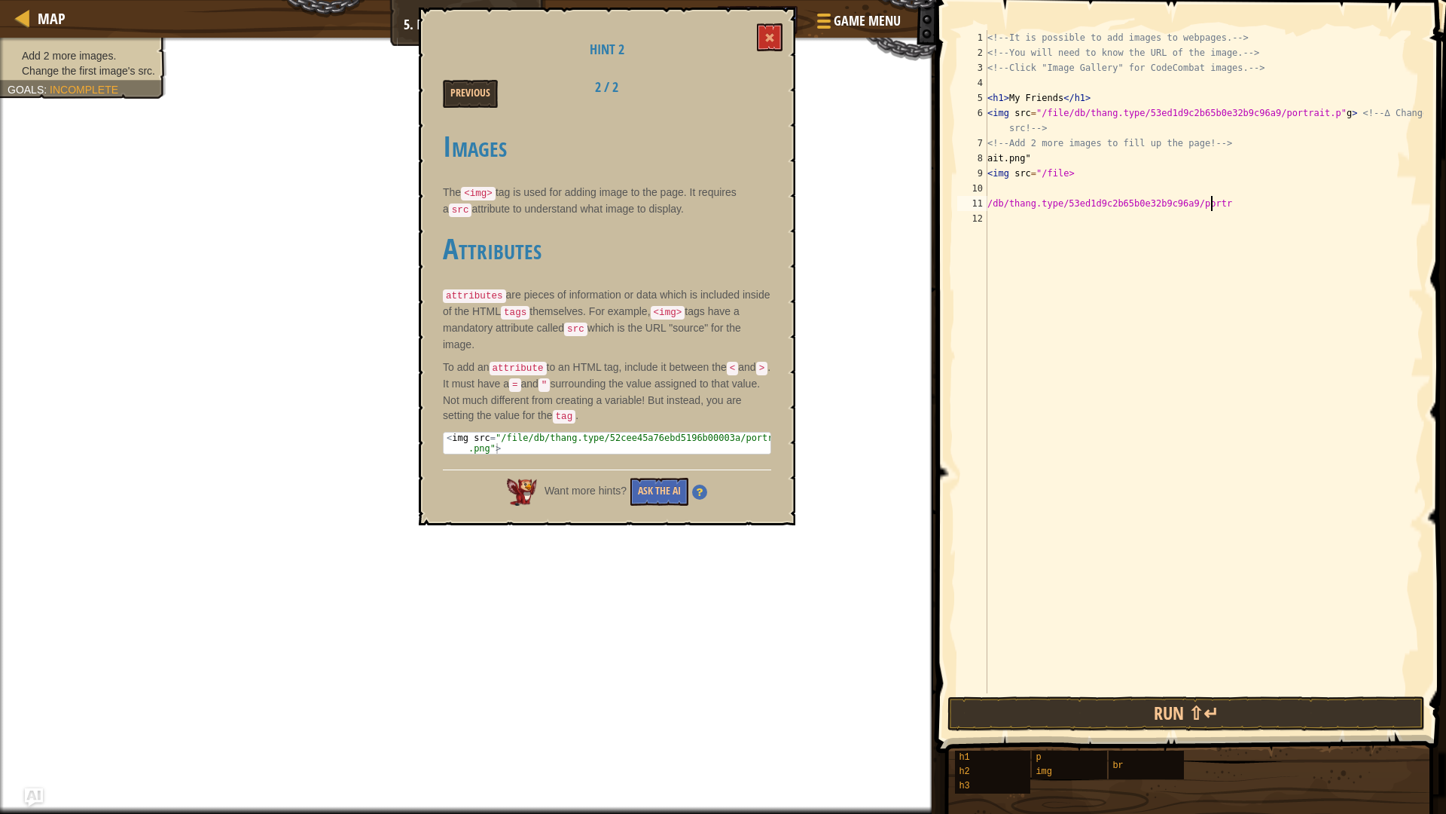
click at [1272, 206] on div "<!-- It is possible to add images to webpages. --> <!-- You will need to know t…" at bounding box center [1204, 376] width 439 height 693
click at [768, 33] on span at bounding box center [770, 37] width 11 height 11
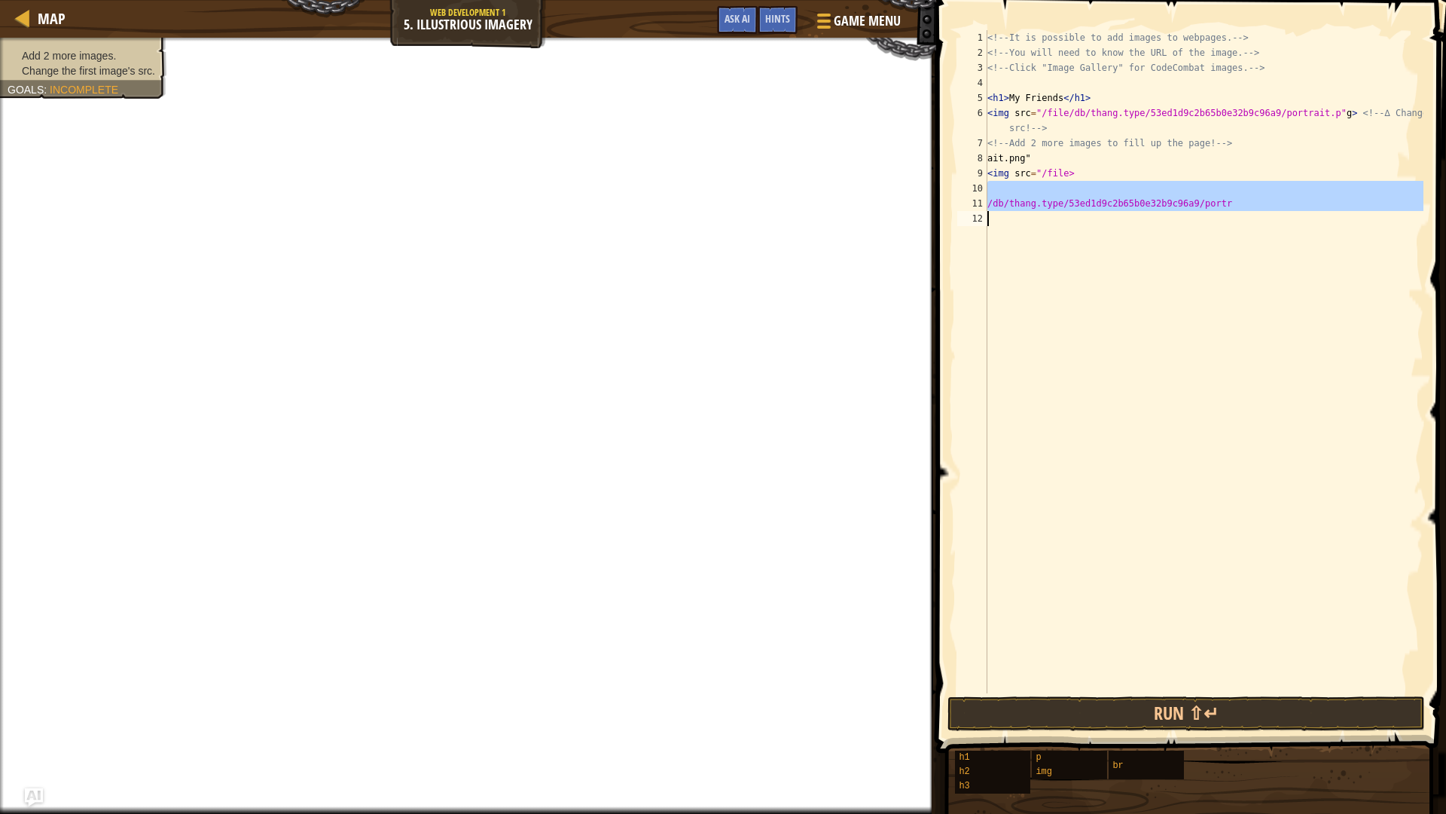
drag, startPoint x: 1224, startPoint y: 194, endPoint x: 993, endPoint y: 153, distance: 234.8
click at [1100, 213] on div "<!-- It is possible to add images to webpages. --> <!-- You will need to know t…" at bounding box center [1204, 376] width 439 height 693
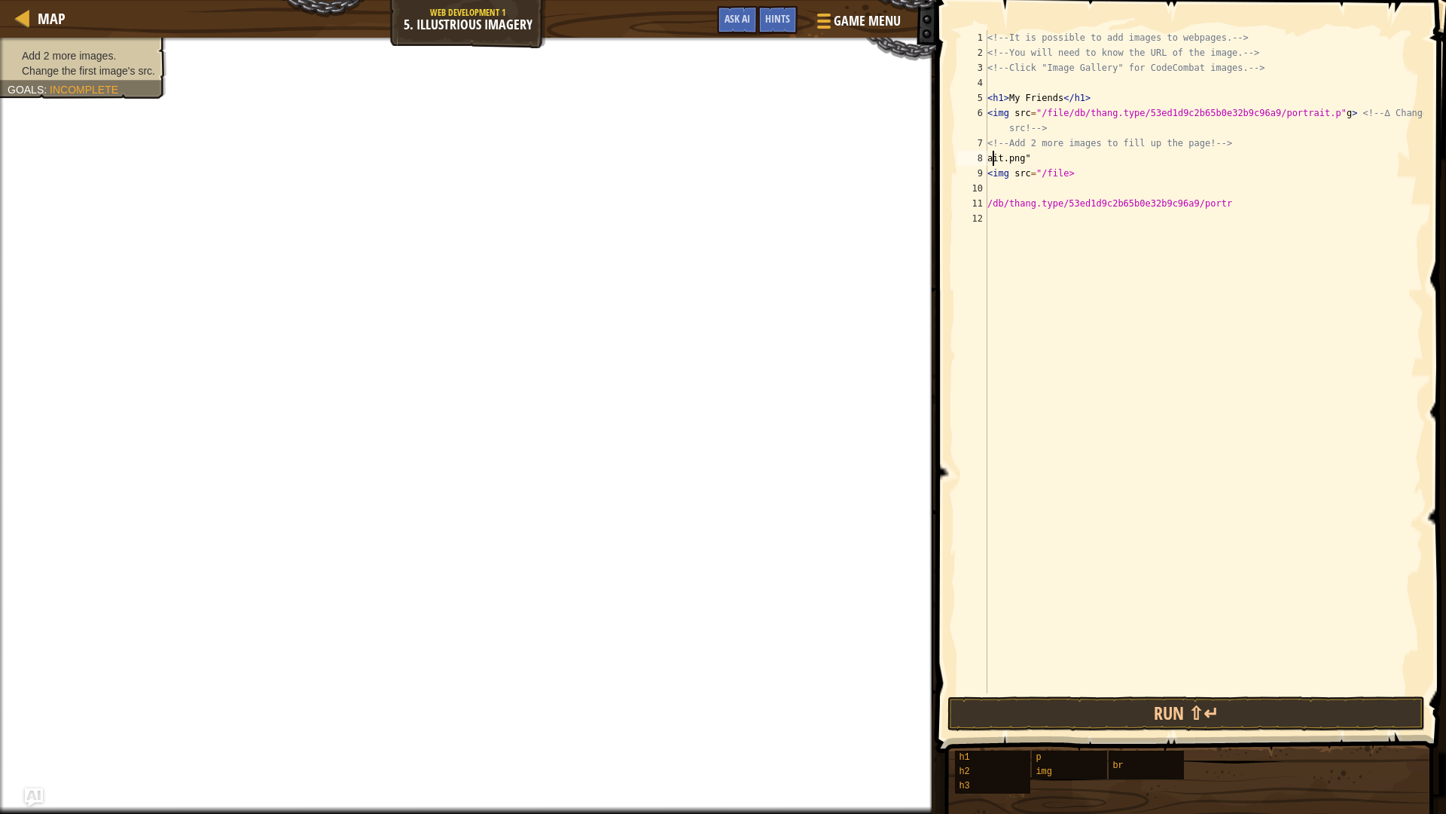
click at [992, 157] on div "<!-- It is possible to add images to webpages. --> <!-- You will need to know t…" at bounding box center [1204, 376] width 439 height 693
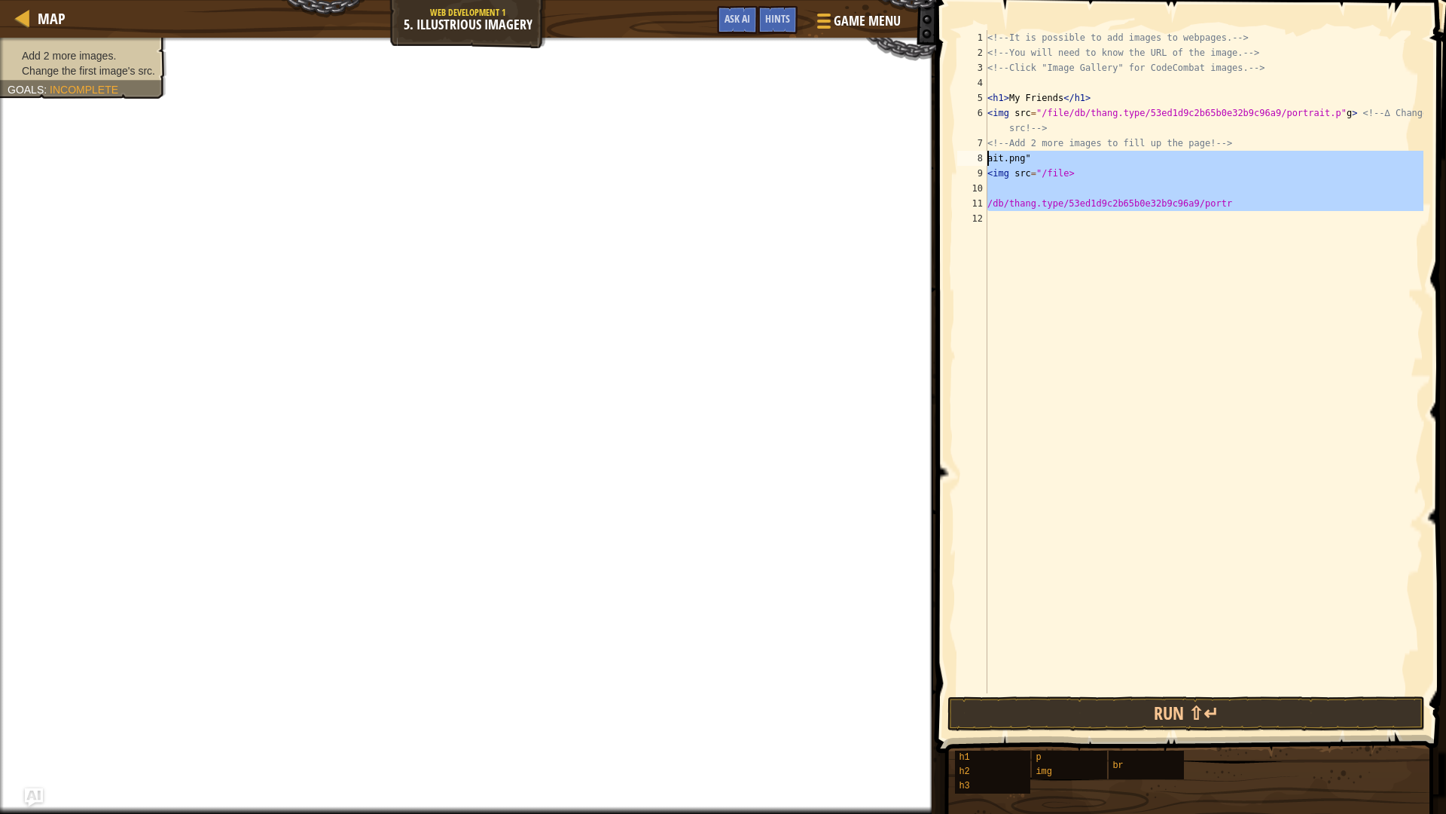
drag, startPoint x: 1225, startPoint y: 215, endPoint x: 987, endPoint y: 165, distance: 243.2
click at [987, 165] on div "ait.png" 1 2 3 4 5 6 7 8 9 10 11 12 <!-- It is possible to add images to webpag…" at bounding box center [1188, 361] width 469 height 663
type textarea "ait.png" <img src="/file>"
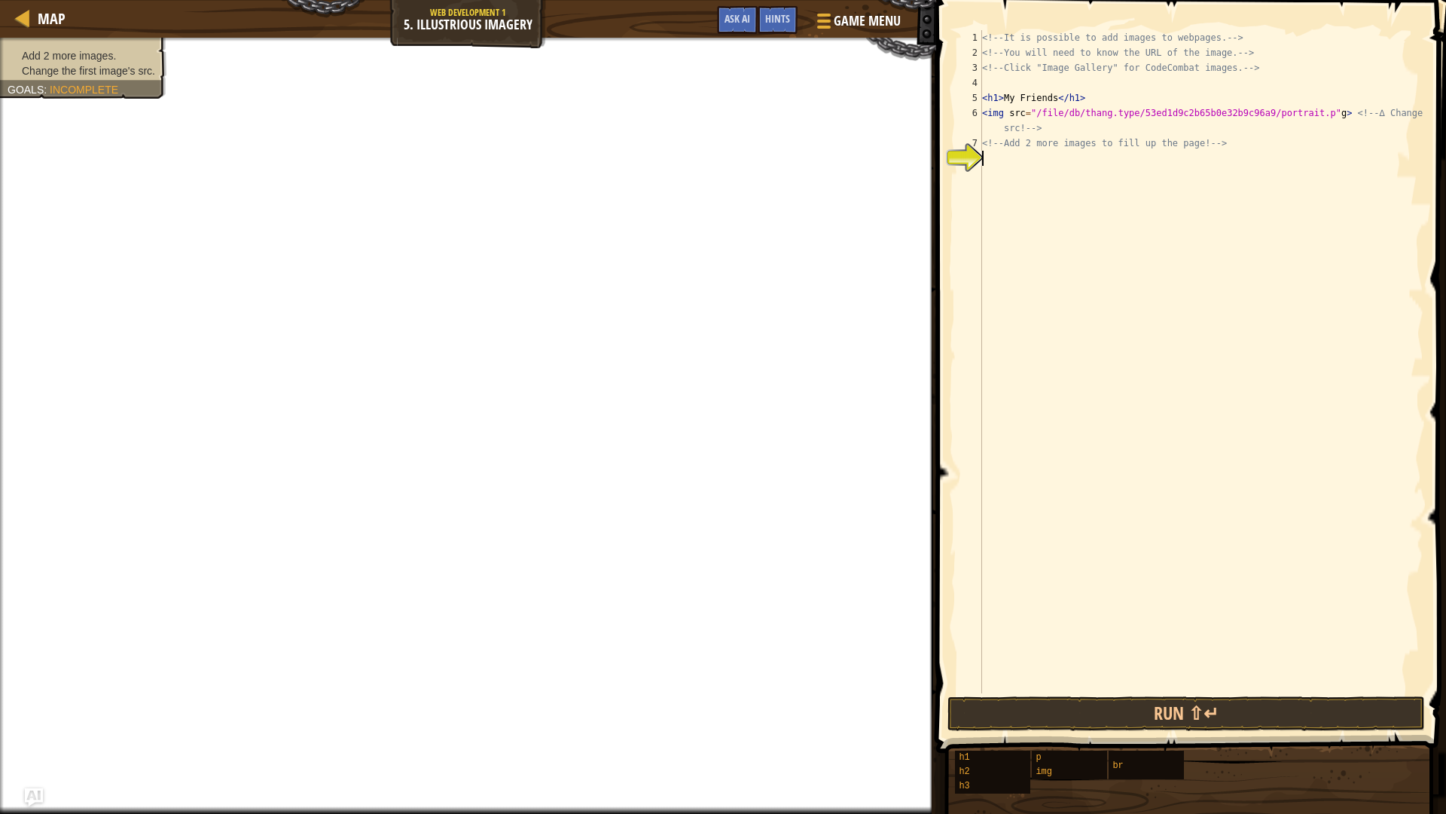
click at [1307, 127] on div "<!-- It is possible to add images to webpages. --> <!-- You will need to know t…" at bounding box center [1201, 376] width 445 height 693
click at [1303, 118] on div "<!-- It is possible to add images to webpages. --> <!-- You will need to know t…" at bounding box center [1201, 376] width 445 height 693
click at [1328, 118] on div "<!-- It is possible to add images to webpages. --> <!-- You will need to know t…" at bounding box center [1201, 376] width 445 height 693
click at [1323, 118] on div "<!-- It is possible to add images to webpages. --> <!-- You will need to know t…" at bounding box center [1201, 376] width 445 height 693
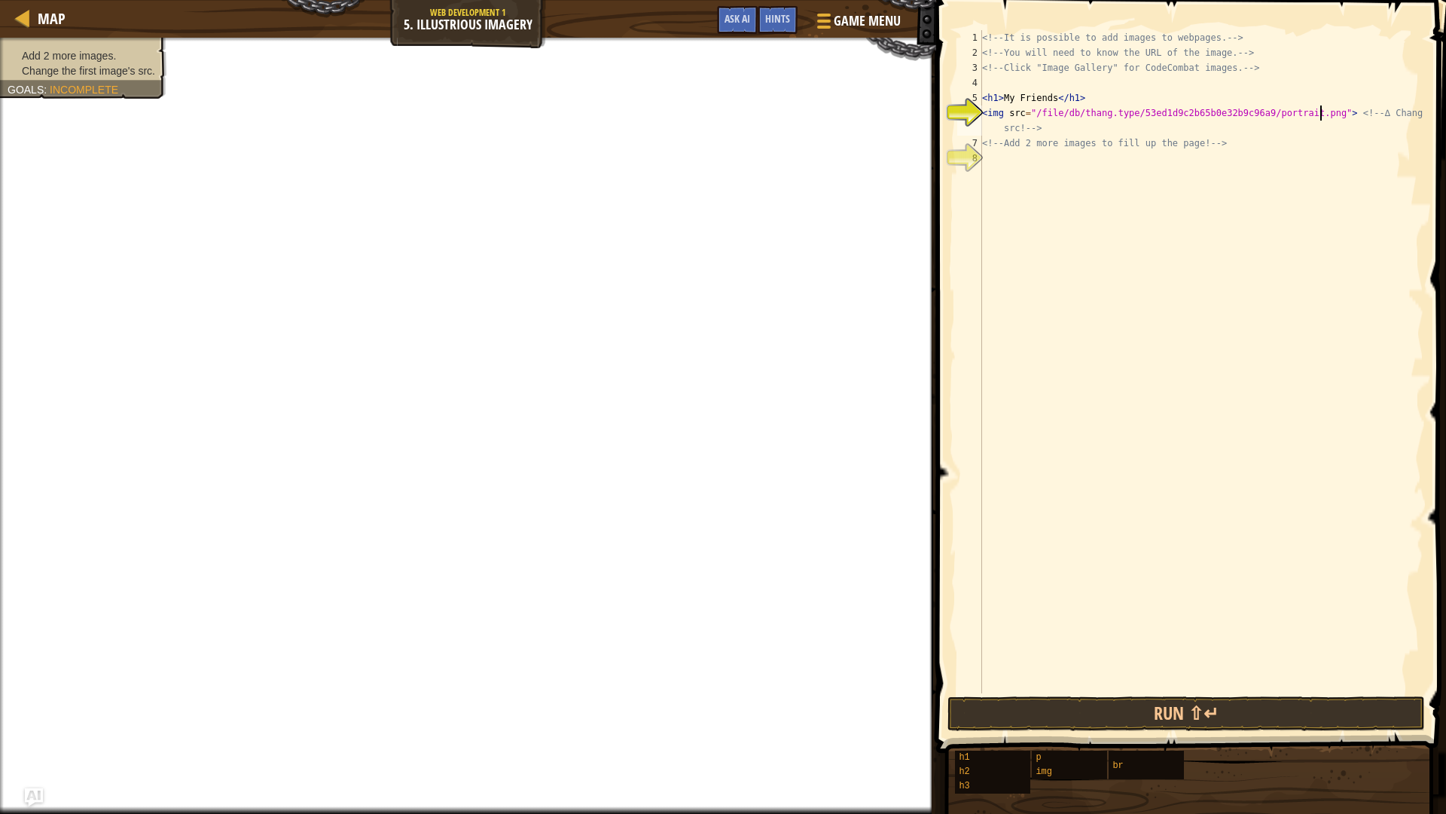
type textarea "<img src="/file/db/thang.type/53ed1d9c2b65b0e32b9c96a9/portrait.png"j> <!-- ∆ C…"
drag, startPoint x: 1297, startPoint y: 153, endPoint x: 1303, endPoint y: 159, distance: 8.5
click at [1299, 157] on div "<!-- It is possible to add images to webpages. --> <!-- You will need to know t…" at bounding box center [1201, 376] width 445 height 693
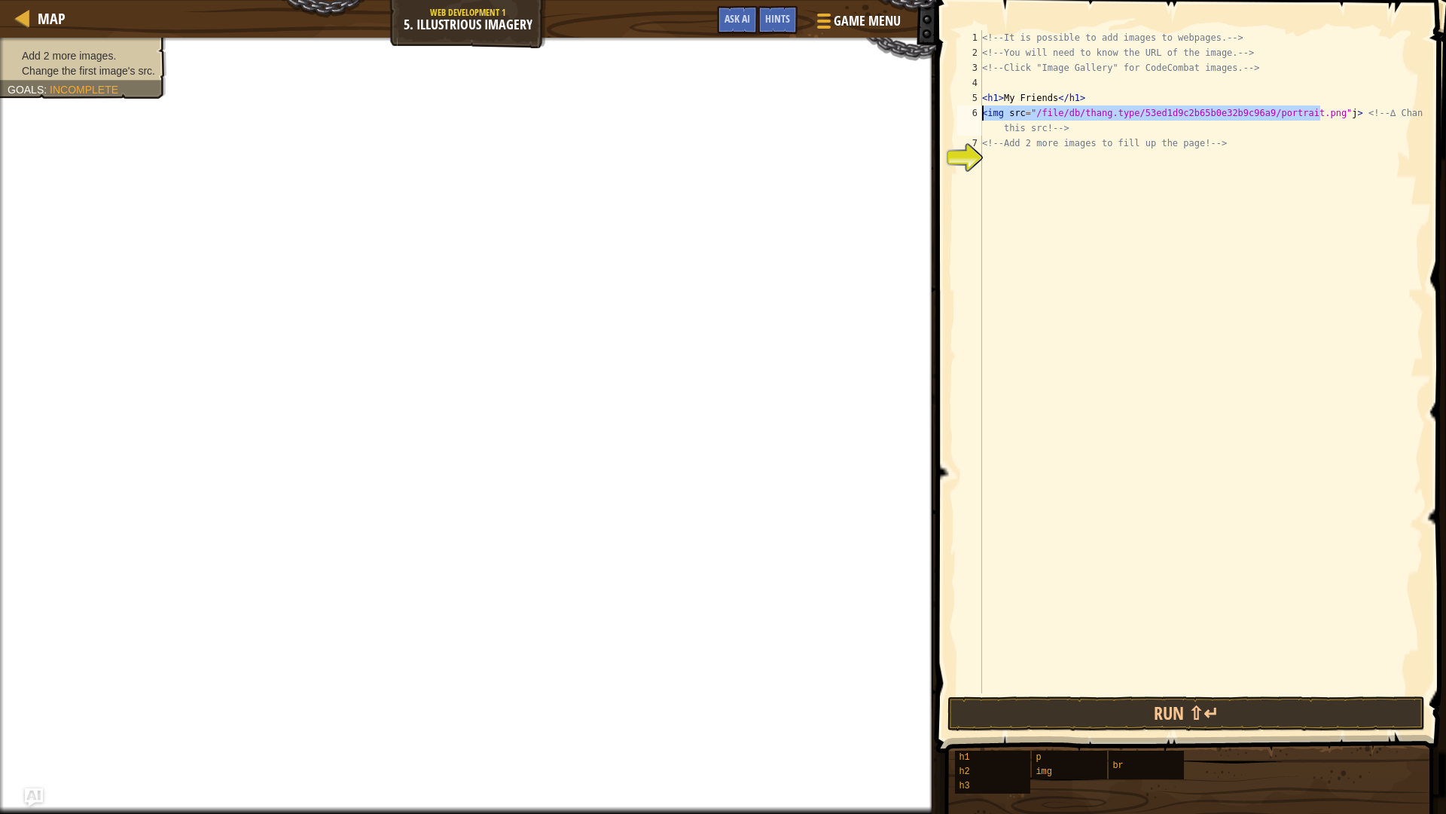
drag, startPoint x: 1321, startPoint y: 112, endPoint x: 979, endPoint y: 116, distance: 341.3
click at [979, 116] on div "1 2 3 4 5 6 7 8 <!-- It is possible to add images to webpages. --> <!-- You wil…" at bounding box center [1188, 361] width 469 height 663
type textarea "<img src="/file/db/thang.type/53ed1d9c2b65b0e32b9c96a9/portrait.png"j> <!-- ∆ C…"
click at [1002, 162] on div "<!-- It is possible to add images to webpages. --> <!-- You will need to know t…" at bounding box center [1201, 376] width 445 height 693
paste textarea "<img src="/file/db/thang.type/53ed1d9c2b65b0e32b9c96a9/portrait.png""
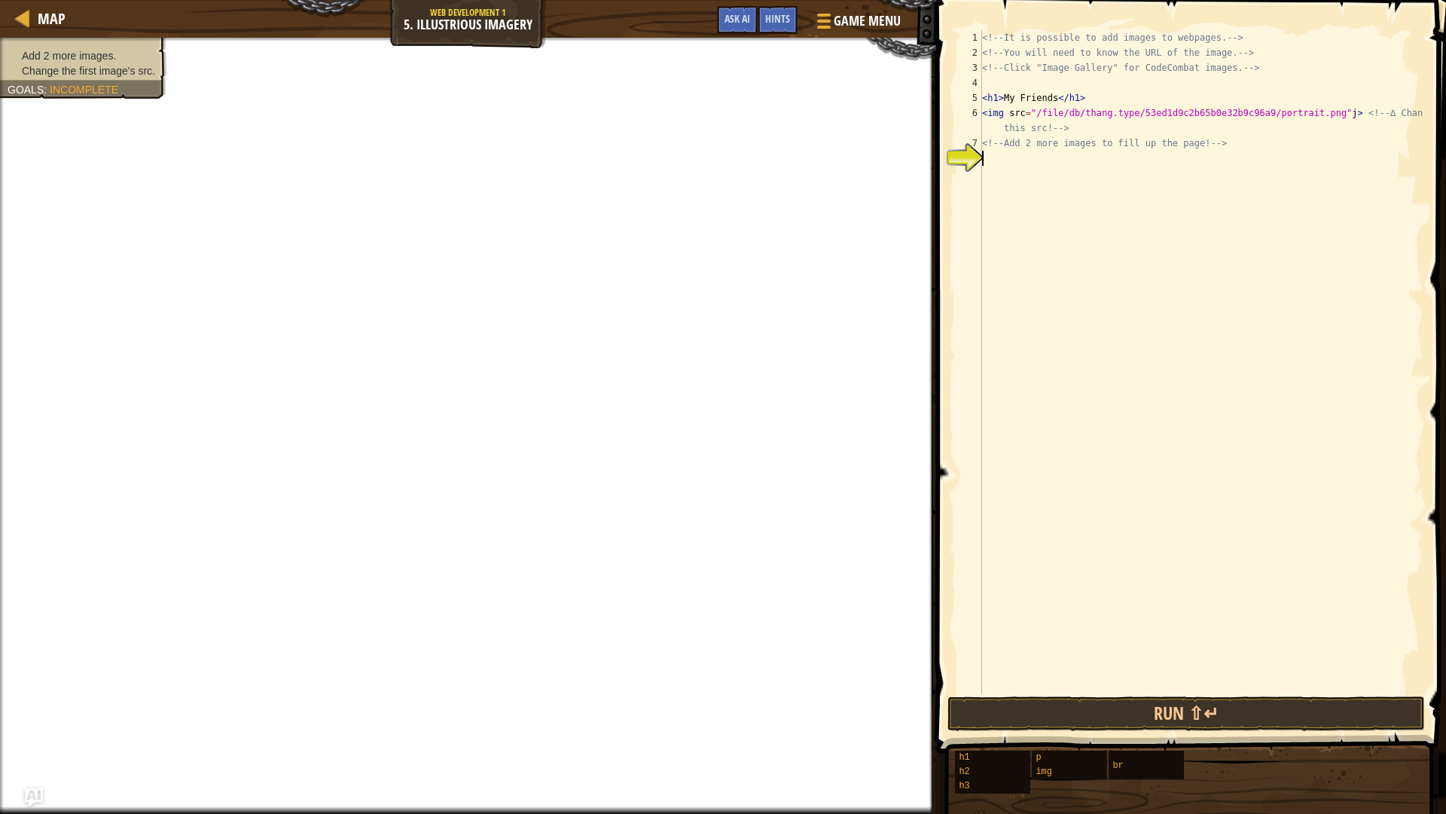
type textarea "<img src="/file/db/thang.type/53ed1d9c2b65b0e32b9c96a9/portrait.png""
click at [1013, 172] on div "<!-- It is possible to add images to webpages. --> <!-- You will need to know t…" at bounding box center [1201, 376] width 445 height 693
paste textarea "<img src="/file/db/thang.type/53ed1d9c2b65b0e32b9c96a9/portrait.png""
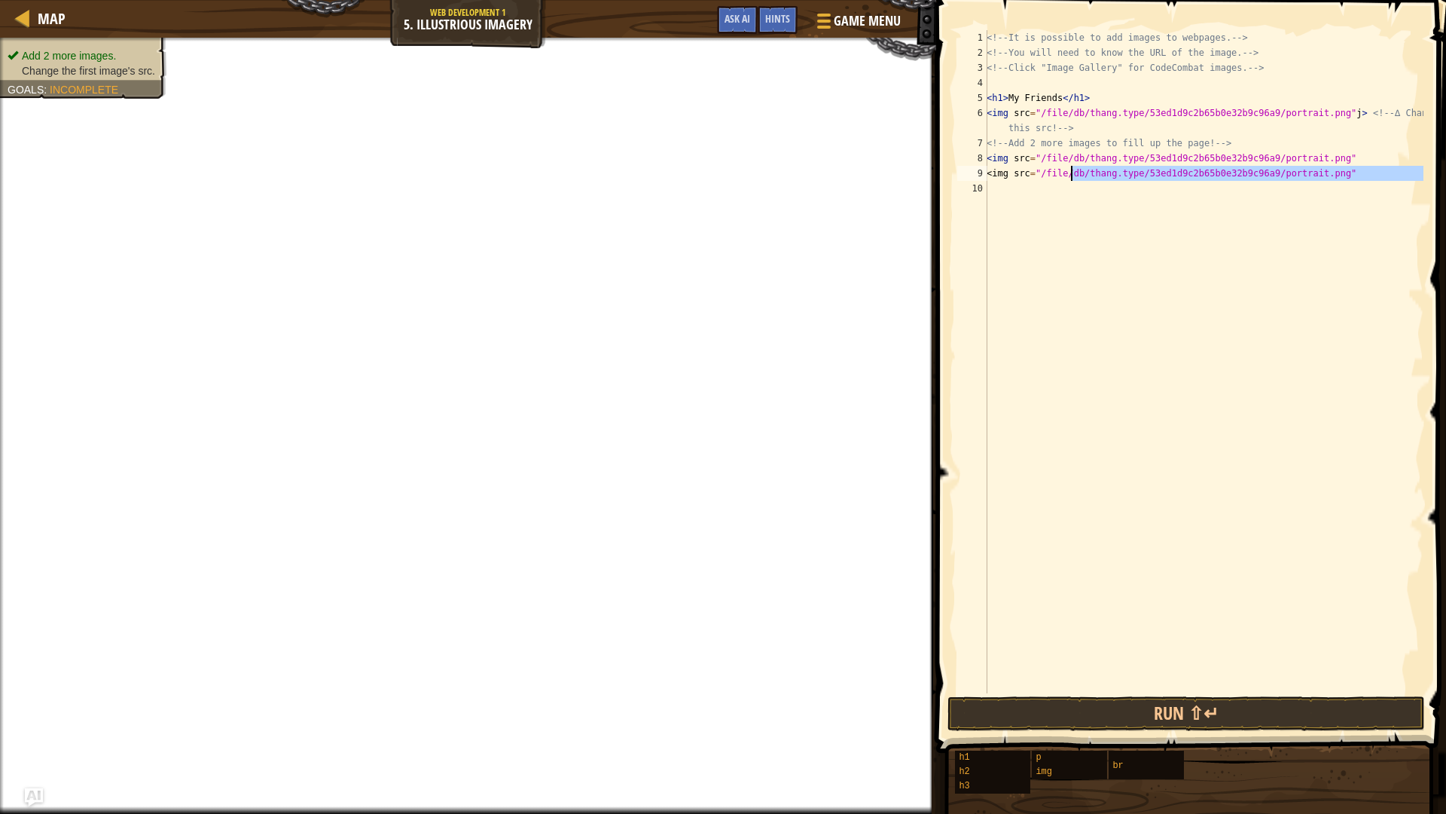
drag, startPoint x: 1336, startPoint y: 191, endPoint x: 1077, endPoint y: 176, distance: 258.8
click at [1077, 176] on div "<!-- It is possible to add images to webpages. --> <!-- You will need to know t…" at bounding box center [1204, 376] width 440 height 693
type textarea "<img src="/file/db/thang.type/53ed1d9c2b65b0e32b9c96a9/portrait.png""
click at [1345, 184] on div "<!-- It is possible to add images to webpages. --> <!-- You will need to know t…" at bounding box center [1204, 361] width 440 height 663
drag, startPoint x: 1343, startPoint y: 182, endPoint x: 1106, endPoint y: 176, distance: 237.4
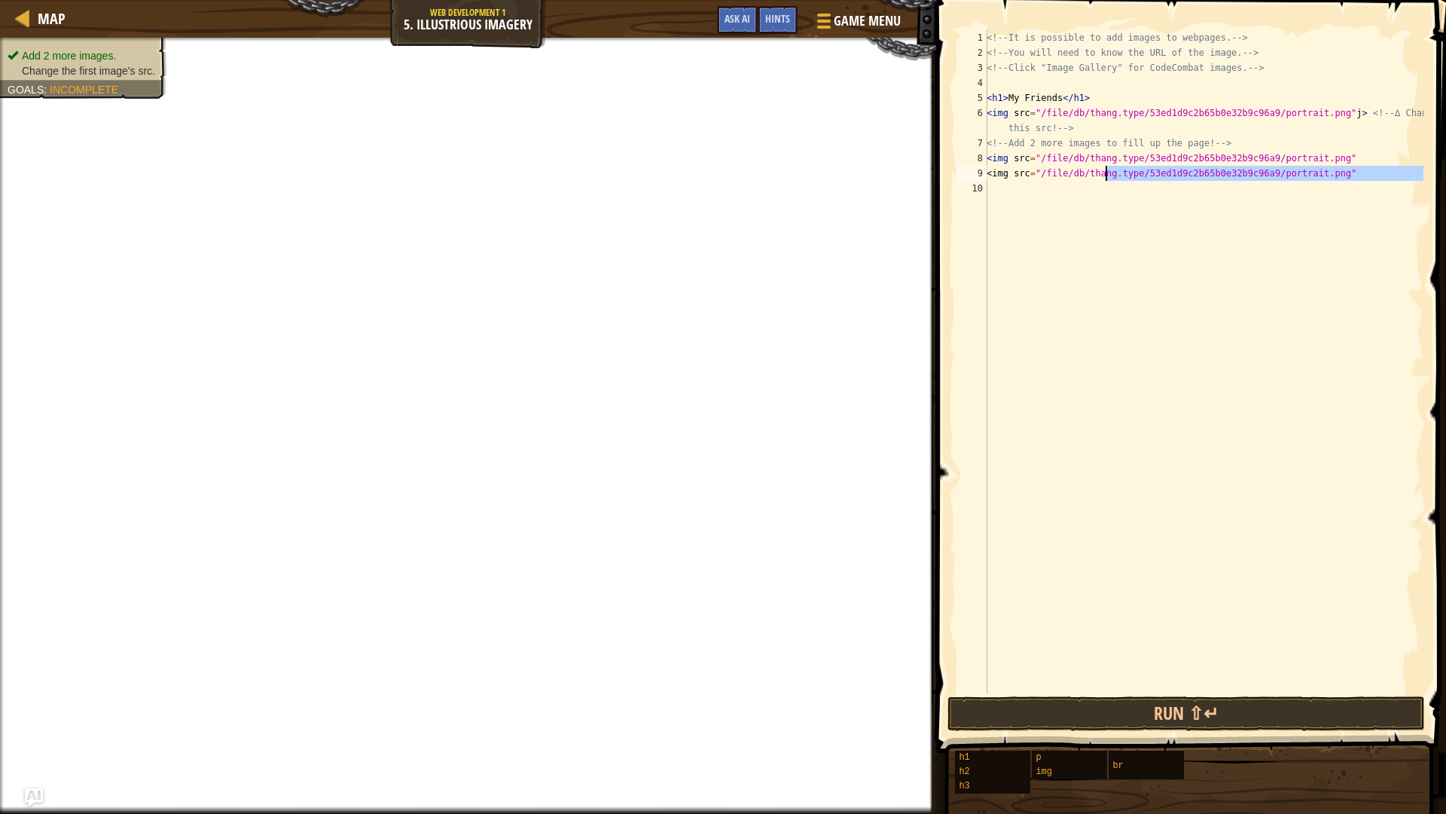
click at [1106, 176] on div "<!-- It is possible to add images to webpages. --> <!-- You will need to know t…" at bounding box center [1204, 376] width 440 height 693
click at [1347, 179] on div "<!-- It is possible to add images to webpages. --> <!-- You will need to know t…" at bounding box center [1204, 361] width 440 height 663
drag, startPoint x: 1347, startPoint y: 179, endPoint x: 987, endPoint y: 174, distance: 360.1
click at [987, 174] on div "<img src="/file/db/thang.type/53ed1d9c2b65b0e32b9c96a9/portrait.png" 1 2 3 4 5 …" at bounding box center [1188, 361] width 469 height 663
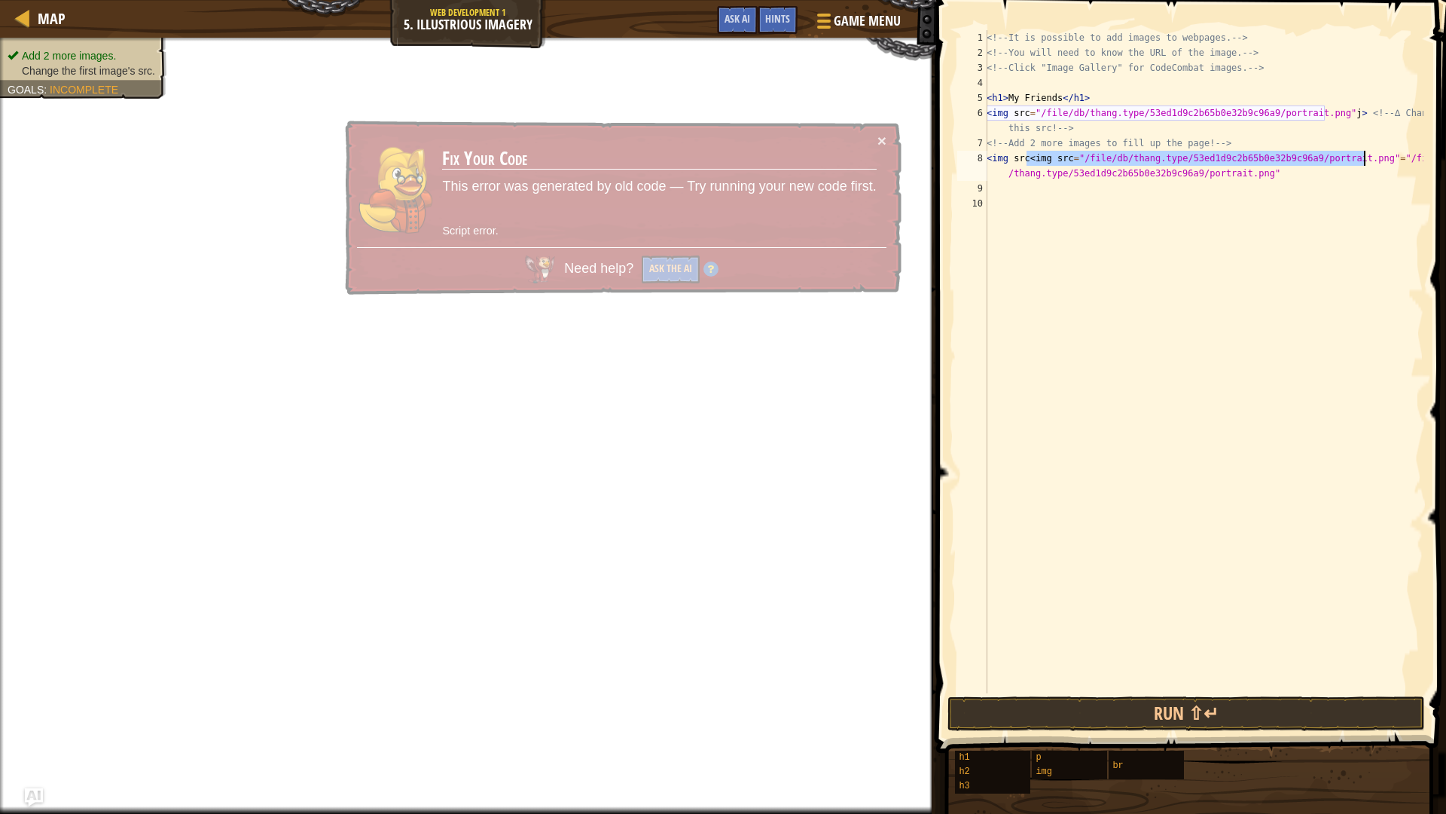
drag, startPoint x: 1031, startPoint y: 178, endPoint x: 1043, endPoint y: 179, distance: 12.1
click at [1034, 178] on div "<!-- It is possible to add images to webpages. --> <!-- You will need to know t…" at bounding box center [1204, 376] width 440 height 693
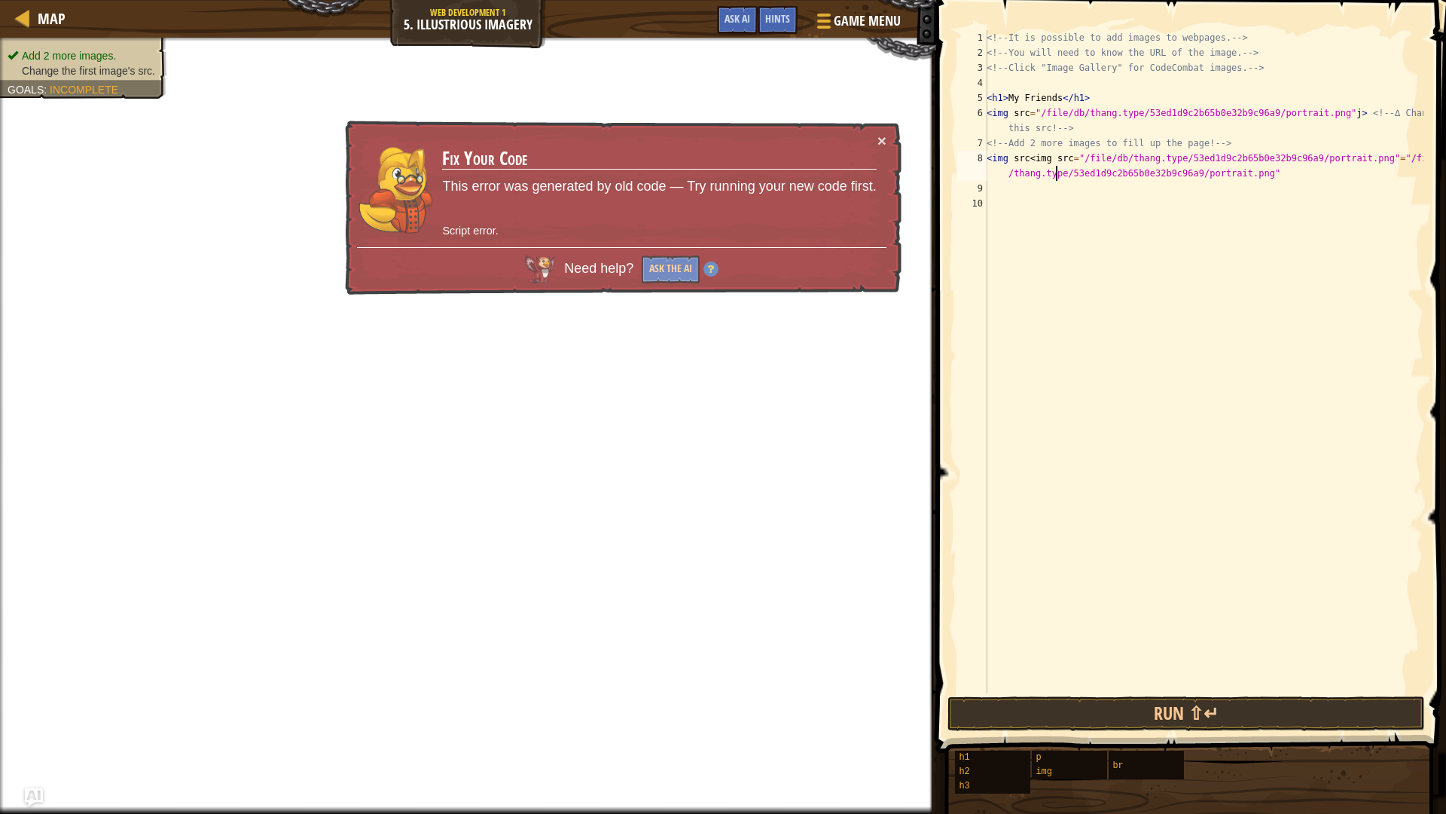
click at [1055, 180] on div "<!-- It is possible to add images to webpages. --> <!-- You will need to know t…" at bounding box center [1204, 376] width 440 height 693
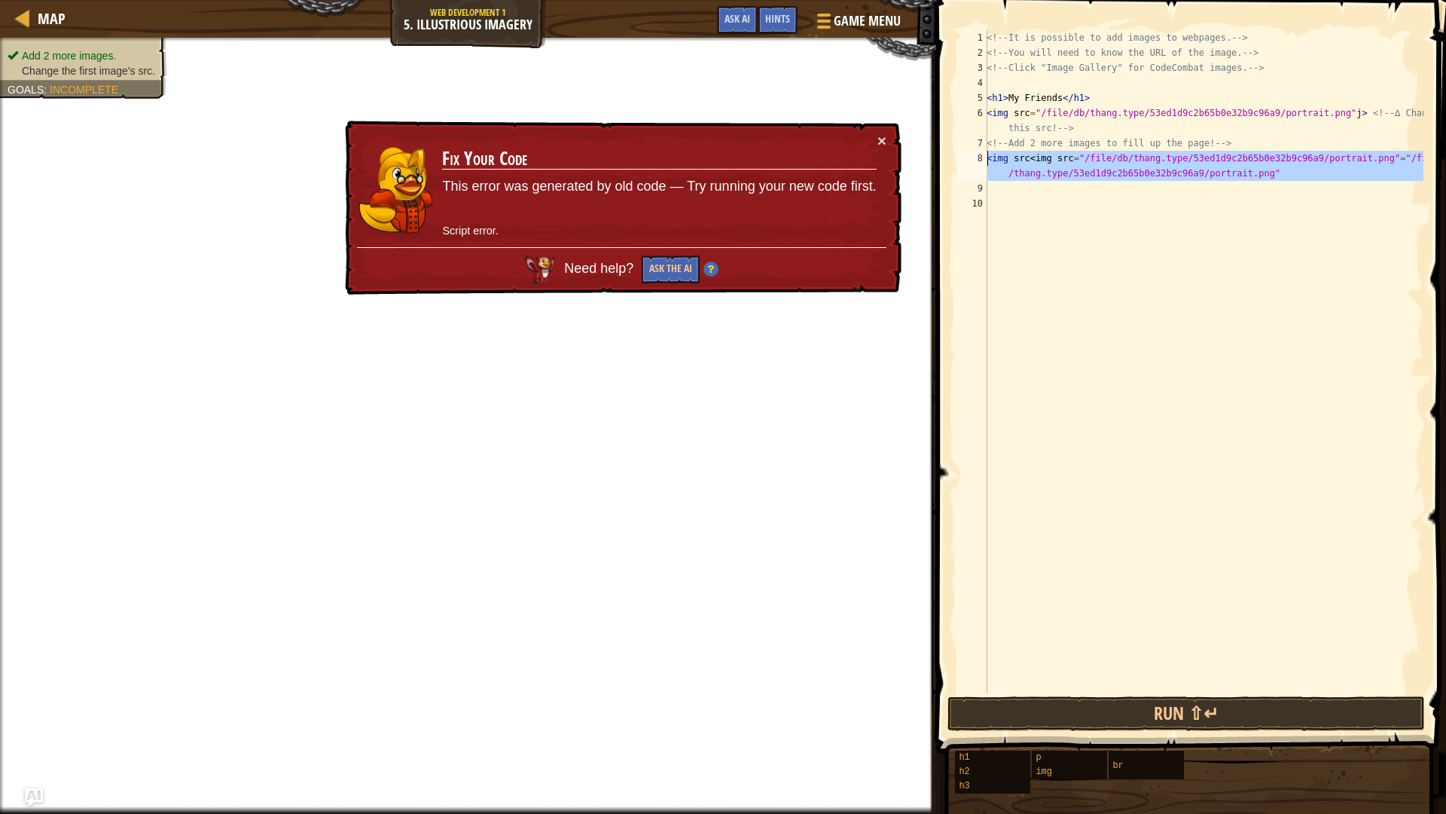
drag, startPoint x: 987, startPoint y: 158, endPoint x: 998, endPoint y: 154, distance: 11.9
click at [998, 154] on div "<img src<img src="/file/db/thang.type/53ed1d9c2b65b0e32b9c96a9/portrait.png"="/…" at bounding box center [1188, 361] width 469 height 663
type textarea "<img src<img src="/file/db/thang.type/53ed1d9c2b65b0e32b9c96a9/portrait.png"="/…"
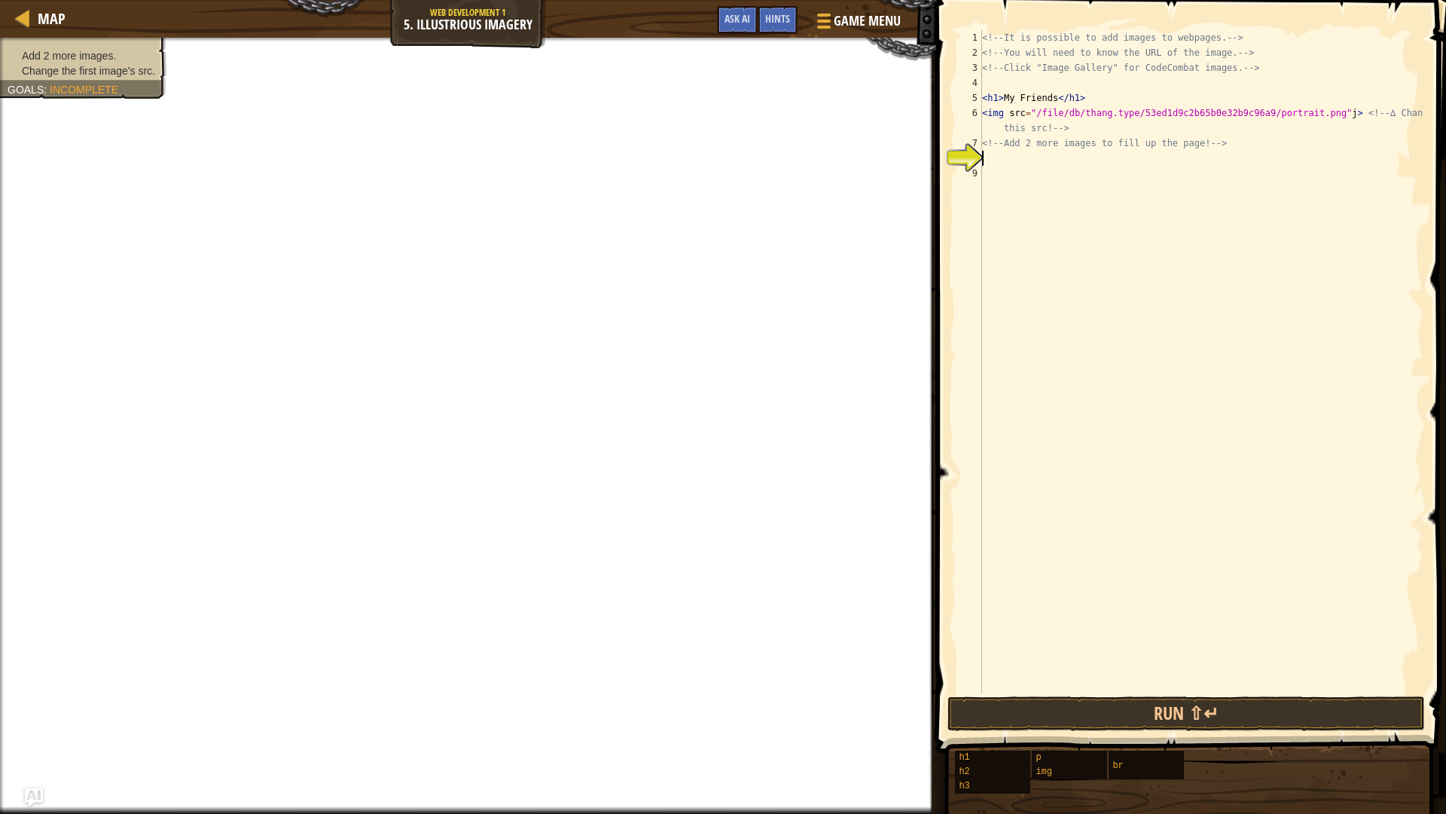
paste textarea "<img src="/file/db/thang.type/53ed1d9c2b65b0e32b9c96a9/portrait.png""
type textarea "<img src="/file/db/thang.type/53ed1d9c2b65b0e32b9c96a9/portrait.png""
click at [1013, 176] on div "<!-- It is possible to add images to webpages. --> <!-- You will need to know t…" at bounding box center [1201, 376] width 445 height 693
type textarea "x"
click at [1012, 185] on div "<!-- It is possible to add images to webpages. --> <!-- You will need to know t…" at bounding box center [1204, 376] width 440 height 693
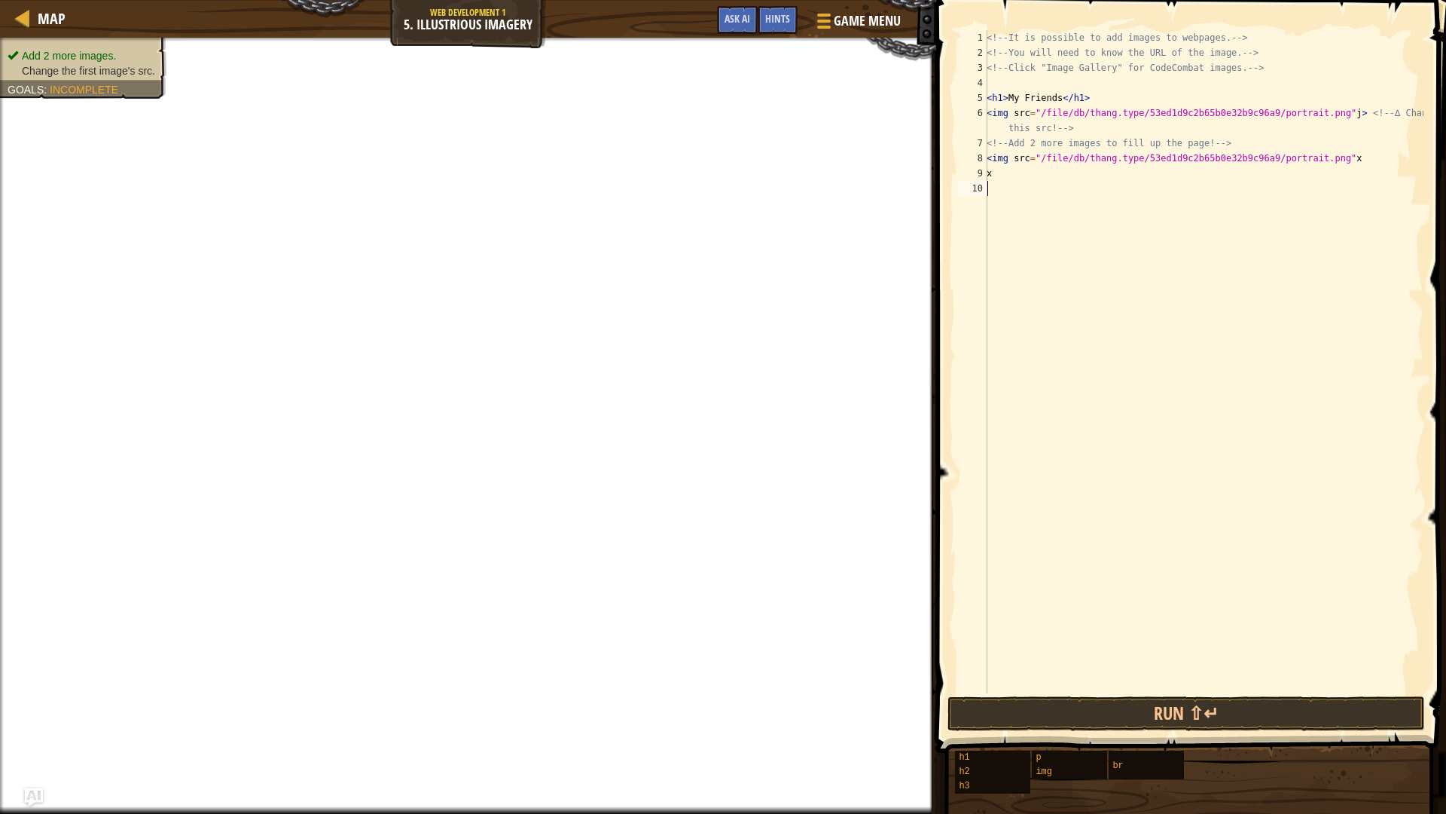
paste textarea "<img src="/file/db/thang.type/53ed1d9c2b65b0e32b9c96a9/portrait.png""
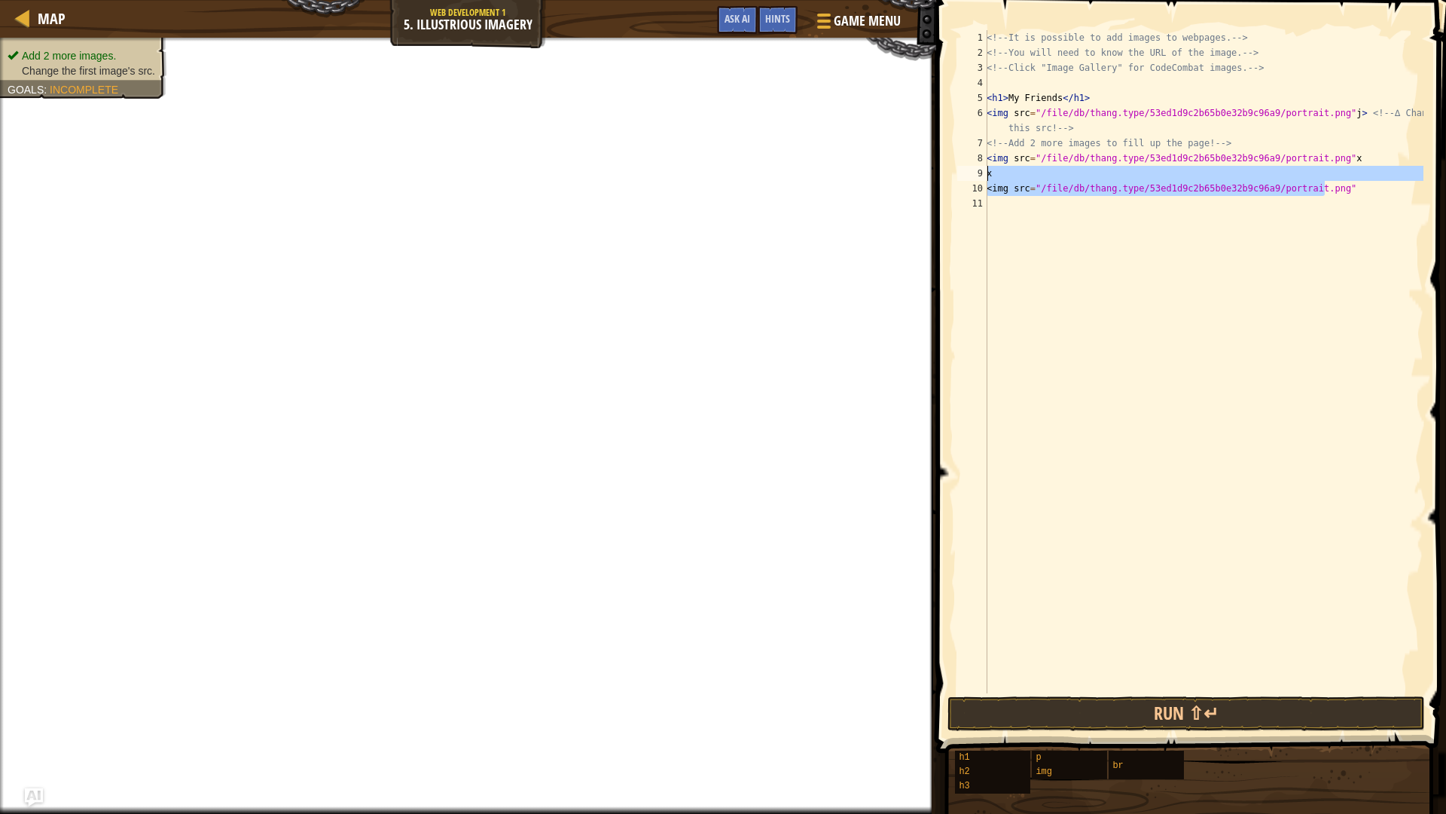
drag, startPoint x: 1349, startPoint y: 206, endPoint x: 983, endPoint y: 177, distance: 367.2
click at [983, 177] on div "<img src="/file/db/thang.type/53ed1d9c2b65b0e32b9c96a9/portrait.png" 1 2 3 4 5 …" at bounding box center [1188, 361] width 469 height 663
type textarea "x <img src="/file/db/thang.type/53ed1d9c2b65b0e32b9c96a9/portrait.png""
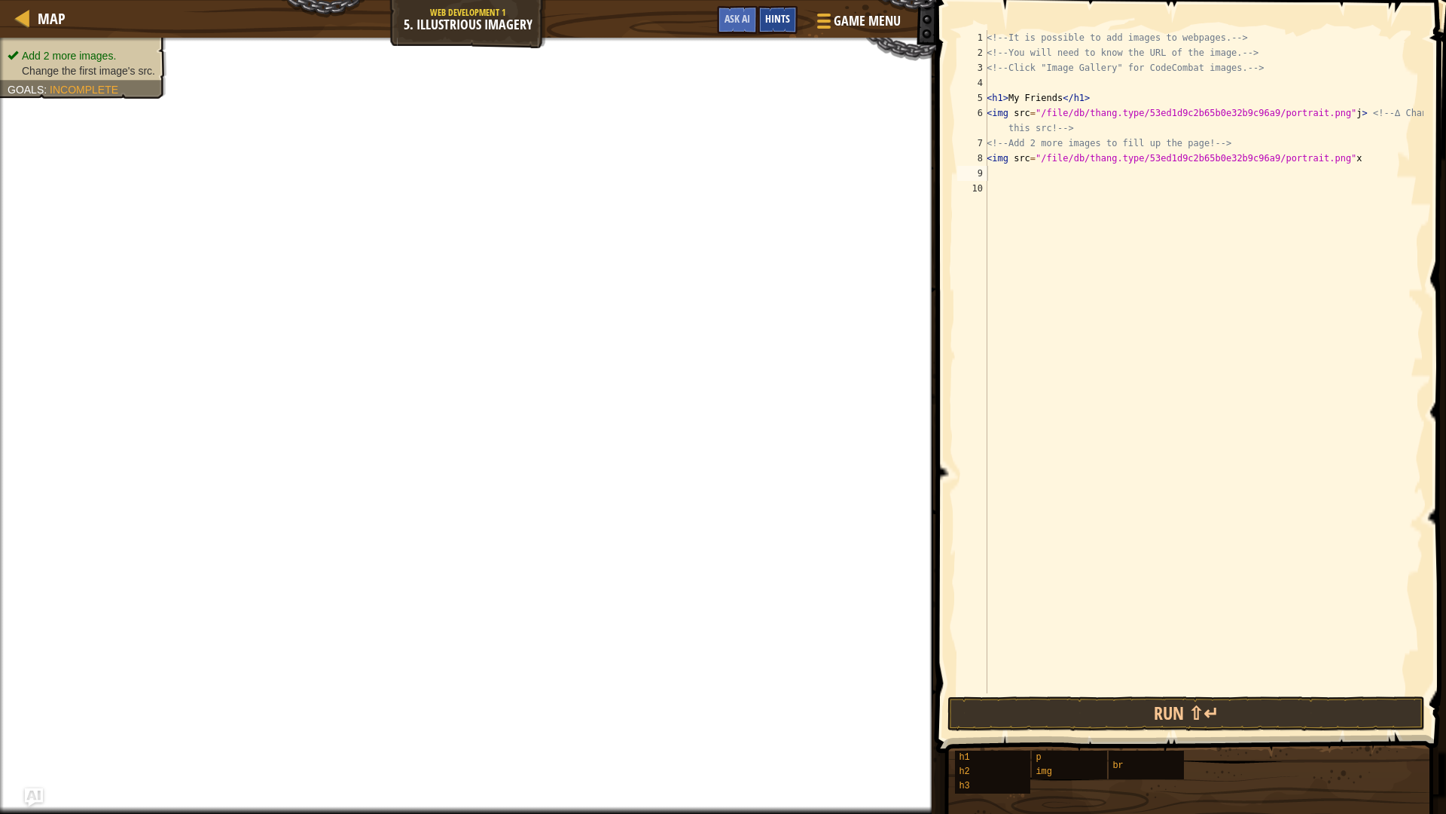
click at [765, 4] on div "Map Web Development 1 5. Illustrious Imagery Game Menu Done Hints Ask AI" at bounding box center [468, 19] width 936 height 38
click at [799, 21] on div "Game Menu Done Hints Ask AI" at bounding box center [810, 23] width 200 height 35
click at [790, 32] on div "Hints" at bounding box center [778, 20] width 40 height 28
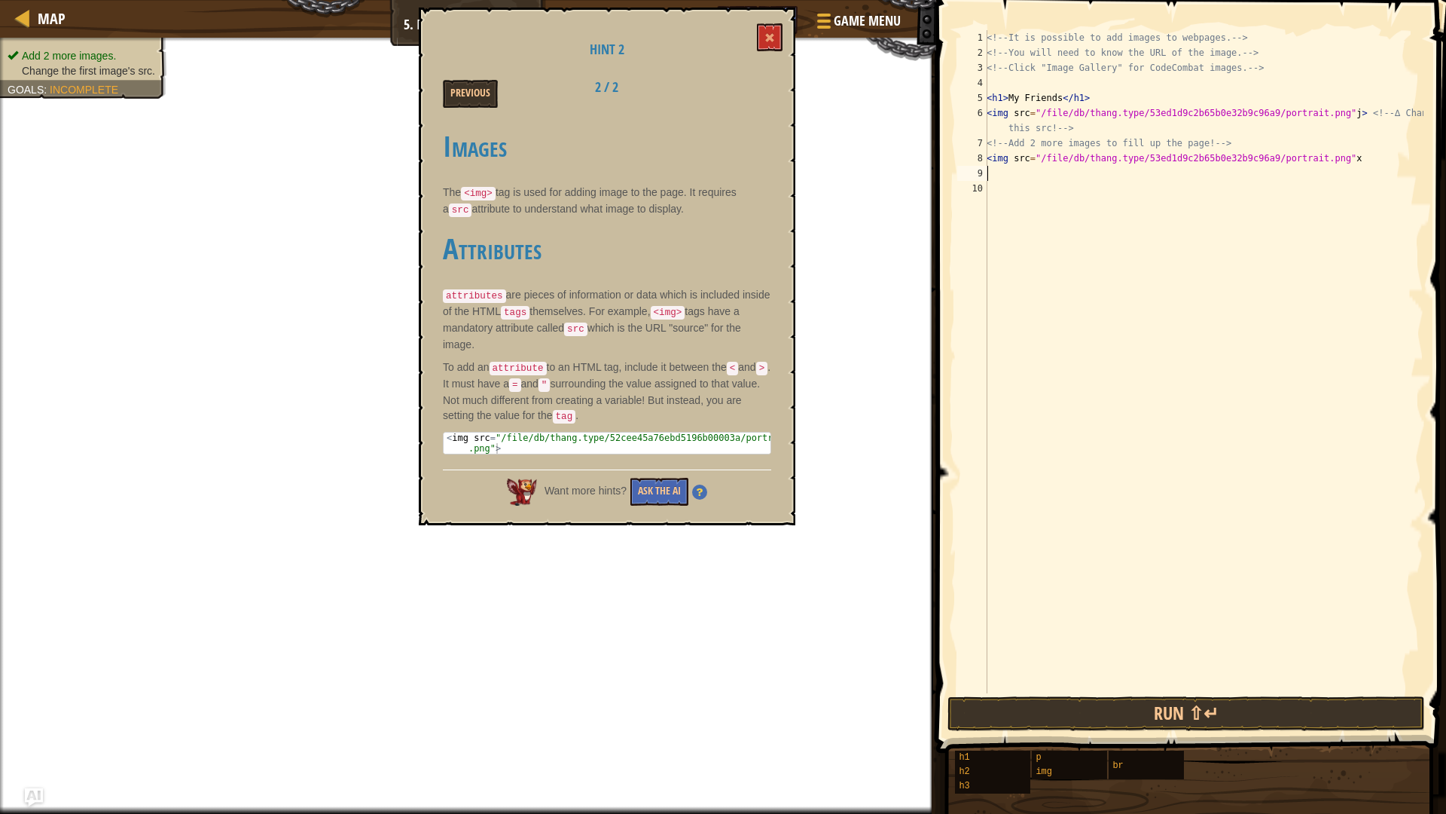
type textarea "<img src="/file/db/thang.type/52cee45a76ebd5196b00003a/portrait.png">"
drag, startPoint x: 552, startPoint y: 437, endPoint x: 464, endPoint y: 423, distance: 89.3
click at [464, 432] on div "< img src = "/file/db/thang.type/52cee45a76ebd5196b00003a/portrait .png" >" at bounding box center [607, 463] width 327 height 63
click at [498, 432] on div "< img src = "/file/db/thang.type/52cee45a76ebd5196b00003a/portrait .png" >" at bounding box center [607, 442] width 327 height 21
drag, startPoint x: 500, startPoint y: 435, endPoint x: 447, endPoint y: 426, distance: 54.2
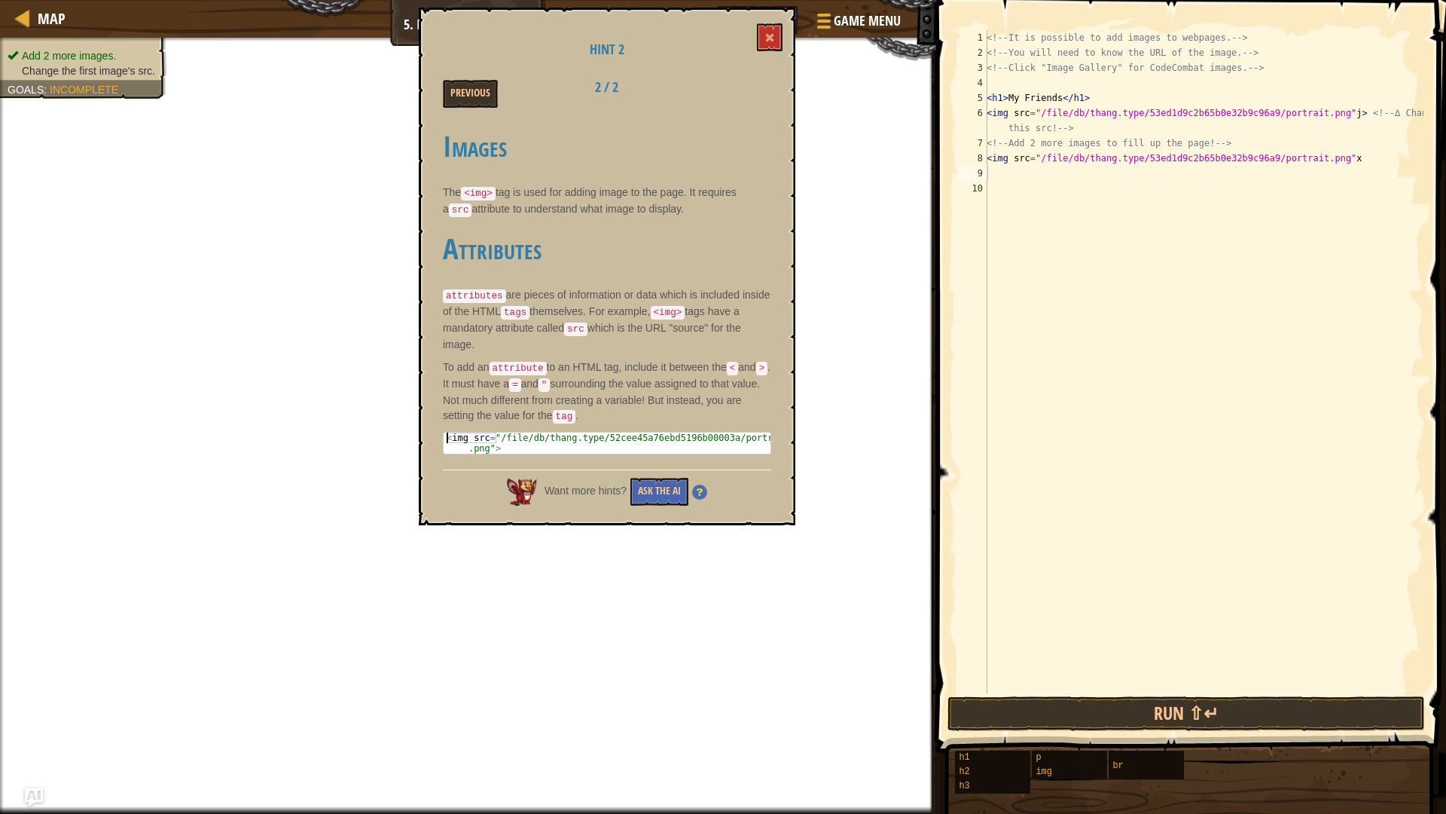
click at [447, 432] on div "< img src = "/file/db/thang.type/52cee45a76ebd5196b00003a/portrait .png" >" at bounding box center [607, 463] width 327 height 63
click at [529, 441] on div "< img src = "/file/db/thang.type/52cee45a76ebd5196b00003a/portrait .png" >" at bounding box center [607, 442] width 327 height 21
click at [530, 432] on div "< img src = "/file/db/thang.type/52cee45a76ebd5196b00003a/portrait .png" >" at bounding box center [607, 463] width 327 height 63
click at [530, 434] on div "< img src = "/file/db/thang.type/52cee45a76ebd5196b00003a/portrait .png" >" at bounding box center [607, 463] width 327 height 63
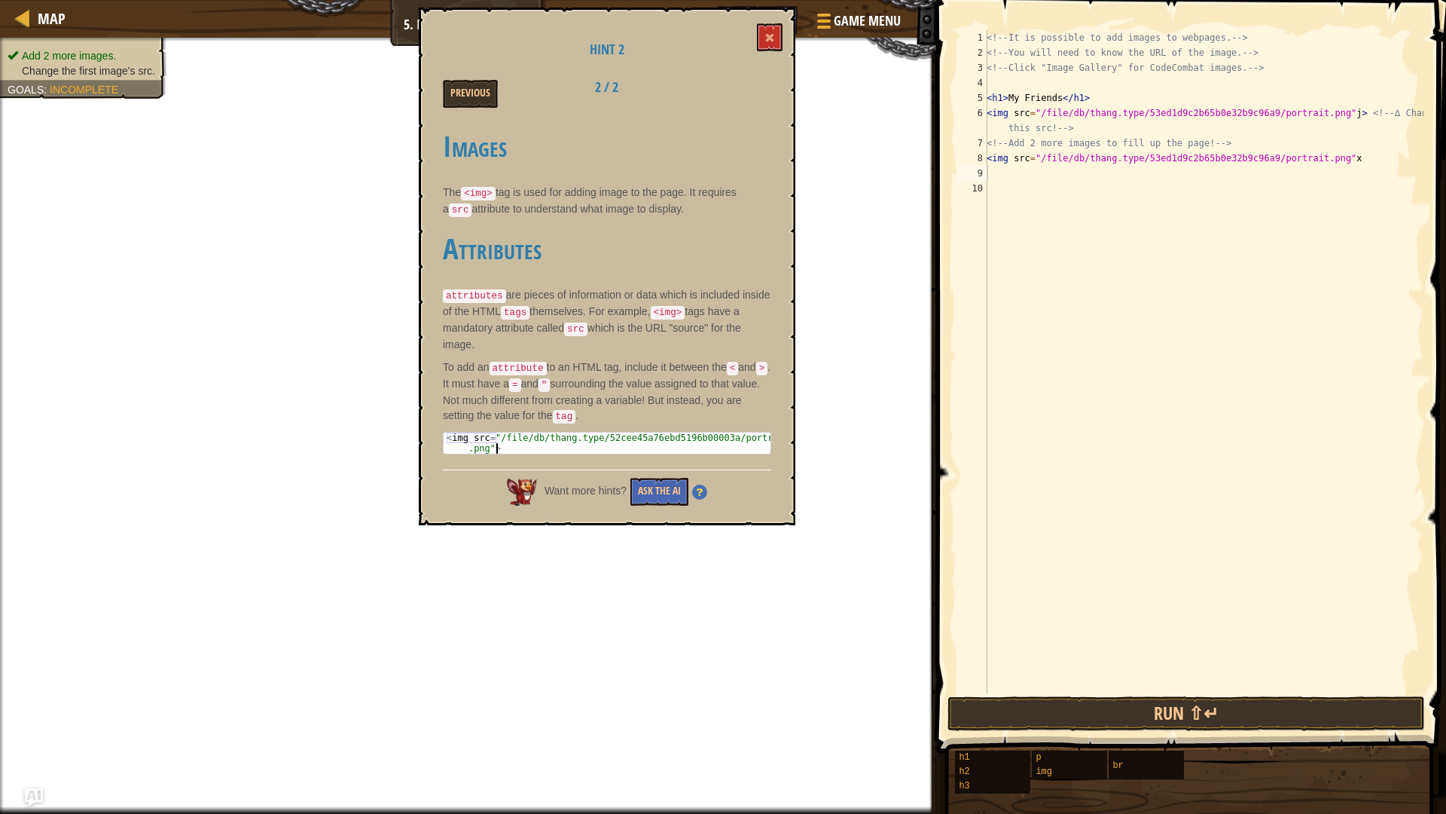
drag, startPoint x: 530, startPoint y: 434, endPoint x: 530, endPoint y: 426, distance: 8.3
click at [530, 432] on div "< img src = "/file/db/thang.type/52cee45a76ebd5196b00003a/portrait .png" >" at bounding box center [607, 463] width 327 height 63
click at [530, 432] on div "< img src = "/file/db/thang.type/52cee45a76ebd5196b00003a/portrait .png" >" at bounding box center [607, 442] width 327 height 21
click at [530, 432] on div "< img src = "/file/db/thang.type/52cee45a76ebd5196b00003a/portrait .png" >" at bounding box center [607, 463] width 327 height 63
click at [531, 432] on div "< img src = "/file/db/thang.type/52cee45a76ebd5196b00003a/portrait .png" >" at bounding box center [607, 463] width 327 height 63
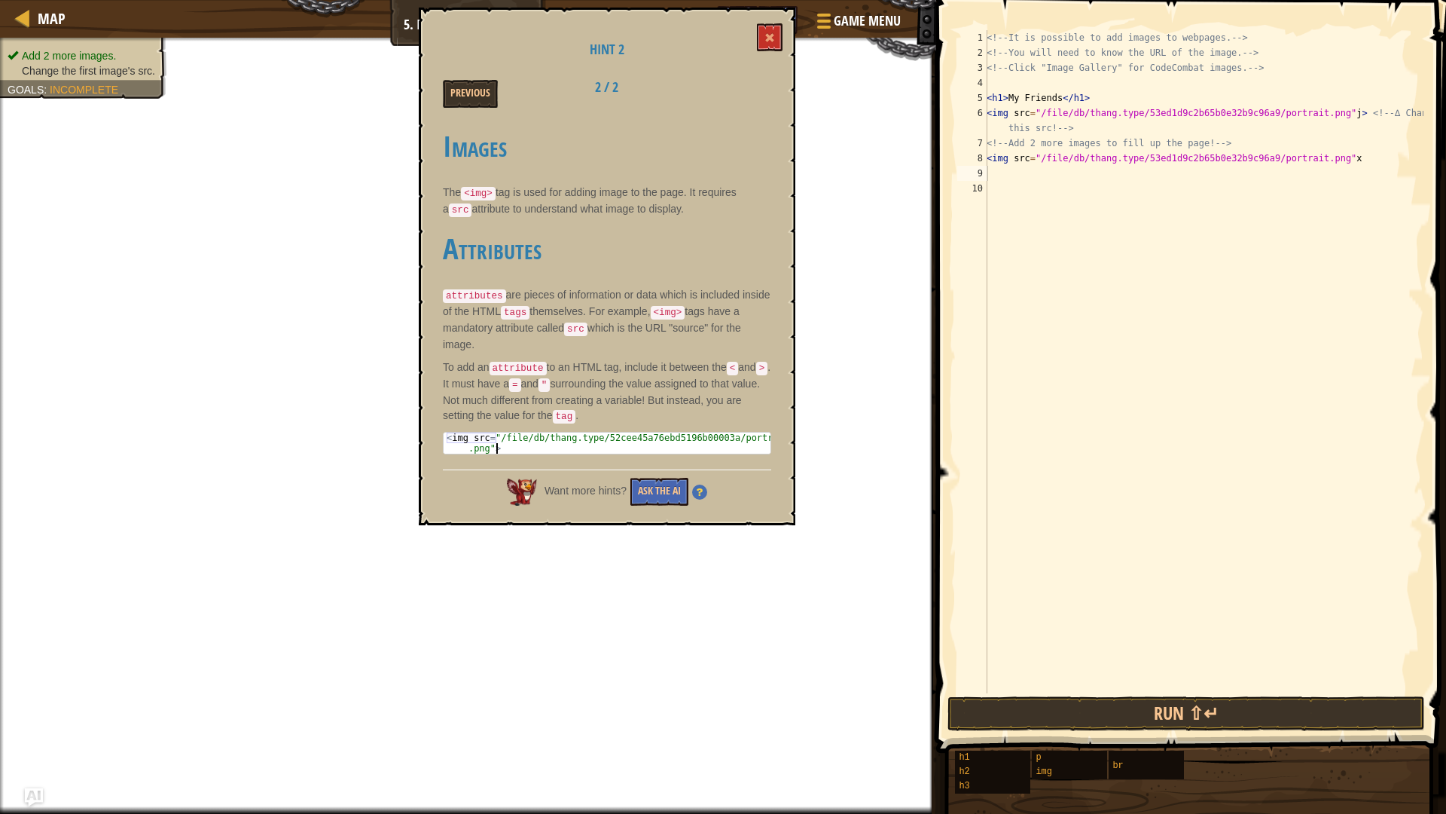
drag, startPoint x: 531, startPoint y: 425, endPoint x: 536, endPoint y: 431, distance: 8.0
click at [534, 442] on pre "<img src="/file/db/thang.type/52cee45a76ebd5196b00003a/portrait.png"> 1 < img s…" at bounding box center [607, 443] width 328 height 23
click at [576, 432] on div "< img src = "/file/db/thang.type/52cee45a76ebd5196b00003a/portrait .png" >" at bounding box center [607, 463] width 327 height 63
click at [573, 434] on div "< img src = "/file/db/thang.type/52cee45a76ebd5196b00003a/portrait .png" >" at bounding box center [607, 463] width 327 height 63
drag, startPoint x: 573, startPoint y: 434, endPoint x: 447, endPoint y: 413, distance: 126.8
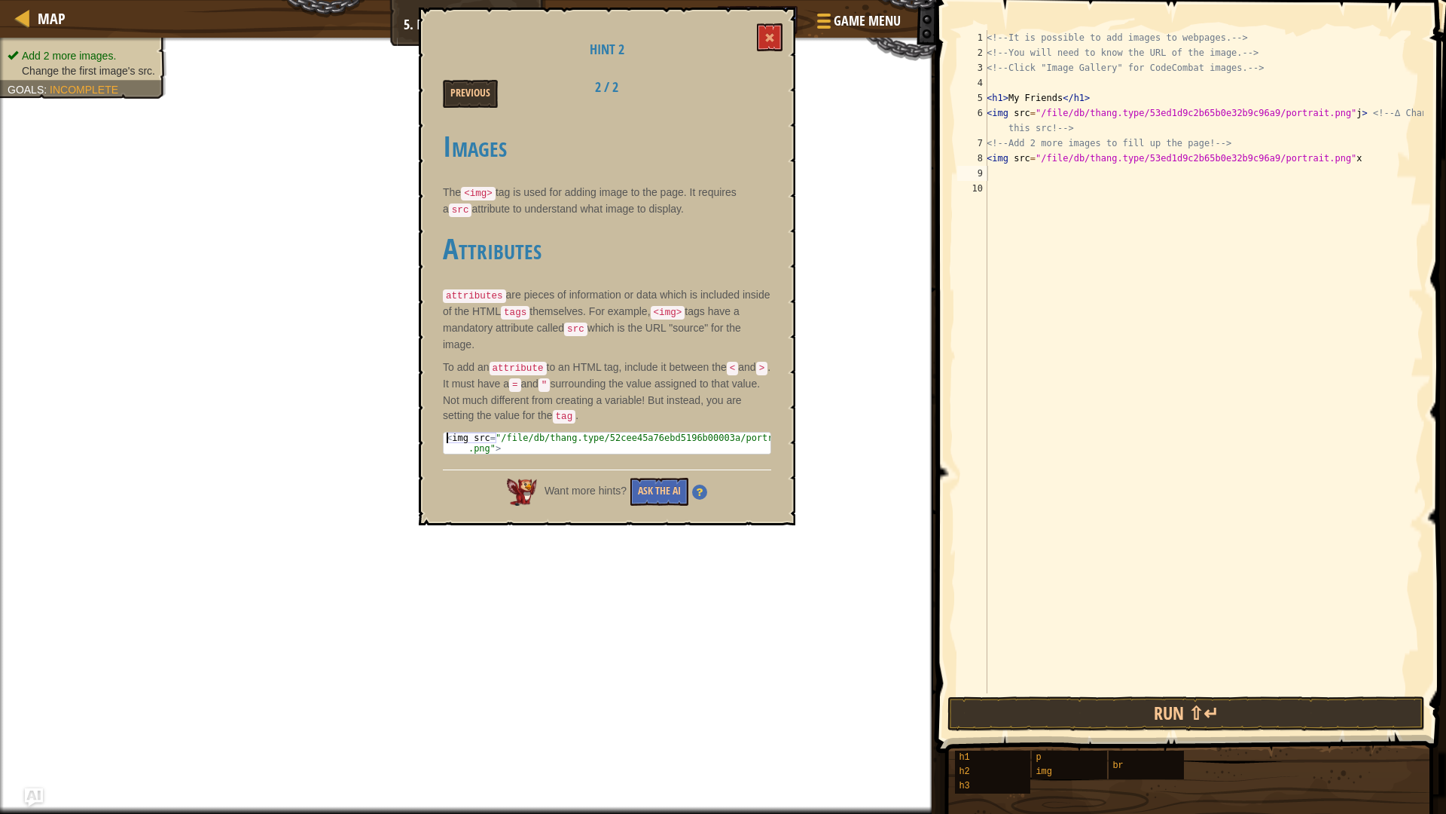
click at [447, 413] on div "Images The <img> tag is used for adding image to the page. It requires a src at…" at bounding box center [607, 288] width 328 height 347
click at [1122, 262] on div "<!-- It is possible to add images to webpages. --> <!-- You will need to know t…" at bounding box center [1204, 376] width 440 height 693
paste textarea "<img src="/file/db/thang.type/52cee45a76ebd5196b00003a/portrait.png">"
type textarea "<img src="/file/db/thang.type/52cee45a76ebd5196b00003a/portrait.png">"
click at [1055, 261] on div "<!-- It is possible to add images to webpages. --> <!-- You will need to know t…" at bounding box center [1204, 376] width 440 height 693
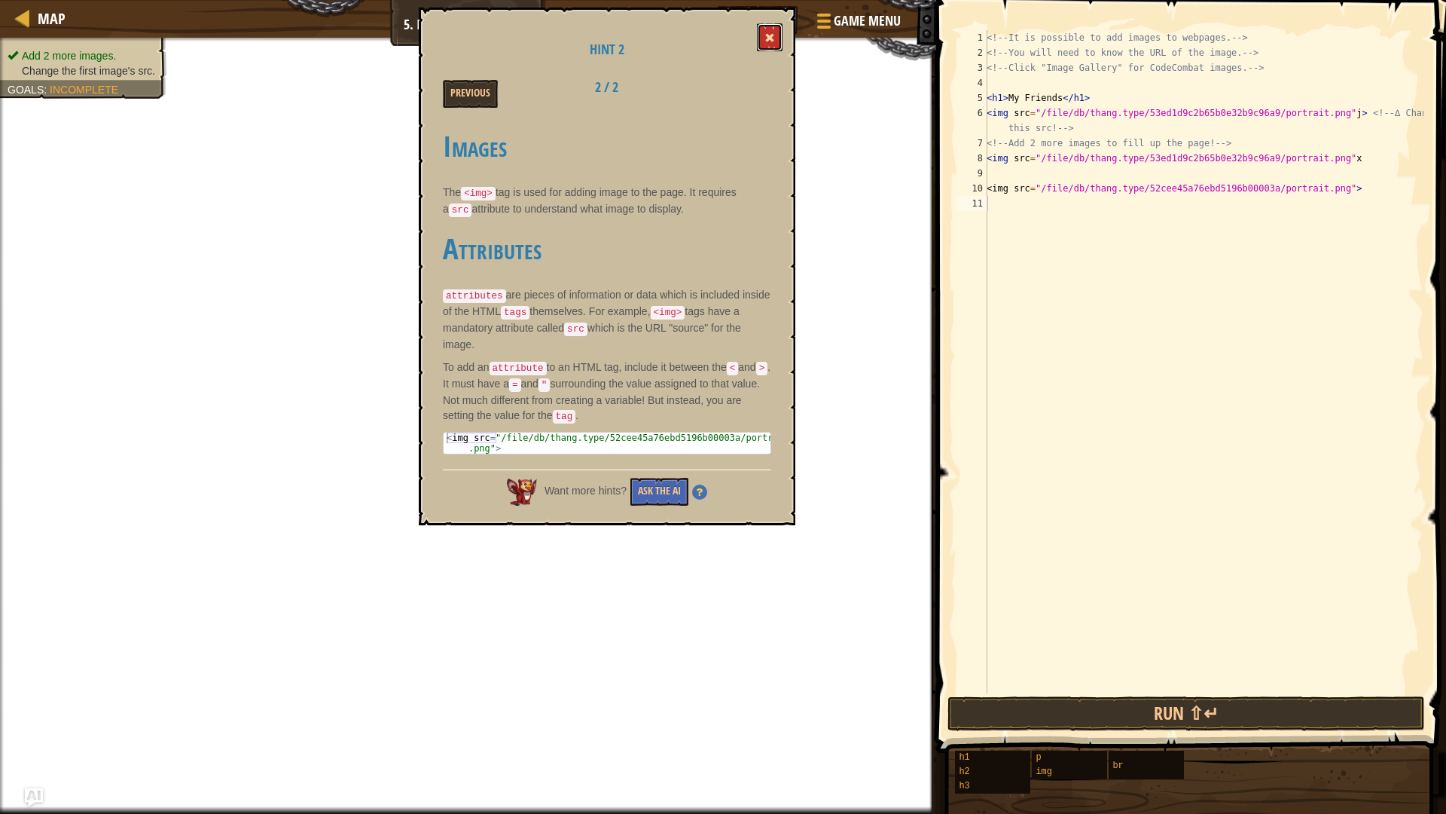
click at [774, 42] on span at bounding box center [770, 37] width 11 height 11
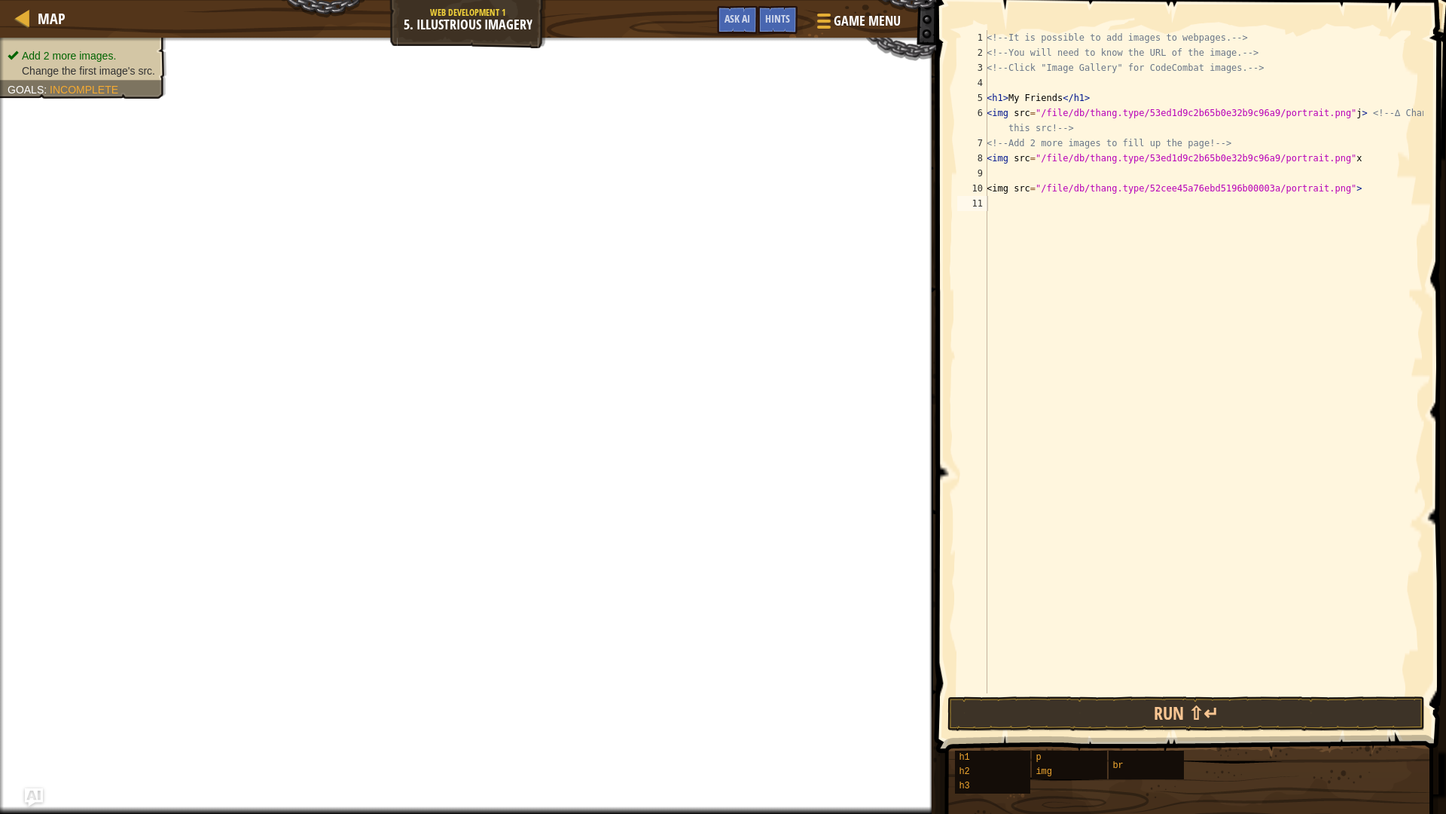
type textarea "<img src="/file/db/thang.type/52cee45a76ebd5196b00003a/portrait.png">"
click at [1056, 194] on div "<!-- It is possible to add images to webpages. --> <!-- You will need to know t…" at bounding box center [1204, 376] width 440 height 693
click at [1052, 176] on div "<!-- It is possible to add images to webpages. --> <!-- You will need to know t…" at bounding box center [1204, 376] width 440 height 693
click at [1052, 204] on div "<!-- It is possible to add images to webpages. --> <!-- You will need to know t…" at bounding box center [1204, 376] width 440 height 693
click at [746, 8] on button "Ask AI" at bounding box center [737, 20] width 41 height 28
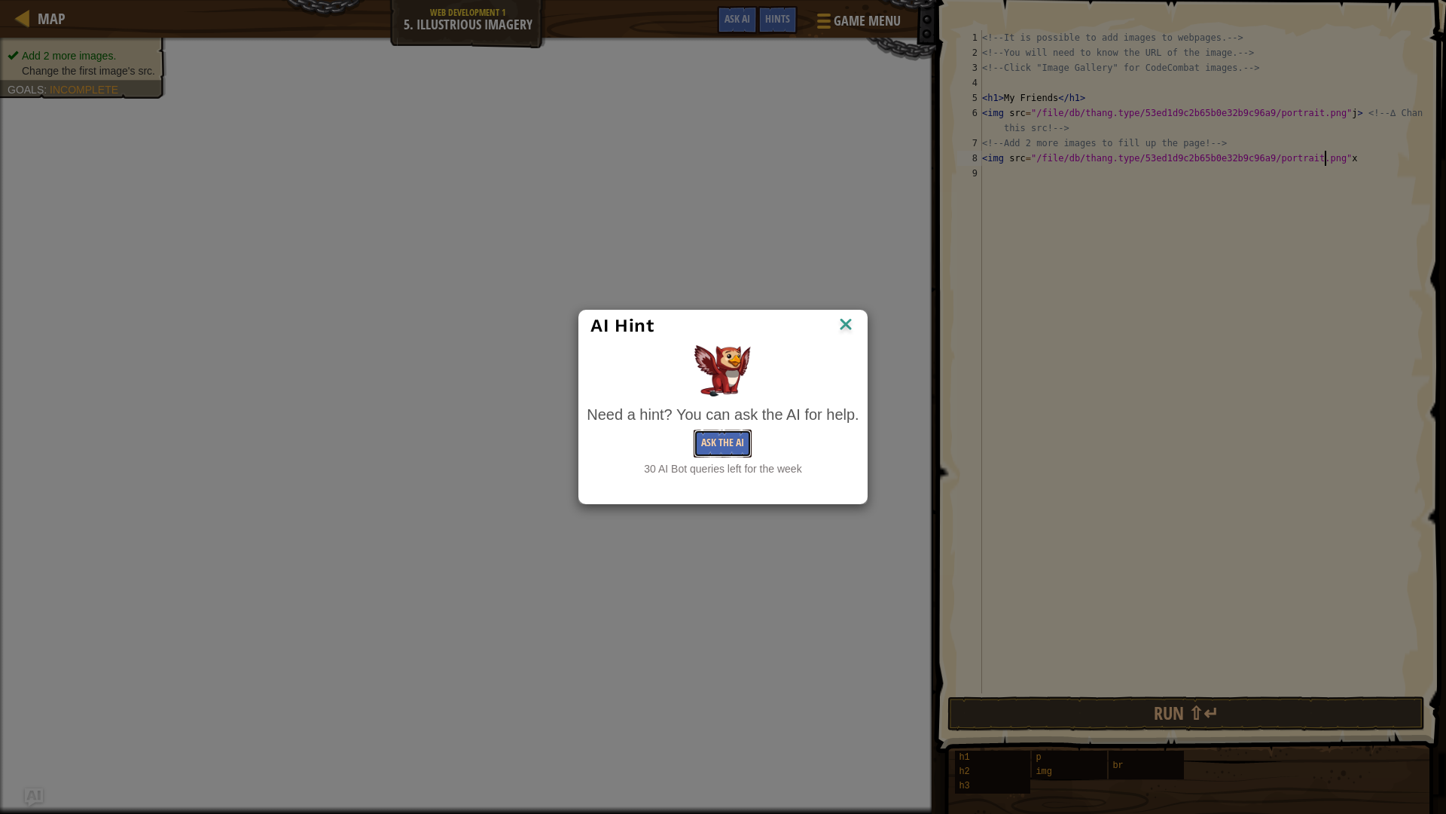
click at [743, 439] on button "Ask the AI" at bounding box center [723, 443] width 58 height 28
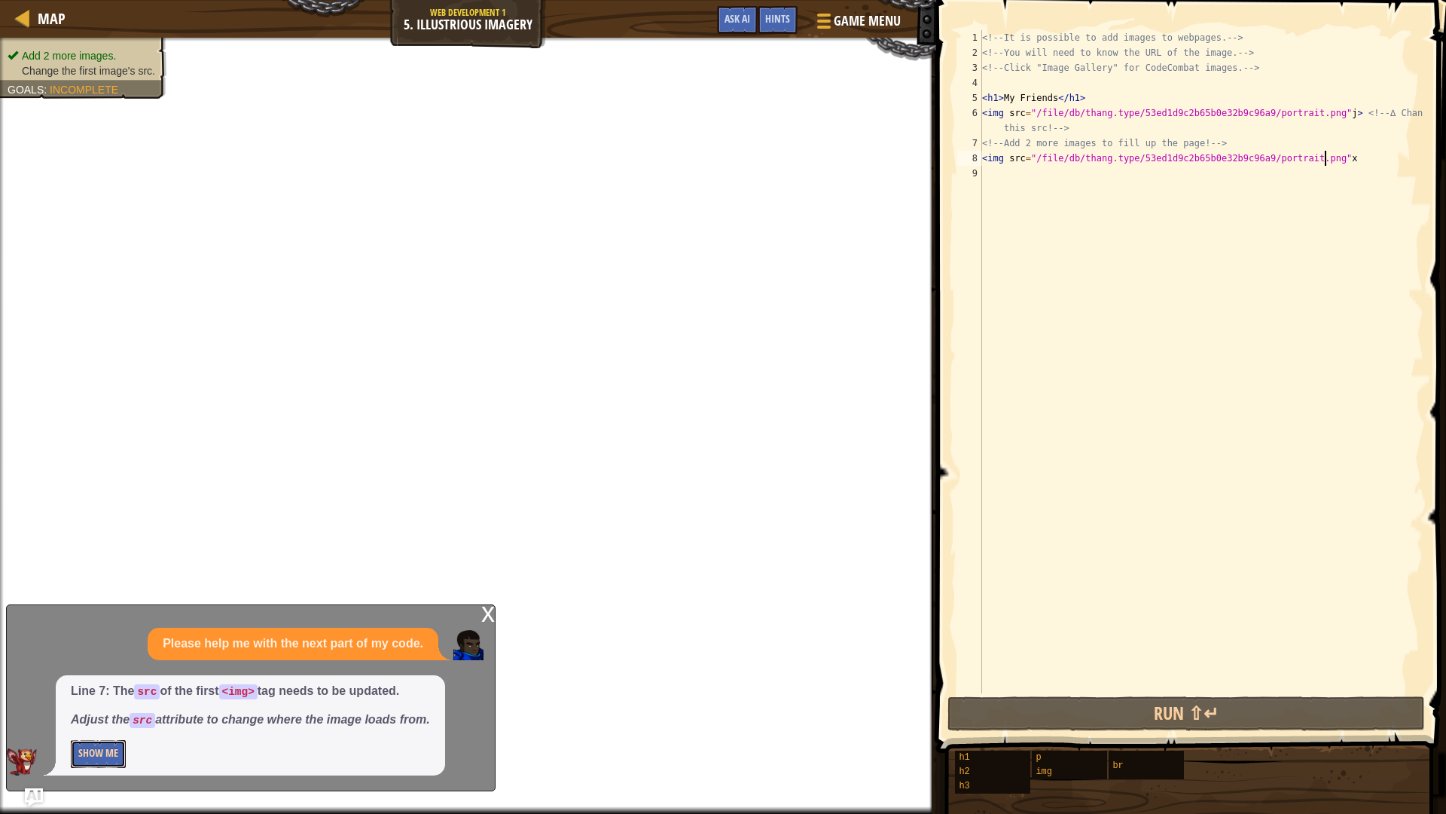
click at [101, 686] on button "Show Me" at bounding box center [98, 754] width 55 height 28
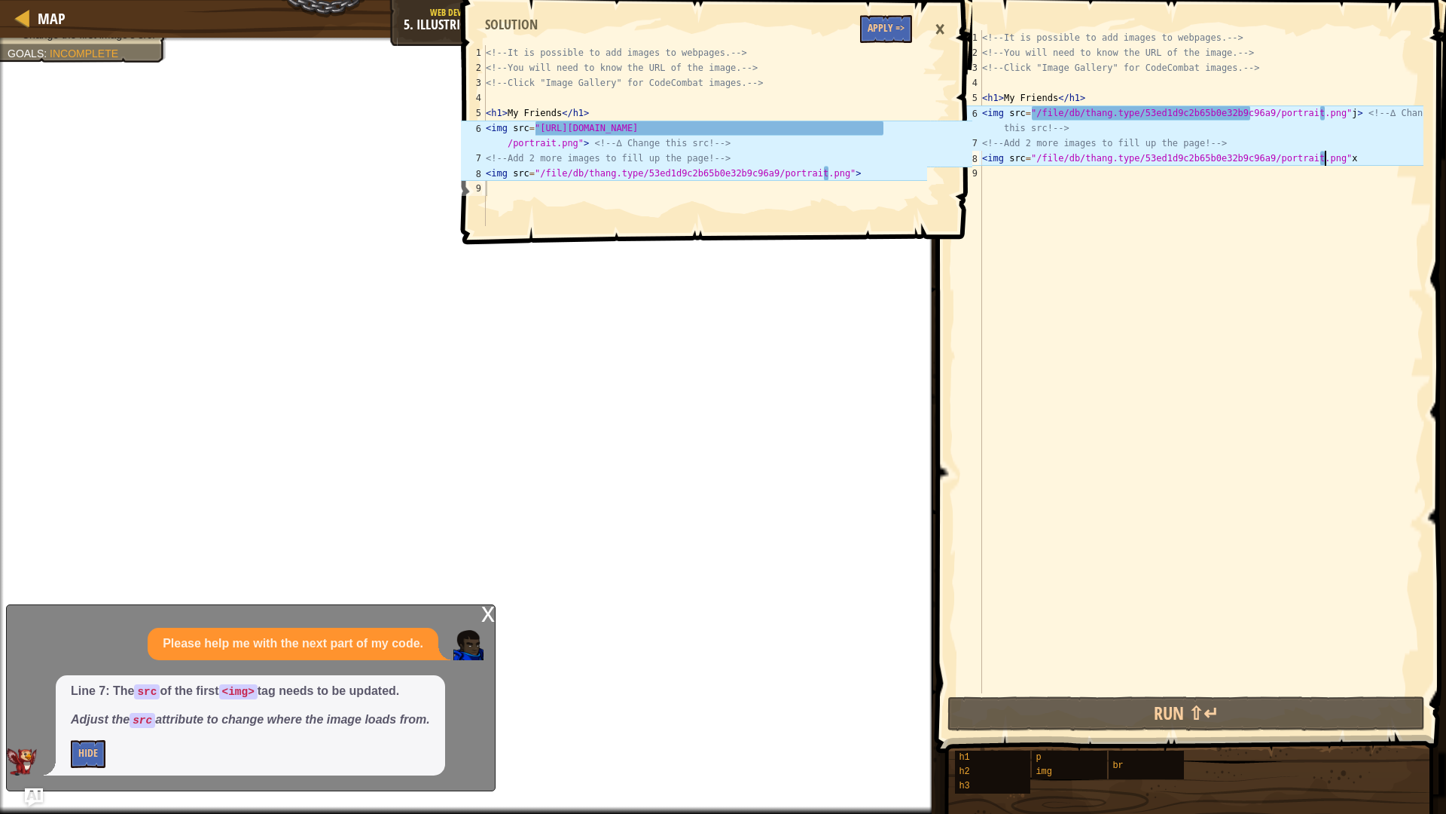
click at [1370, 160] on div "<!-- It is possible to add images to webpages. --> <!-- You will need to know t…" at bounding box center [1201, 376] width 444 height 693
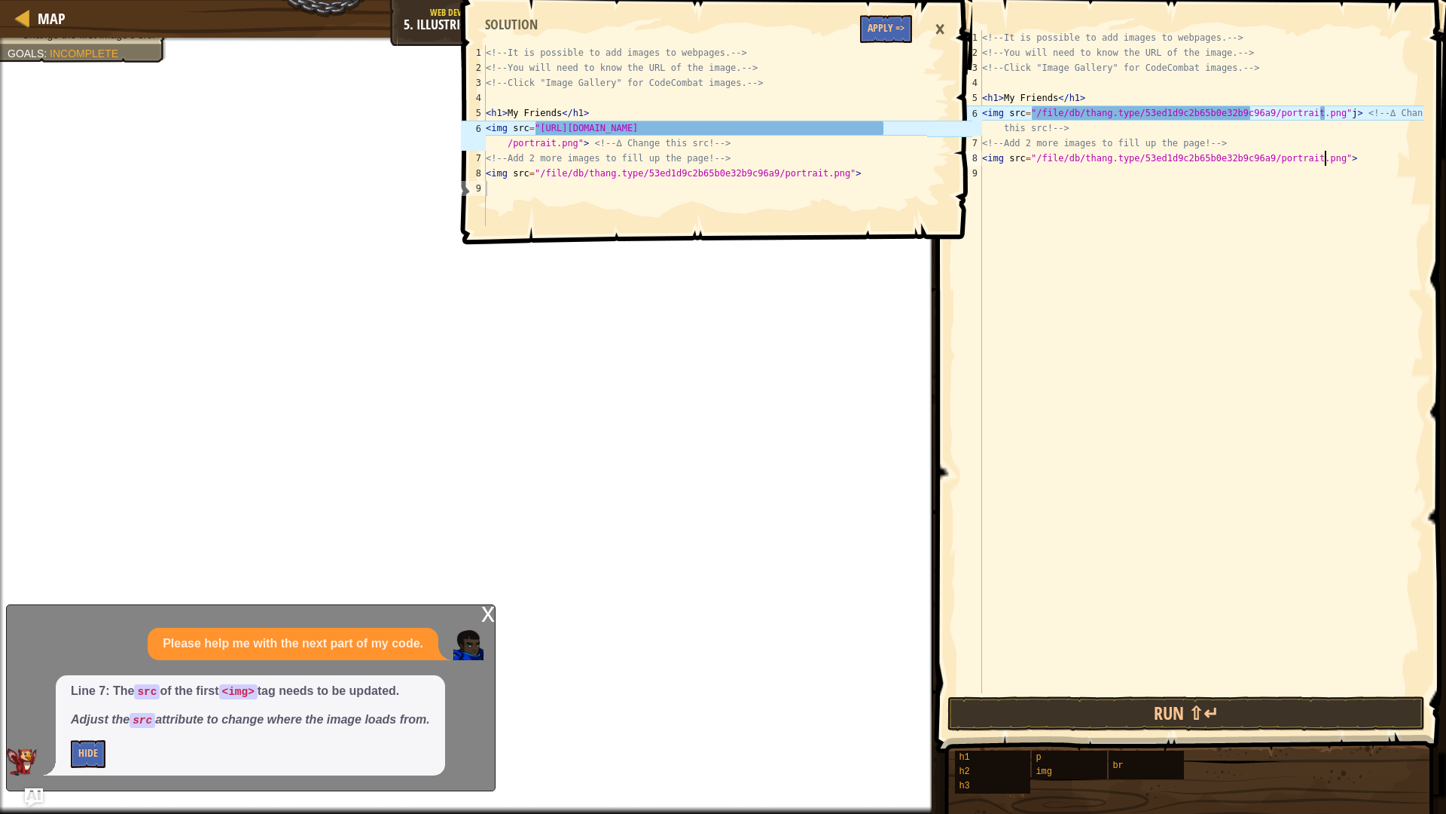
scroll to position [7, 27]
click at [1325, 111] on div "<!-- It is possible to add images to webpages. --> <!-- You will need to know t…" at bounding box center [1201, 376] width 444 height 693
type textarea "<img src="/file/db/thang.type/53ed1d9c2b65b0e32b9c96a9/portrait.png"> <!-- ∆ Ch…"
type textarea "<img src="[URL][DOMAIN_NAME]"> <!-- ∆ Change this src! -->"
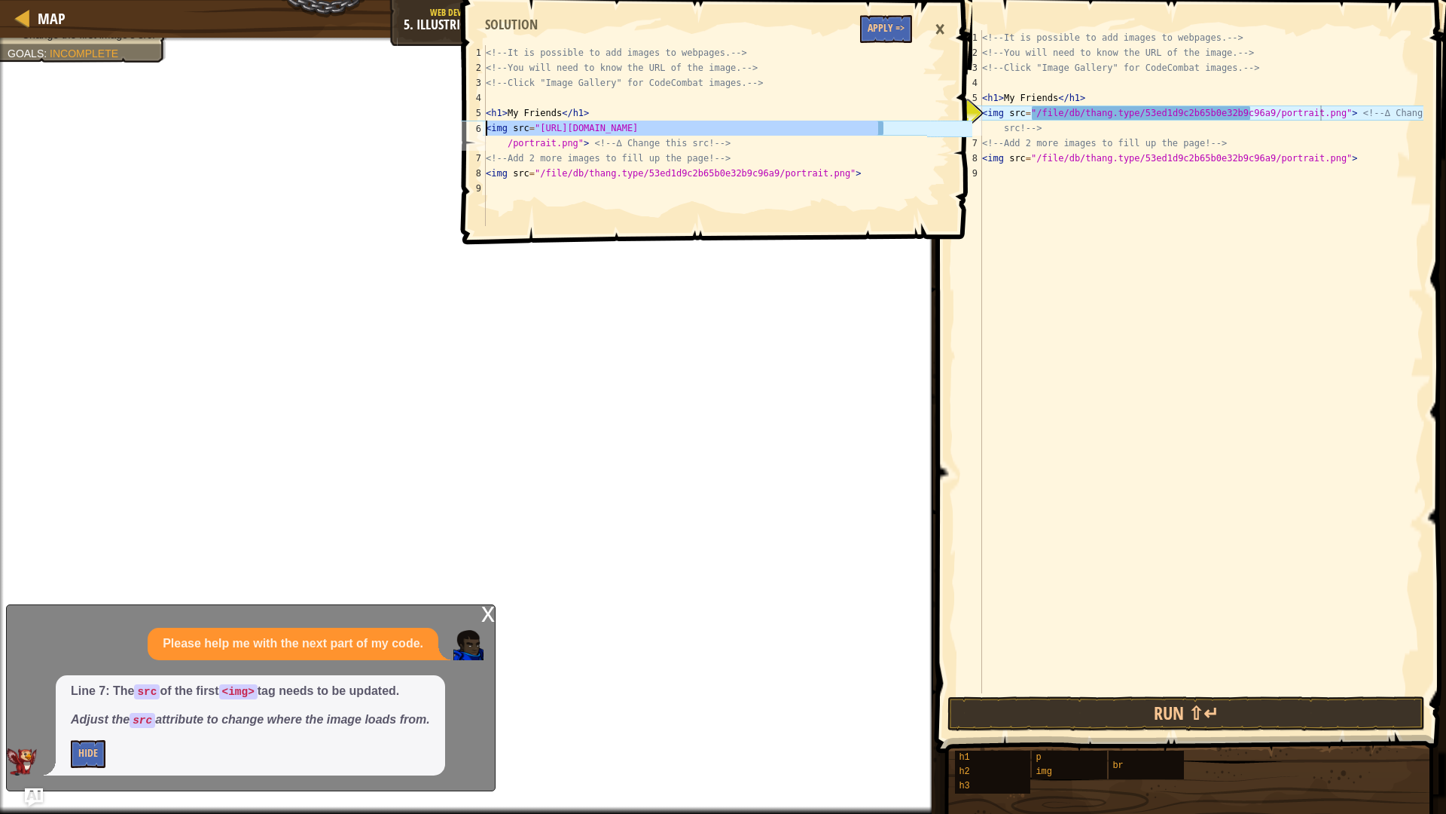
drag, startPoint x: 909, startPoint y: 132, endPoint x: 481, endPoint y: 124, distance: 428.0
click at [481, 124] on div "<img src="[URL][DOMAIN_NAME]"> <!-- ∆ Change this src! --> 1 2 3 4 5 6 7 8 9 <!…" at bounding box center [692, 135] width 469 height 181
click at [1420, 147] on div "<!-- It is possible to add images to webpages. --> <!-- You will need to know t…" at bounding box center [1201, 376] width 444 height 693
click at [1398, 113] on div "<!-- It is possible to add images to webpages. --> <!-- You will need to know t…" at bounding box center [1201, 376] width 444 height 693
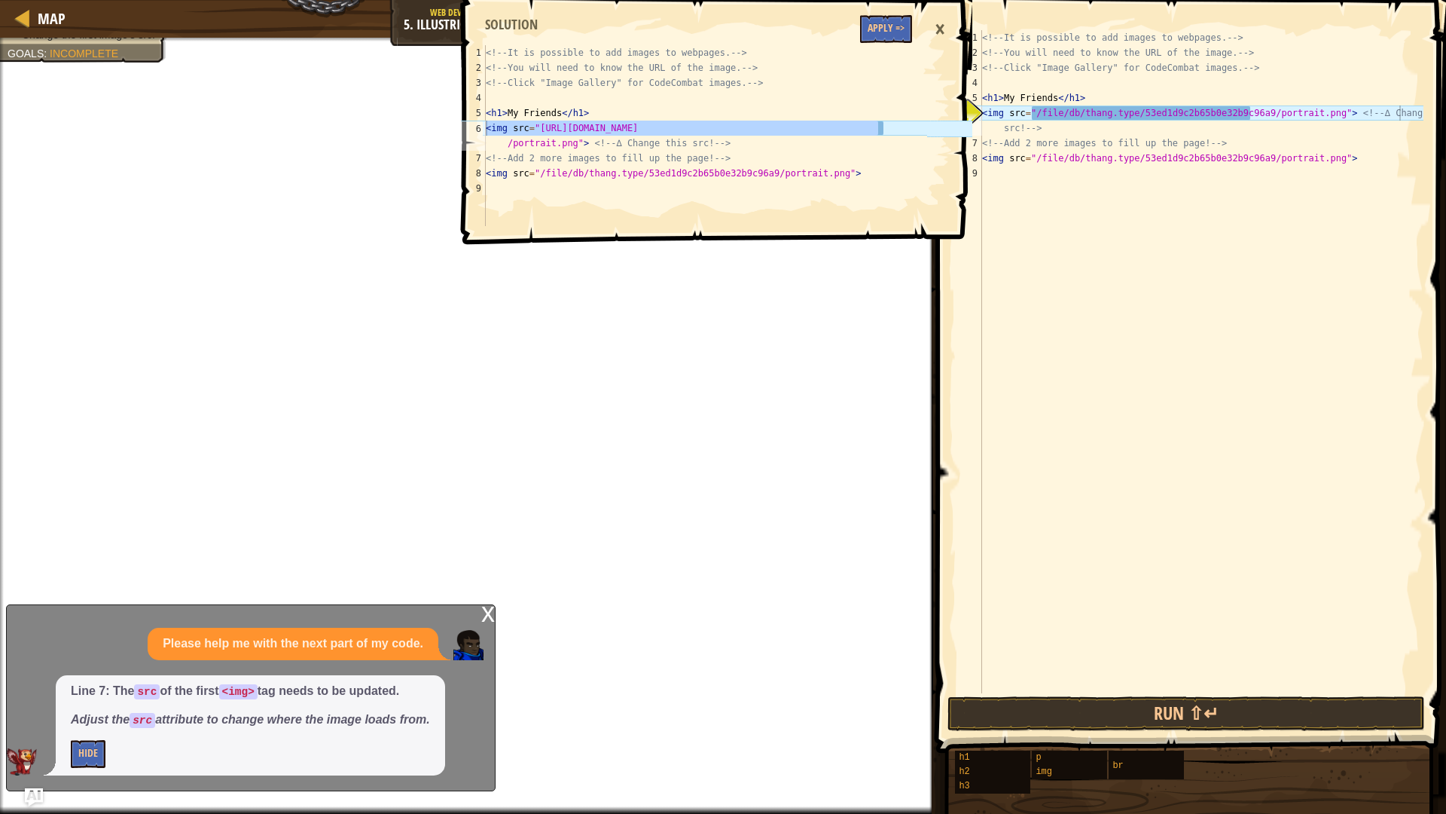
drag, startPoint x: 1426, startPoint y: 114, endPoint x: 1376, endPoint y: 136, distance: 55.3
click at [1303, 125] on div "<img src="/file/db/thang.type/53ed1d9c2b65b0e32b9c96a9/portrait.png"> <!-- ∆ Ch…" at bounding box center [1189, 406] width 515 height 797
drag, startPoint x: 1418, startPoint y: 106, endPoint x: 975, endPoint y: 119, distance: 443.1
click at [975, 119] on div "<img src="/file/db/thang.type/53ed1d9c2b65b0e32b9c96a9/portrait.png"> <!-- ∆ Ch…" at bounding box center [1188, 361] width 469 height 663
type textarea "src! -->"
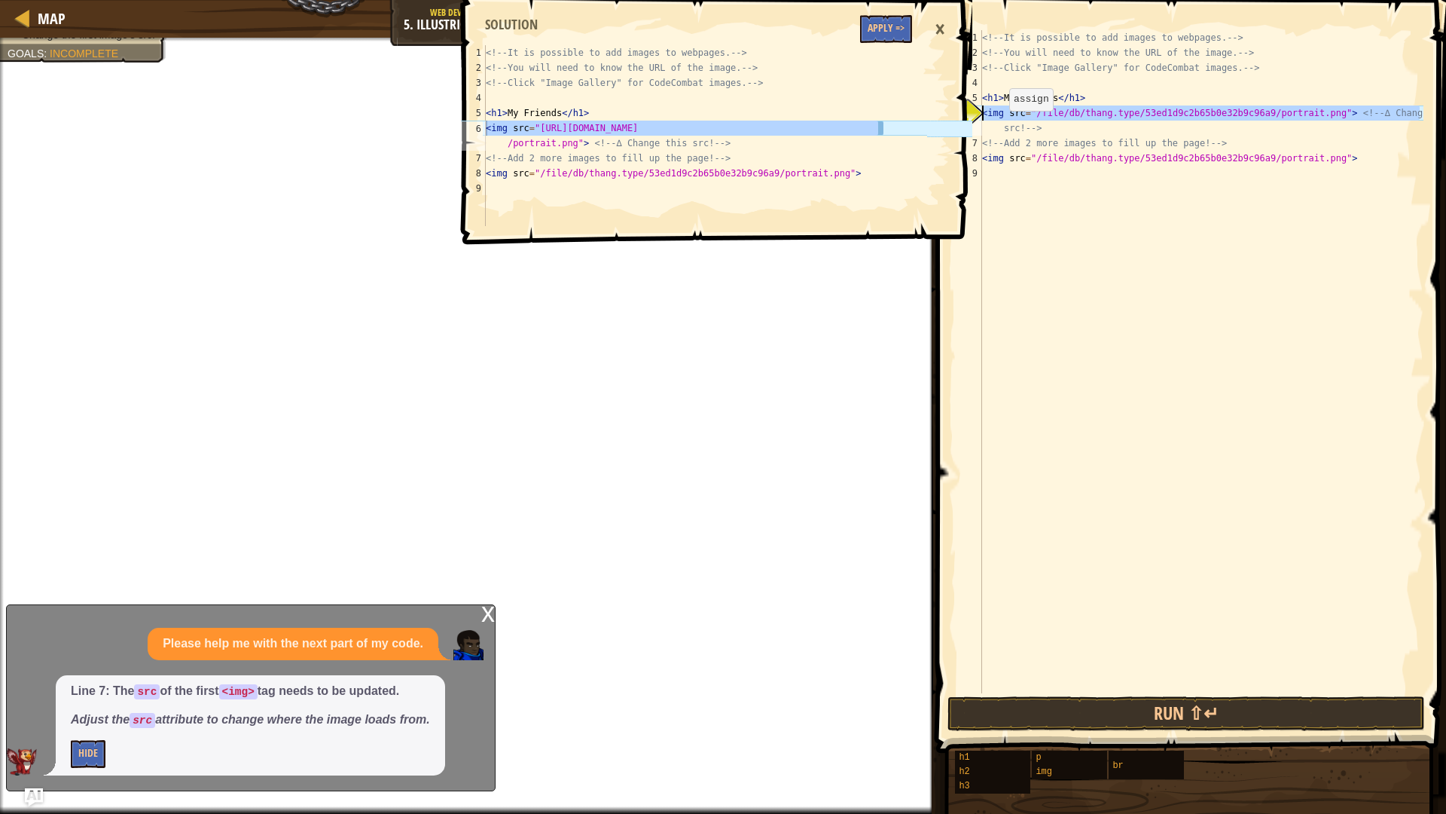
scroll to position [7, 3]
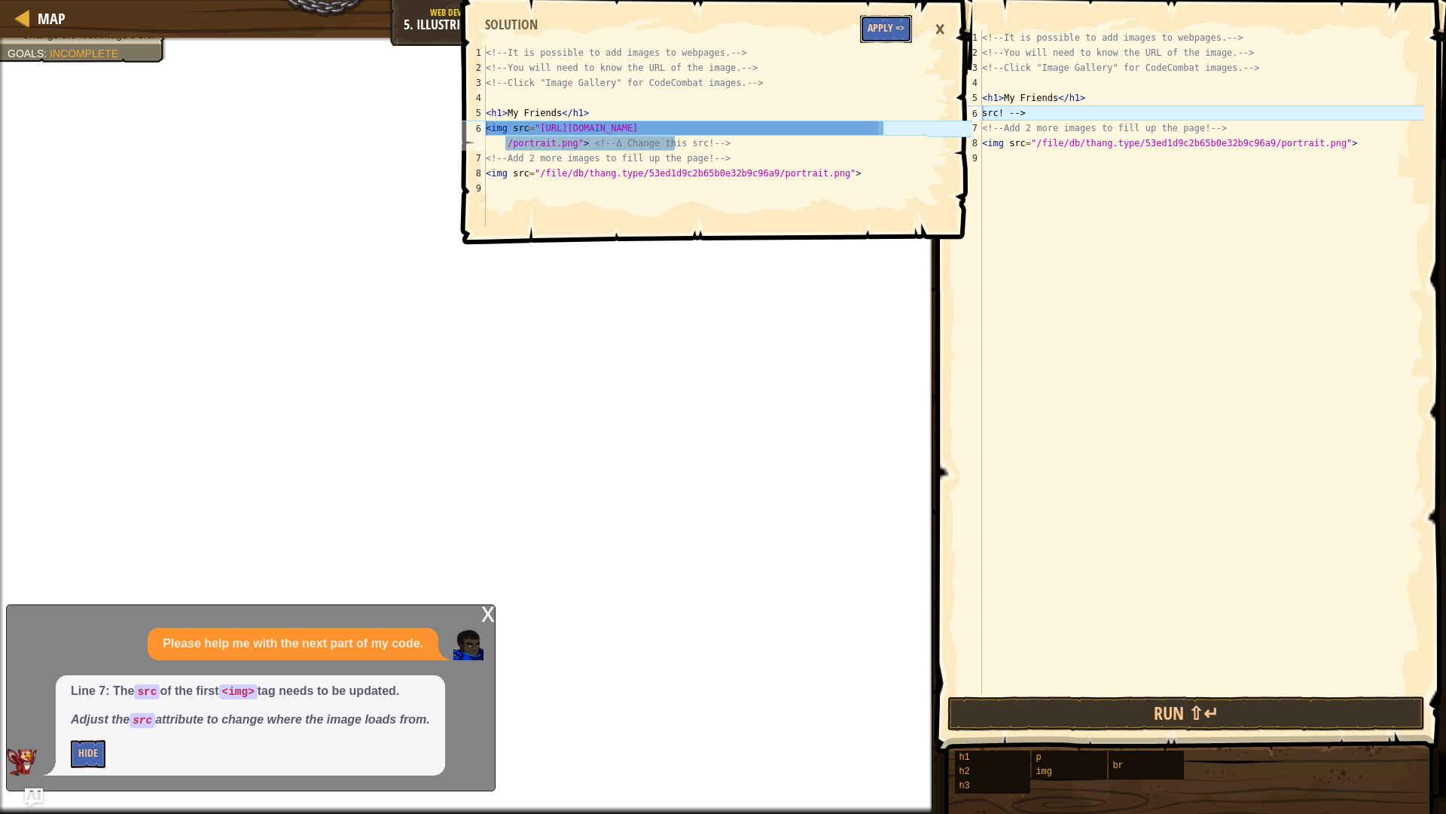
click at [904, 30] on button "Apply =>" at bounding box center [886, 29] width 52 height 28
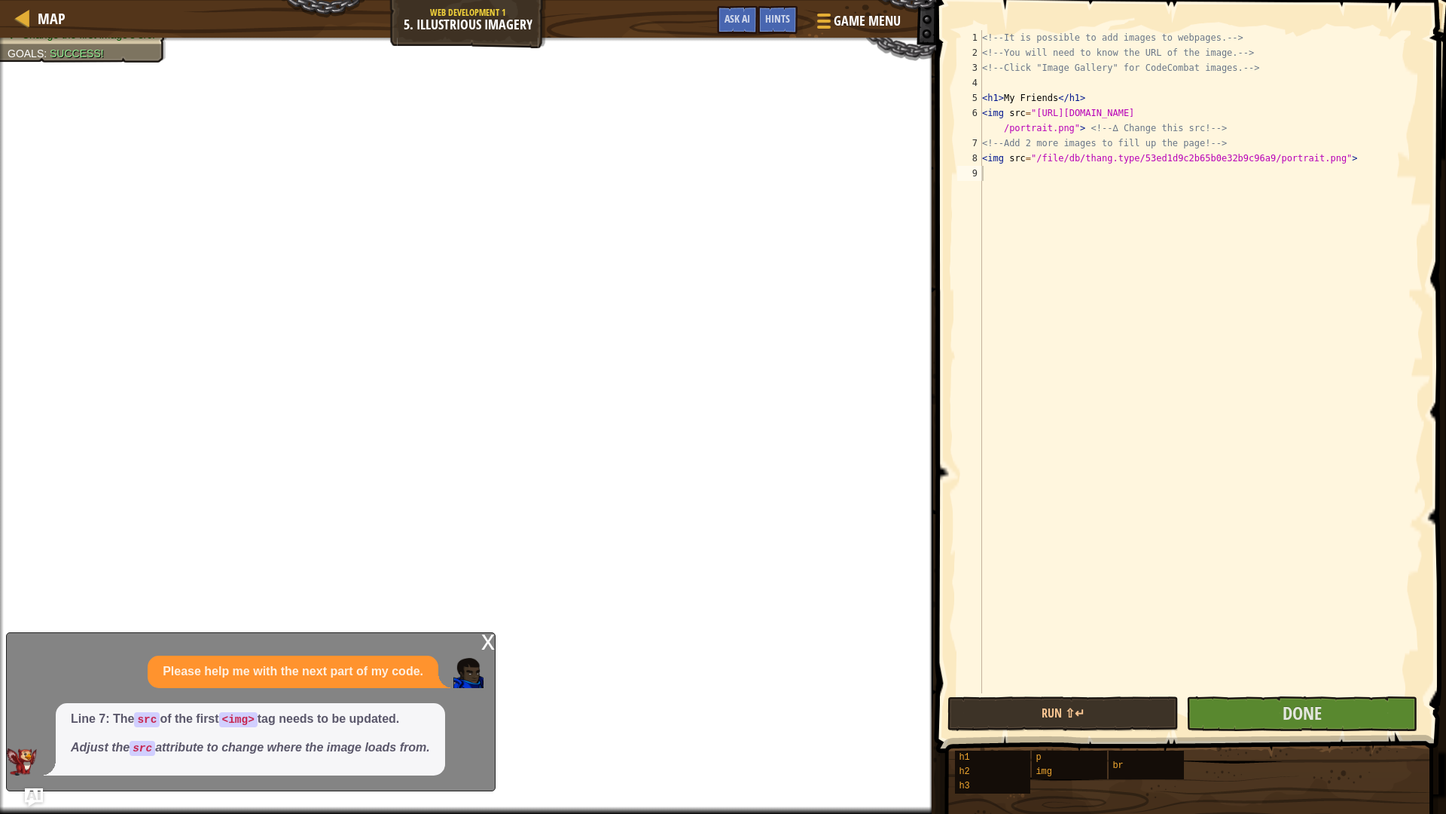
click at [1333, 686] on div "h1 h2 h3 p img br" at bounding box center [1194, 772] width 481 height 44
click at [490, 648] on div "x" at bounding box center [488, 640] width 14 height 15
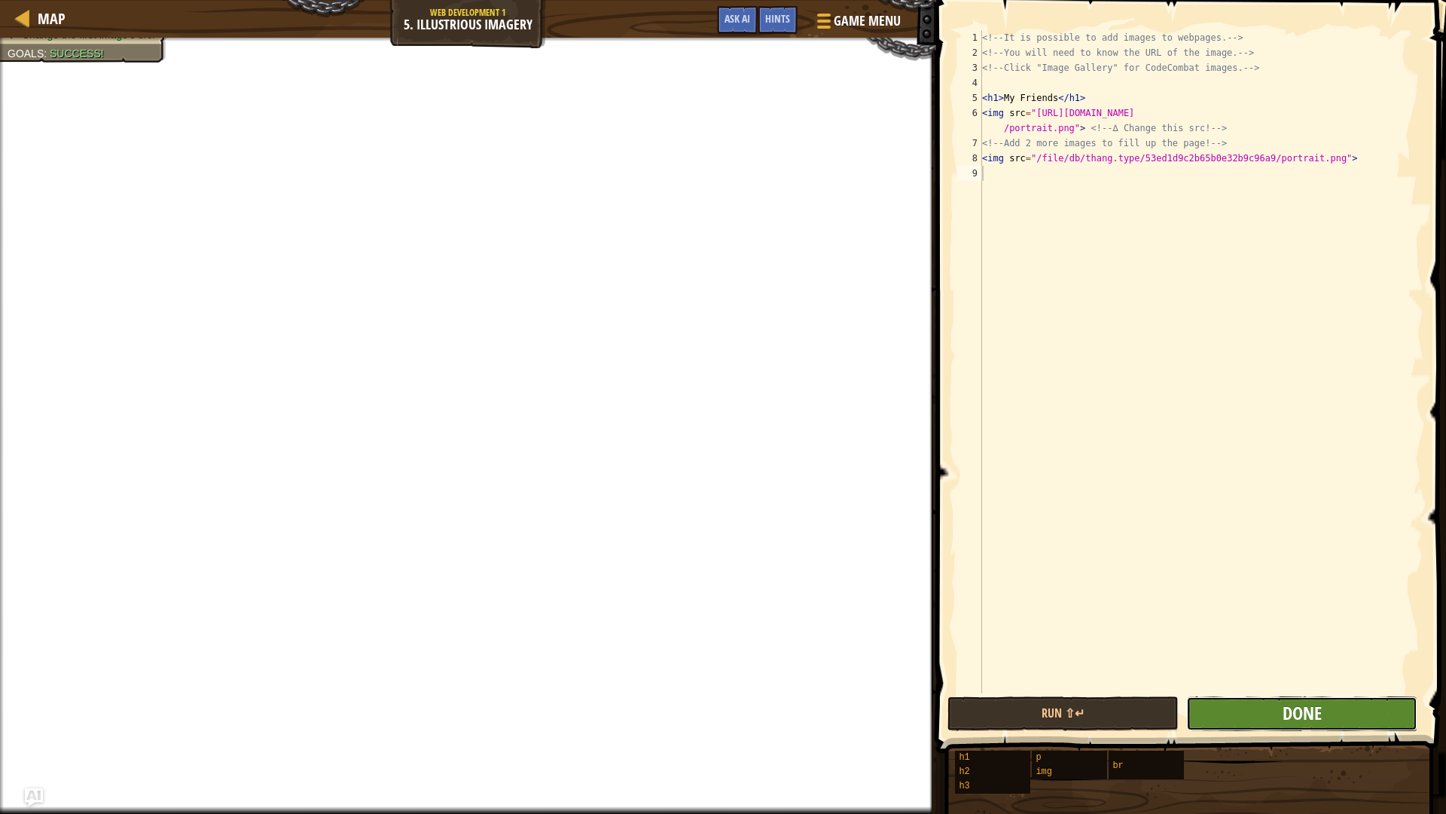
click at [1312, 686] on span "Done" at bounding box center [1302, 713] width 39 height 24
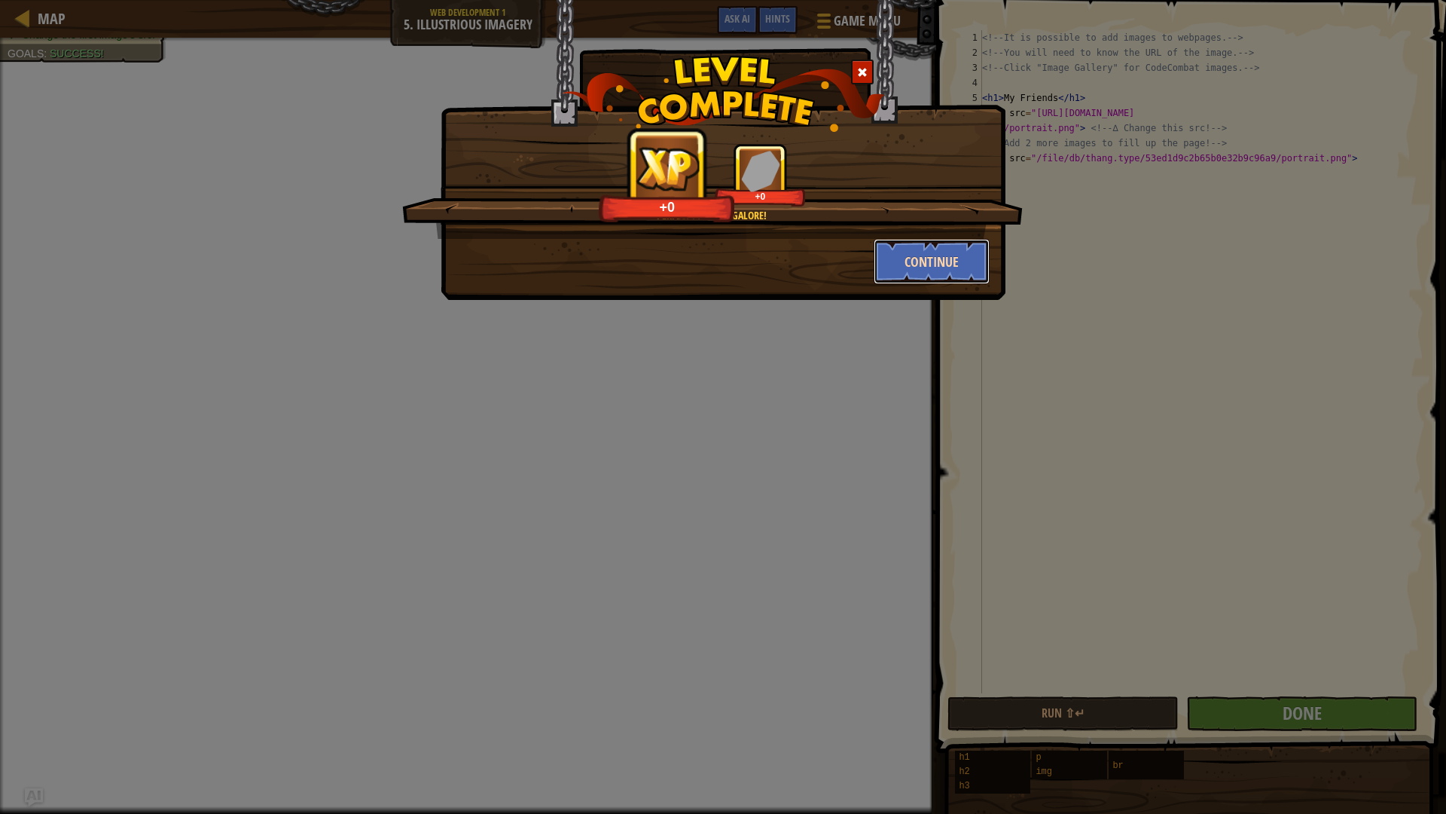
click at [918, 269] on button "Continue" at bounding box center [932, 261] width 117 height 45
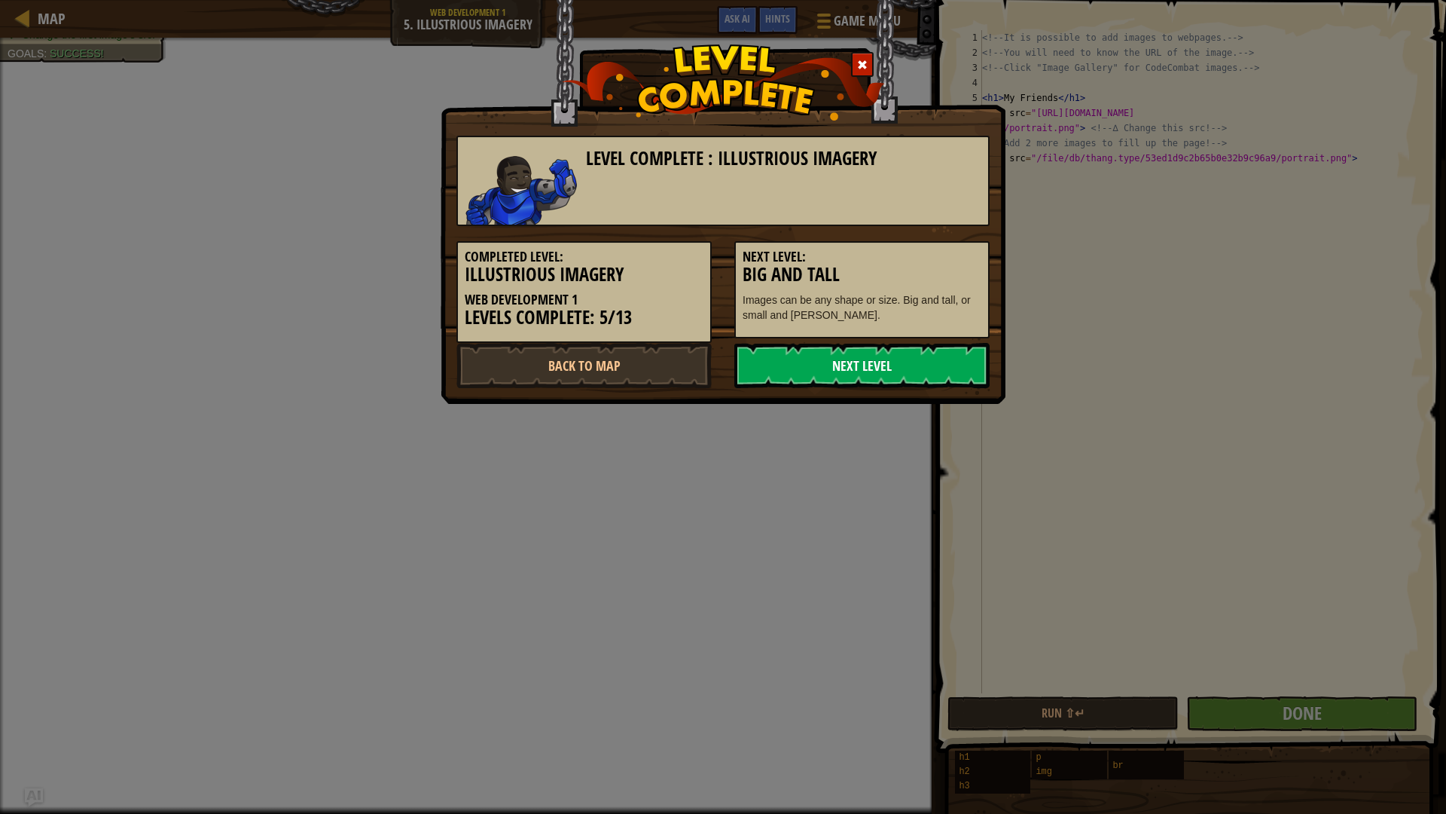
click at [947, 355] on link "Next Level" at bounding box center [861, 365] width 255 height 45
